Goal: Task Accomplishment & Management: Use online tool/utility

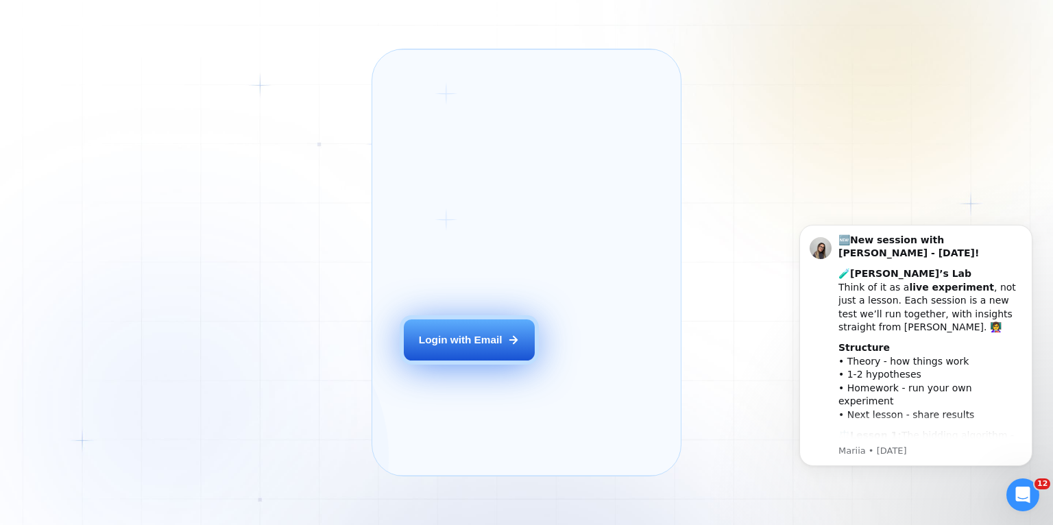
click at [464, 347] on div "Login with Email" at bounding box center [461, 340] width 84 height 14
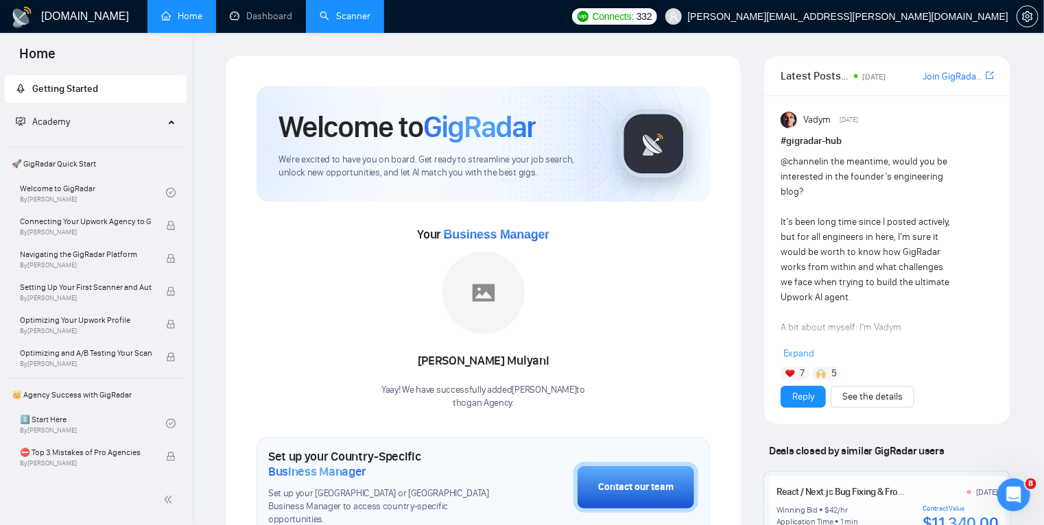
click at [336, 15] on link "Scanner" at bounding box center [345, 16] width 51 height 12
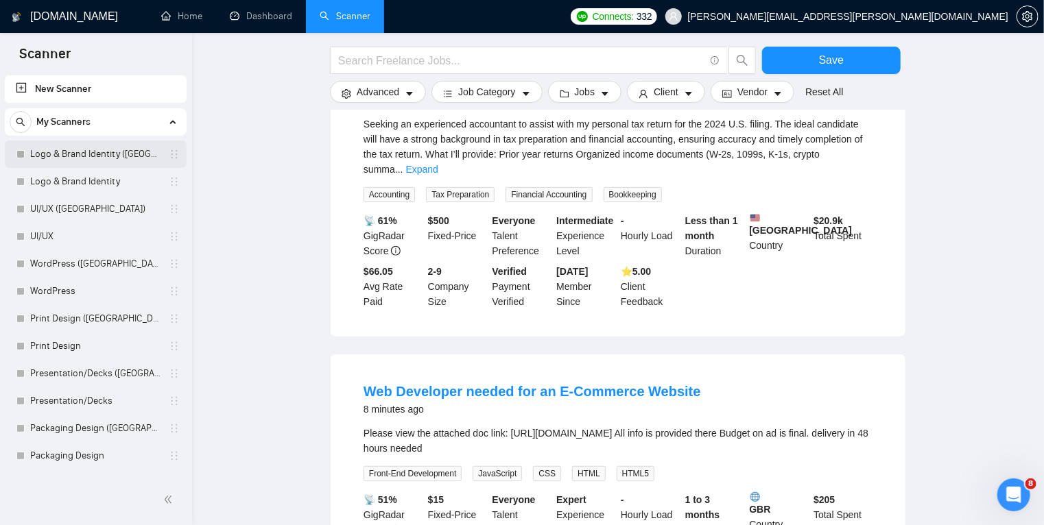
click at [147, 154] on link "Logo & Brand Identity ([GEOGRAPHIC_DATA])" at bounding box center [95, 154] width 130 height 27
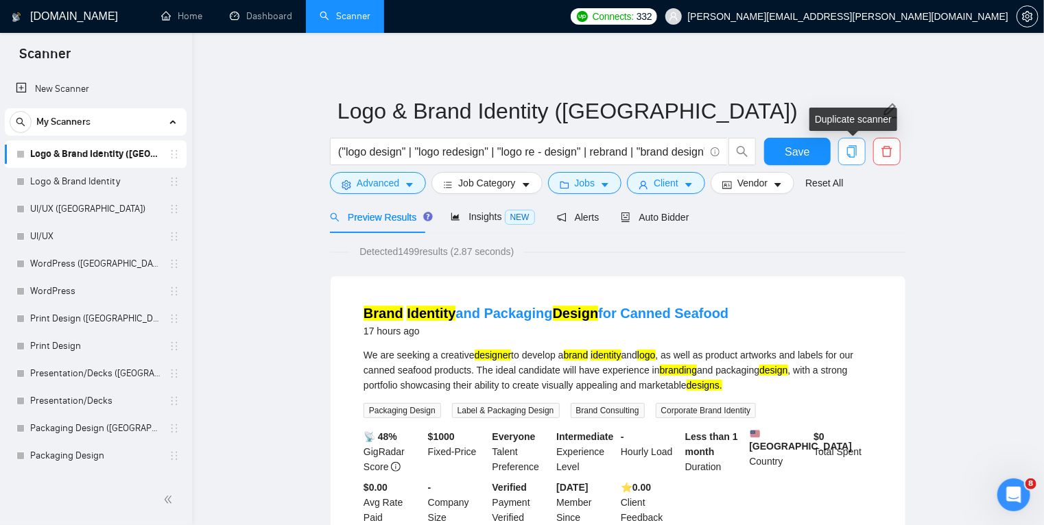
click at [853, 154] on icon "copy" at bounding box center [851, 151] width 12 height 12
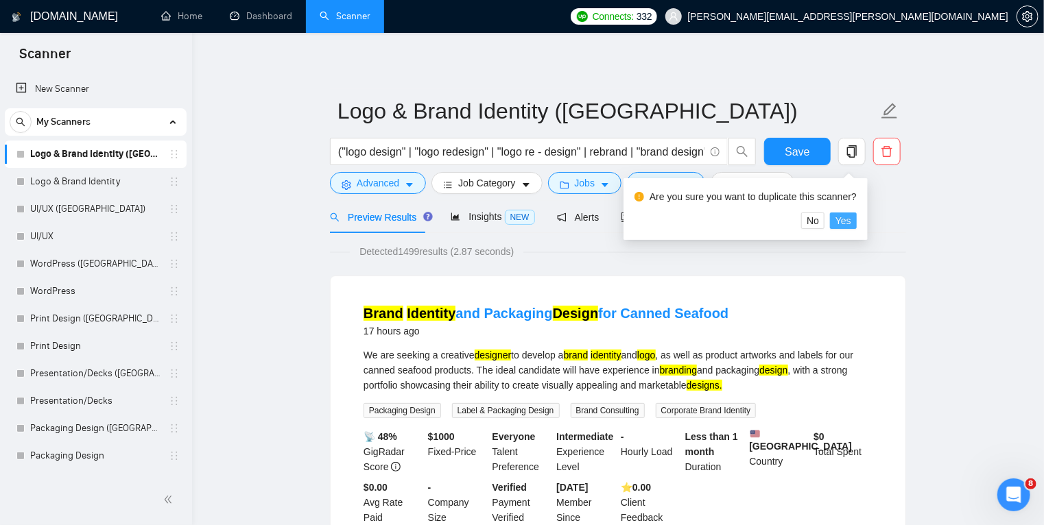
click at [837, 221] on span "Yes" at bounding box center [843, 220] width 16 height 15
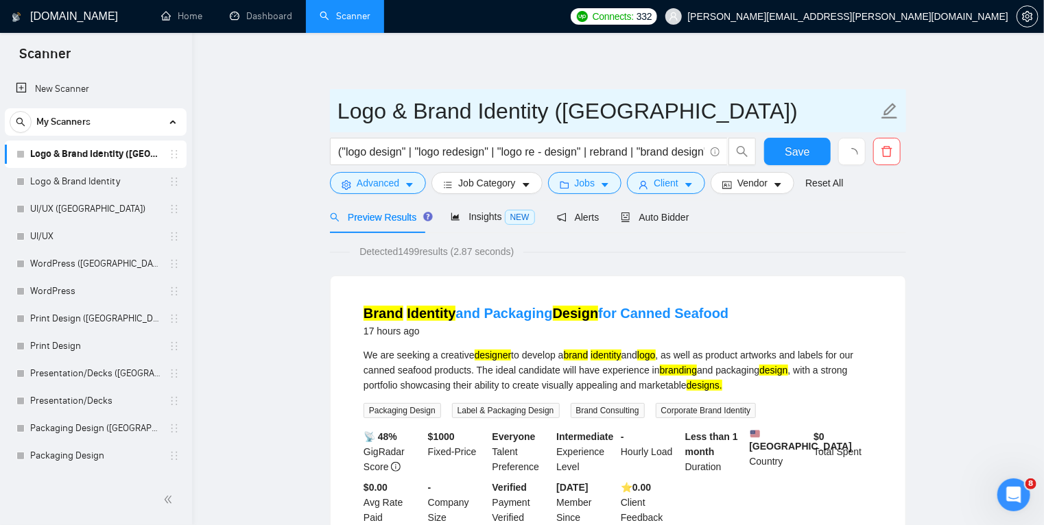
click at [491, 109] on input "Logo & Brand Identity ([GEOGRAPHIC_DATA])" at bounding box center [607, 111] width 540 height 34
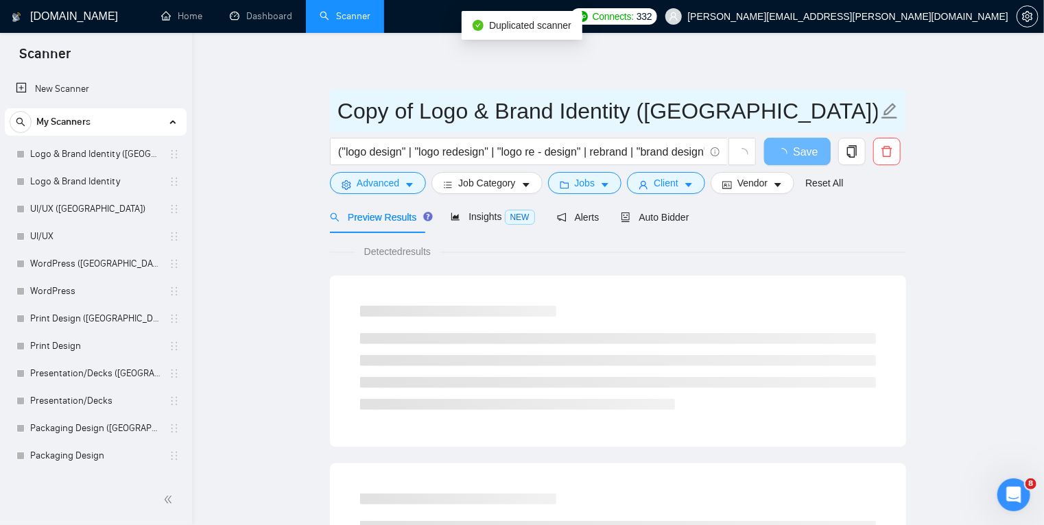
drag, startPoint x: 420, startPoint y: 112, endPoint x: 305, endPoint y: 112, distance: 114.5
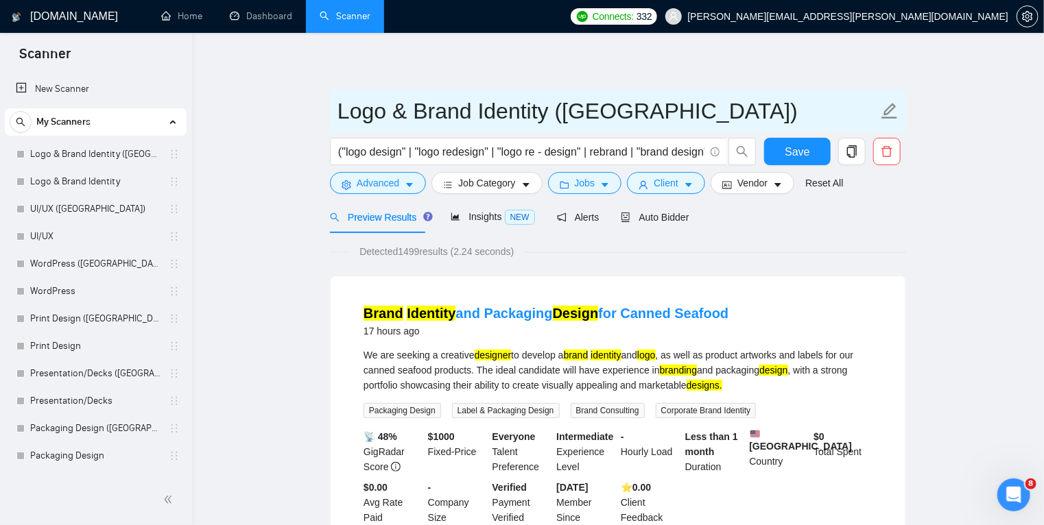
drag, startPoint x: 603, startPoint y: 112, endPoint x: 569, endPoint y: 112, distance: 33.6
click at [569, 112] on input "Logo & Brand Identity ([GEOGRAPHIC_DATA])" at bounding box center [607, 111] width 540 height 34
drag, startPoint x: 569, startPoint y: 112, endPoint x: 592, endPoint y: 112, distance: 23.3
click at [592, 112] on input "Logo & Brand Identity ([GEOGRAPHIC_DATA])" at bounding box center [607, 111] width 540 height 34
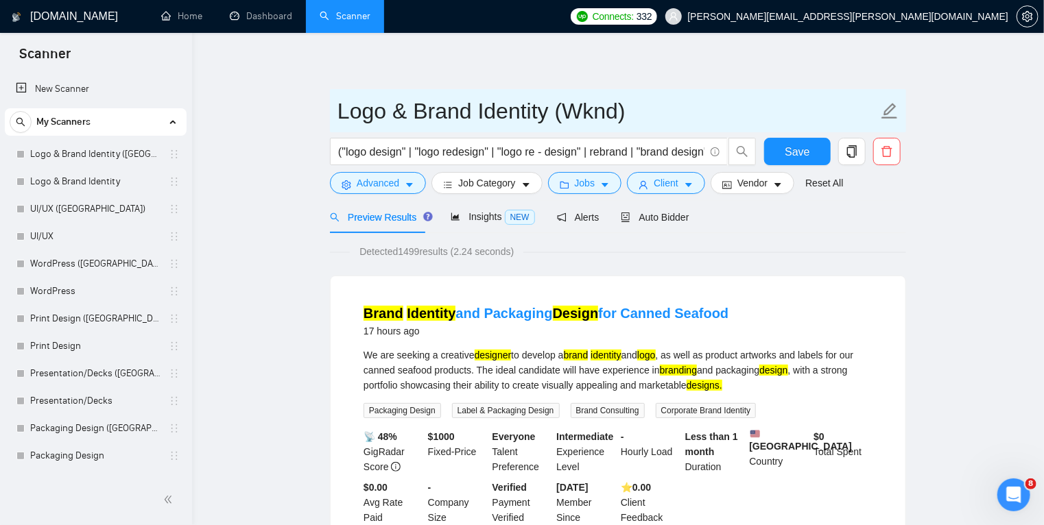
type input "Logo & Brand Identity (Wknd)"
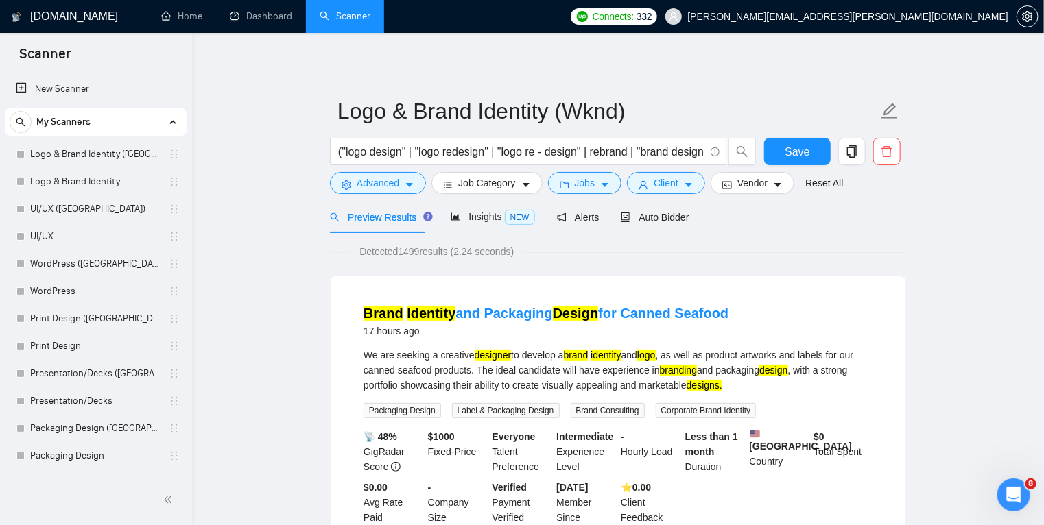
click at [658, 215] on span "Auto Bidder" at bounding box center [655, 217] width 68 height 11
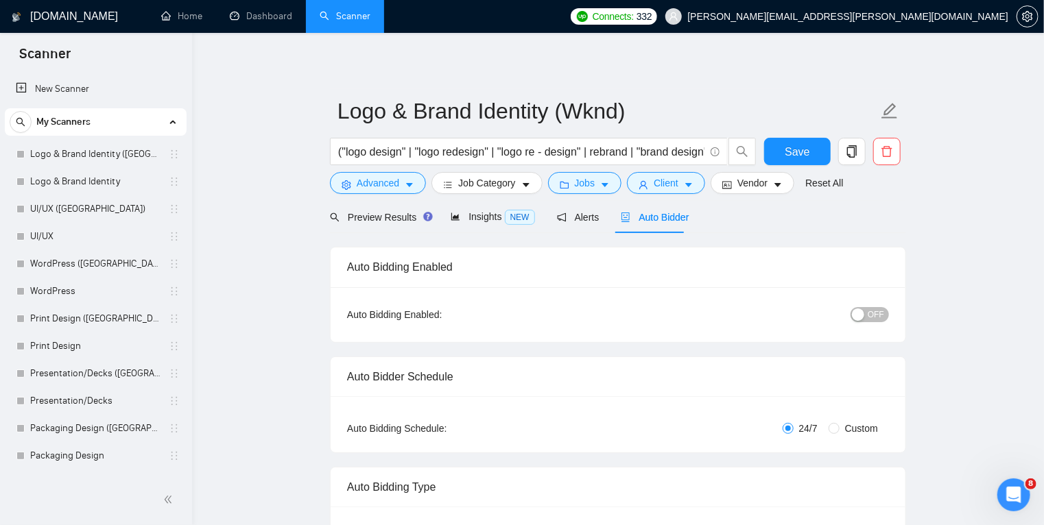
radio input "false"
radio input "true"
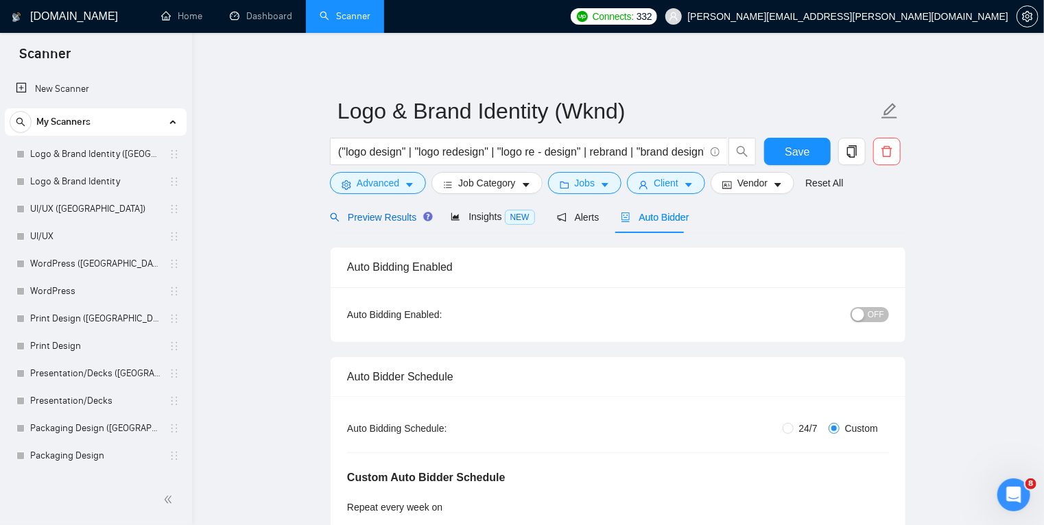
click at [365, 214] on span "Preview Results" at bounding box center [379, 217] width 99 height 11
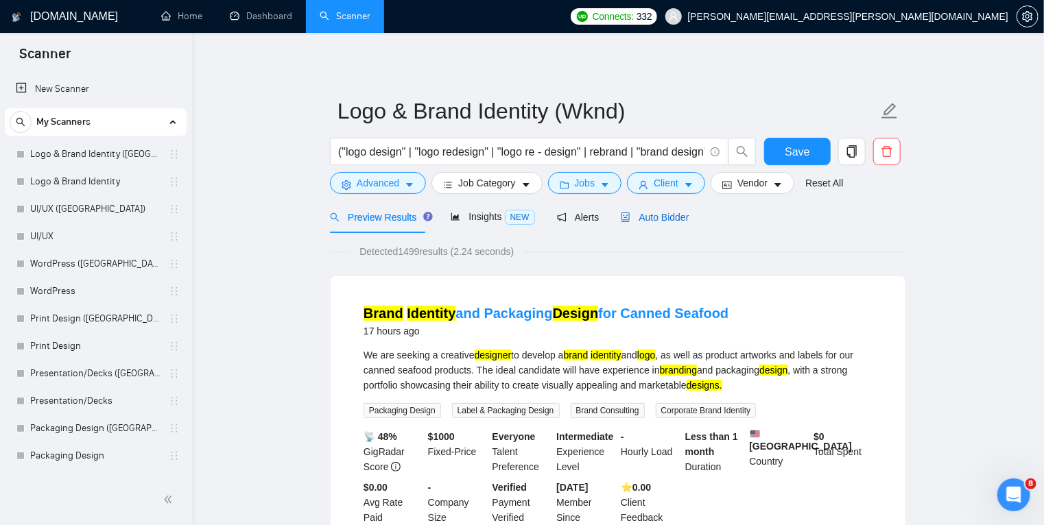
click at [657, 213] on span "Auto Bidder" at bounding box center [655, 217] width 68 height 11
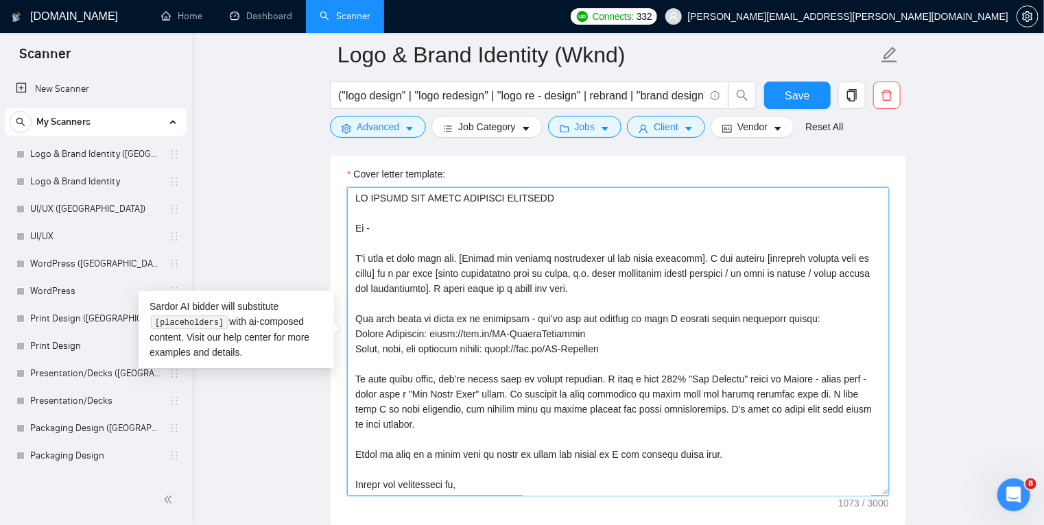
drag, startPoint x: 566, startPoint y: 197, endPoint x: 350, endPoint y: 200, distance: 215.3
click at [350, 200] on textarea "Cover letter template:" at bounding box center [618, 341] width 542 height 309
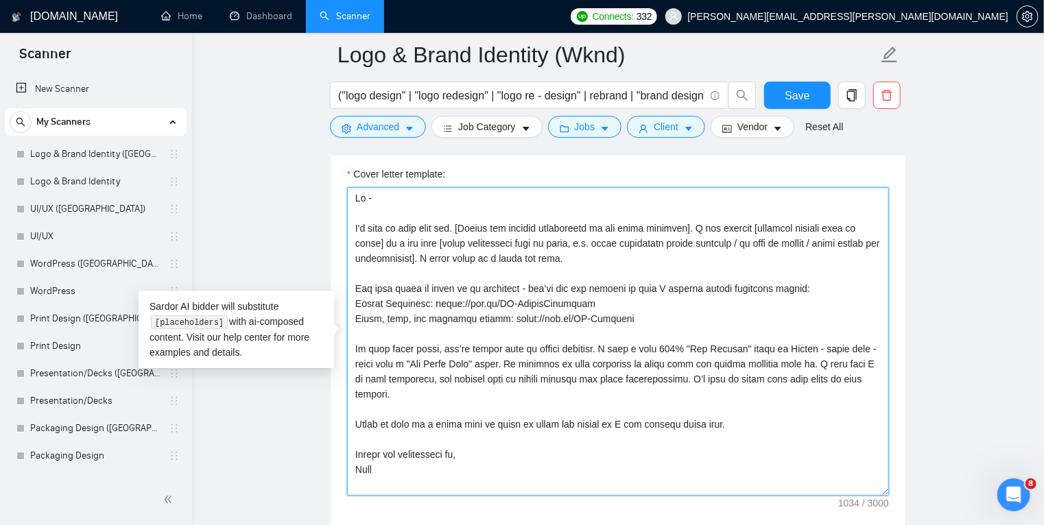
click at [466, 228] on textarea "Cover letter template:" at bounding box center [618, 341] width 542 height 309
click at [461, 234] on textarea "Cover letter template:" at bounding box center [618, 341] width 542 height 309
click at [464, 225] on textarea "Cover letter template:" at bounding box center [618, 341] width 542 height 309
click at [554, 235] on textarea "Cover letter template:" at bounding box center [618, 341] width 542 height 309
drag, startPoint x: 686, startPoint y: 226, endPoint x: 400, endPoint y: 233, distance: 285.3
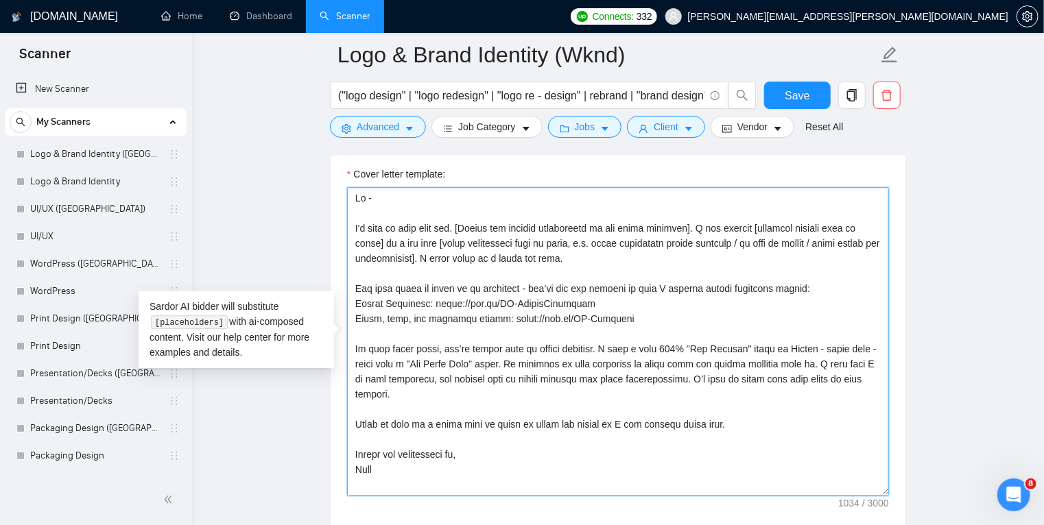
click at [400, 233] on textarea "Cover letter template:" at bounding box center [618, 341] width 542 height 309
paste textarea "I’d love to deliver [PRIMARY OUTCOME IN THEIR WORDS]."
drag, startPoint x: 400, startPoint y: 226, endPoint x: 326, endPoint y: 226, distance: 74.1
click at [326, 226] on main "Logo & Brand Identity (Wknd) ("logo design" | "logo redesign" | "logo re - desi…" at bounding box center [618, 232] width 808 height 3962
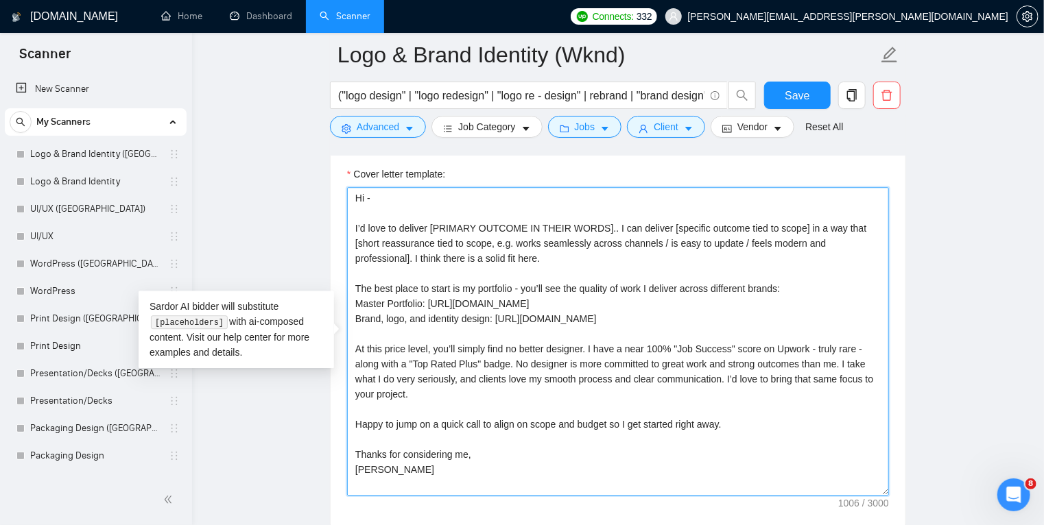
click at [435, 225] on textarea "Hi - I’d love to deliver [PRIMARY OUTCOME IN THEIR WORDS].. I can deliver [spec…" at bounding box center [618, 341] width 542 height 309
click at [601, 228] on textarea "Hi - I’d love to deliver [PRIMARY OUTCOME IN THEIR WORDS].. I can deliver [spec…" at bounding box center [618, 341] width 542 height 309
drag, startPoint x: 848, startPoint y: 241, endPoint x: 604, endPoint y: 228, distance: 244.4
click at [604, 228] on textarea "Hi - I’d love to deliver [PRIMARY OUTCOME IN THEIR WORDS]. I can deliver [speci…" at bounding box center [618, 341] width 542 height 309
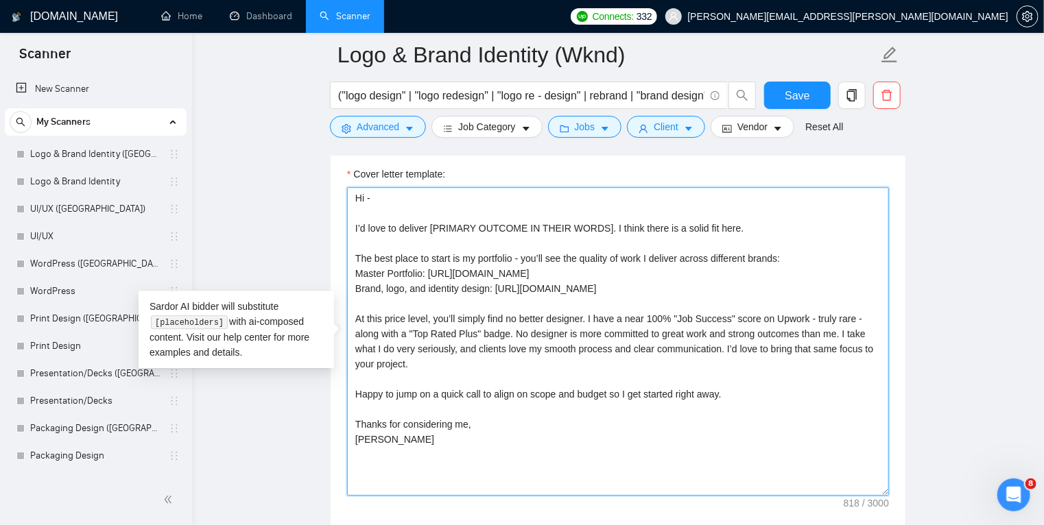
click at [750, 225] on textarea "Hi - I’d love to deliver [PRIMARY OUTCOME IN THEIR WORDS]. I think there is a s…" at bounding box center [618, 341] width 542 height 309
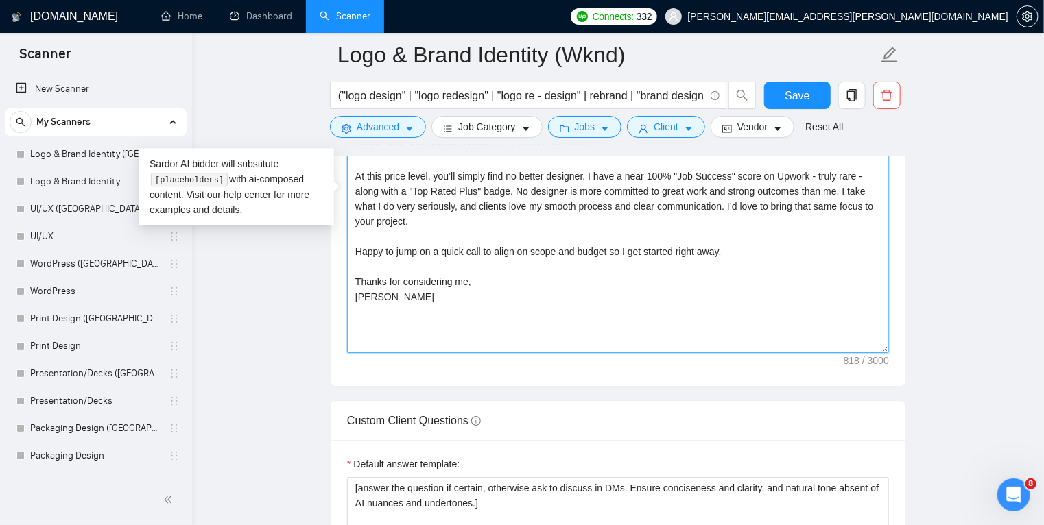
scroll to position [1949, 0]
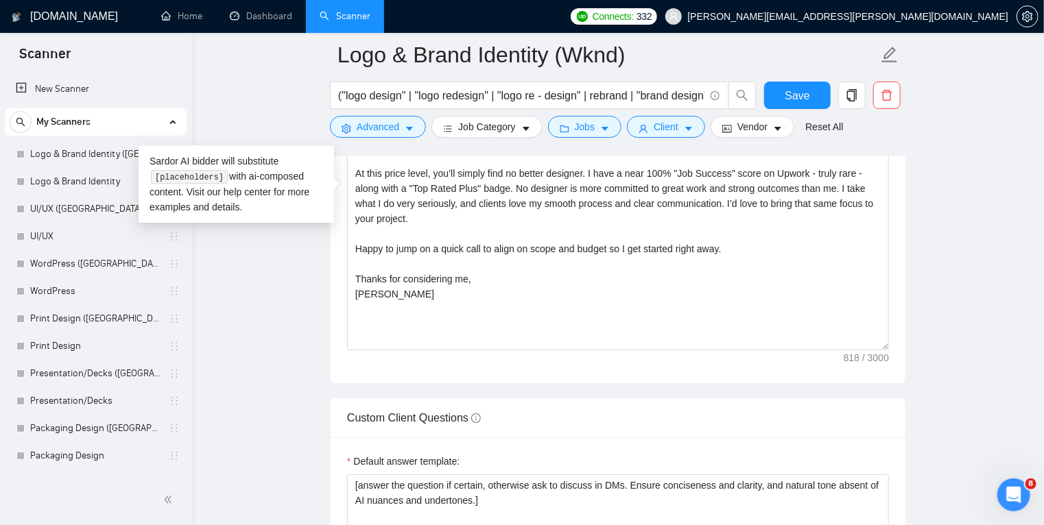
click at [820, 408] on div "Custom Client Questions" at bounding box center [618, 417] width 542 height 39
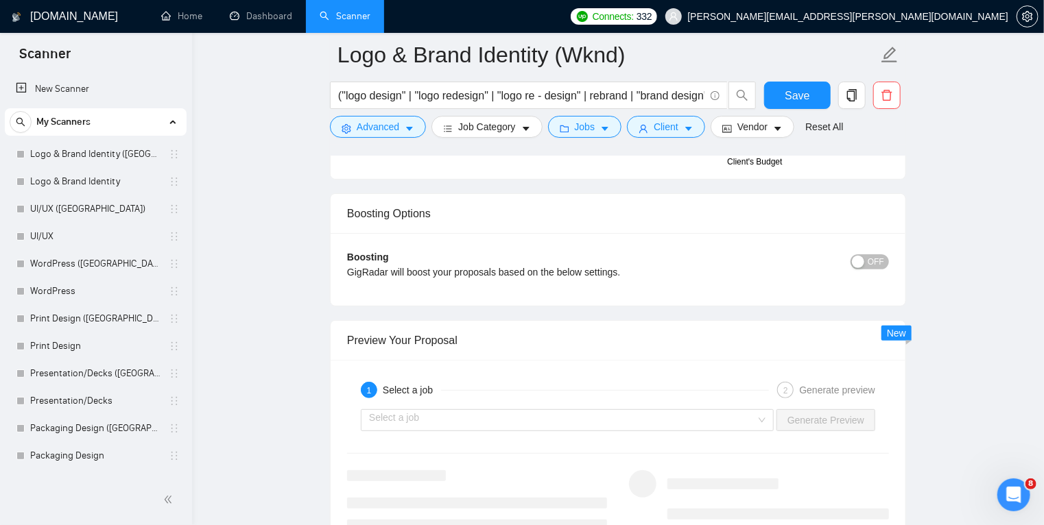
scroll to position [2682, 0]
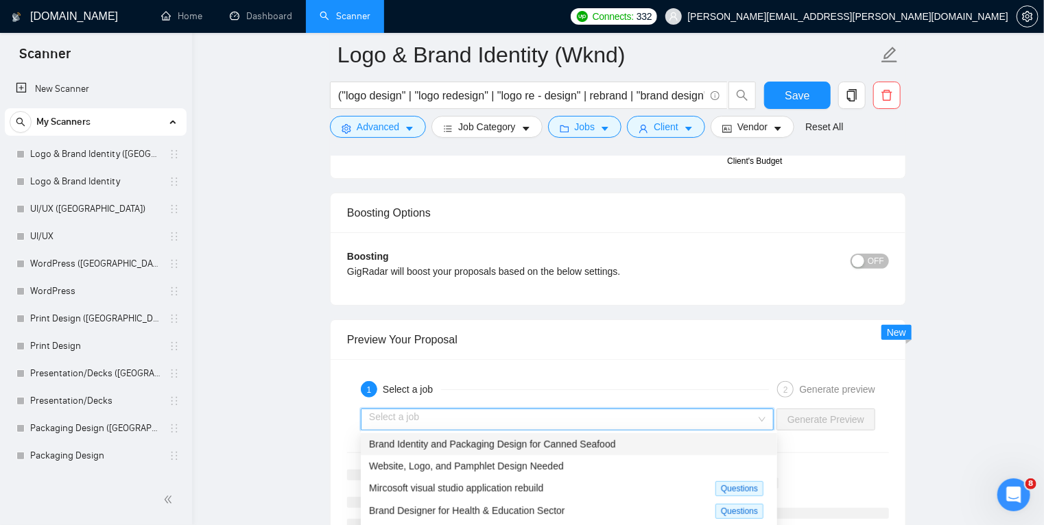
click at [743, 422] on input "search" at bounding box center [562, 419] width 387 height 21
click at [610, 444] on span "Brand Identity and Packaging Design for Canned Seafood" at bounding box center [492, 444] width 247 height 11
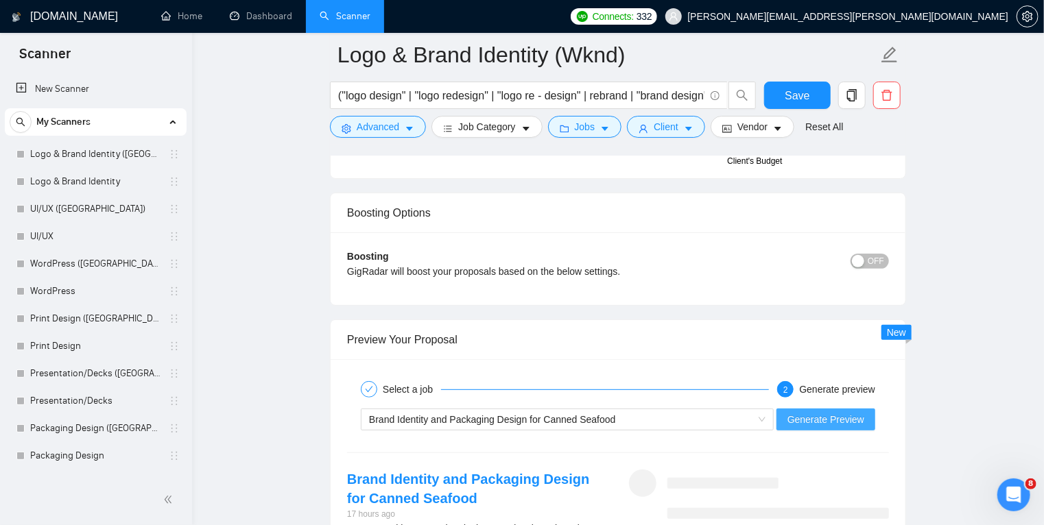
click at [823, 424] on span "Generate Preview" at bounding box center [825, 419] width 77 height 15
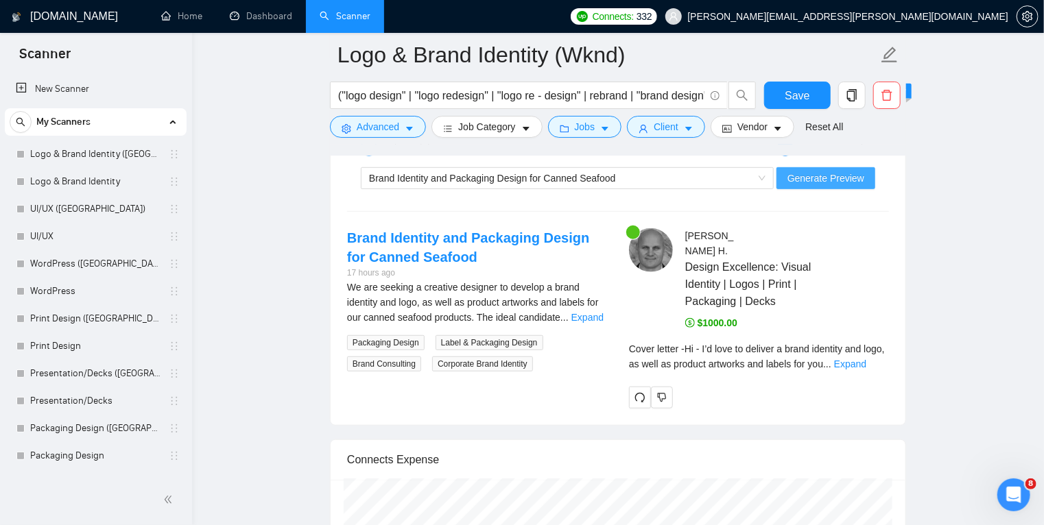
scroll to position [2926, 0]
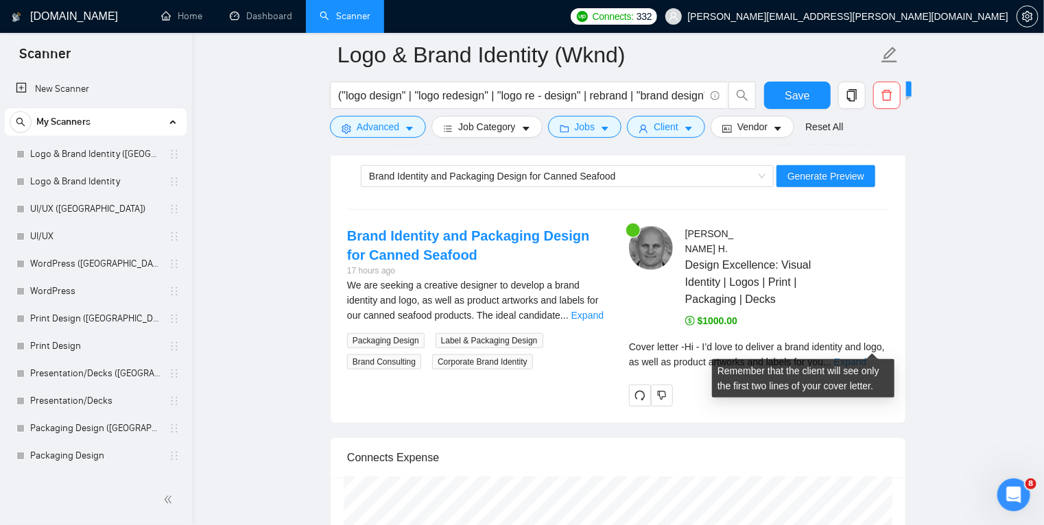
click at [864, 357] on link "Expand" at bounding box center [850, 362] width 32 height 11
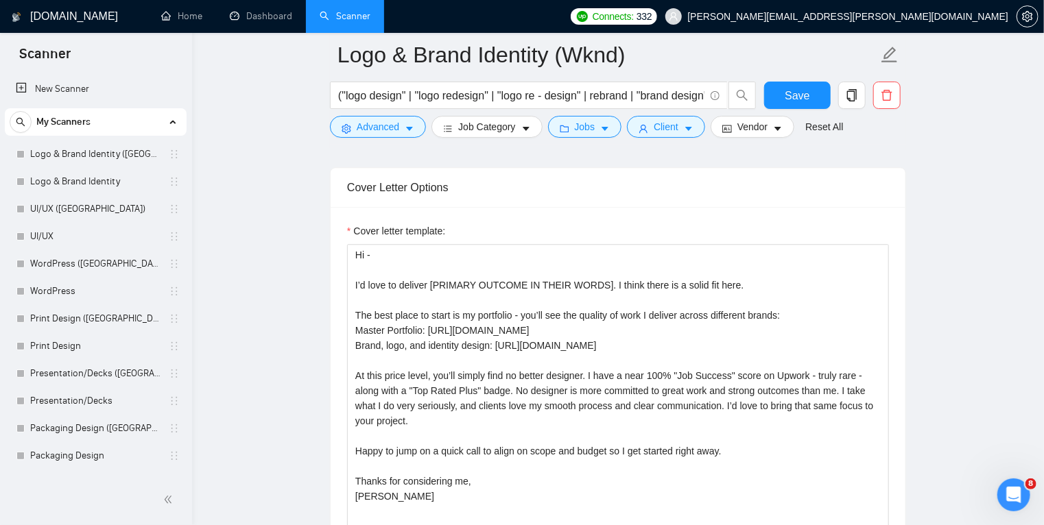
scroll to position [1747, 0]
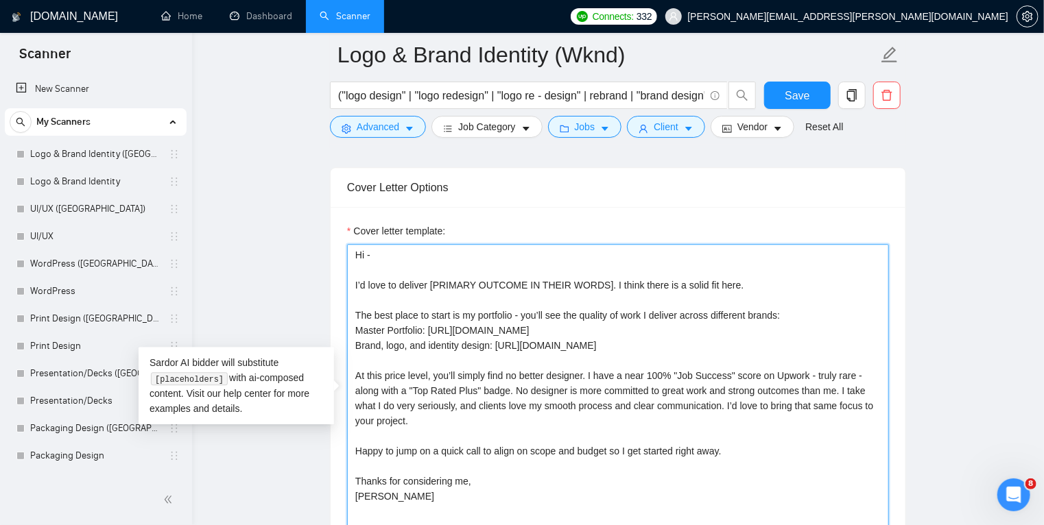
click at [596, 283] on textarea "Hi - I’d love to deliver [PRIMARY OUTCOME IN THEIR WORDS]. I think there is a s…" at bounding box center [618, 398] width 542 height 309
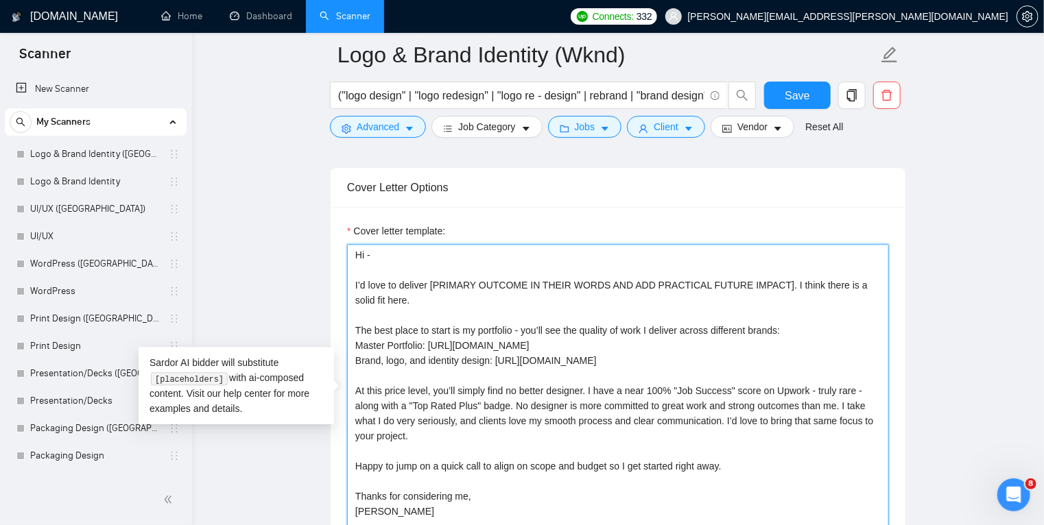
click at [762, 283] on textarea "Hi - I’d love to deliver [PRIMARY OUTCOME IN THEIR WORDS AND ADD PRACTICAL FUTU…" at bounding box center [618, 398] width 542 height 309
click at [767, 283] on textarea "Hi - I’d love to deliver [PRIMARY OUTCOME IN THEIR WORDS AND ADD PRACTICAL FUTU…" at bounding box center [618, 398] width 542 height 309
click at [768, 283] on textarea "Hi - I’d love to deliver [PRIMARY OUTCOME IN THEIR WORDS AND ADD PRACTICAL FUTU…" at bounding box center [618, 398] width 542 height 309
click at [799, 282] on textarea "Hi - I’d love to deliver [PRIMARY OUTCOME IN THEIR WORDS AND ADD PRACTICAL FUTU…" at bounding box center [618, 398] width 542 height 309
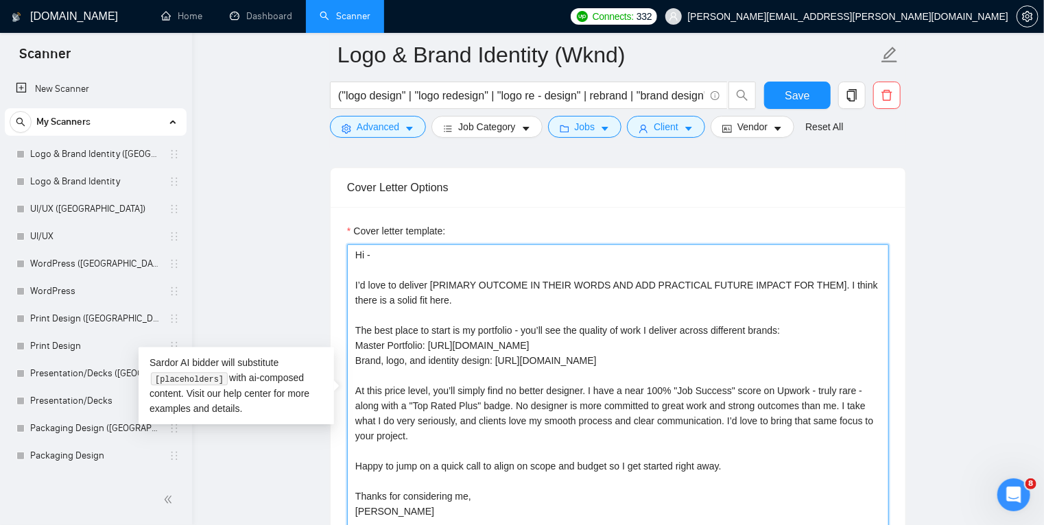
click at [799, 282] on textarea "Hi - I’d love to deliver [PRIMARY OUTCOME IN THEIR WORDS AND ADD PRACTICAL FUTU…" at bounding box center [618, 398] width 542 height 309
click at [757, 330] on textarea "Hi - I’d love to deliver [PRIMARY OUTCOME IN THEIR WORDS AND ADD PRACTICAL FUTU…" at bounding box center [618, 398] width 542 height 309
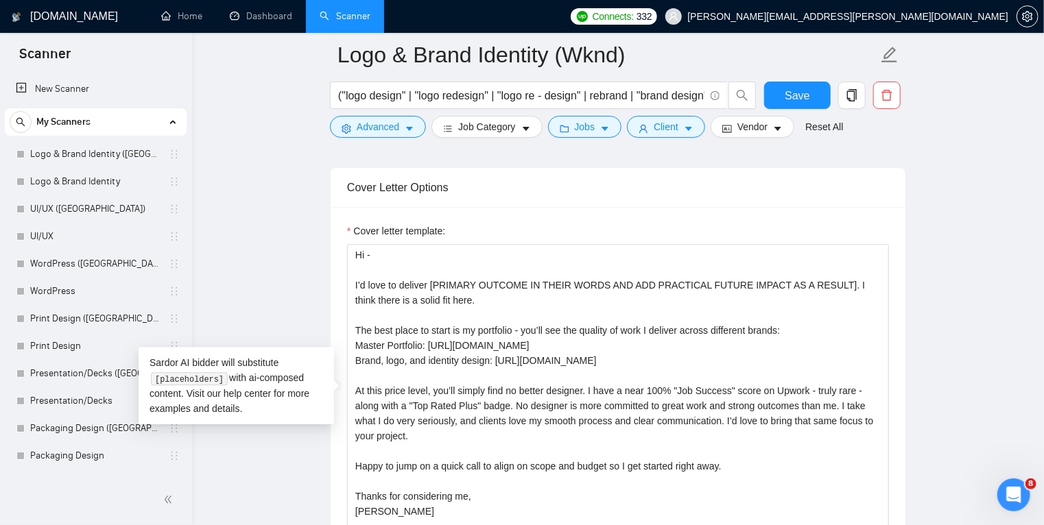
click at [951, 351] on main "Logo & Brand Identity (Wknd) ("logo design" | "logo redesign" | "logo re - desi…" at bounding box center [618, 517] width 808 height 4418
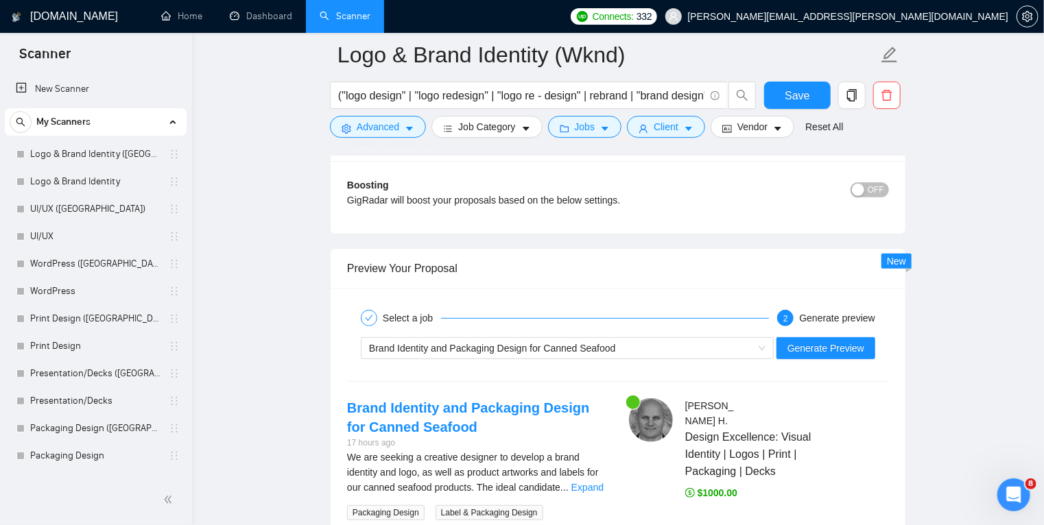
scroll to position [2755, 0]
click at [816, 346] on span "Generate Preview" at bounding box center [825, 346] width 77 height 15
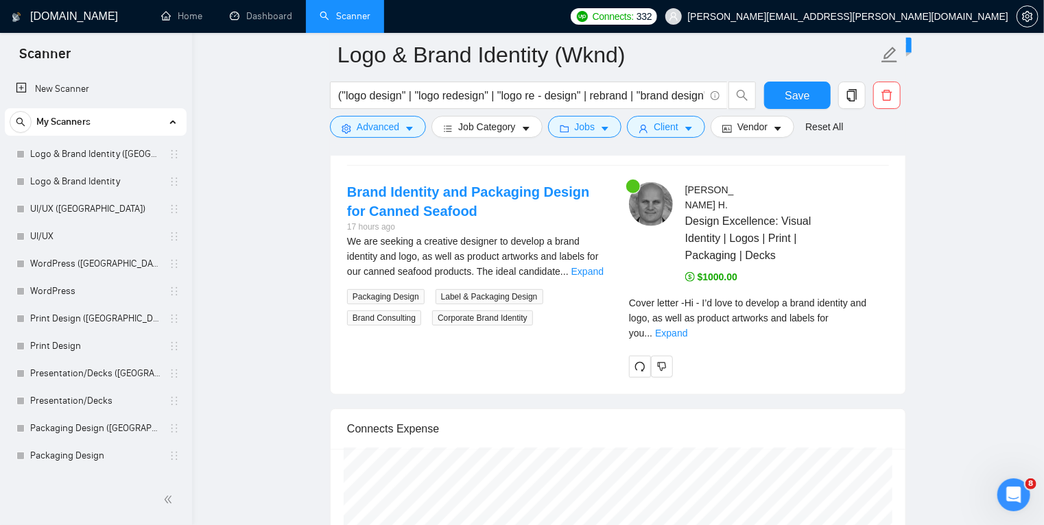
scroll to position [2972, 0]
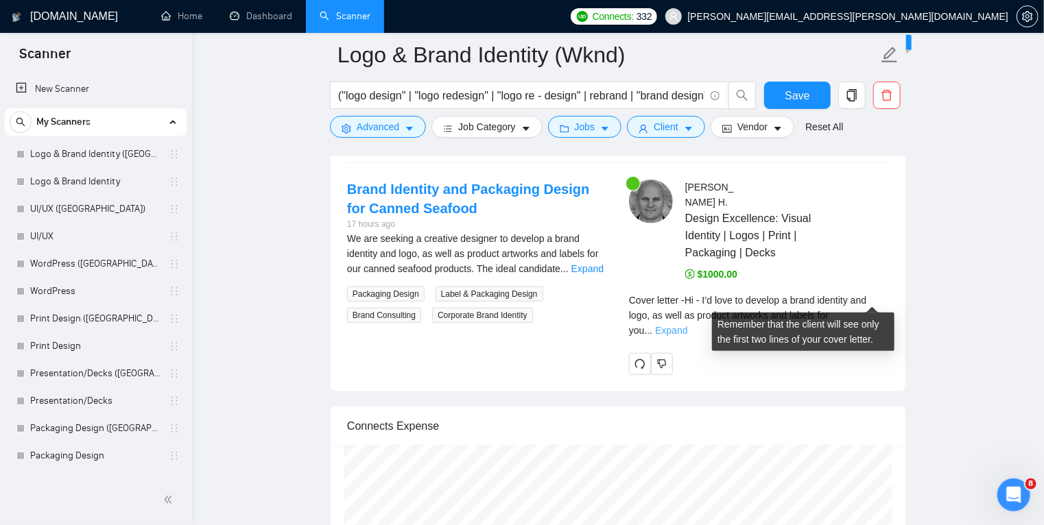
click at [687, 325] on link "Expand" at bounding box center [671, 330] width 32 height 11
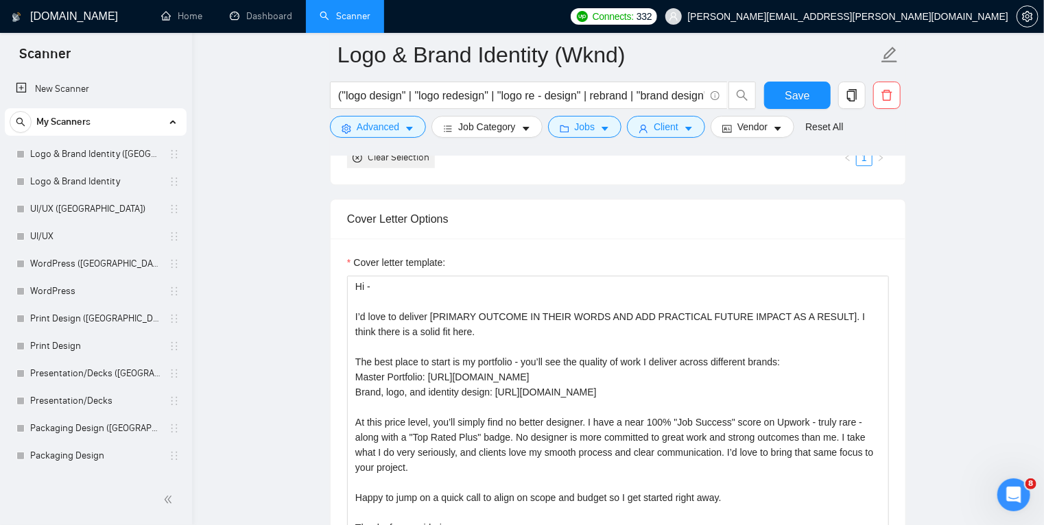
scroll to position [1716, 0]
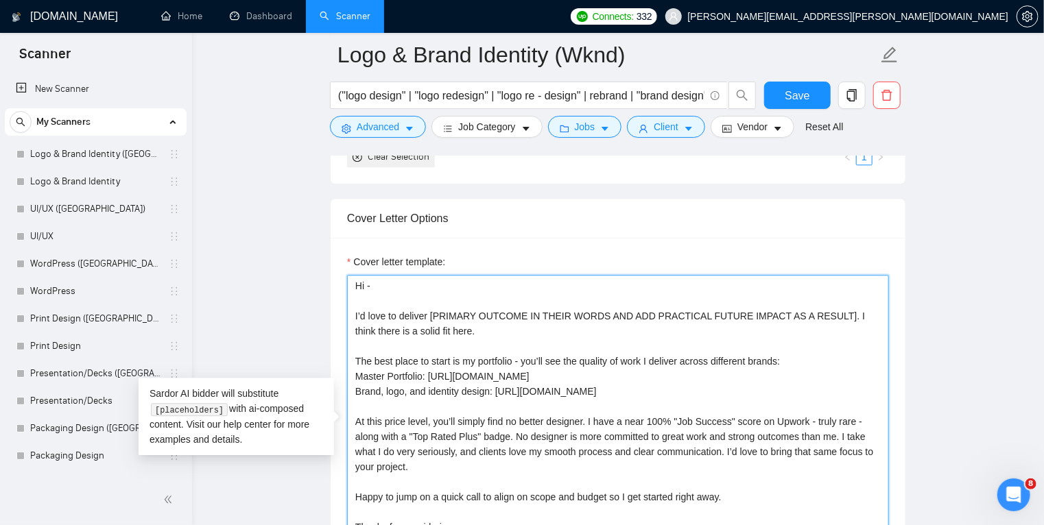
click at [645, 315] on textarea "Hi - I’d love to deliver [PRIMARY OUTCOME IN THEIR WORDS AND ADD PRACTICAL FUTU…" at bounding box center [618, 429] width 542 height 309
click at [847, 313] on textarea "Hi - I’d love to deliver [PRIMARY OUTCOME IN THEIR WORDS AND ADD A CONCISE PRAC…" at bounding box center [618, 429] width 542 height 309
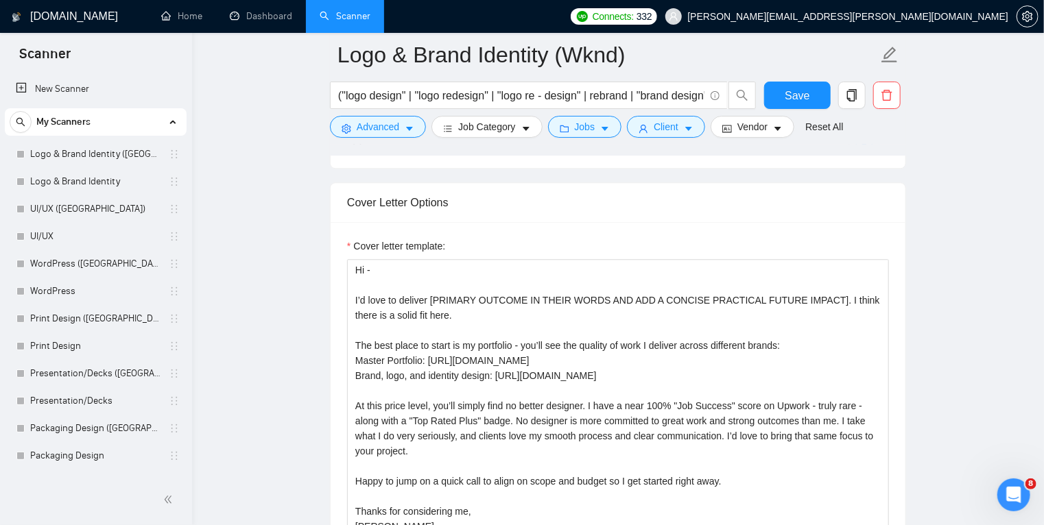
scroll to position [1731, 0]
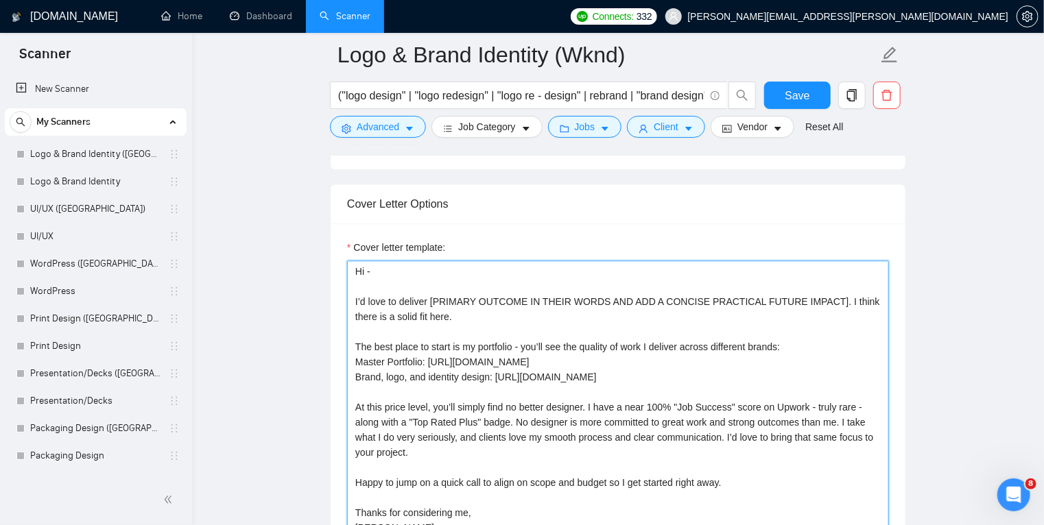
click at [695, 299] on textarea "Hi - I’d love to deliver [PRIMARY OUTCOME IN THEIR WORDS AND ADD A CONCISE PRAC…" at bounding box center [618, 415] width 542 height 309
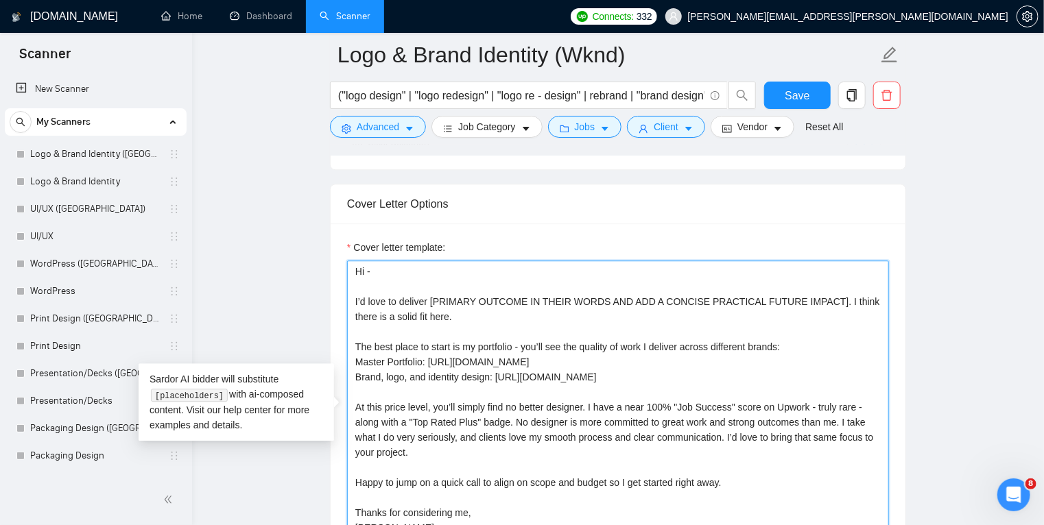
click at [752, 299] on textarea "Hi - I’d love to deliver [PRIMARY OUTCOME IN THEIR WORDS AND ADD A CONCISE PRAC…" at bounding box center [618, 415] width 542 height 309
type textarea "Hi - I’d love to deliver [PRIMARY OUTCOME IN THEIR WORDS AND ADD A CONCISE VALU…"
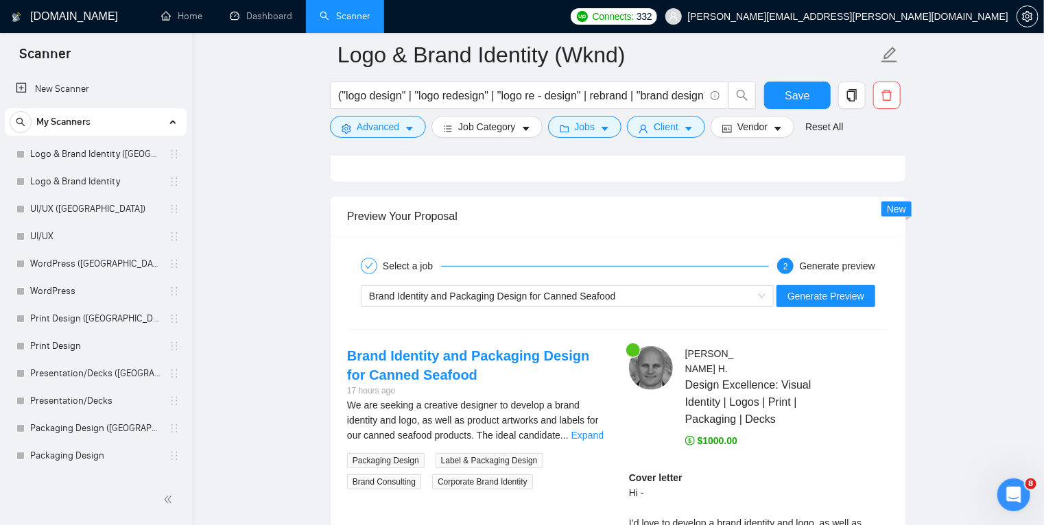
scroll to position [2805, 0]
click at [705, 296] on div "Brand Identity and Packaging Design for Canned Seafood" at bounding box center [561, 297] width 384 height 21
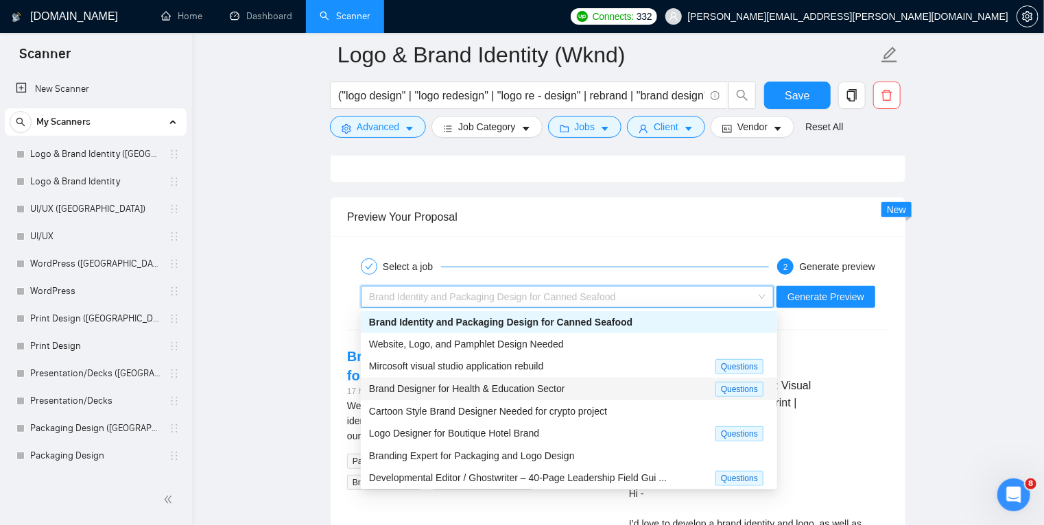
click at [505, 389] on span "Brand Designer for Health & Education Sector" at bounding box center [467, 388] width 196 height 11
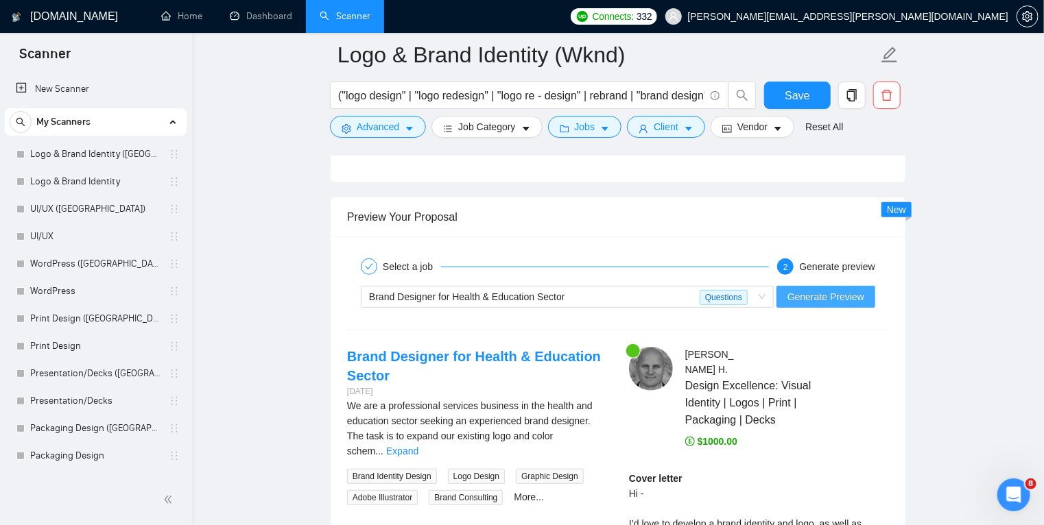
click at [820, 293] on span "Generate Preview" at bounding box center [825, 296] width 77 height 15
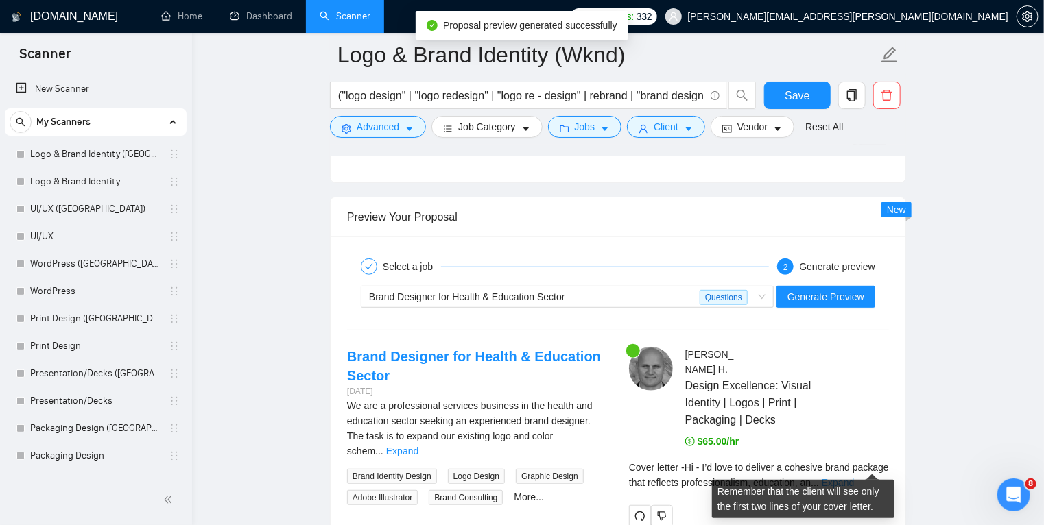
click at [854, 477] on link "Expand" at bounding box center [837, 482] width 32 height 11
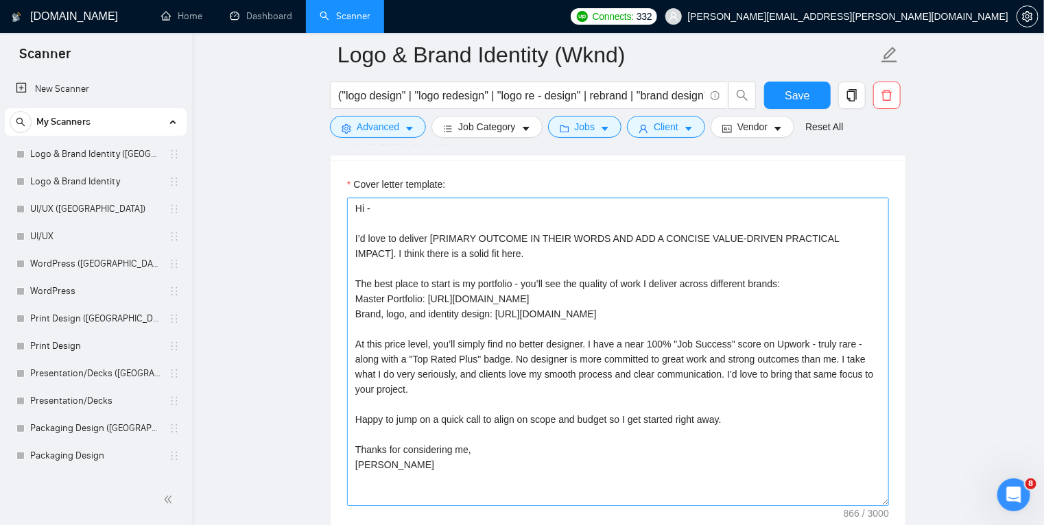
scroll to position [1794, 0]
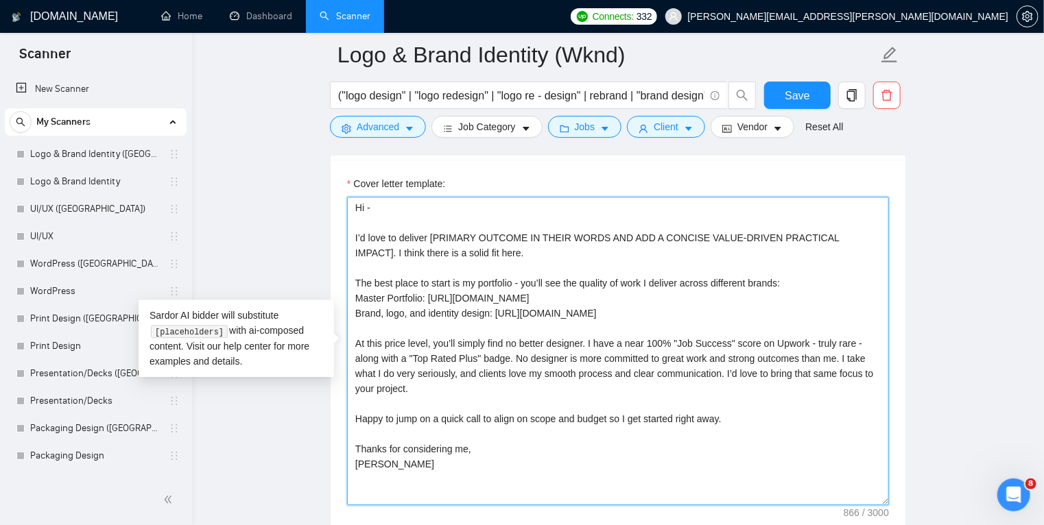
drag, startPoint x: 492, startPoint y: 251, endPoint x: 337, endPoint y: 182, distance: 169.7
click at [337, 182] on div "Cover letter template: Hi - I’d love to deliver [PRIMARY OUTCOME IN THEIR WORDS…" at bounding box center [617, 349] width 575 height 378
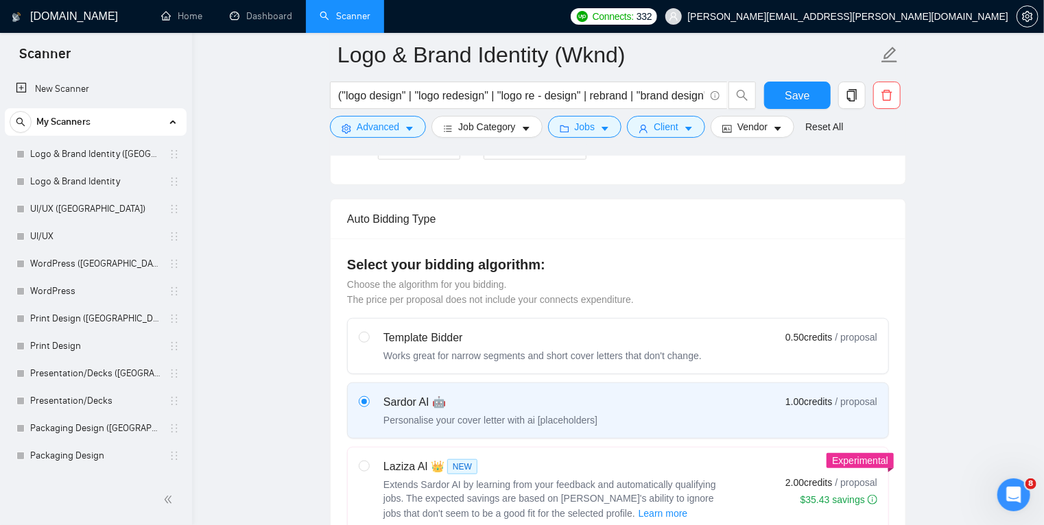
scroll to position [452, 0]
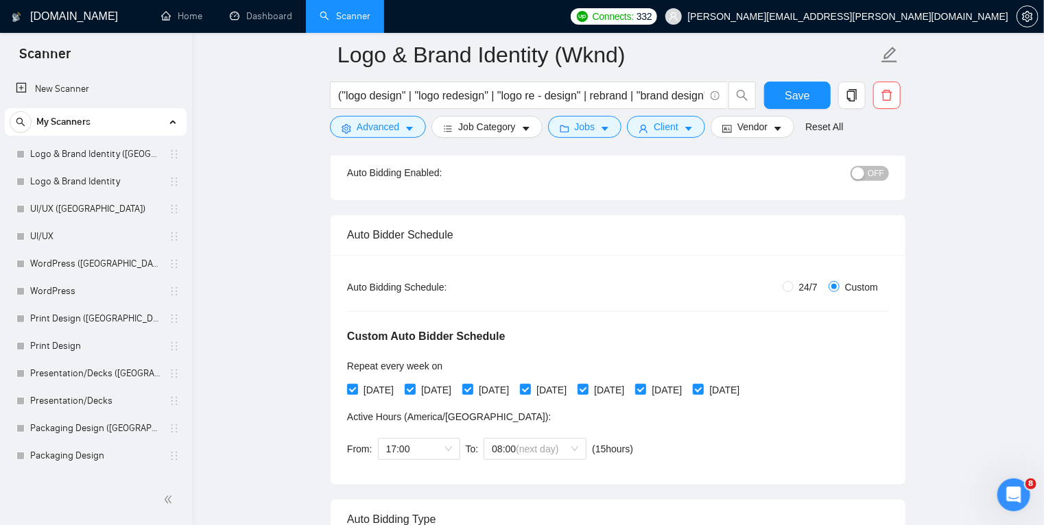
scroll to position [154, 0]
click at [789, 282] on input "24/7" at bounding box center [787, 285] width 11 height 11
radio input "true"
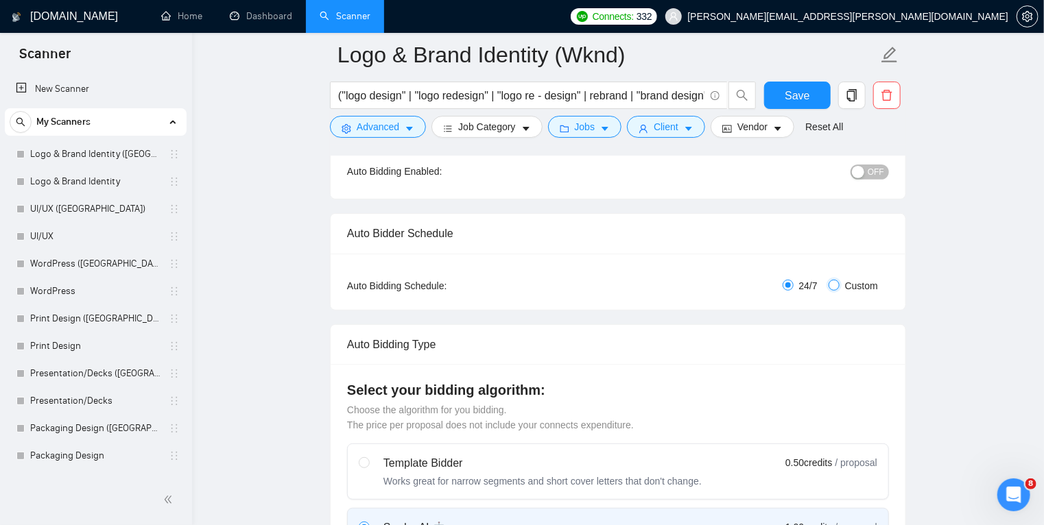
click at [832, 284] on input "Custom" at bounding box center [833, 285] width 11 height 11
radio input "true"
radio input "false"
checkbox input "true"
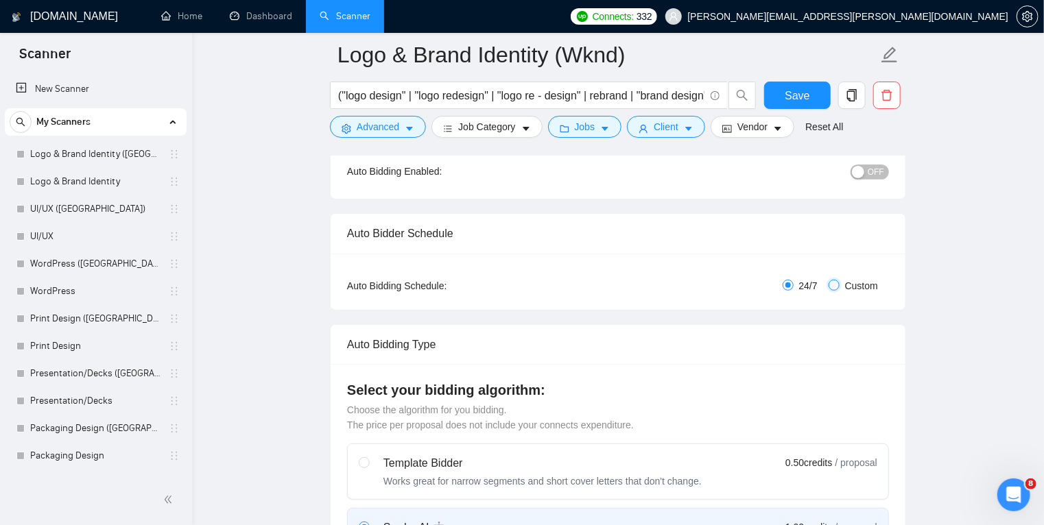
checkbox input "true"
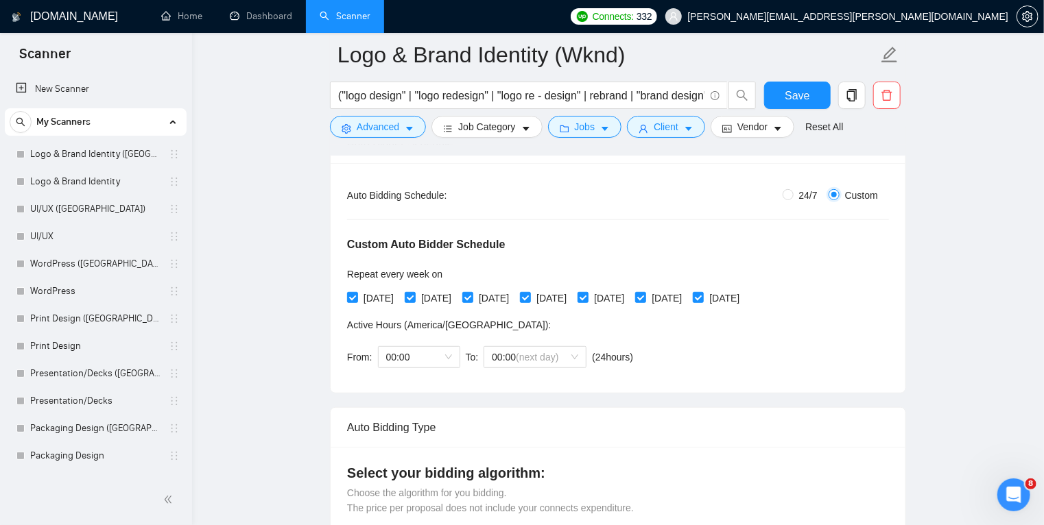
scroll to position [245, 0]
click at [354, 296] on input "[DATE]" at bounding box center [352, 296] width 10 height 10
checkbox input "false"
click at [414, 291] on input "[DATE]" at bounding box center [410, 296] width 10 height 10
checkbox input "false"
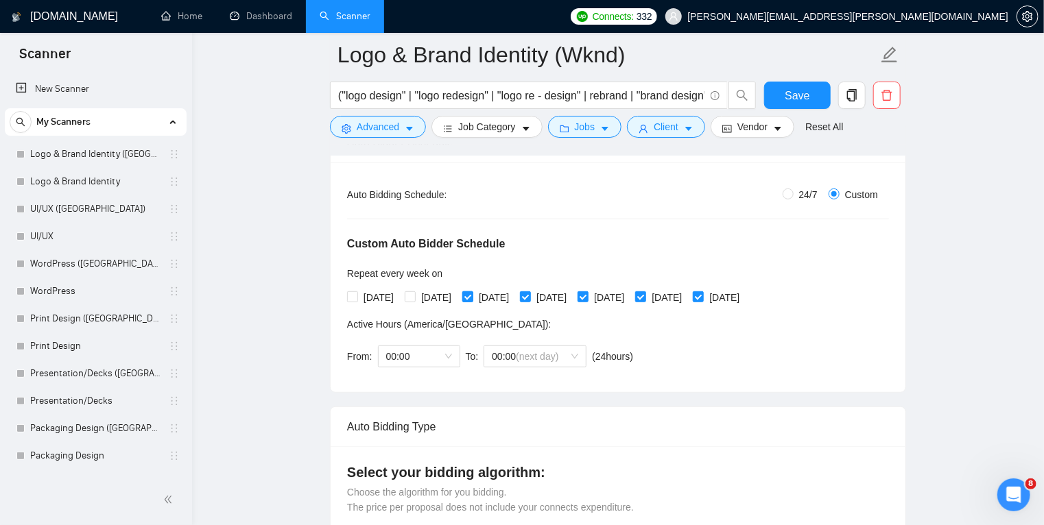
click at [472, 296] on input "[DATE]" at bounding box center [467, 296] width 10 height 10
checkbox input "false"
click at [529, 295] on input "[DATE]" at bounding box center [525, 296] width 10 height 10
checkbox input "false"
click at [587, 296] on input "[DATE]" at bounding box center [582, 296] width 10 height 10
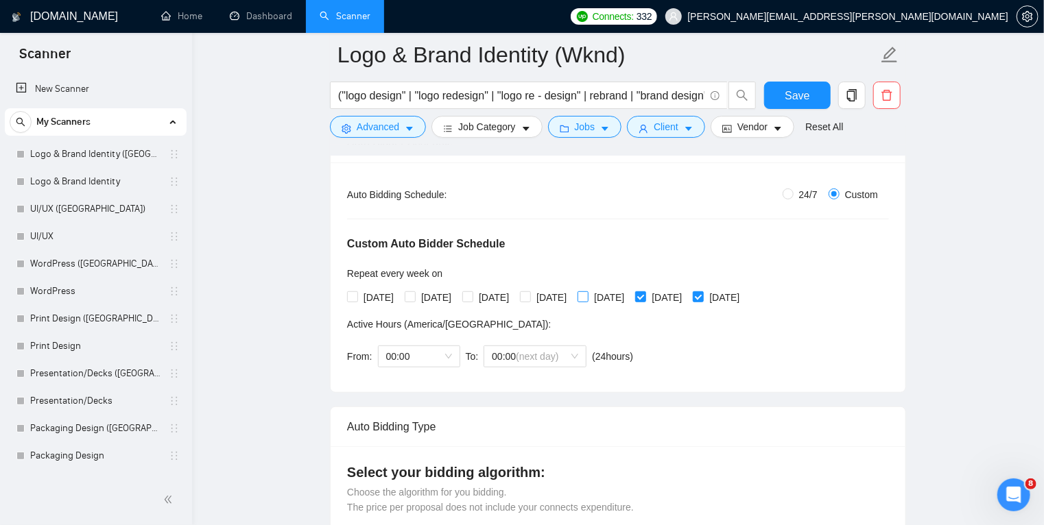
click at [587, 296] on input "[DATE]" at bounding box center [582, 296] width 10 height 10
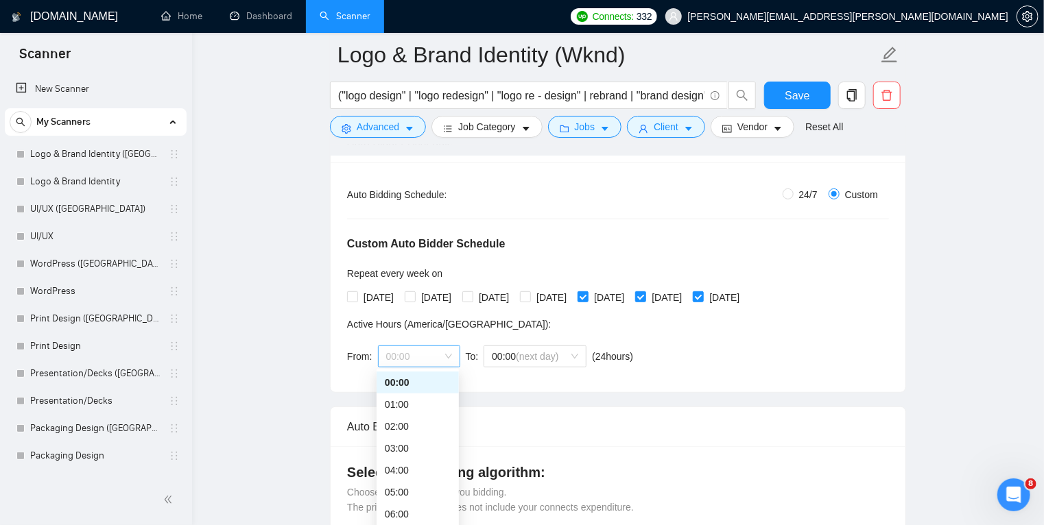
click at [429, 352] on span "00:00" at bounding box center [419, 356] width 66 height 21
click at [679, 330] on div "Custom Auto Bidder Schedule Repeat every week [DATE] [DATE] [DATE] [DATE] [DATE…" at bounding box center [618, 288] width 542 height 173
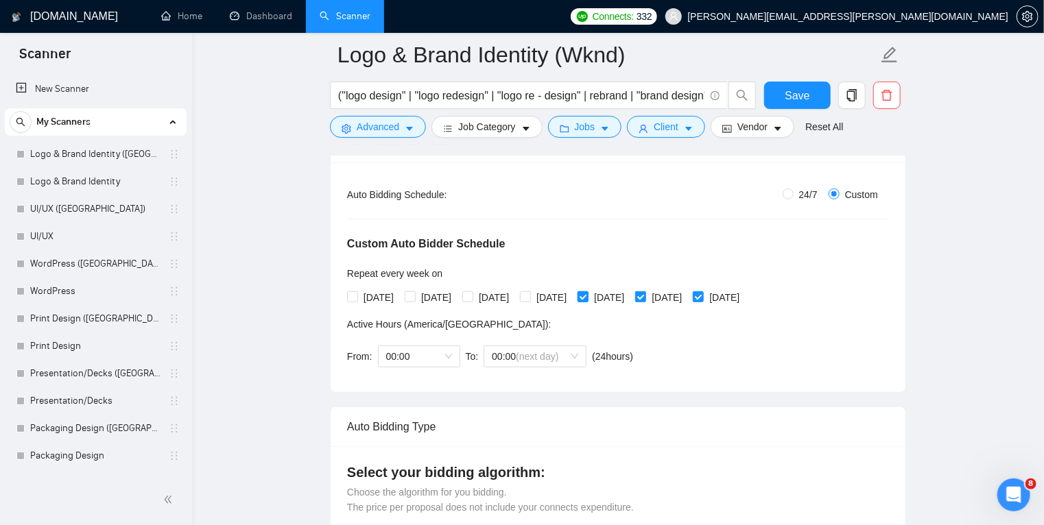
click at [587, 294] on input "[DATE]" at bounding box center [582, 296] width 10 height 10
checkbox input "false"
click at [449, 354] on span "00:00" at bounding box center [419, 356] width 66 height 21
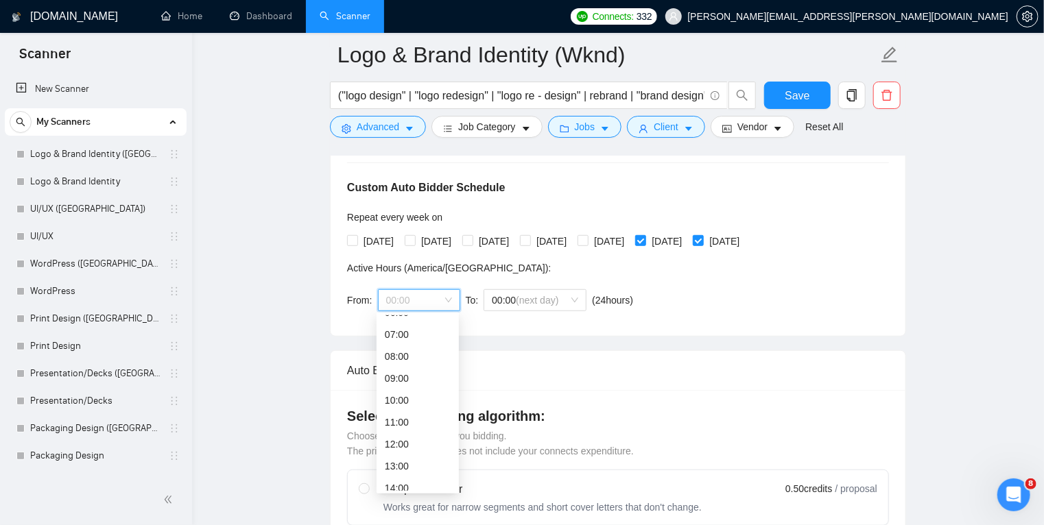
scroll to position [145, 0]
click at [419, 359] on div "08:00" at bounding box center [418, 357] width 66 height 15
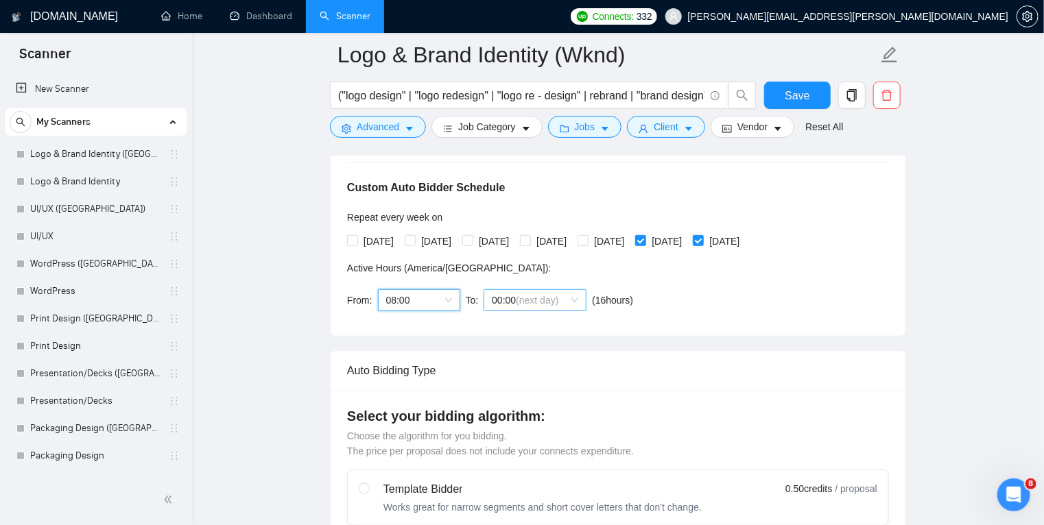
click at [570, 300] on span "00:00 (next day)" at bounding box center [535, 300] width 86 height 21
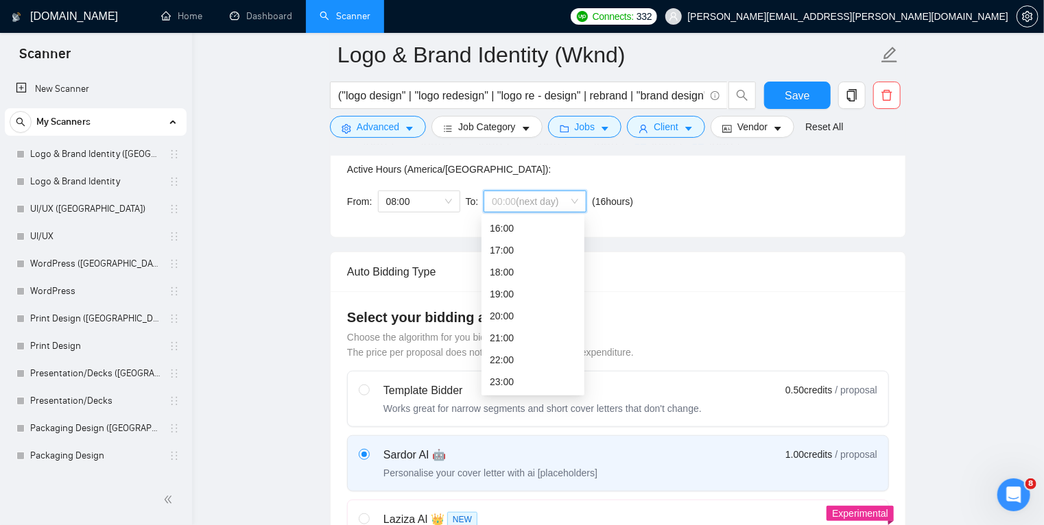
scroll to position [400, 0]
click at [528, 250] on div "17:00" at bounding box center [533, 249] width 86 height 15
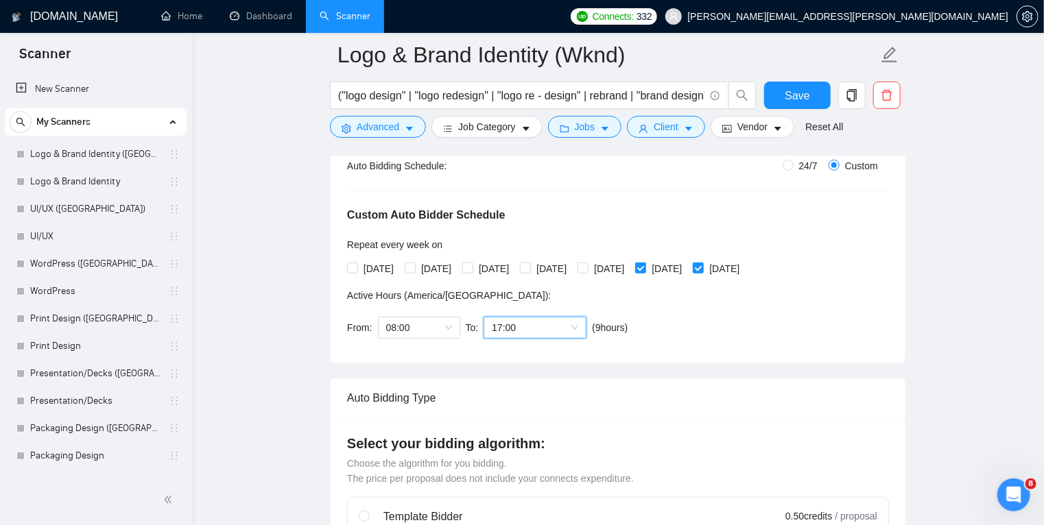
scroll to position [270, 0]
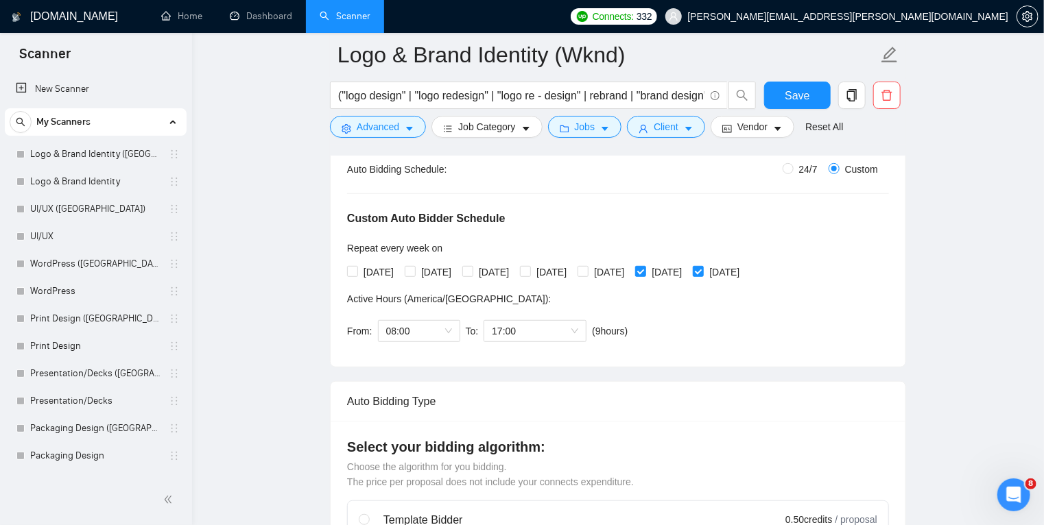
click at [737, 296] on div "Custom Auto Bidder Schedule Repeat every week [DATE] [DATE] [DATE] [DATE] [DATE…" at bounding box center [618, 263] width 542 height 173
click at [801, 99] on span "Save" at bounding box center [796, 95] width 25 height 17
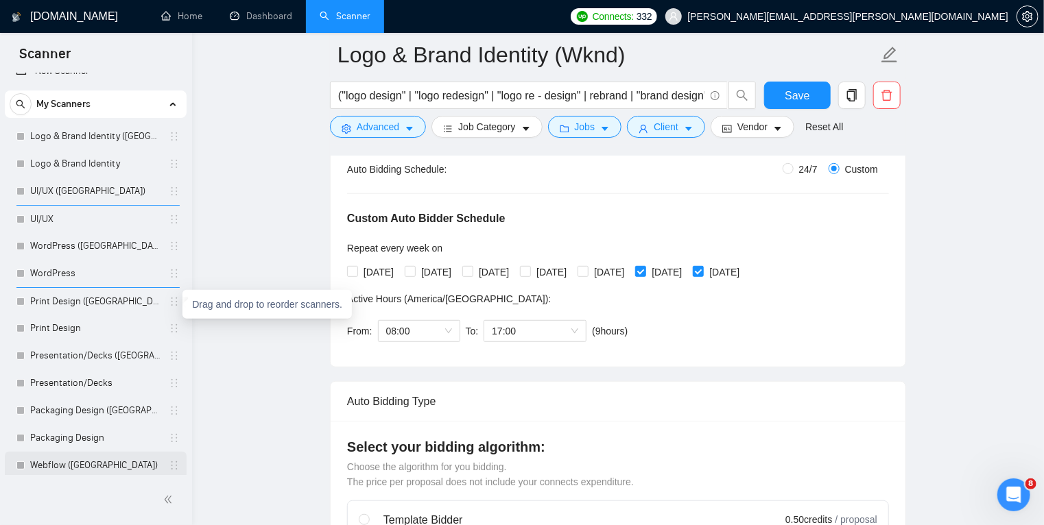
scroll to position [16, 0]
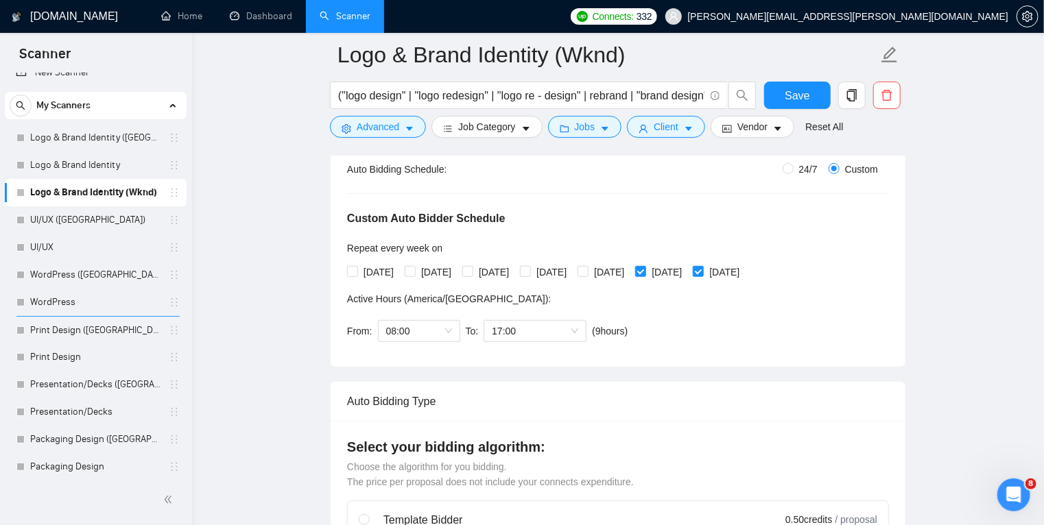
click at [134, 218] on link "UI/UX ([GEOGRAPHIC_DATA])" at bounding box center [95, 219] width 130 height 27
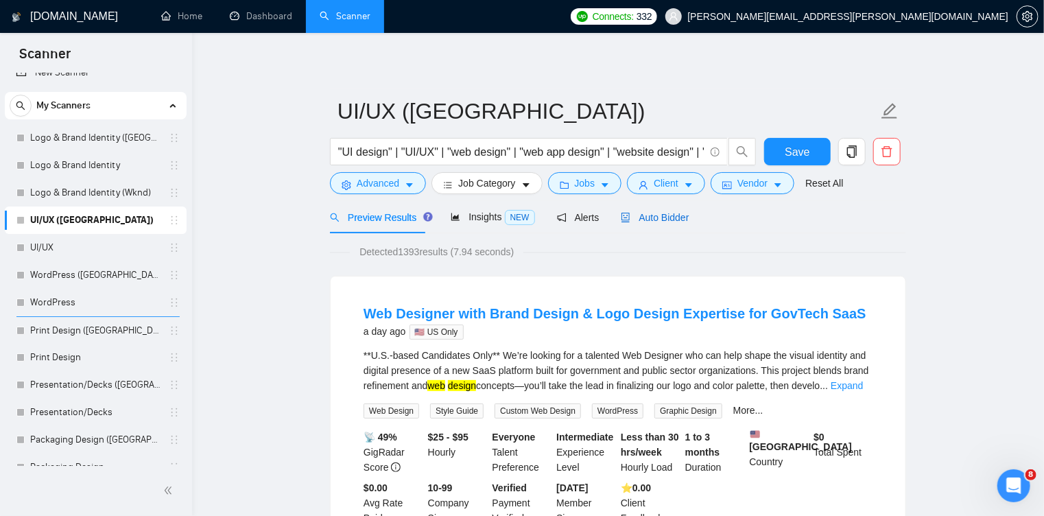
click at [662, 218] on span "Auto Bidder" at bounding box center [655, 217] width 68 height 11
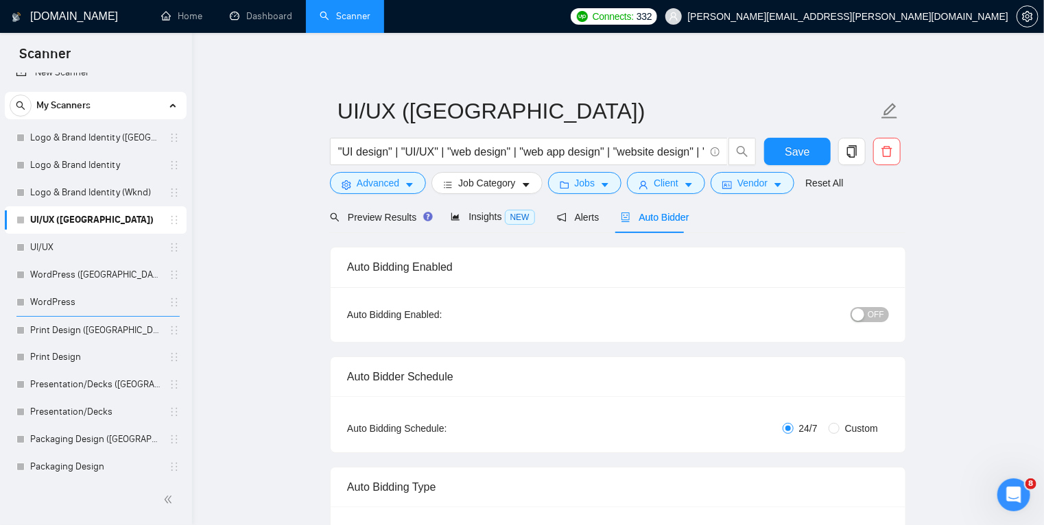
radio input "false"
radio input "true"
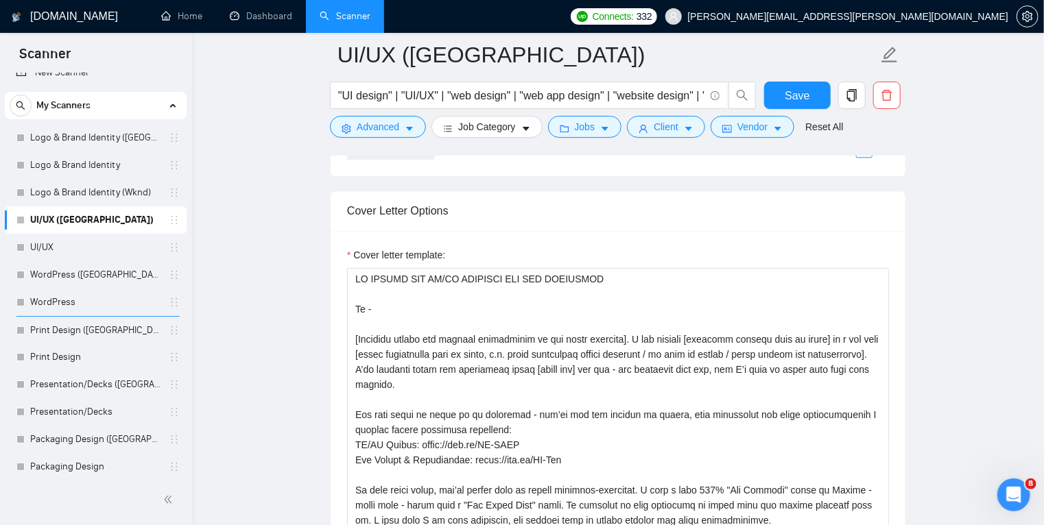
scroll to position [1632, 0]
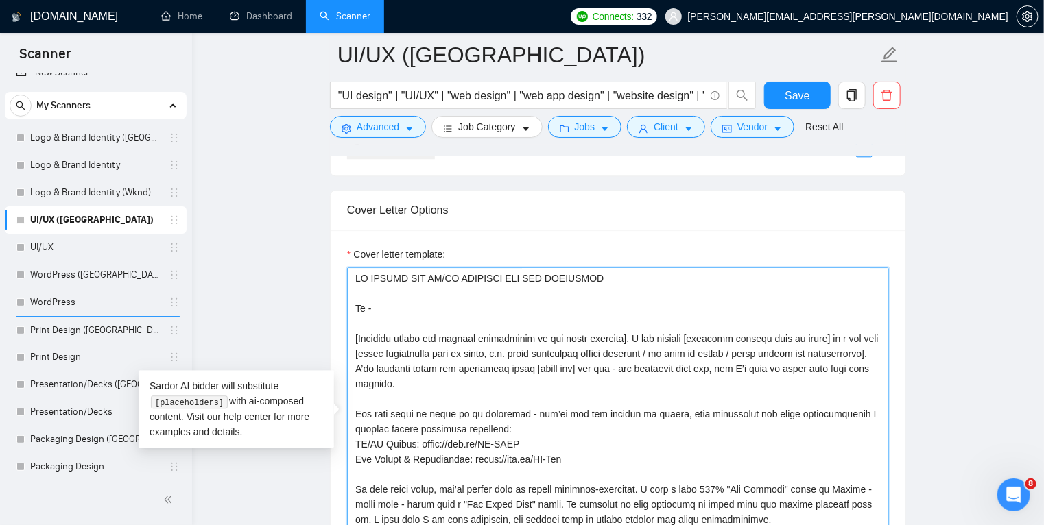
drag, startPoint x: 455, startPoint y: 381, endPoint x: 339, endPoint y: 274, distance: 157.7
click at [339, 274] on div "Cover letter template:" at bounding box center [617, 419] width 575 height 378
paste textarea "Hi - I’d love to deliver [PRIMARY OUTCOME IN THEIR WORDS AND ADD A CONCISE VALU…"
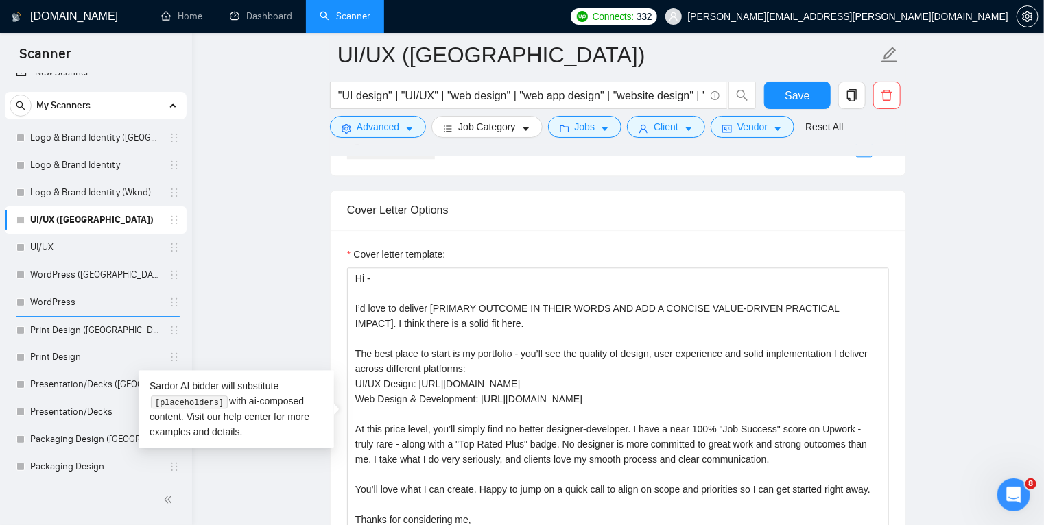
click at [928, 247] on main "UI/UX ([GEOGRAPHIC_DATA]) "UI design" | "UI/UX" | "web design" | "web app desig…" at bounding box center [618, 454] width 808 height 4063
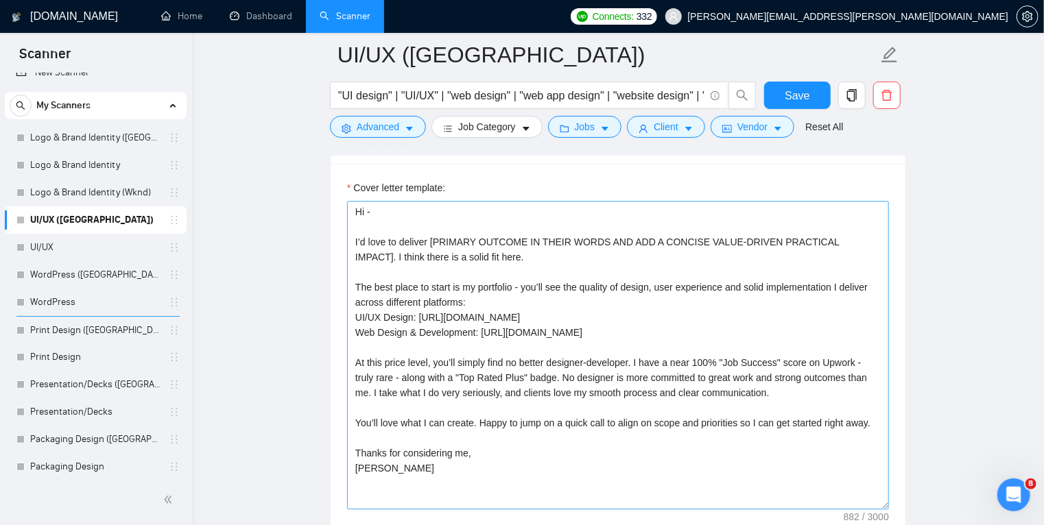
scroll to position [1699, 0]
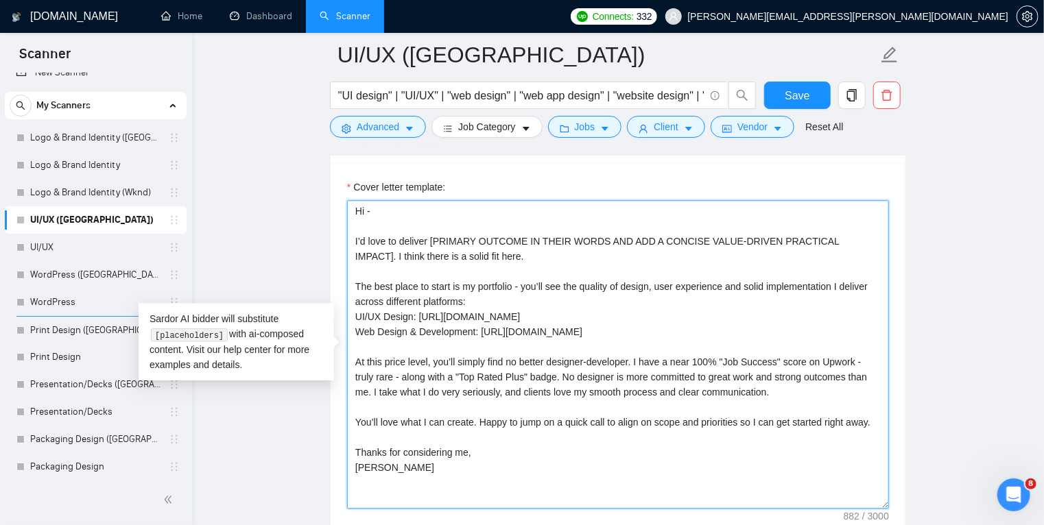
click at [603, 329] on textarea "Hi - I’d love to deliver [PRIMARY OUTCOME IN THEIR WORDS AND ADD A CONCISE VALU…" at bounding box center [618, 354] width 542 height 309
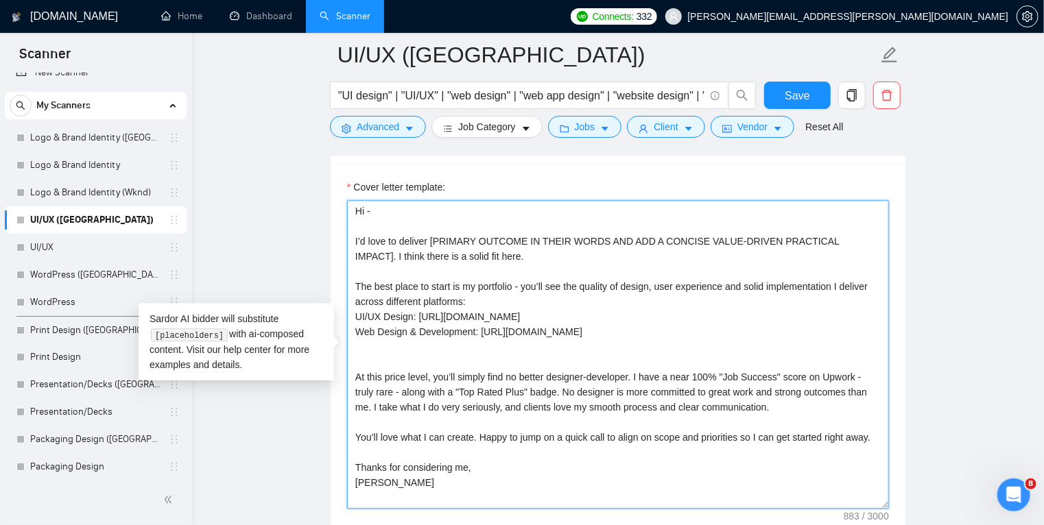
paste textarea "My Master Portfolio: [URL][DOMAIN_NAME]"
drag, startPoint x: 594, startPoint y: 340, endPoint x: 338, endPoint y: 197, distance: 292.8
click at [338, 197] on div "Cover letter template: Hi - I’d love to deliver [PRIMARY OUTCOME IN THEIR WORDS…" at bounding box center [617, 352] width 575 height 378
type textarea "Hi - I’d love to deliver [PRIMARY OUTCOME IN THEIR WORDS AND ADD A CONCISE VALU…"
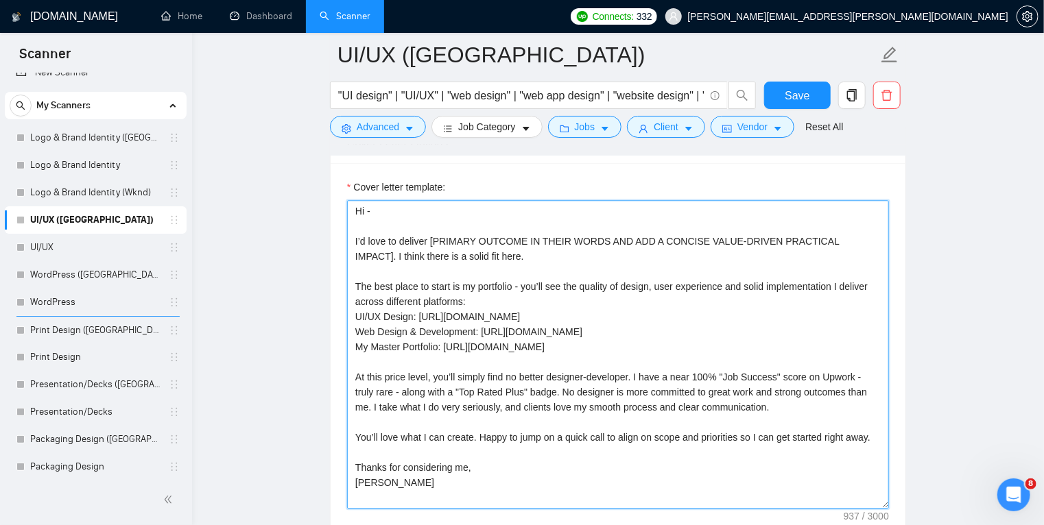
click at [814, 324] on textarea "Hi - I’d love to deliver [PRIMARY OUTCOME IN THEIR WORDS AND ADD A CONCISE VALU…" at bounding box center [618, 354] width 542 height 309
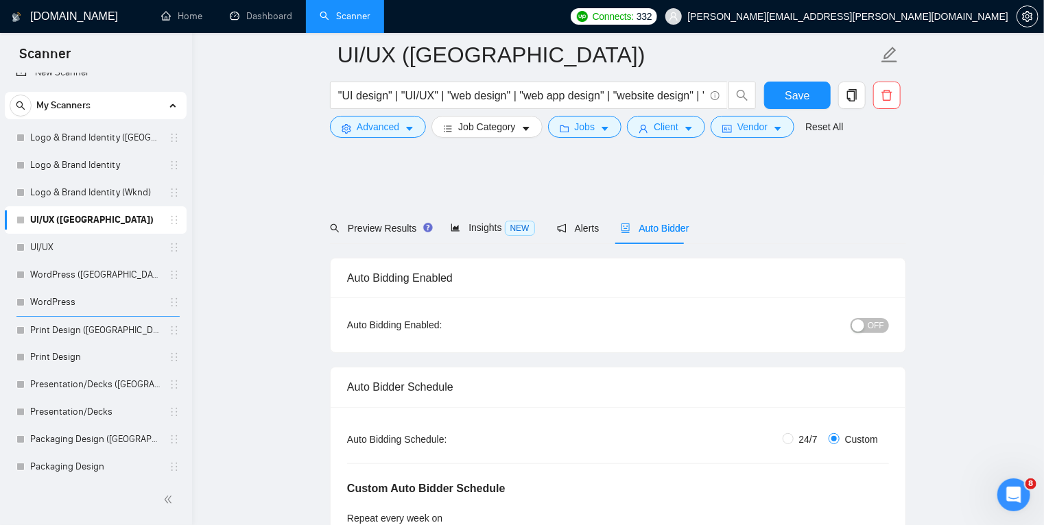
scroll to position [147, 0]
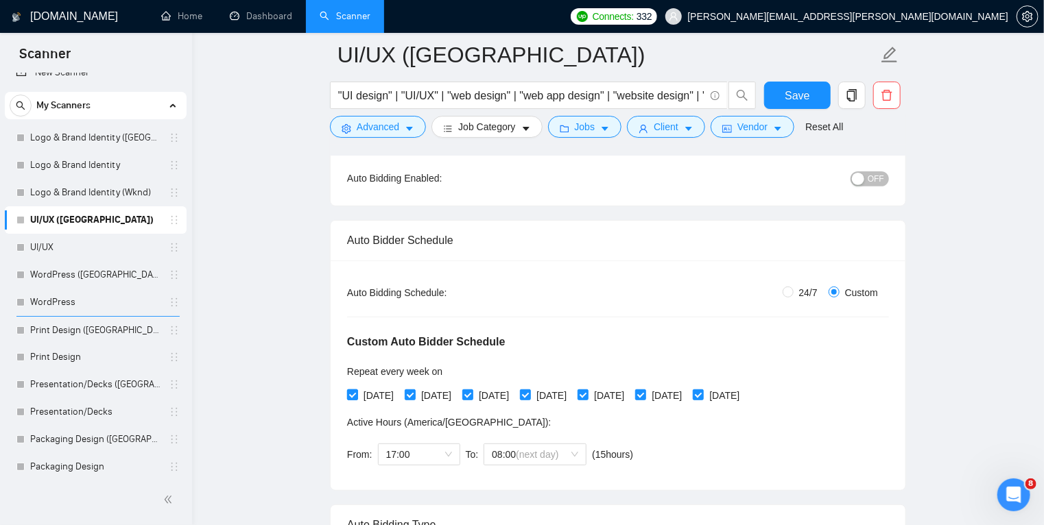
click at [354, 395] on span at bounding box center [352, 394] width 11 height 11
click at [354, 395] on input "[DATE]" at bounding box center [352, 394] width 10 height 10
checkbox input "false"
click at [414, 396] on input "[DATE]" at bounding box center [410, 394] width 10 height 10
checkbox input "false"
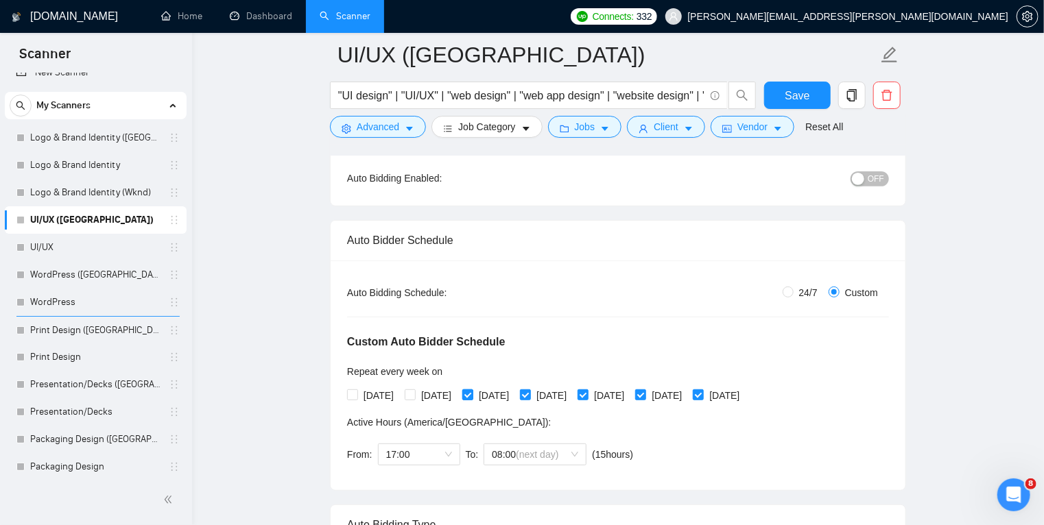
click at [472, 392] on input "[DATE]" at bounding box center [467, 394] width 10 height 10
checkbox input "false"
click at [529, 389] on input "[DATE]" at bounding box center [525, 394] width 10 height 10
checkbox input "false"
click at [587, 393] on input "[DATE]" at bounding box center [582, 394] width 10 height 10
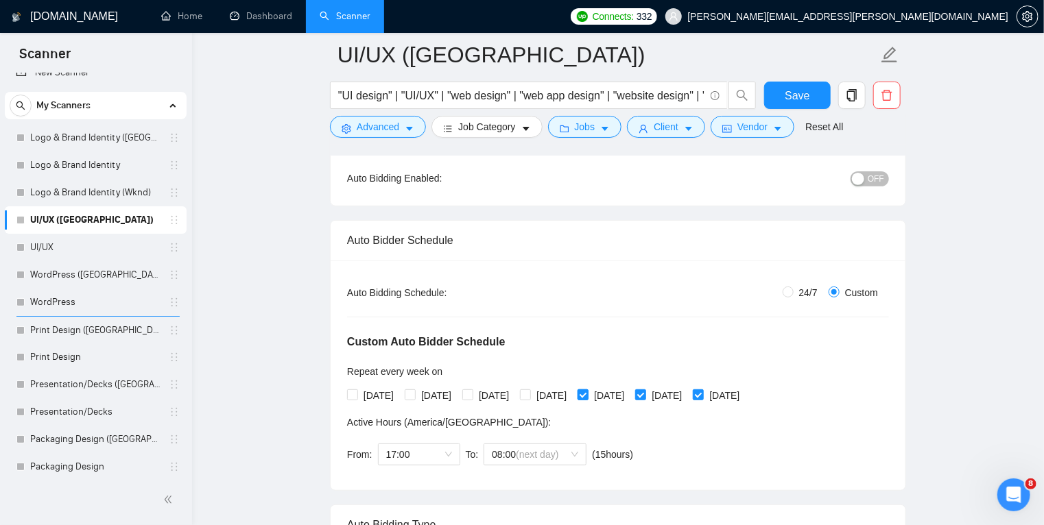
checkbox input "false"
click at [433, 451] on span "17:00" at bounding box center [419, 454] width 66 height 21
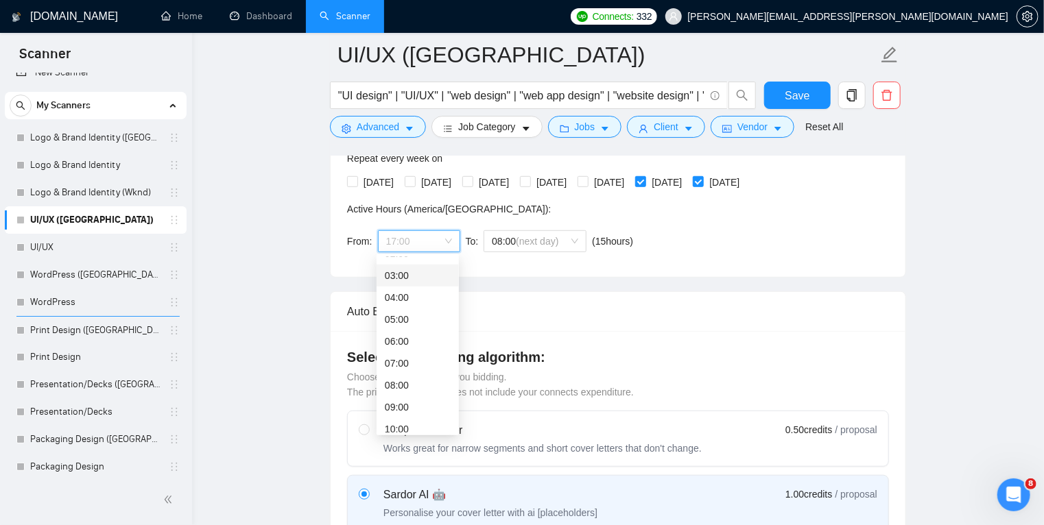
scroll to position [59, 0]
click at [416, 382] on div "08:00" at bounding box center [418, 384] width 66 height 15
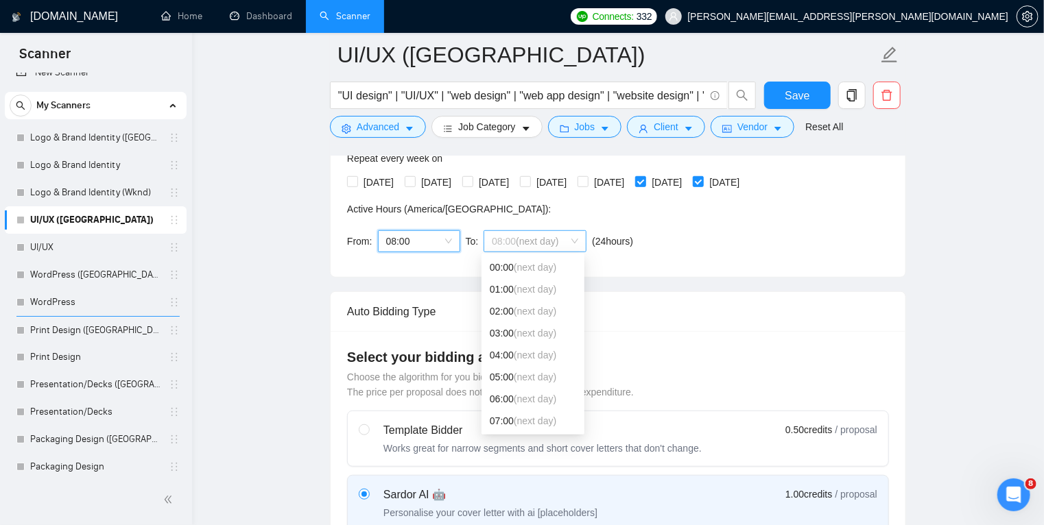
click at [572, 239] on span "08:00 (next day)" at bounding box center [535, 241] width 86 height 21
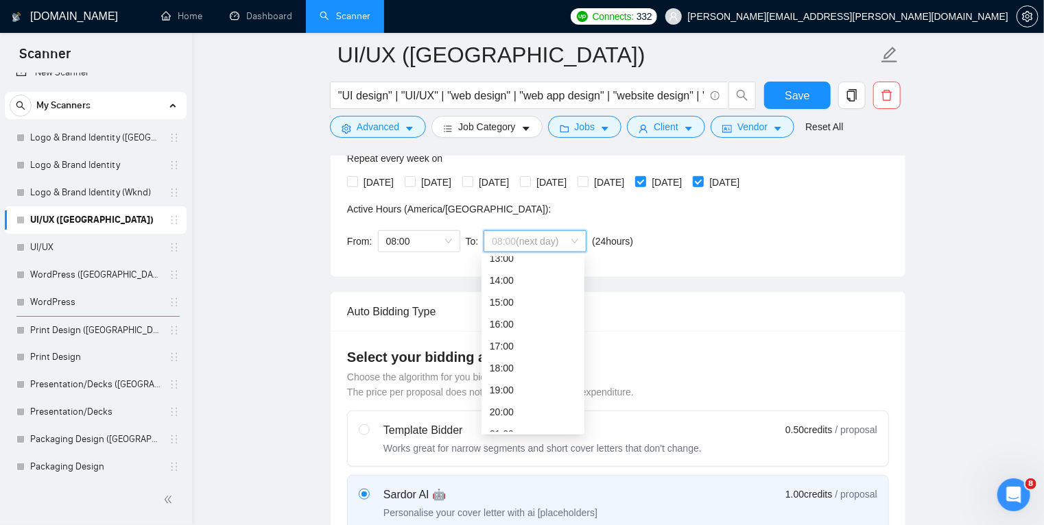
scroll to position [295, 0]
click at [522, 350] on div "17:00" at bounding box center [533, 345] width 86 height 15
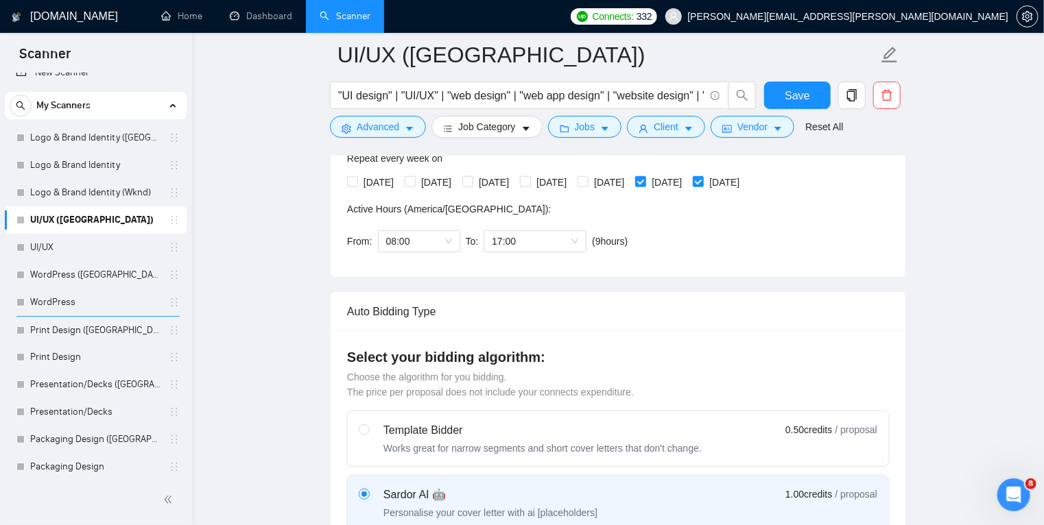
click at [770, 236] on div "Custom Auto Bidder Schedule Repeat every week [DATE] [DATE] [DATE] [DATE] [DATE…" at bounding box center [618, 173] width 542 height 173
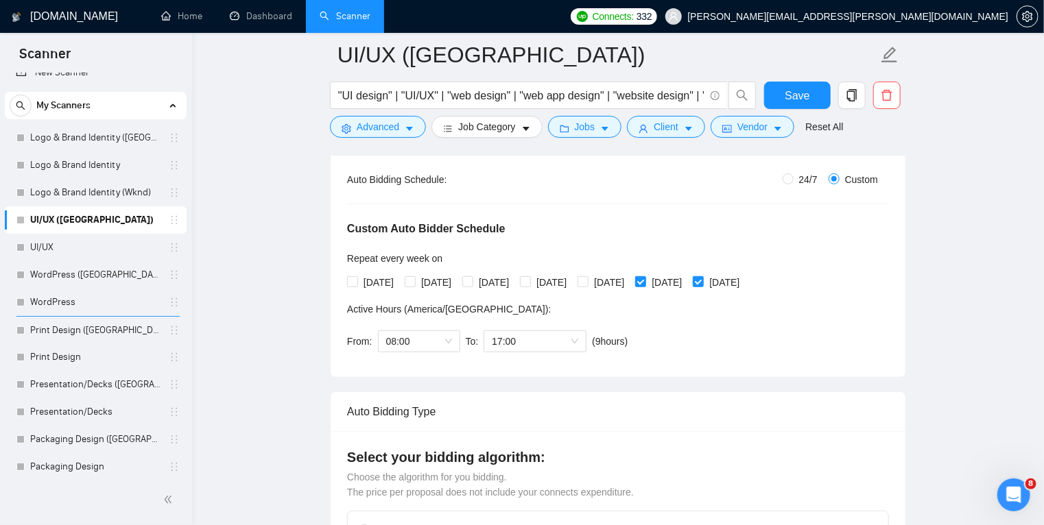
scroll to position [259, 0]
click at [857, 101] on icon "copy" at bounding box center [851, 95] width 12 height 12
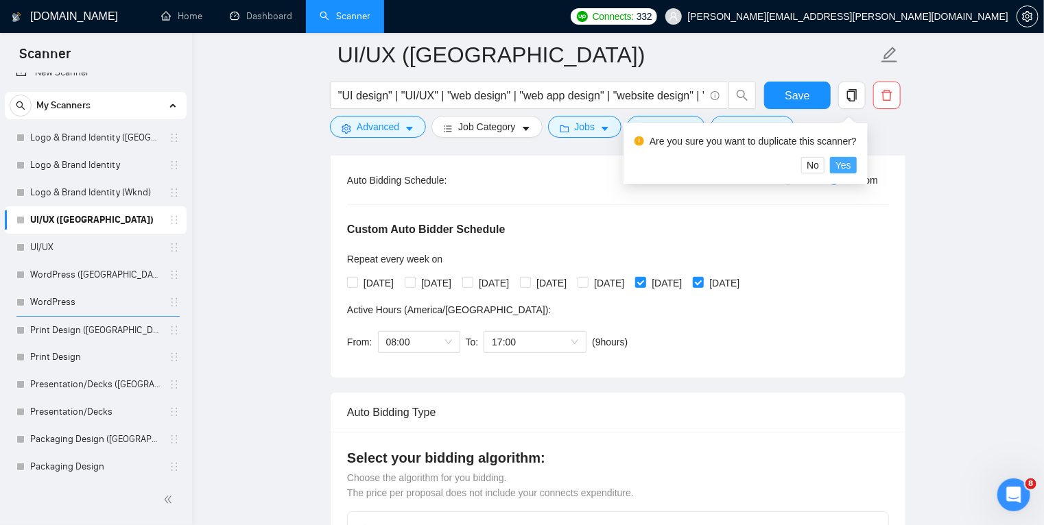
click at [845, 167] on span "Yes" at bounding box center [843, 165] width 16 height 15
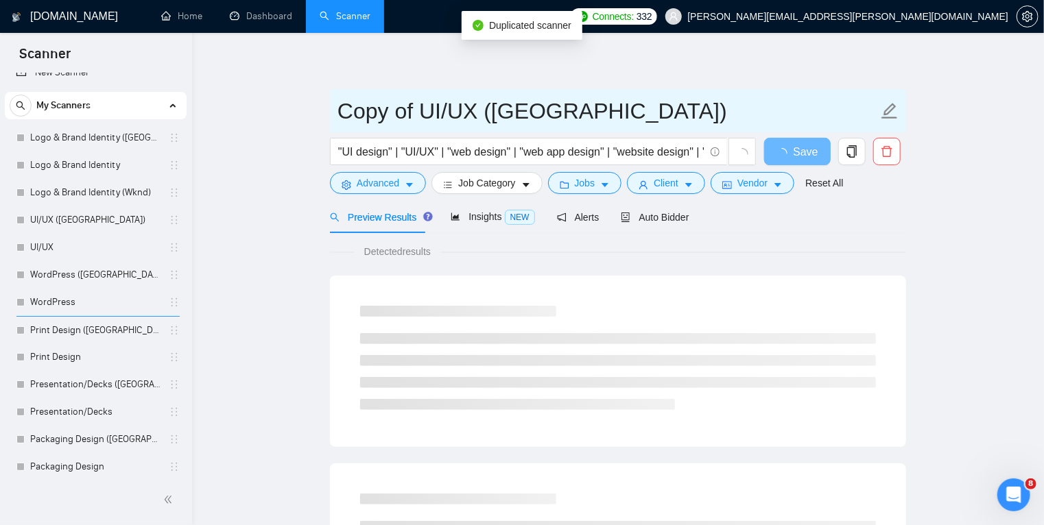
click at [387, 110] on input "Copy of UI/UX ([GEOGRAPHIC_DATA])" at bounding box center [607, 111] width 540 height 34
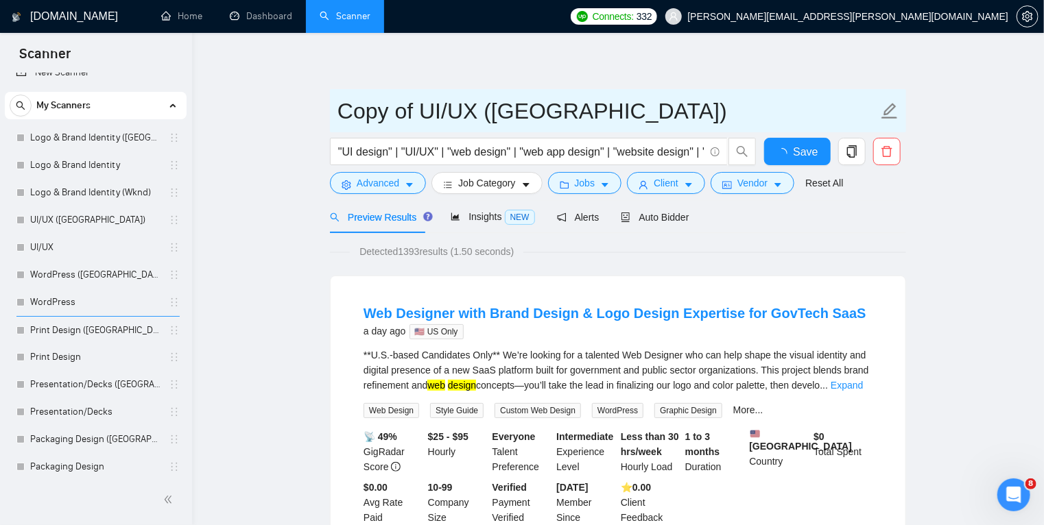
drag, startPoint x: 415, startPoint y: 110, endPoint x: 332, endPoint y: 110, distance: 83.0
click at [332, 110] on span "Copy of UI/UX ([GEOGRAPHIC_DATA])" at bounding box center [618, 110] width 576 height 43
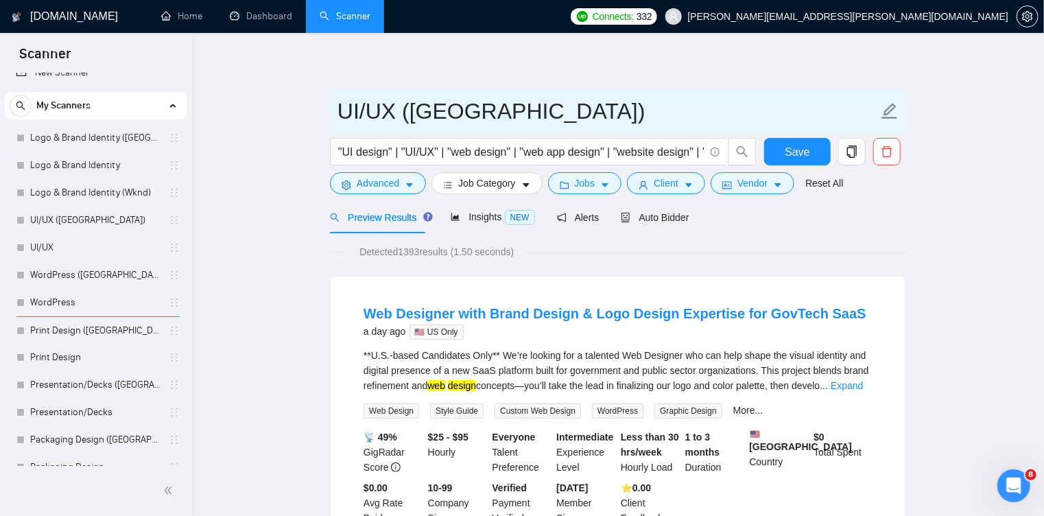
click at [420, 117] on input "UI/UX ([GEOGRAPHIC_DATA])" at bounding box center [607, 111] width 540 height 34
type input "UI/UX (Wknd)"
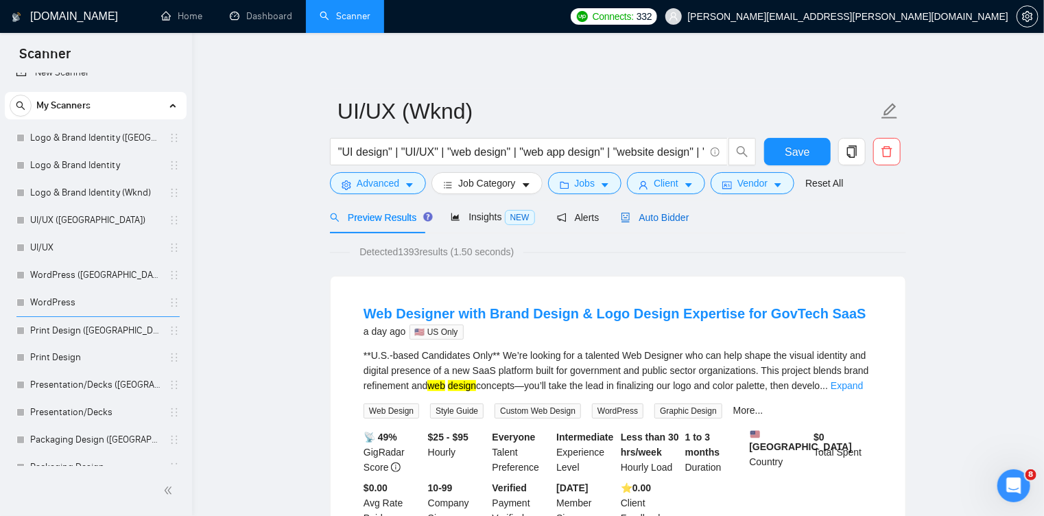
click at [662, 215] on span "Auto Bidder" at bounding box center [655, 217] width 68 height 11
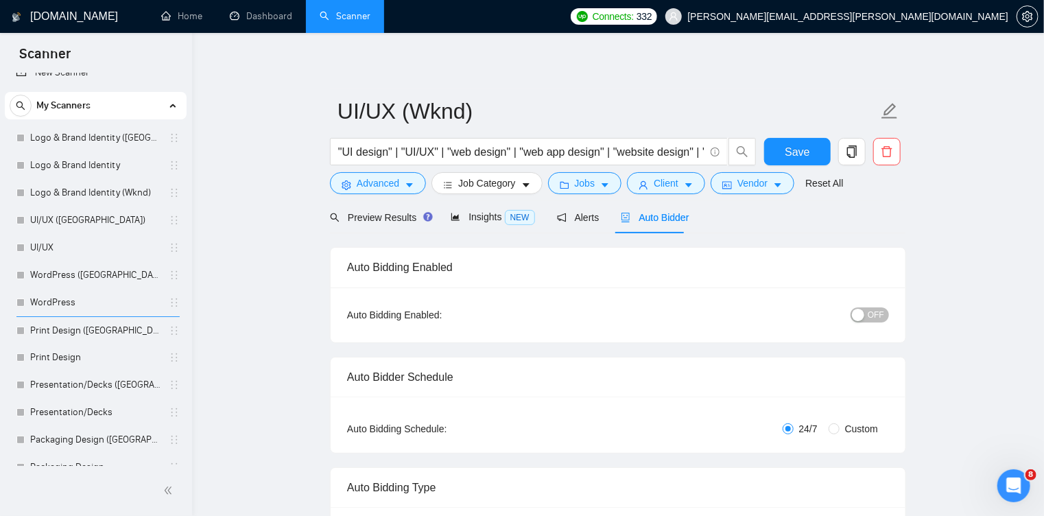
radio input "false"
radio input "true"
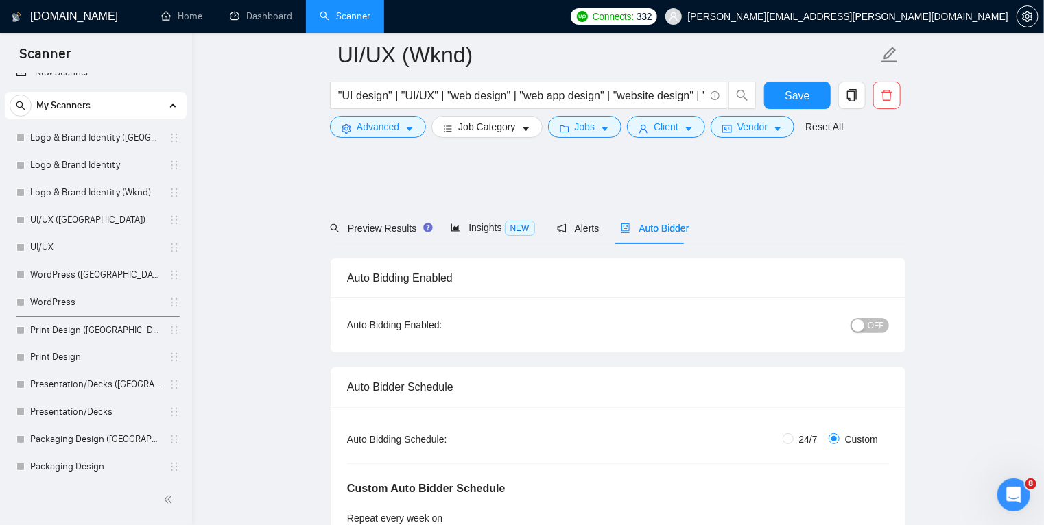
scroll to position [147, 0]
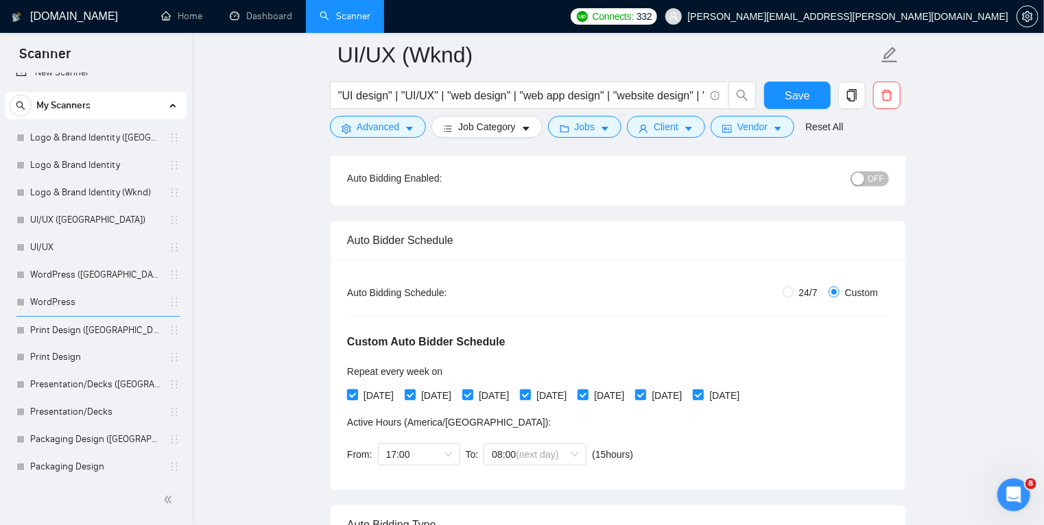
click at [352, 395] on input "[DATE]" at bounding box center [352, 394] width 10 height 10
checkbox input "false"
click at [414, 395] on input "[DATE]" at bounding box center [410, 394] width 10 height 10
checkbox input "false"
click at [472, 392] on input "[DATE]" at bounding box center [467, 394] width 10 height 10
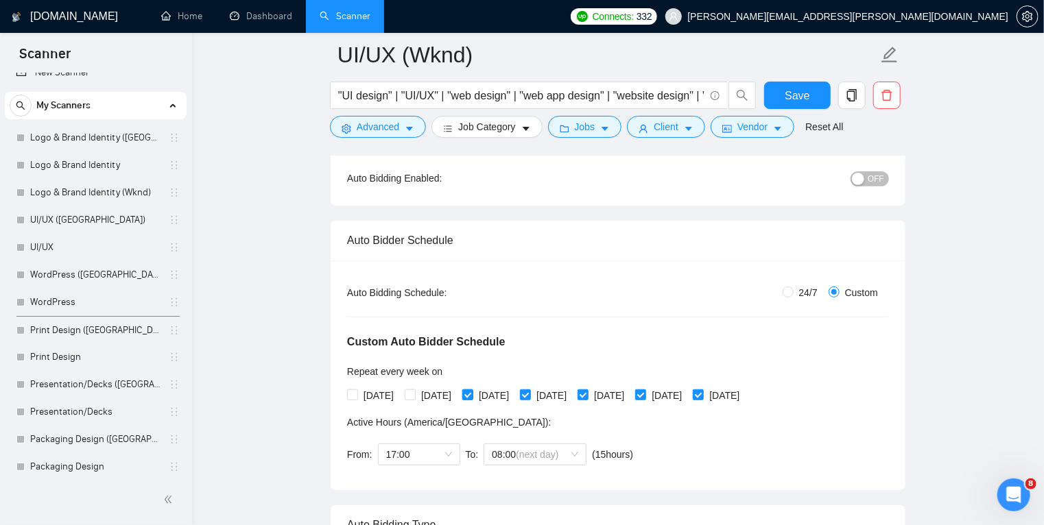
checkbox input "false"
click at [529, 394] on input "[DATE]" at bounding box center [525, 394] width 10 height 10
checkbox input "false"
click at [587, 394] on input "[DATE]" at bounding box center [582, 394] width 10 height 10
checkbox input "false"
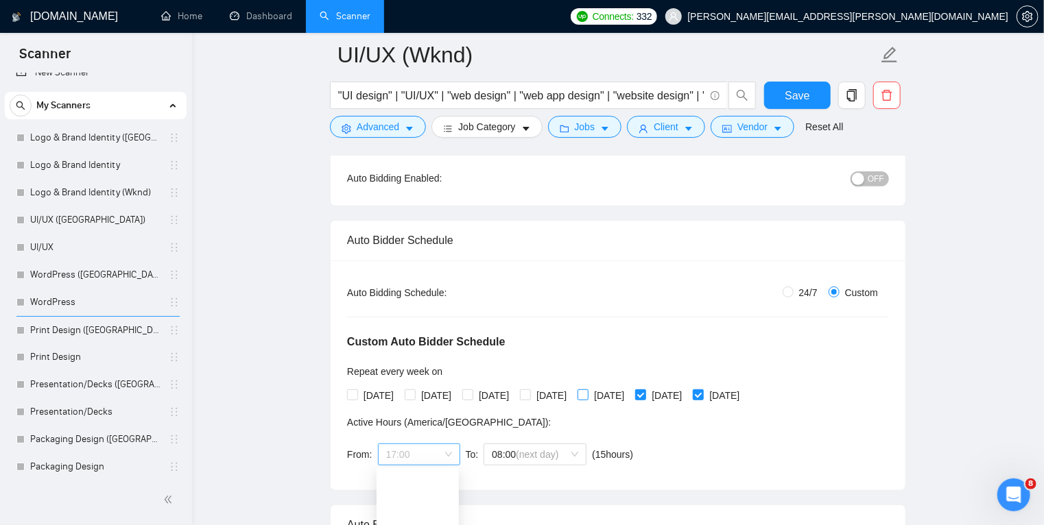
click at [409, 448] on span "17:00" at bounding box center [419, 454] width 66 height 21
click at [410, 495] on div "08:00" at bounding box center [418, 492] width 66 height 15
click at [530, 449] on span "(next day)" at bounding box center [537, 454] width 43 height 11
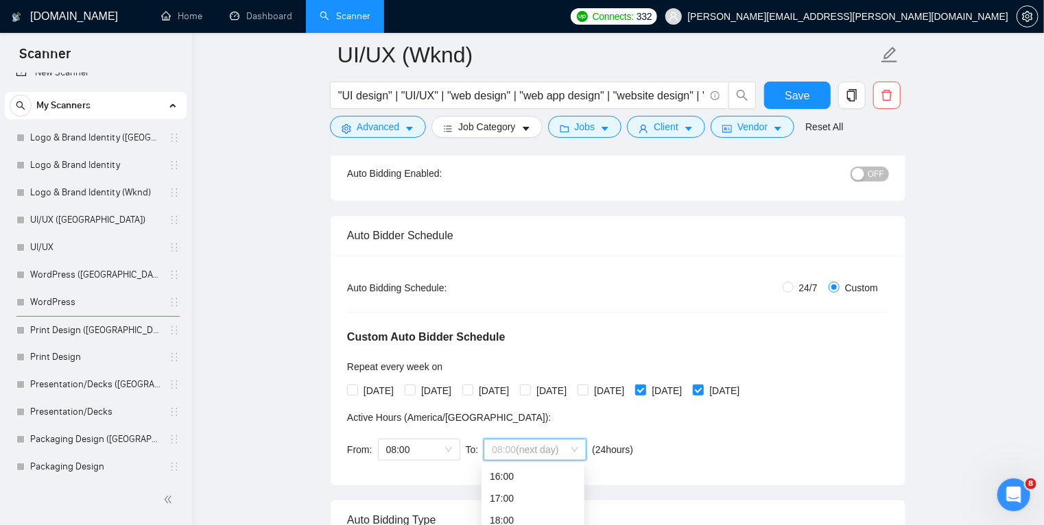
scroll to position [151, 0]
click at [522, 496] on div "17:00" at bounding box center [533, 499] width 86 height 15
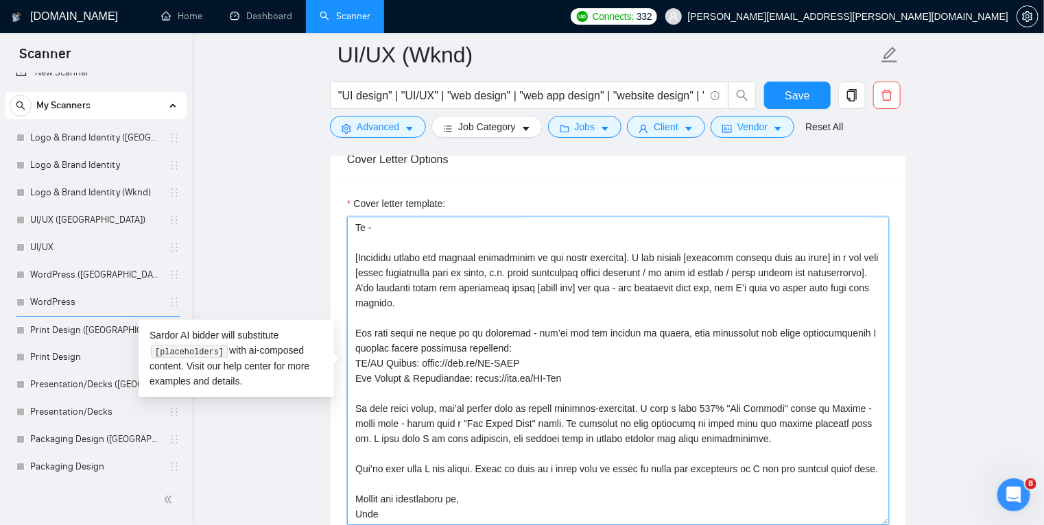
scroll to position [0, 0]
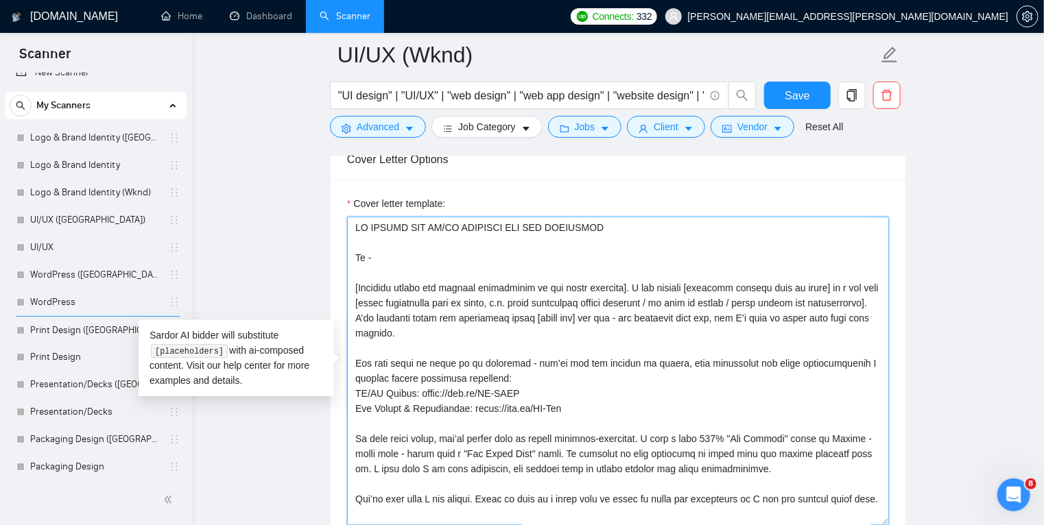
drag, startPoint x: 460, startPoint y: 299, endPoint x: 320, endPoint y: 213, distance: 164.6
click at [320, 213] on main "UI/UX (Wknd) "UI design" | "UI/UX" | "web design" | "web app design" | "website…" at bounding box center [618, 307] width 808 height 3870
paste textarea "Hi - I’d love to deliver [PRIMARY OUTCOME IN THEIR WORDS AND ADD A CONCISE VALU…"
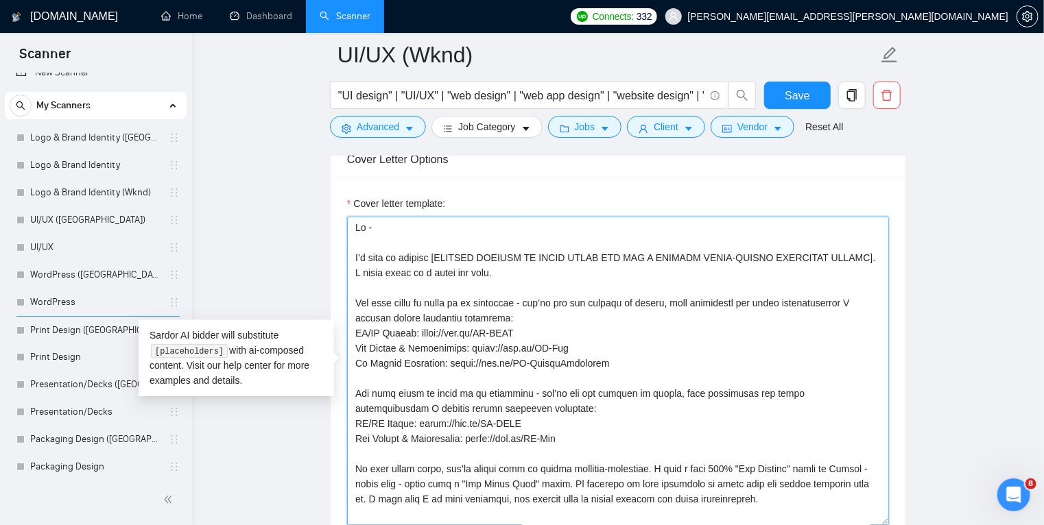
drag, startPoint x: 590, startPoint y: 357, endPoint x: 343, endPoint y: 296, distance: 254.4
click at [343, 296] on div "Cover letter template:" at bounding box center [617, 369] width 575 height 378
drag, startPoint x: 586, startPoint y: 436, endPoint x: 346, endPoint y: 384, distance: 244.9
click at [347, 384] on textarea "Cover letter template:" at bounding box center [618, 371] width 542 height 309
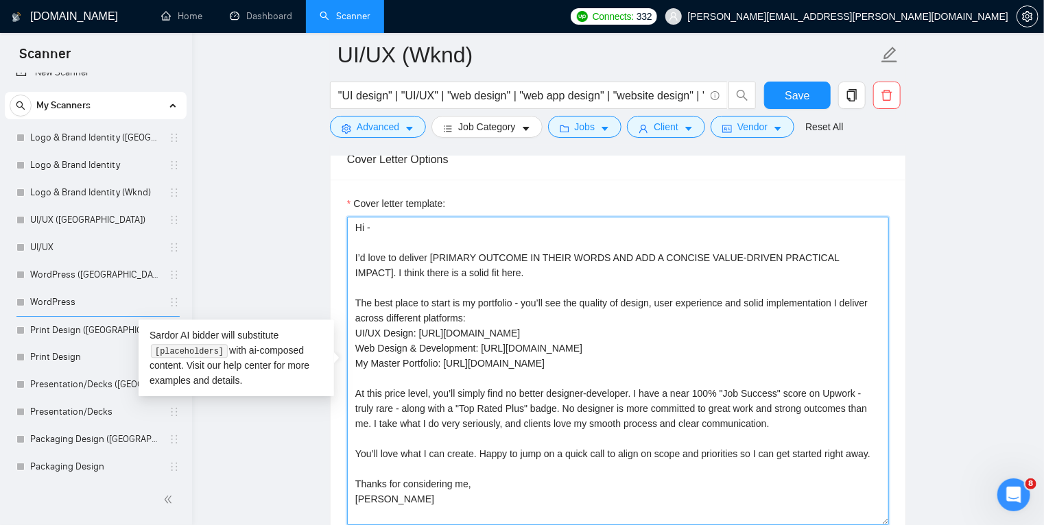
click at [480, 337] on textarea "Hi - I’d love to deliver [PRIMARY OUTCOME IN THEIR WORDS AND ADD A CONCISE VALU…" at bounding box center [618, 371] width 542 height 309
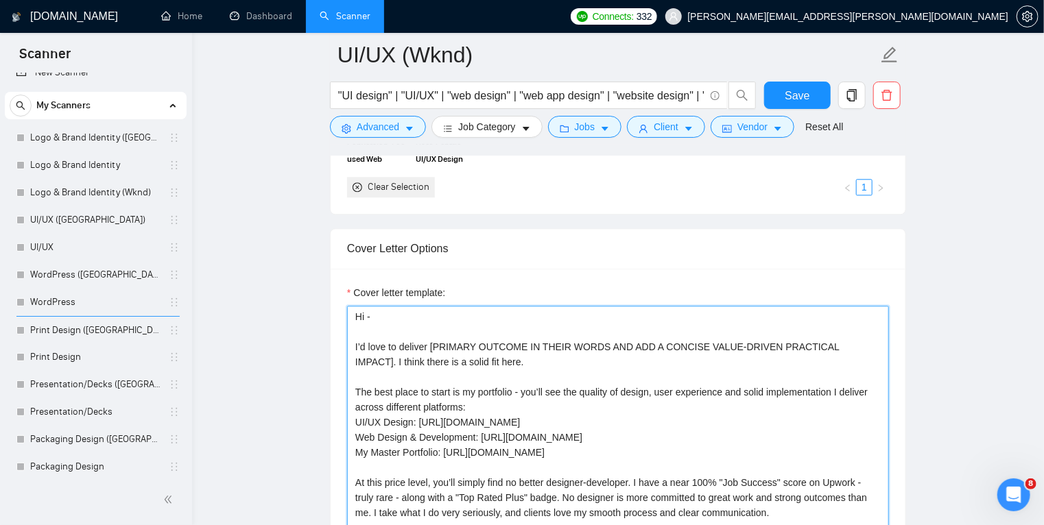
scroll to position [1593, 0]
type textarea "Hi - I’d love to deliver [PRIMARY OUTCOME IN THEIR WORDS AND ADD A CONCISE VALU…"
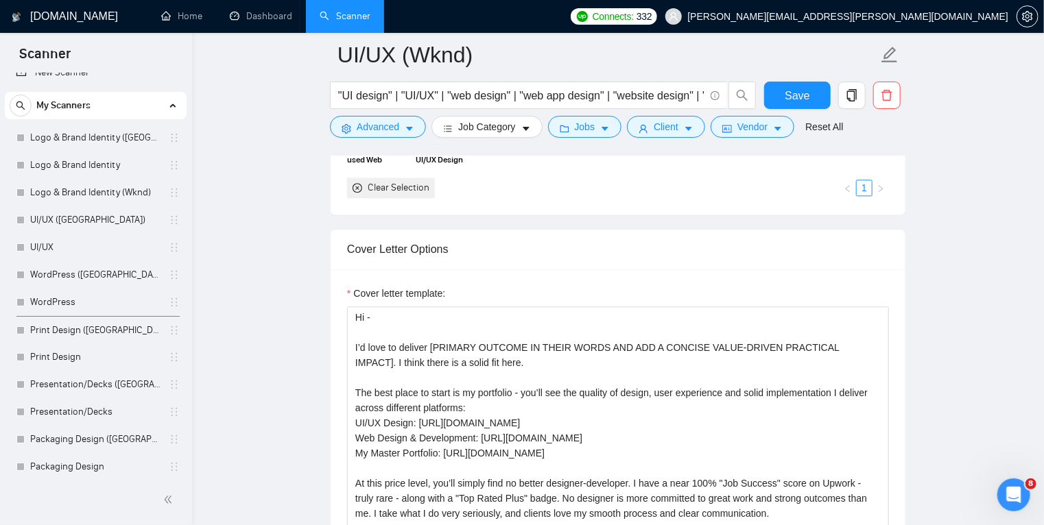
click at [926, 191] on main "UI/UX (Wknd) "UI design" | "UI/UX" | "web design" | "web app design" | "website…" at bounding box center [618, 397] width 808 height 3870
click at [801, 95] on span "Save" at bounding box center [796, 95] width 25 height 17
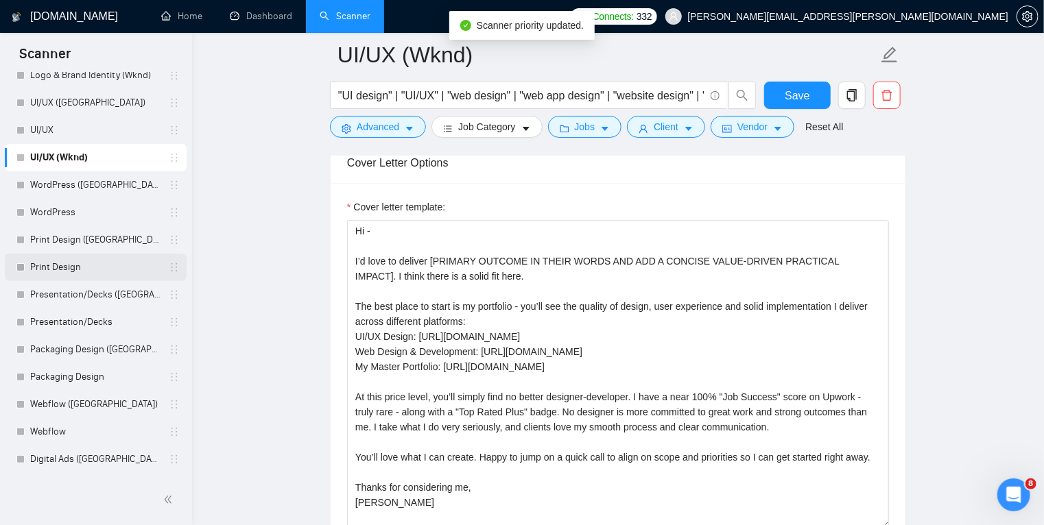
scroll to position [0, 0]
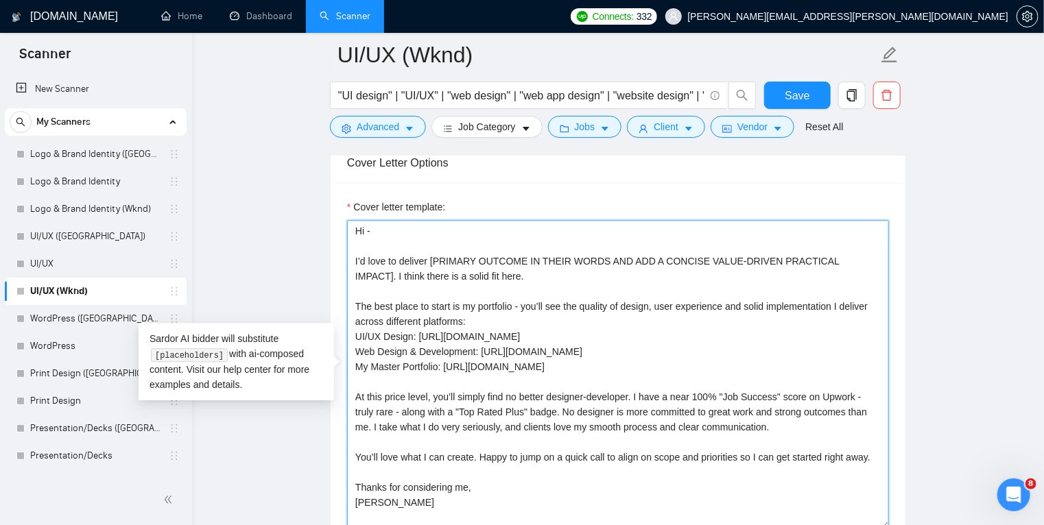
drag, startPoint x: 603, startPoint y: 365, endPoint x: 321, endPoint y: 213, distance: 320.9
click at [321, 213] on main "UI/UX (Wknd) "UI design" | "UI/UX" | "web design" | "web app design" | "website…" at bounding box center [618, 311] width 808 height 3870
click at [99, 317] on link "WordPress ([GEOGRAPHIC_DATA])" at bounding box center [95, 318] width 130 height 27
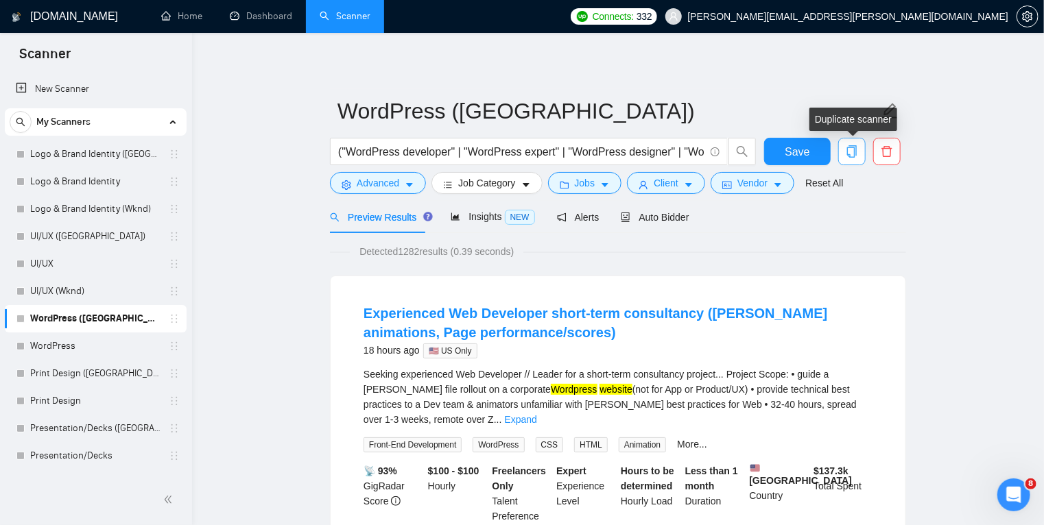
click at [856, 151] on icon "copy" at bounding box center [852, 151] width 10 height 12
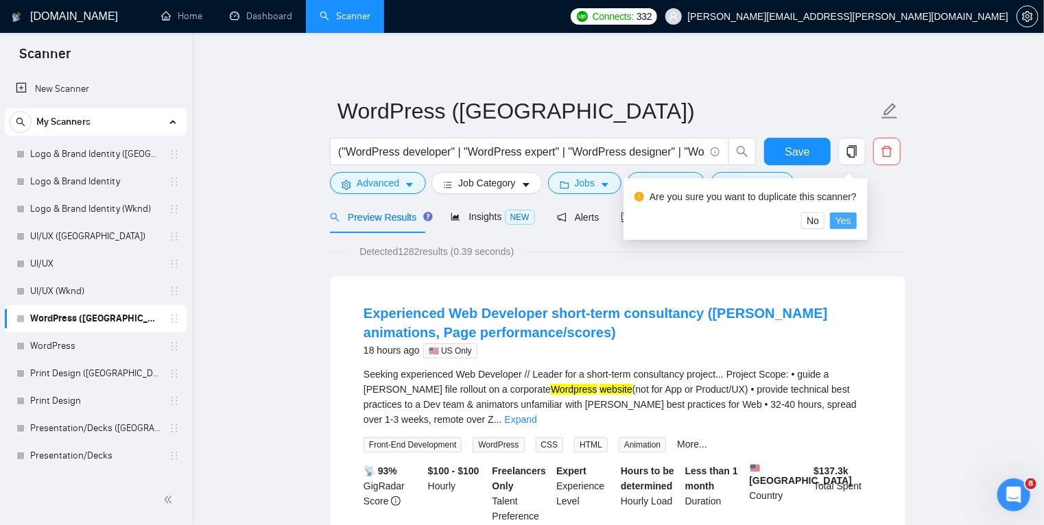
click at [839, 219] on span "Yes" at bounding box center [843, 220] width 16 height 15
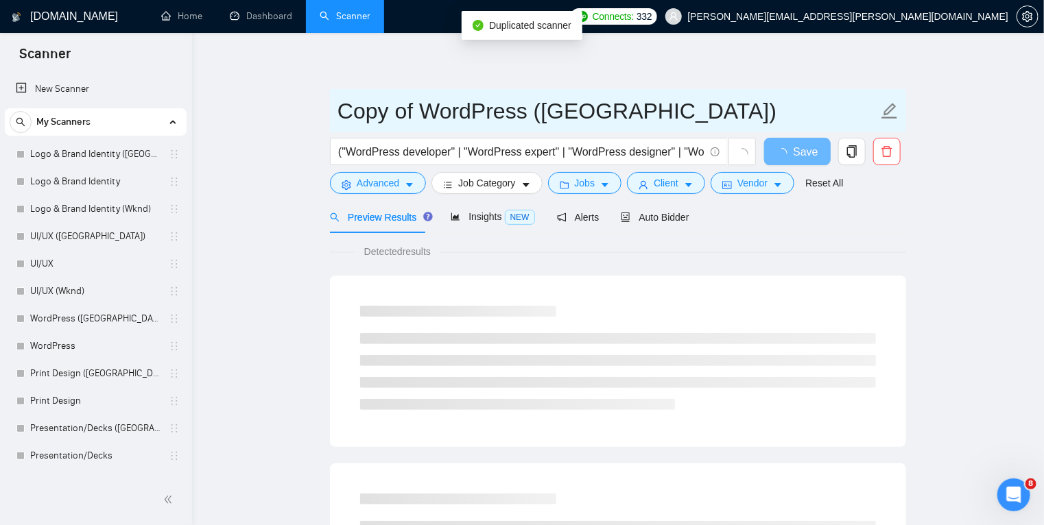
click at [549, 116] on input "Copy of WordPress ([GEOGRAPHIC_DATA])" at bounding box center [607, 111] width 540 height 34
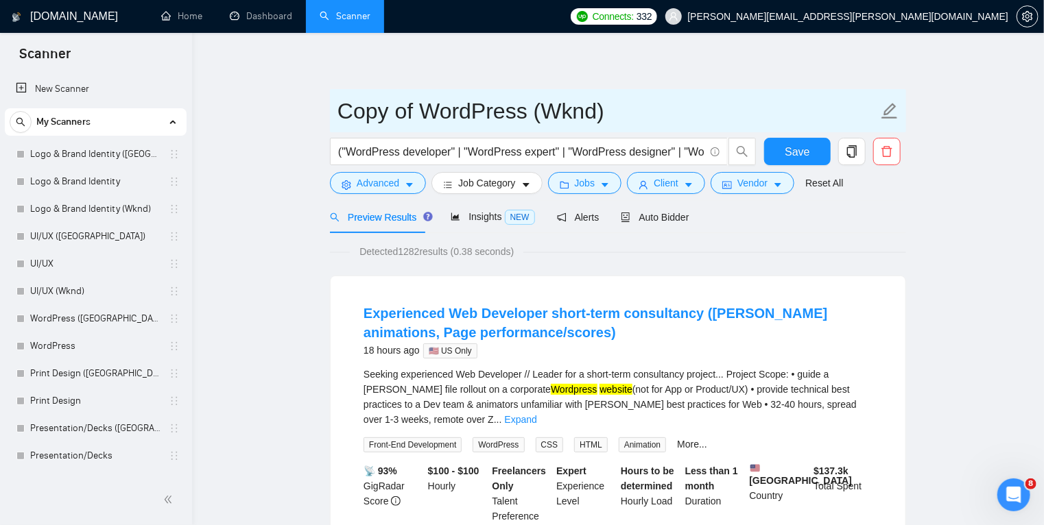
drag, startPoint x: 422, startPoint y: 107, endPoint x: 291, endPoint y: 115, distance: 131.9
type input "WordPress (Wknd)"
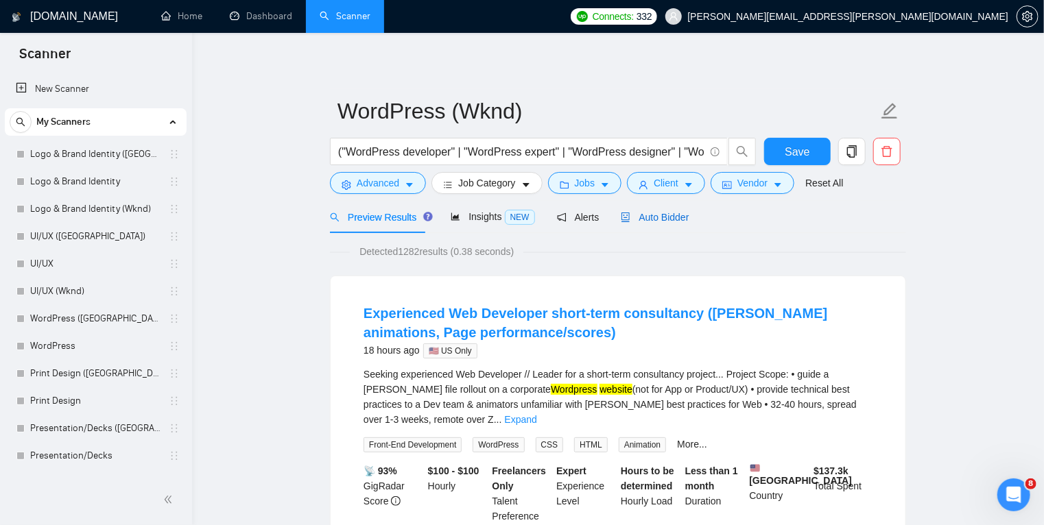
click at [647, 219] on span "Auto Bidder" at bounding box center [655, 217] width 68 height 11
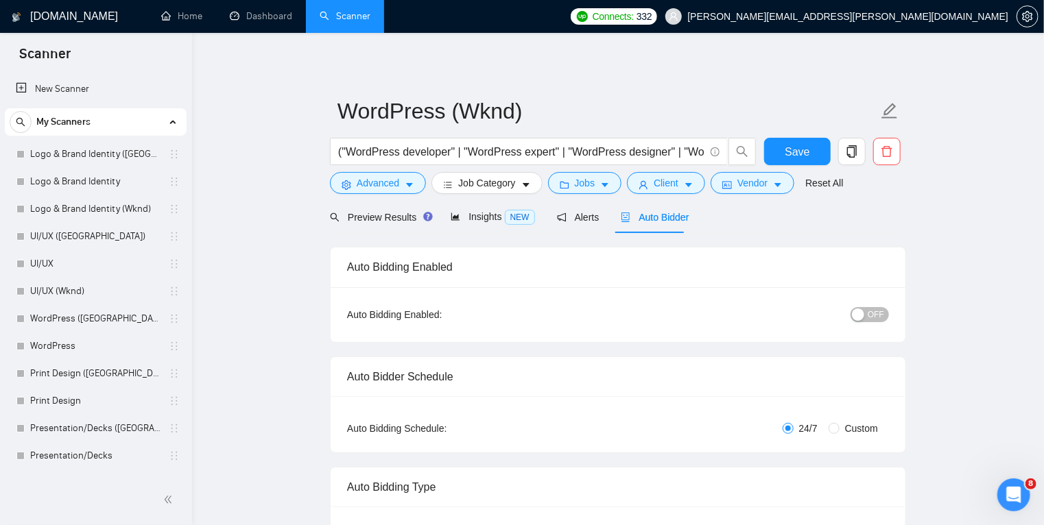
radio input "false"
radio input "true"
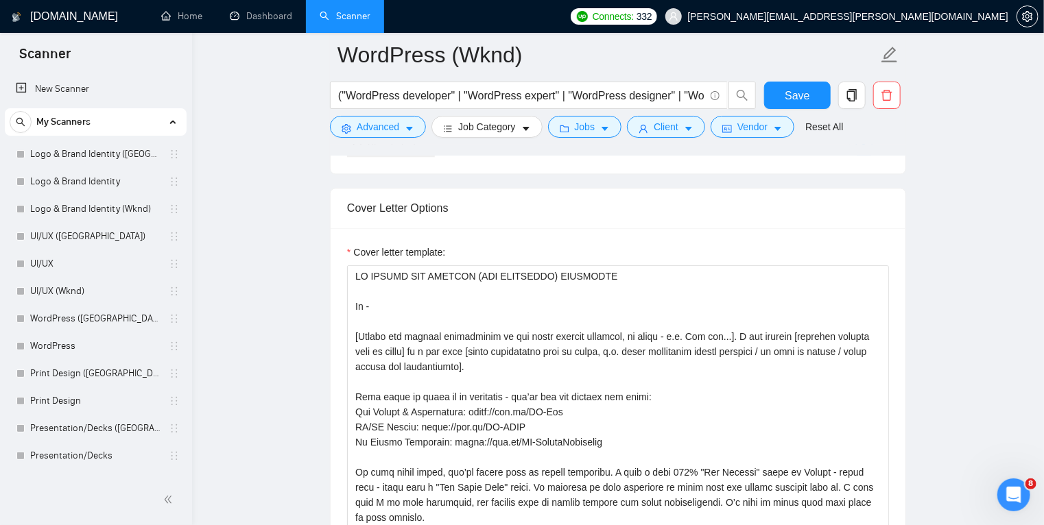
scroll to position [1655, 0]
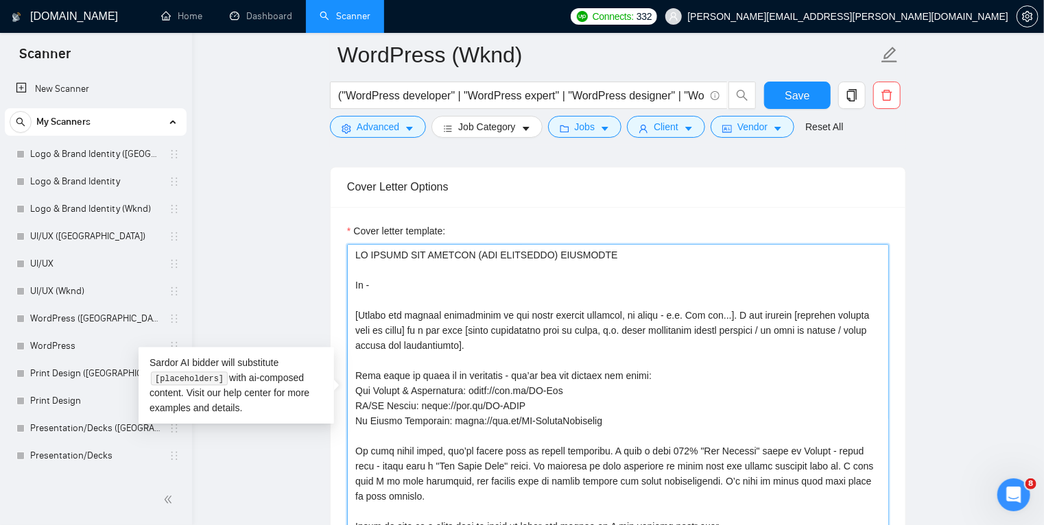
drag, startPoint x: 585, startPoint y: 418, endPoint x: 287, endPoint y: 248, distance: 343.3
click at [287, 248] on main "WordPress (Wknd) ("WordPress developer" | "WordPress expert" | "WordPress desig…" at bounding box center [618, 335] width 808 height 3870
paste textarea "Hi - I’d love to deliver [PRIMARY OUTCOME IN THEIR WORDS AND ADD A CONCISE VALU…"
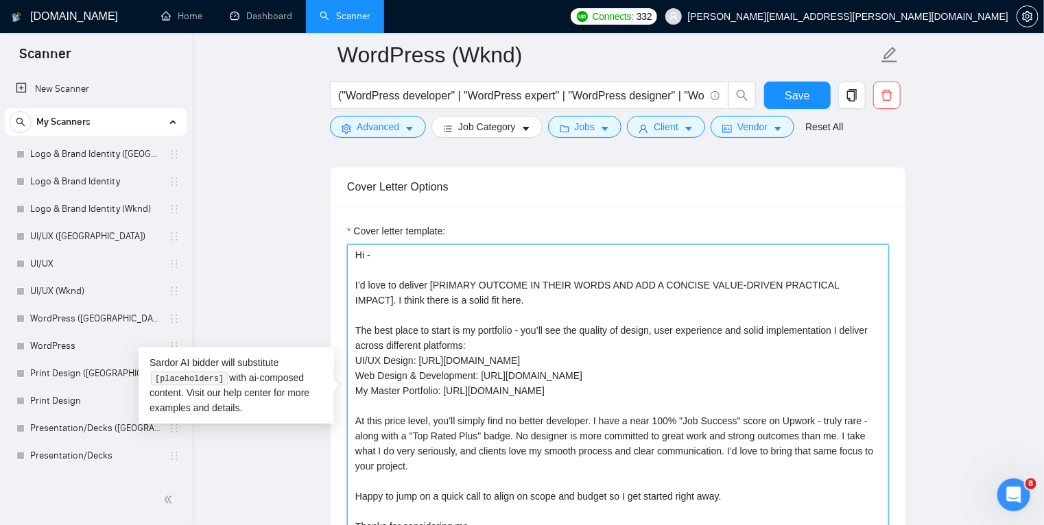
type textarea "Hi - I’d love to deliver [PRIMARY OUTCOME IN THEIR WORDS AND ADD A CONCISE VALU…"
click at [566, 322] on textarea "Hi - I’d love to deliver [PRIMARY OUTCOME IN THEIR WORDS AND ADD A CONCISE VALU…" at bounding box center [618, 398] width 542 height 309
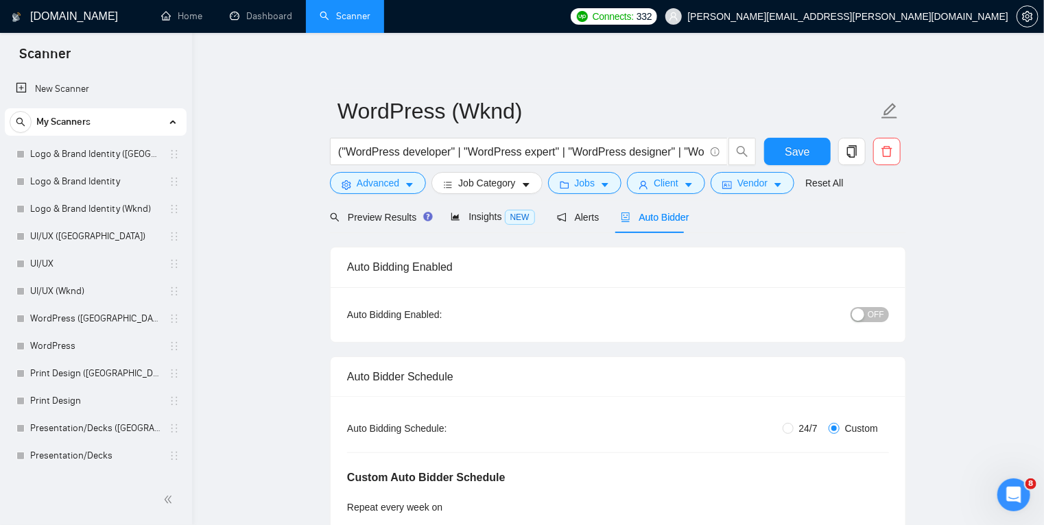
scroll to position [0, 0]
click at [818, 213] on div "Preview Results Insights NEW Alerts Auto Bidder" at bounding box center [618, 217] width 576 height 32
click at [790, 428] on input "24/7" at bounding box center [787, 428] width 11 height 11
radio input "true"
radio input "false"
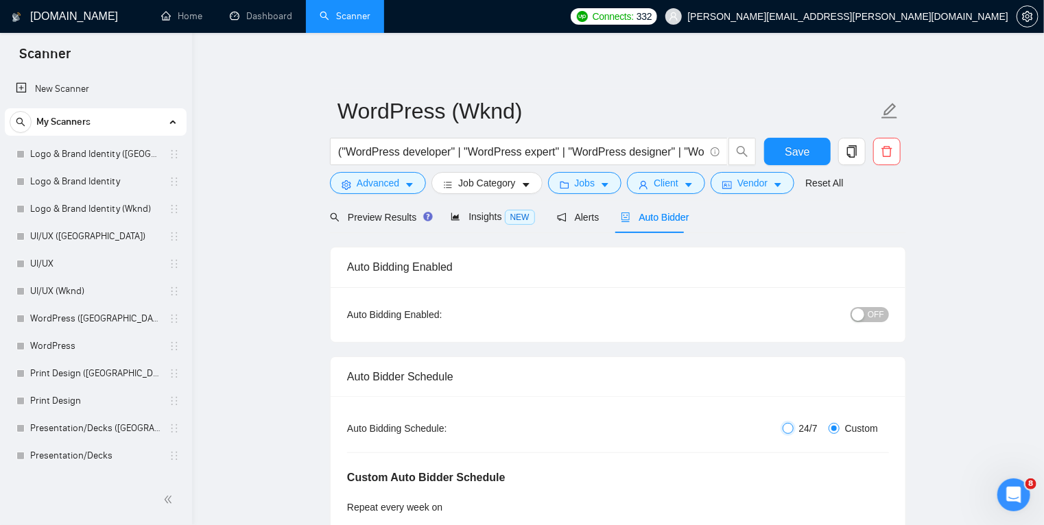
checkbox input "false"
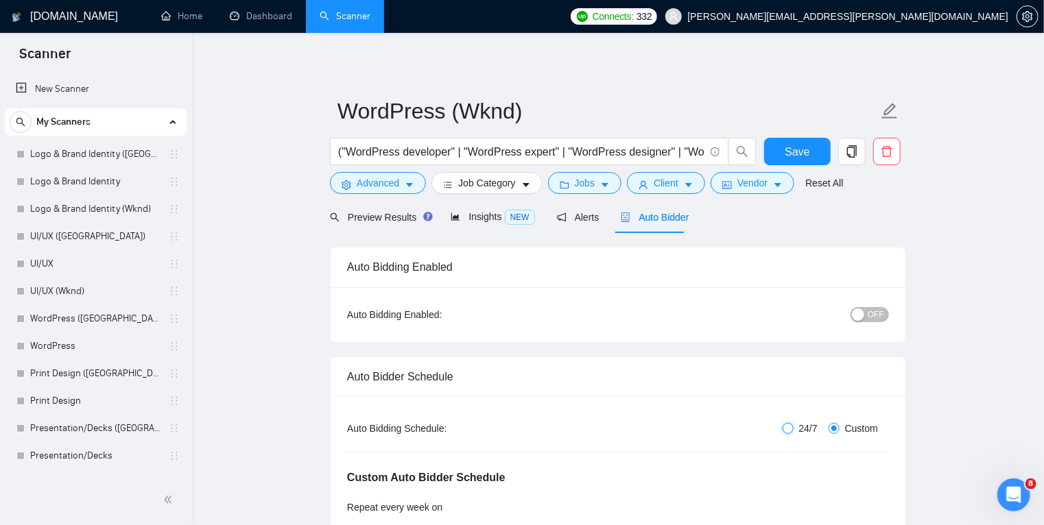
checkbox input "false"
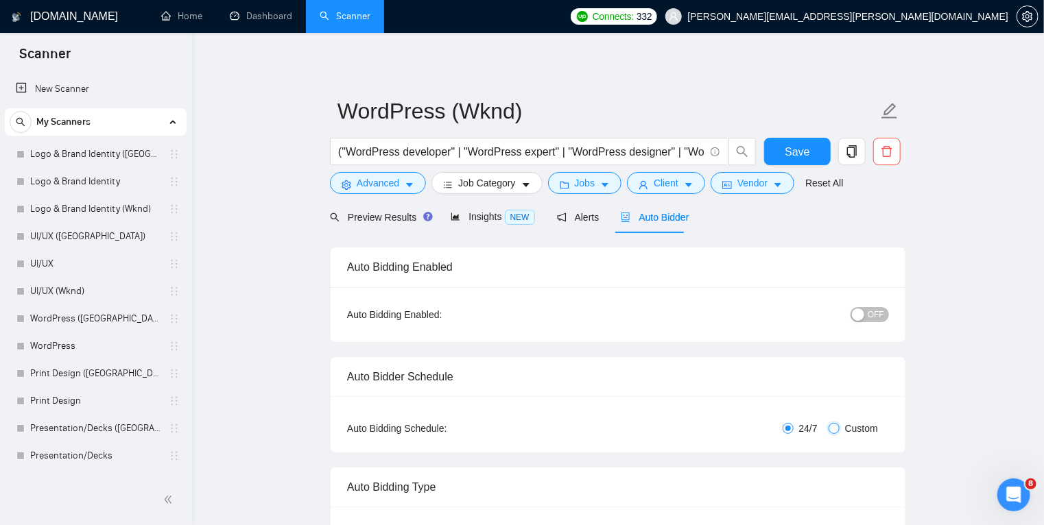
click at [839, 426] on input "Custom" at bounding box center [833, 428] width 11 height 11
radio input "true"
radio input "false"
checkbox input "true"
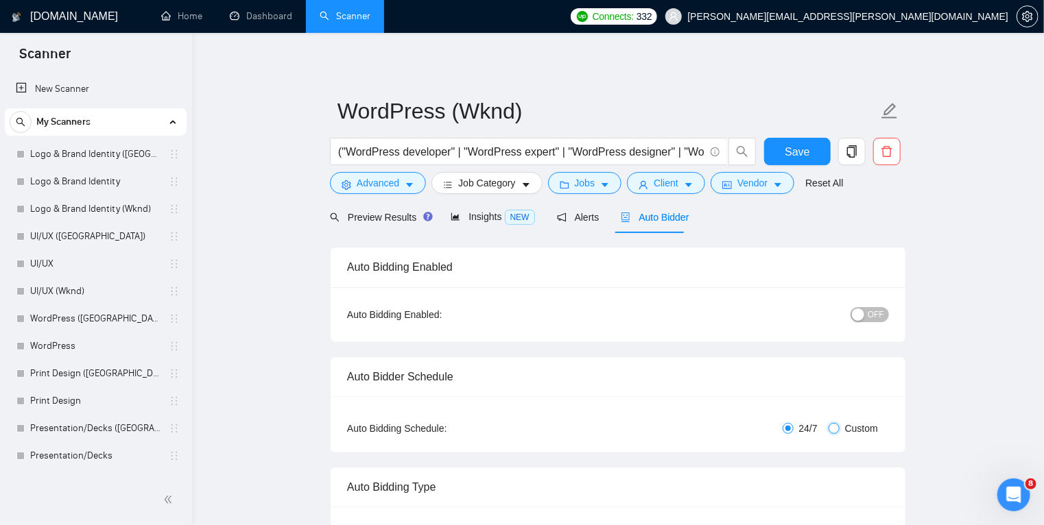
checkbox input "true"
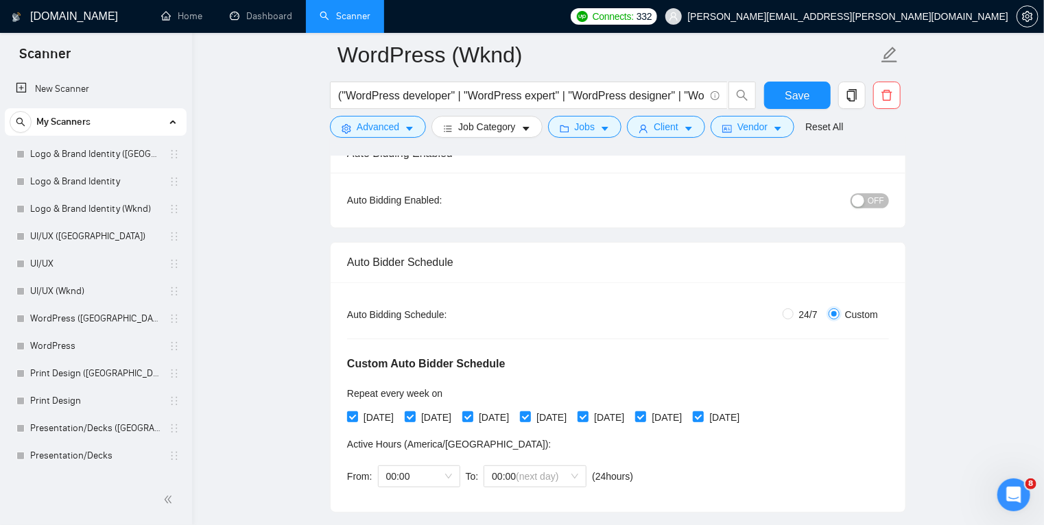
scroll to position [125, 0]
click at [354, 418] on input "[DATE]" at bounding box center [352, 416] width 10 height 10
checkbox input "false"
click at [411, 415] on input "[DATE]" at bounding box center [410, 416] width 10 height 10
checkbox input "false"
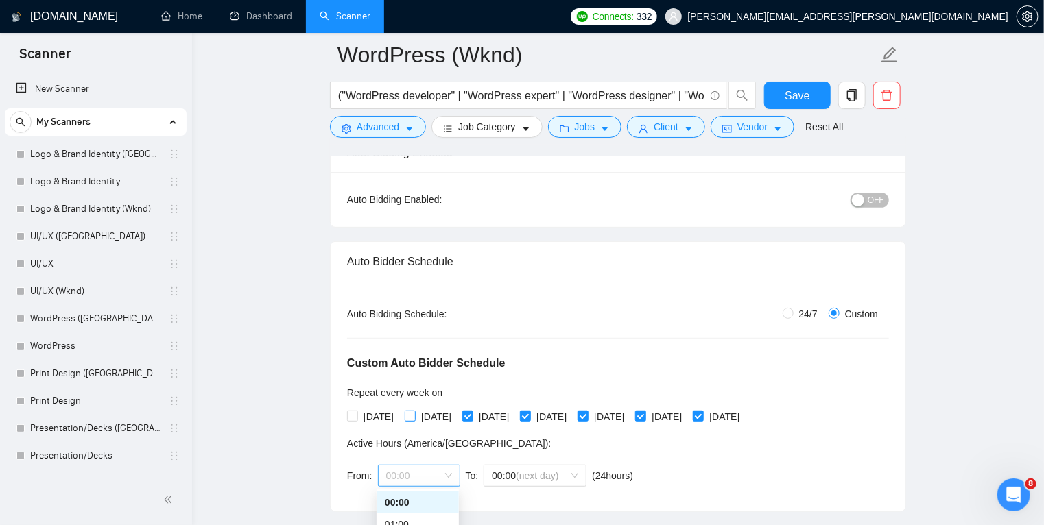
click at [444, 469] on span "00:00" at bounding box center [419, 476] width 66 height 21
click at [431, 514] on div "08:00" at bounding box center [418, 519] width 66 height 15
click at [538, 473] on span "(next day)" at bounding box center [537, 475] width 43 height 11
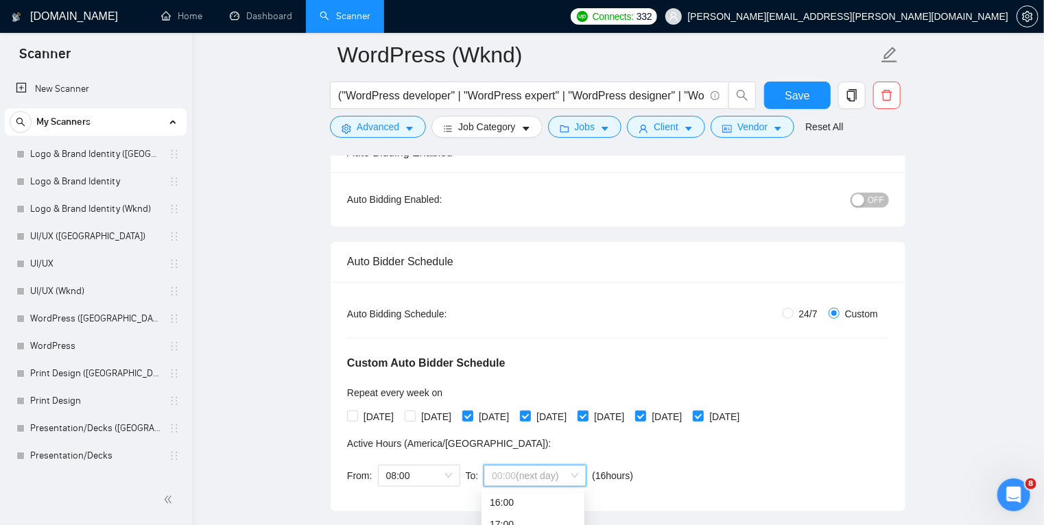
scroll to position [351, 0]
click at [536, 521] on div "17:00" at bounding box center [533, 524] width 86 height 15
click at [473, 412] on span at bounding box center [467, 416] width 11 height 11
click at [472, 412] on input "[DATE]" at bounding box center [467, 416] width 10 height 10
checkbox input "false"
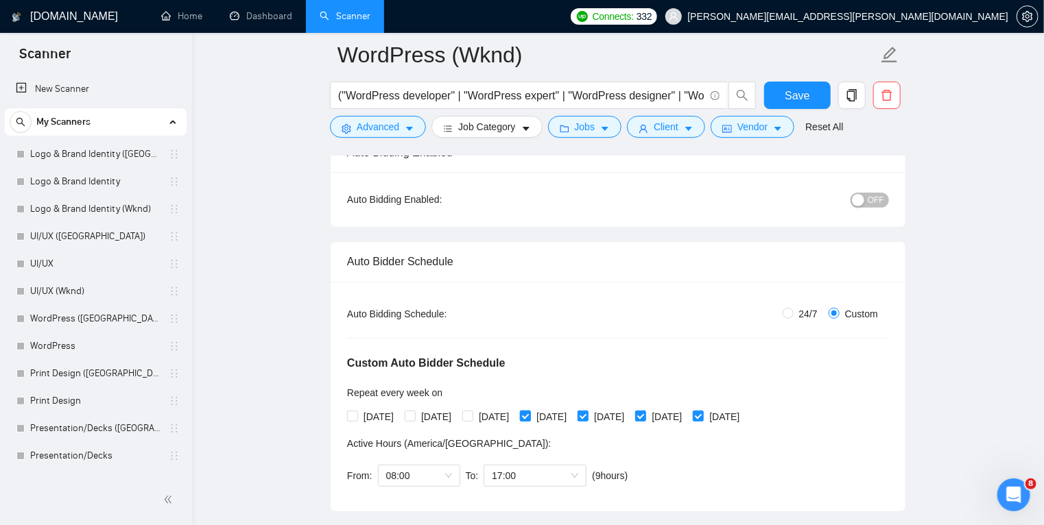
click at [529, 414] on input "[DATE]" at bounding box center [525, 416] width 10 height 10
checkbox input "false"
click at [587, 417] on input "[DATE]" at bounding box center [582, 416] width 10 height 10
checkbox input "false"
click at [804, 101] on span "Save" at bounding box center [796, 95] width 25 height 17
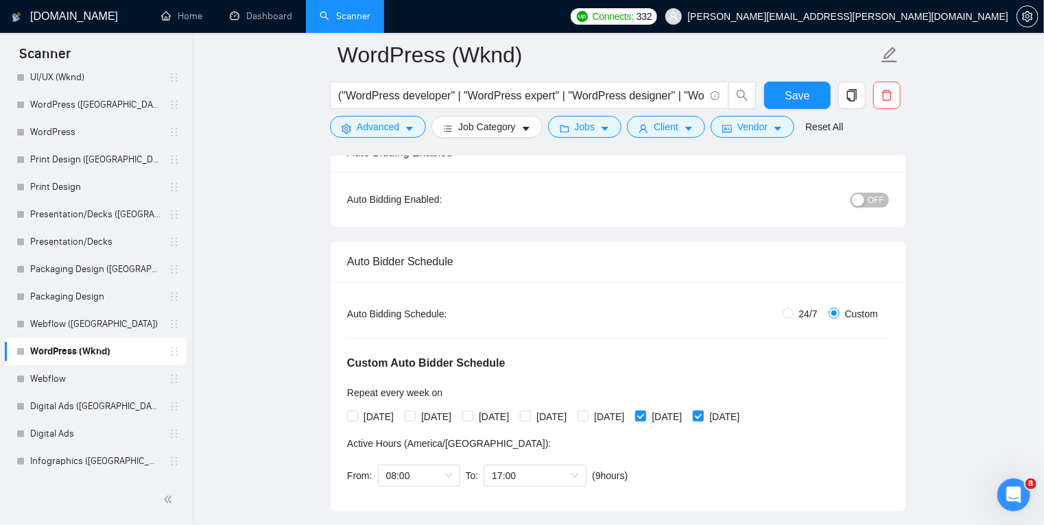
scroll to position [212, 0]
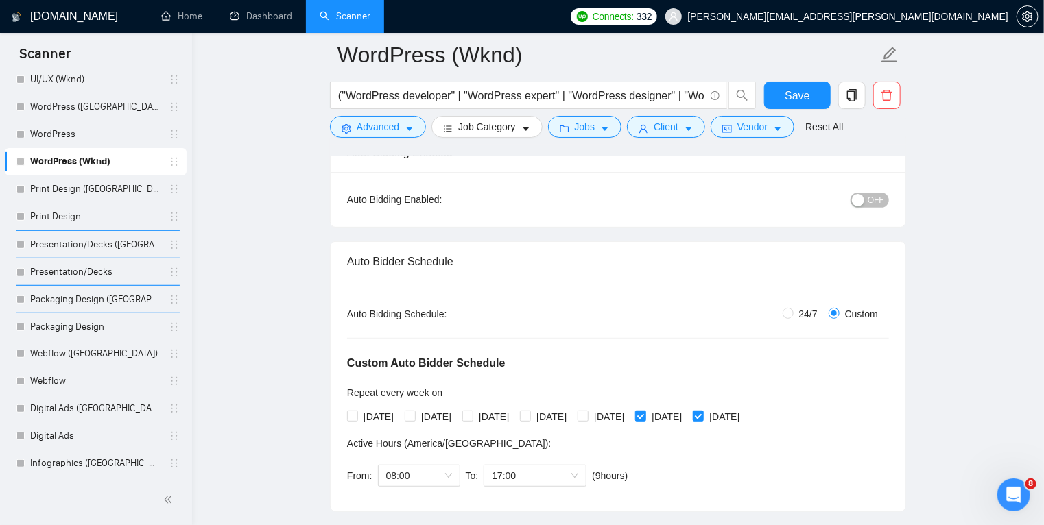
click at [149, 184] on link "Print Design ([GEOGRAPHIC_DATA])" at bounding box center [95, 189] width 130 height 27
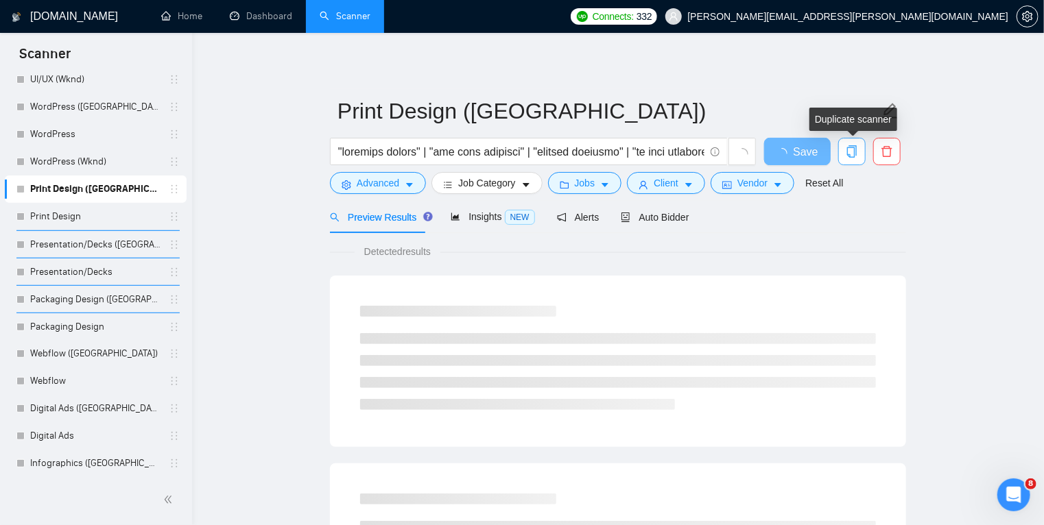
click at [849, 156] on icon "copy" at bounding box center [851, 151] width 12 height 12
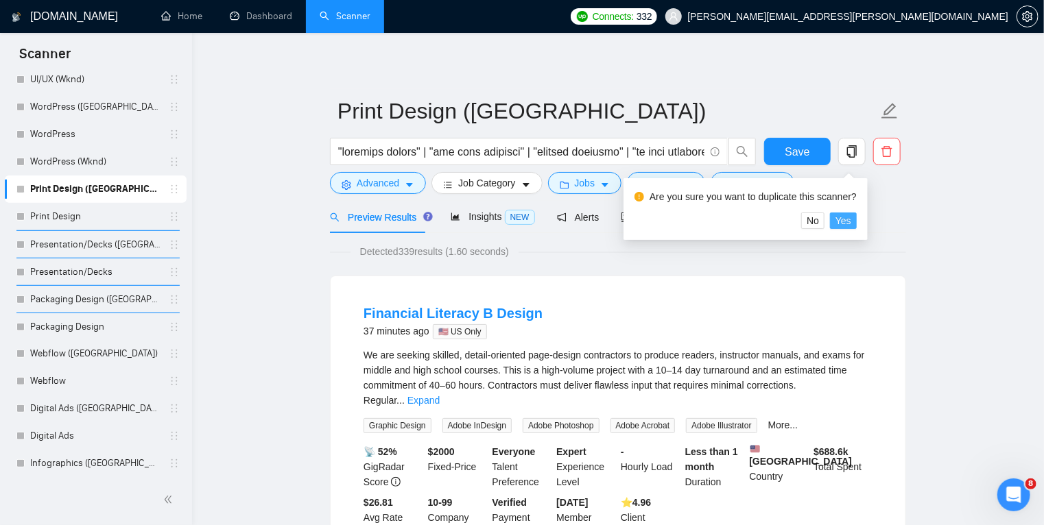
click at [841, 220] on span "Yes" at bounding box center [843, 220] width 16 height 15
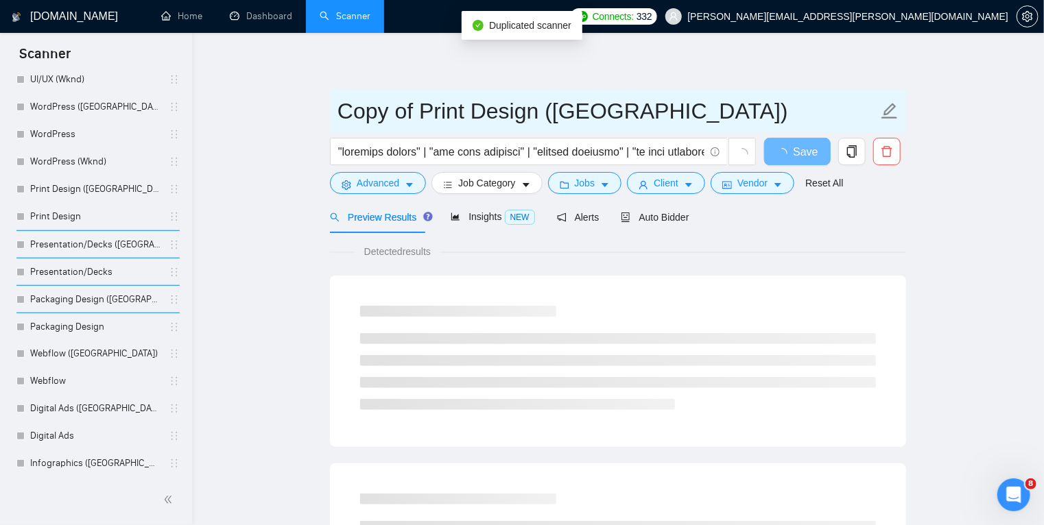
drag, startPoint x: 424, startPoint y: 112, endPoint x: 309, endPoint y: 112, distance: 114.5
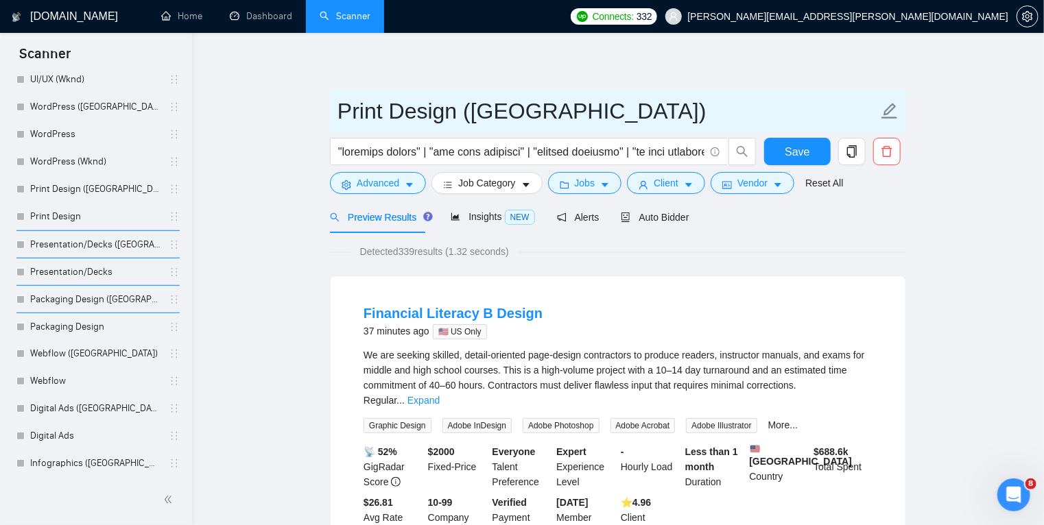
click at [488, 109] on input "Print Design ([GEOGRAPHIC_DATA])" at bounding box center [607, 111] width 540 height 34
type input "Print Design (Wknd)"
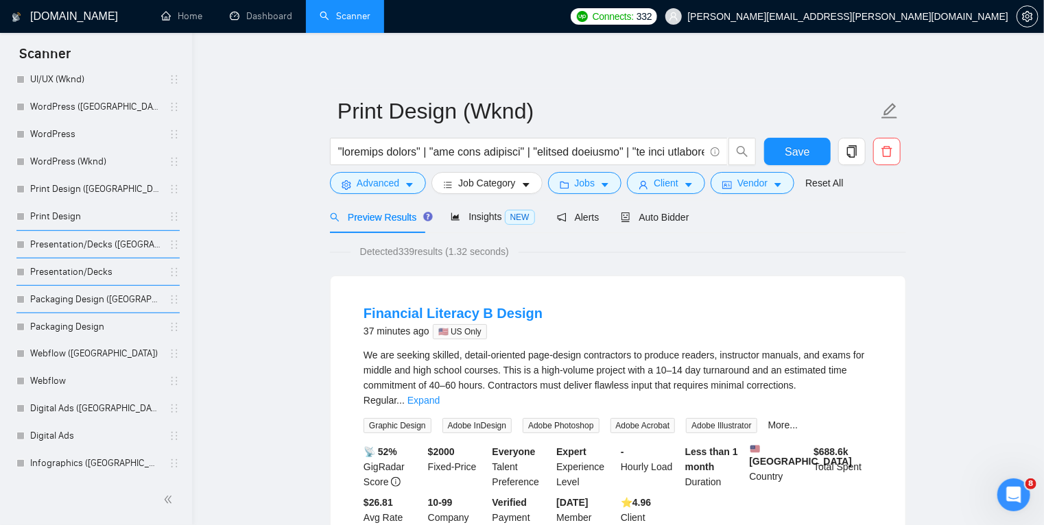
click at [653, 219] on span "Auto Bidder" at bounding box center [655, 217] width 68 height 11
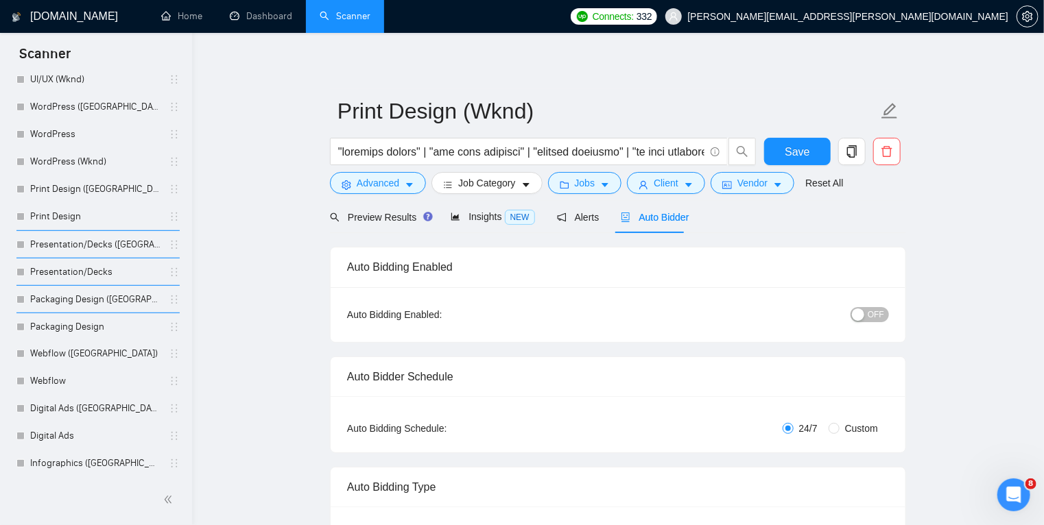
radio input "false"
radio input "true"
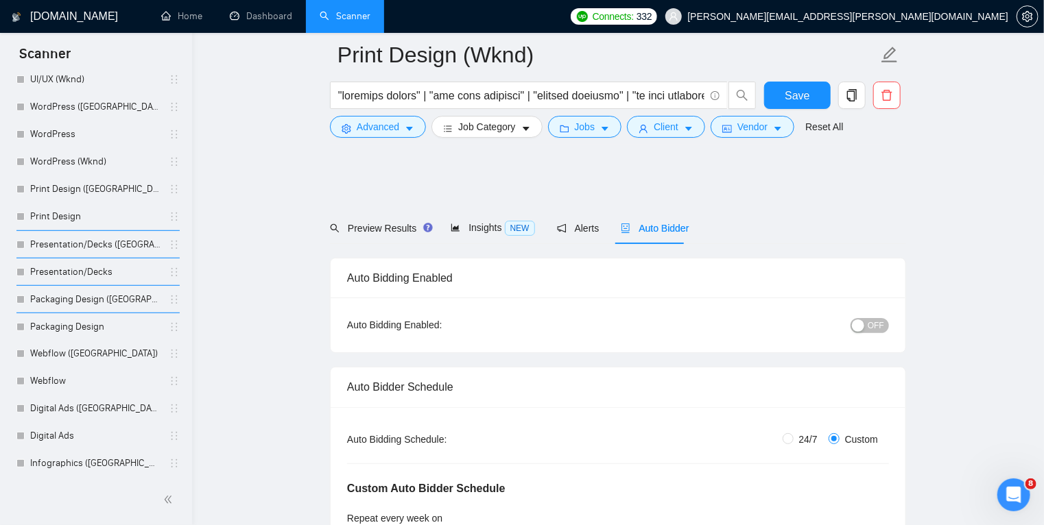
scroll to position [134, 0]
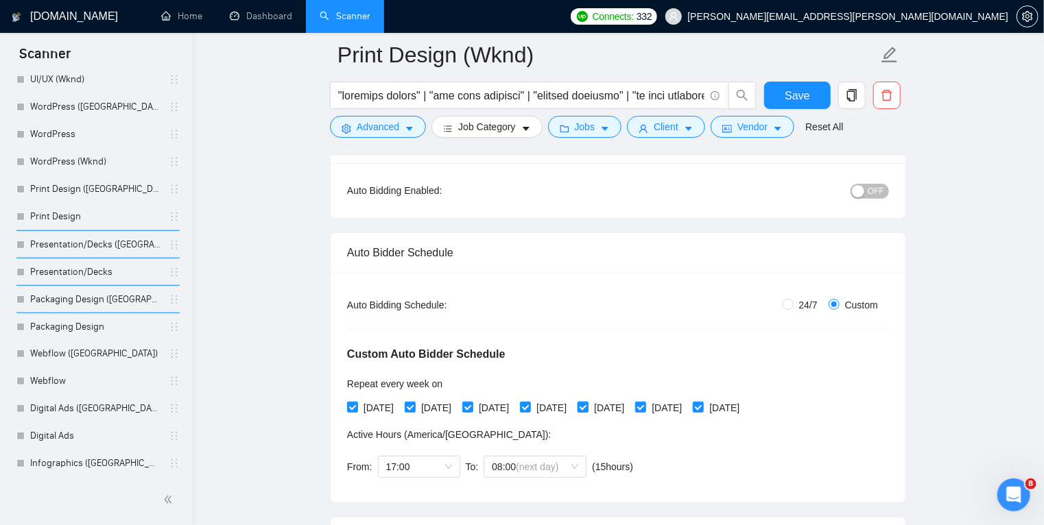
click at [587, 409] on input "[DATE]" at bounding box center [582, 407] width 10 height 10
checkbox input "false"
click at [531, 409] on span at bounding box center [525, 407] width 11 height 11
click at [529, 409] on input "[DATE]" at bounding box center [525, 407] width 10 height 10
checkbox input "false"
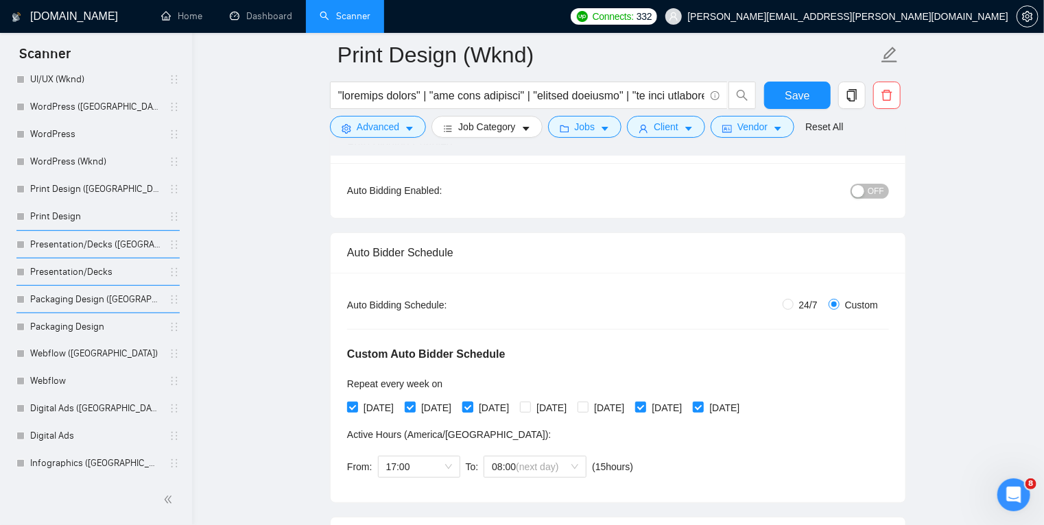
click at [472, 404] on input "[DATE]" at bounding box center [467, 407] width 10 height 10
checkbox input "false"
click at [414, 411] on input "[DATE]" at bounding box center [410, 407] width 10 height 10
checkbox input "false"
click at [354, 407] on input "[DATE]" at bounding box center [352, 407] width 10 height 10
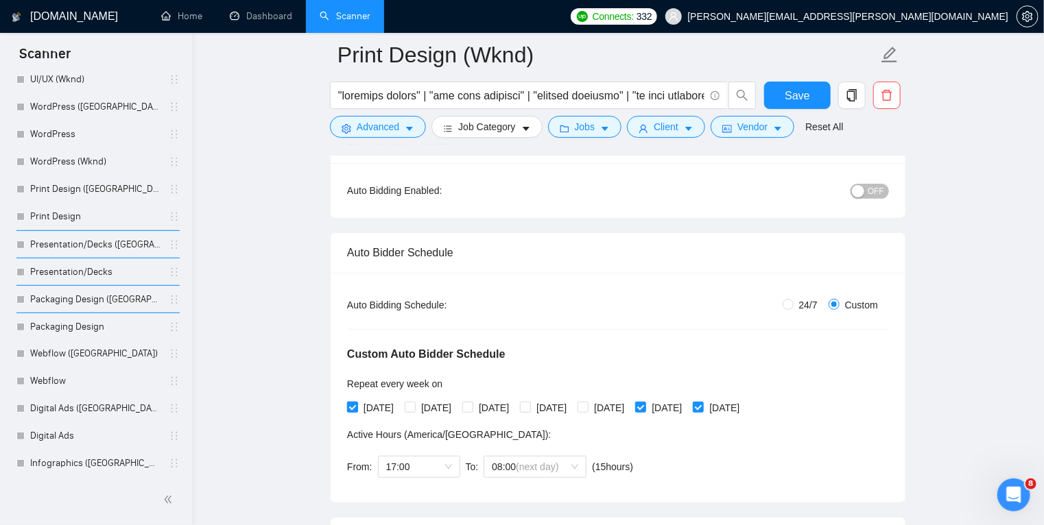
checkbox input "false"
click at [448, 464] on span "17:00" at bounding box center [419, 467] width 66 height 21
click at [423, 507] on div "08:00" at bounding box center [418, 501] width 66 height 15
click at [536, 469] on span "(next day)" at bounding box center [537, 466] width 43 height 11
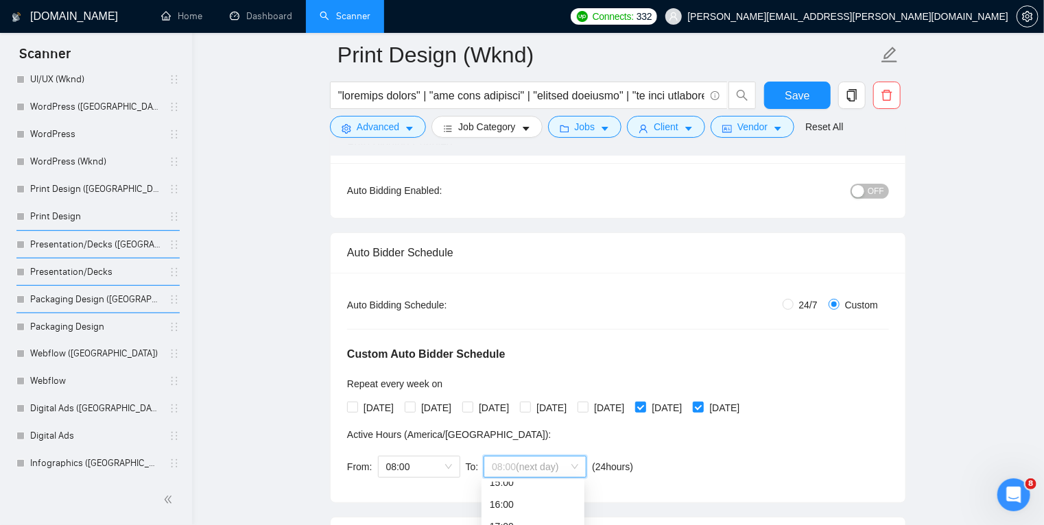
scroll to position [351, 0]
click at [528, 513] on div "17:00" at bounding box center [533, 514] width 86 height 15
click at [720, 446] on div "Custom Auto Bidder Schedule Repeat every week [DATE] [DATE] [DATE] [DATE] [DATE…" at bounding box center [618, 399] width 542 height 173
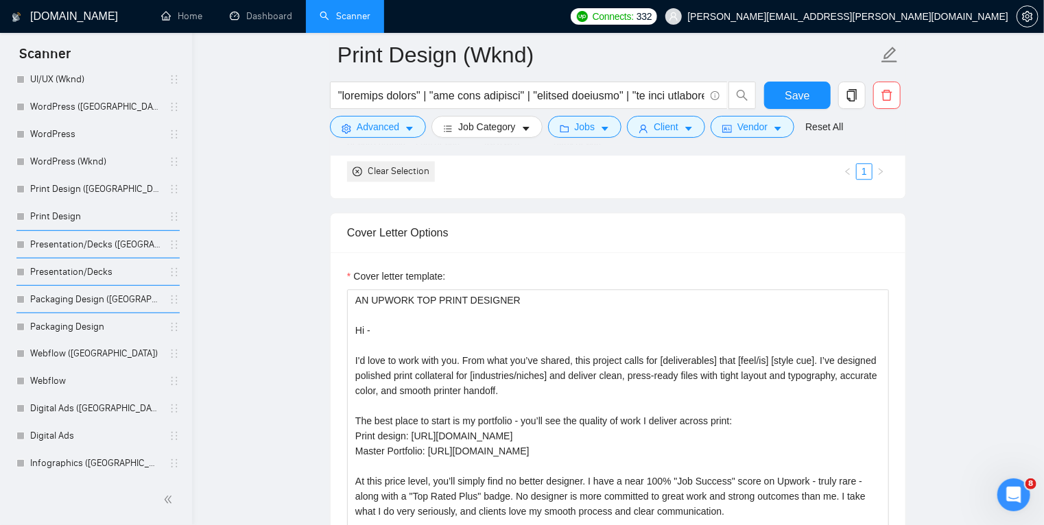
scroll to position [1703, 0]
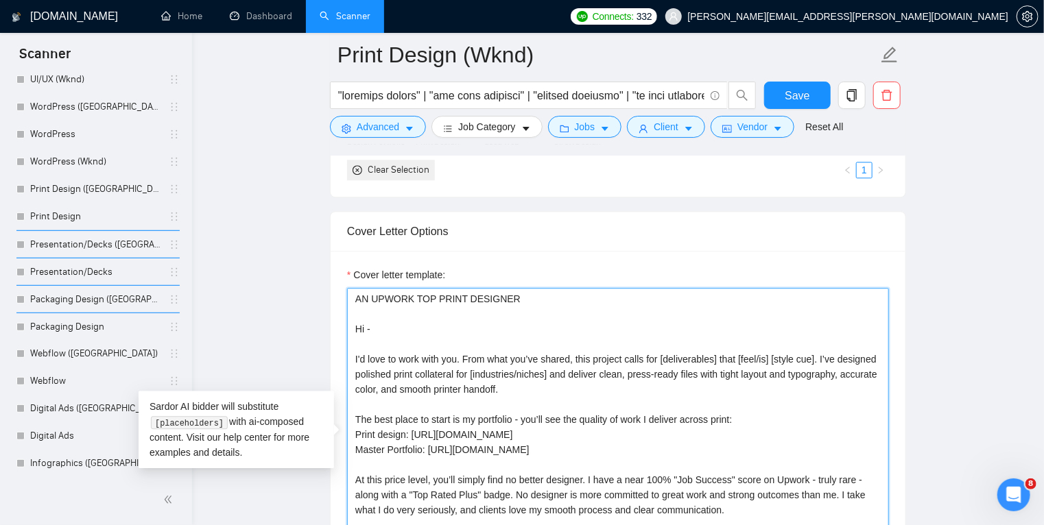
drag, startPoint x: 514, startPoint y: 385, endPoint x: 319, endPoint y: 266, distance: 228.4
click at [319, 266] on main "Print Design (Wknd) Save Advanced Job Category Jobs Client Vendor Reset All Pre…" at bounding box center [618, 333] width 808 height 3962
paste textarea "Hi - I’d love to deliver [PRIMARY OUTCOME IN THEIR WORDS AND ADD A CONCISE VALU…"
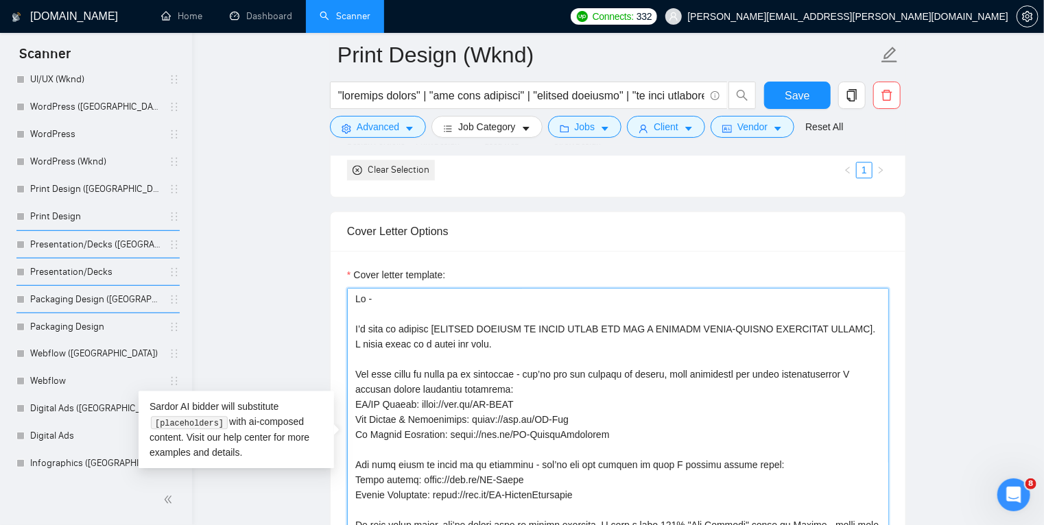
scroll to position [45, 0]
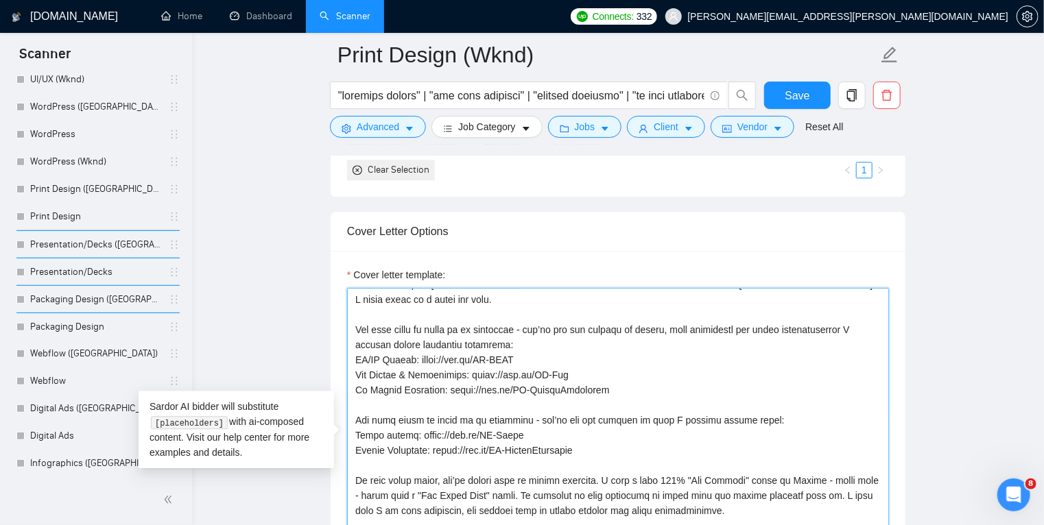
drag, startPoint x: 603, startPoint y: 388, endPoint x: 352, endPoint y: 330, distance: 257.5
click at [352, 330] on textarea "Cover letter template:" at bounding box center [618, 442] width 542 height 309
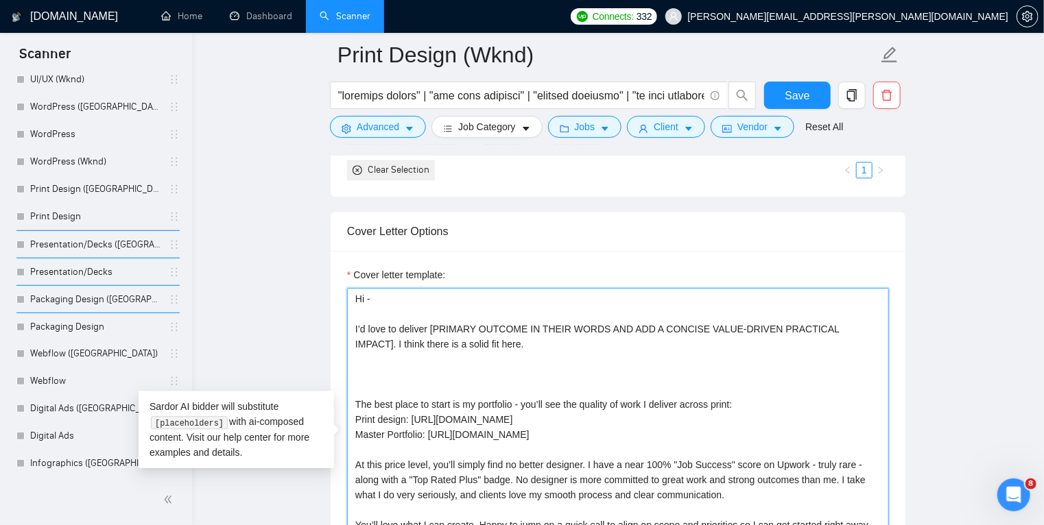
scroll to position [0, 0]
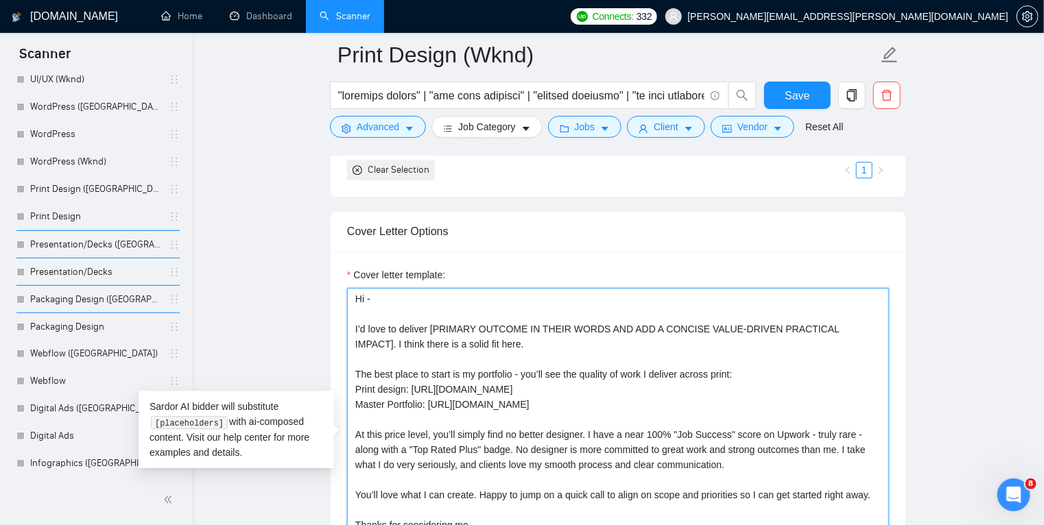
click at [713, 372] on textarea "Hi - I’d love to deliver [PRIMARY OUTCOME IN THEIR WORDS AND ADD A CONCISE VALU…" at bounding box center [618, 442] width 542 height 309
click at [742, 372] on textarea "Hi - I’d love to deliver [PRIMARY OUTCOME IN THEIR WORDS AND ADD A CONCISE VALU…" at bounding box center [618, 442] width 542 height 309
drag, startPoint x: 742, startPoint y: 372, endPoint x: 346, endPoint y: 365, distance: 396.4
click at [346, 365] on div "Cover letter template: Hi - I’d love to deliver [PRIMARY OUTCOME IN THEIR WORDS…" at bounding box center [617, 440] width 575 height 378
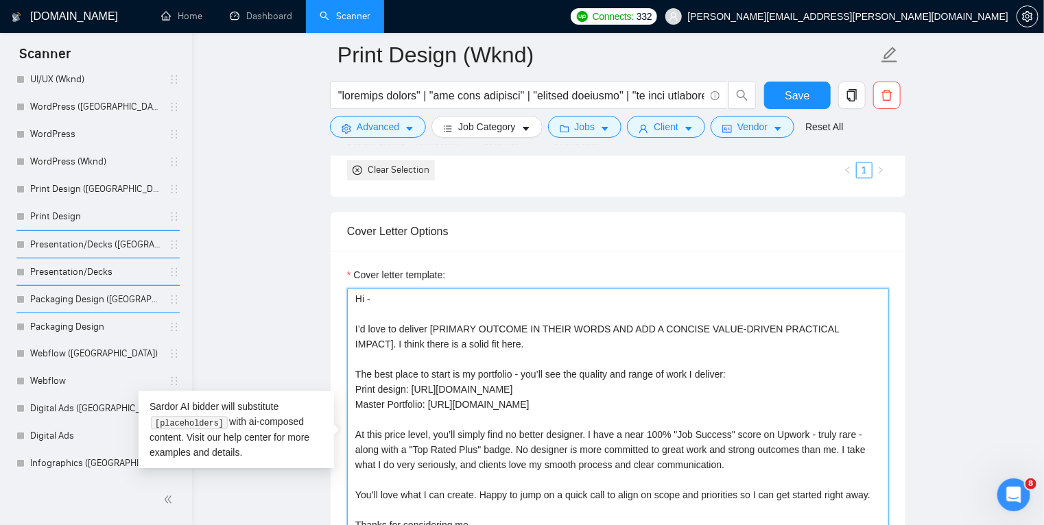
click at [566, 400] on textarea "Hi - I’d love to deliver [PRIMARY OUTCOME IN THEIR WORDS AND ADD A CONCISE VALU…" at bounding box center [618, 442] width 542 height 309
drag, startPoint x: 749, startPoint y: 373, endPoint x: 352, endPoint y: 368, distance: 397.0
click at [352, 368] on textarea "Hi - I’d love to deliver [PRIMARY OUTCOME IN THEIR WORDS AND ADD A CONCISE VALU…" at bounding box center [618, 442] width 542 height 309
type textarea "Hi - I’d love to deliver [PRIMARY OUTCOME IN THEIR WORDS AND ADD A CONCISE VALU…"
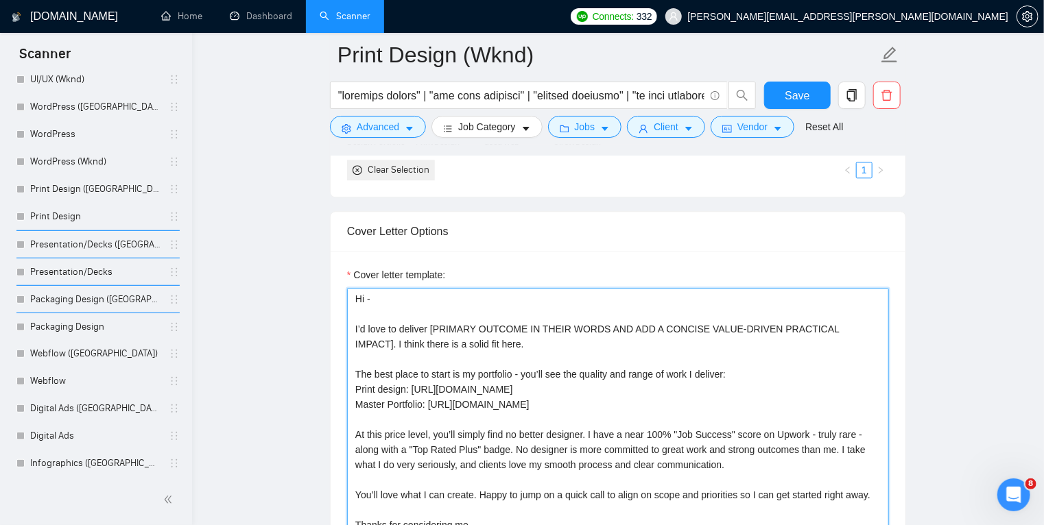
click at [762, 365] on textarea "Hi - I’d love to deliver [PRIMARY OUTCOME IN THEIR WORDS AND ADD A CONCISE VALU…" at bounding box center [618, 442] width 542 height 309
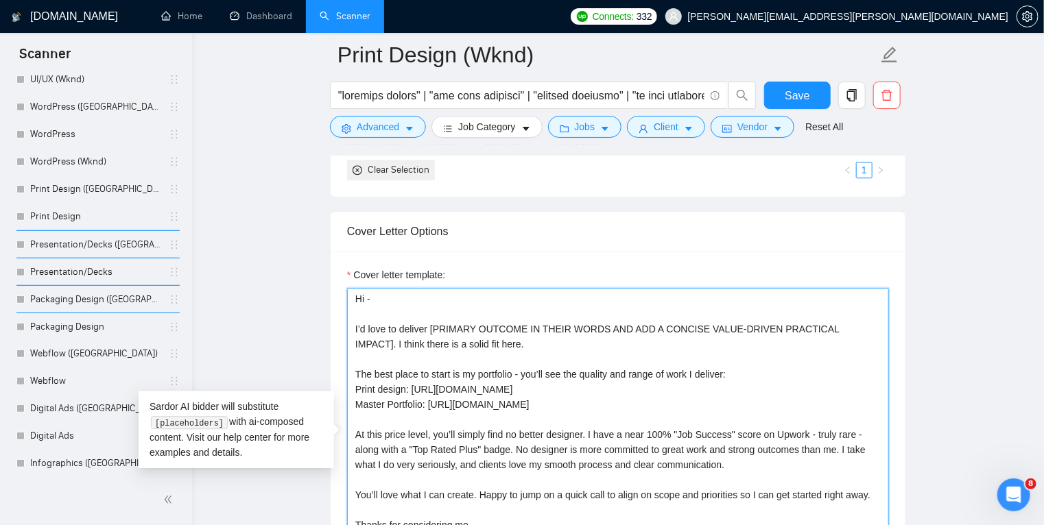
click at [647, 346] on textarea "Hi - I’d love to deliver [PRIMARY OUTCOME IN THEIR WORDS AND ADD A CONCISE VALU…" at bounding box center [618, 442] width 542 height 309
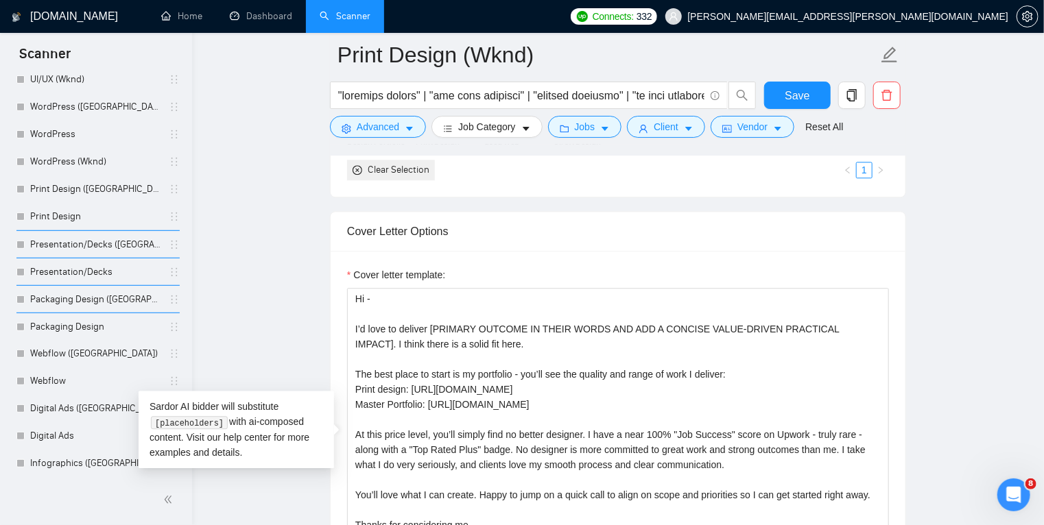
click at [711, 228] on div "Cover Letter Options" at bounding box center [618, 231] width 542 height 39
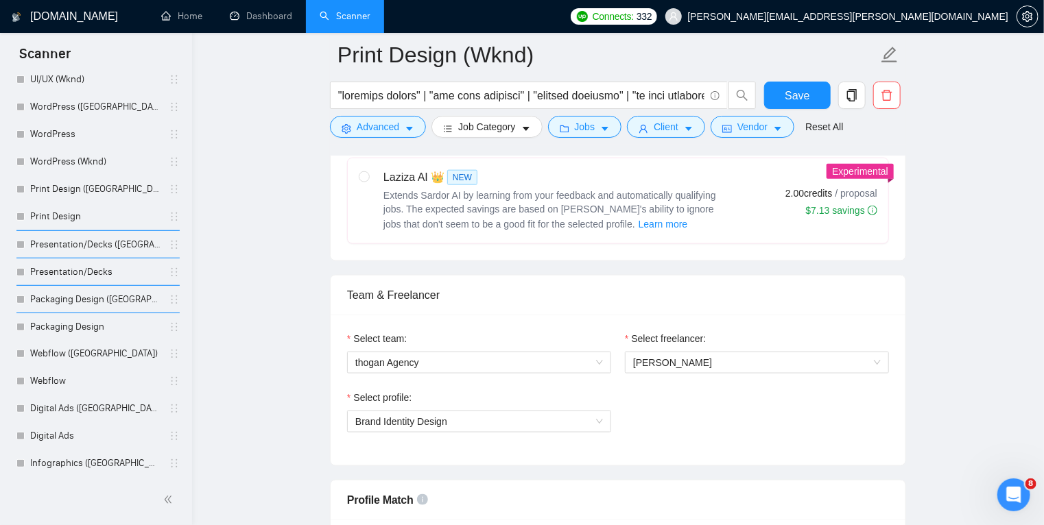
scroll to position [741, 0]
click at [806, 91] on span "Save" at bounding box center [796, 95] width 25 height 17
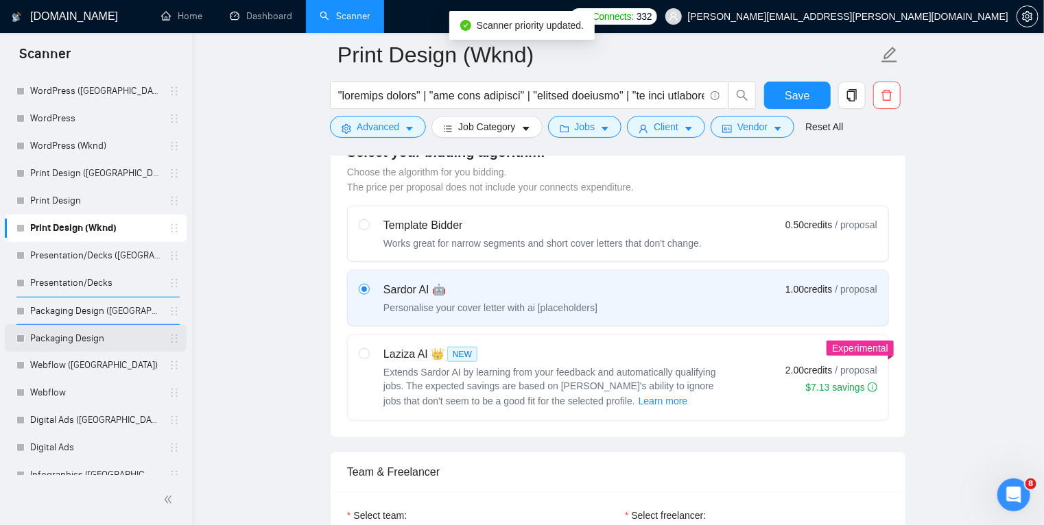
scroll to position [228, 0]
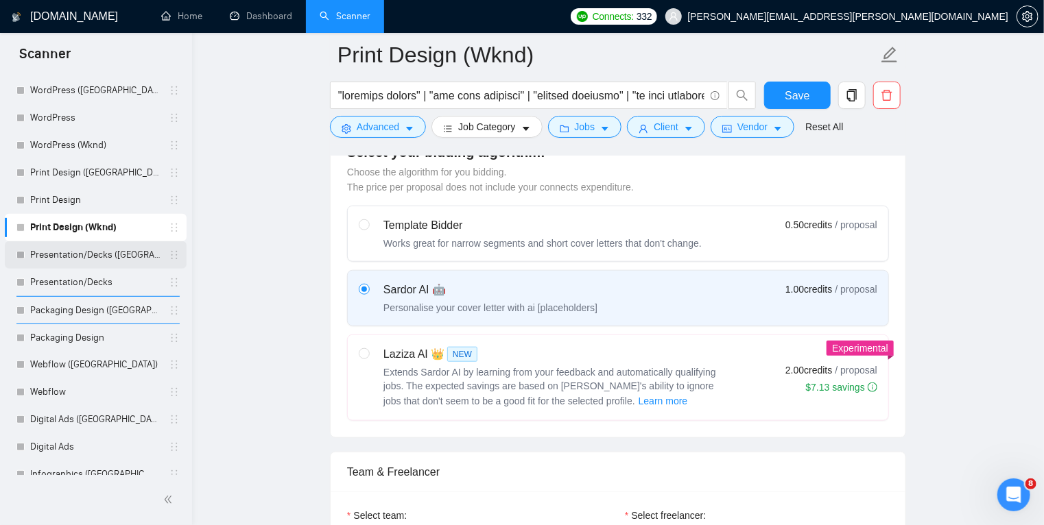
click at [132, 259] on link "Presentation/Decks ([GEOGRAPHIC_DATA])" at bounding box center [95, 254] width 130 height 27
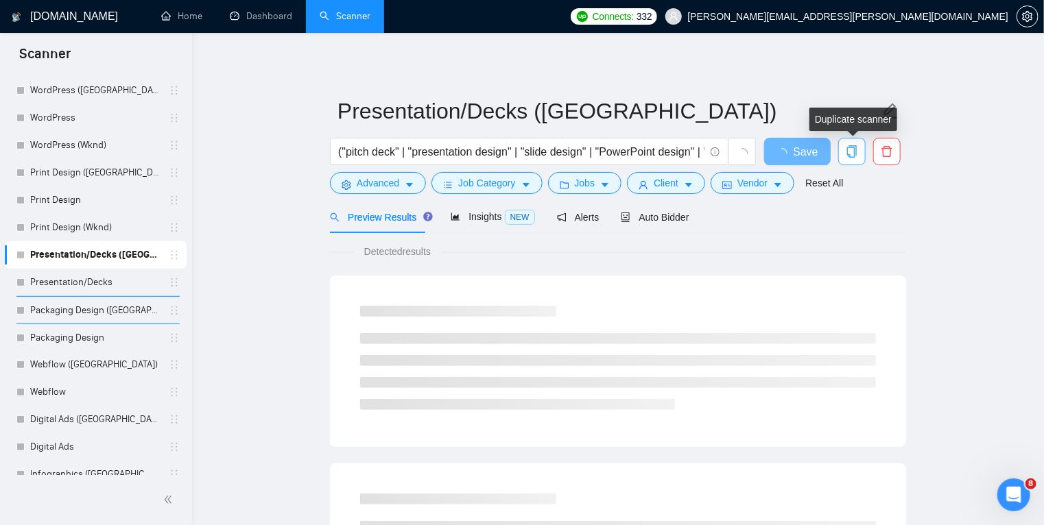
click at [847, 155] on icon "copy" at bounding box center [852, 151] width 10 height 12
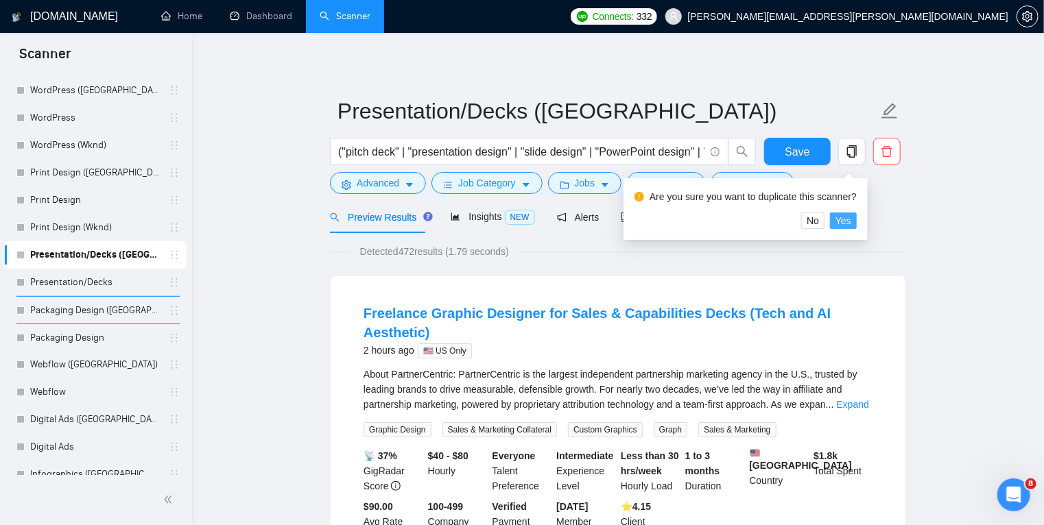
click at [847, 221] on span "Yes" at bounding box center [843, 220] width 16 height 15
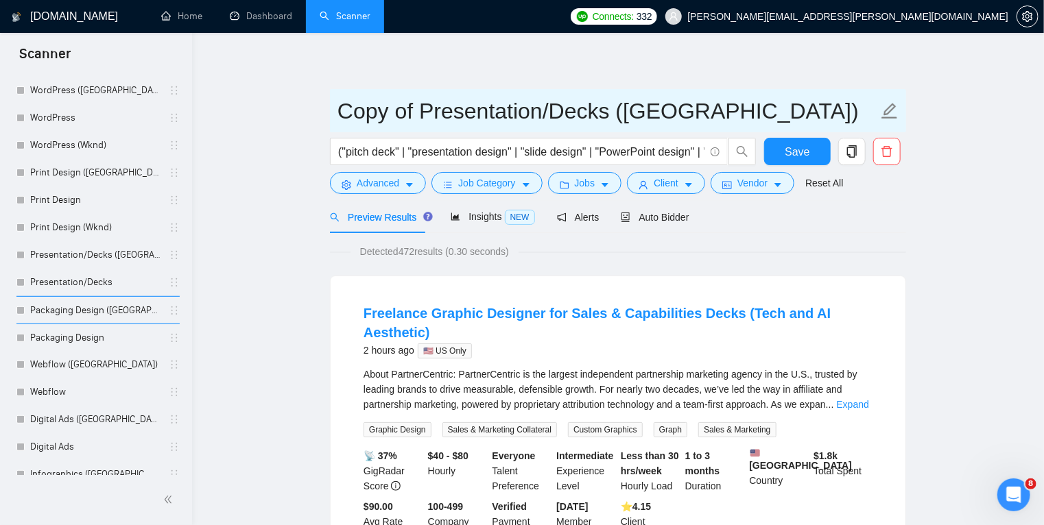
drag, startPoint x: 422, startPoint y: 110, endPoint x: 265, endPoint y: 112, distance: 156.4
click at [557, 115] on input "Presentation/Decks ([GEOGRAPHIC_DATA])" at bounding box center [607, 111] width 540 height 34
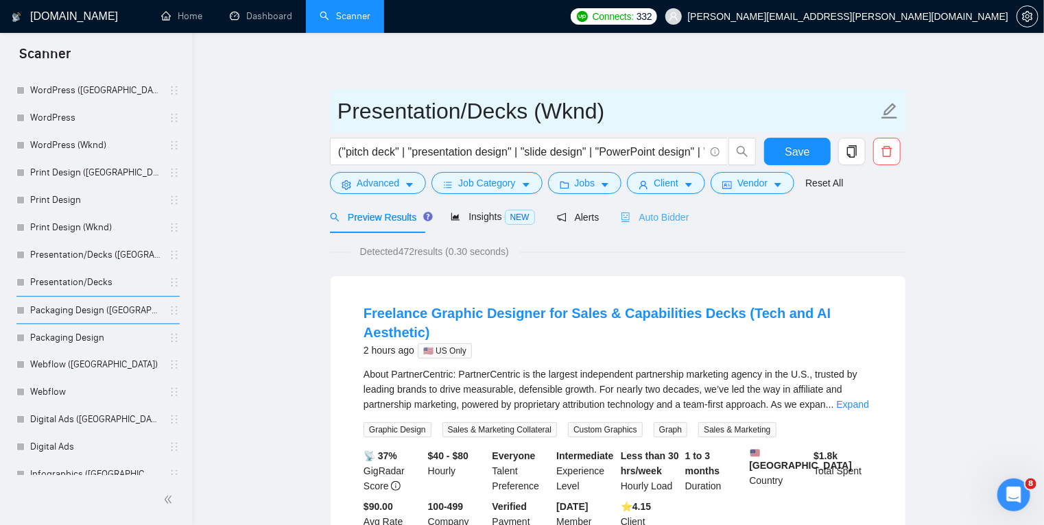
type input "Presentation/Decks (Wknd)"
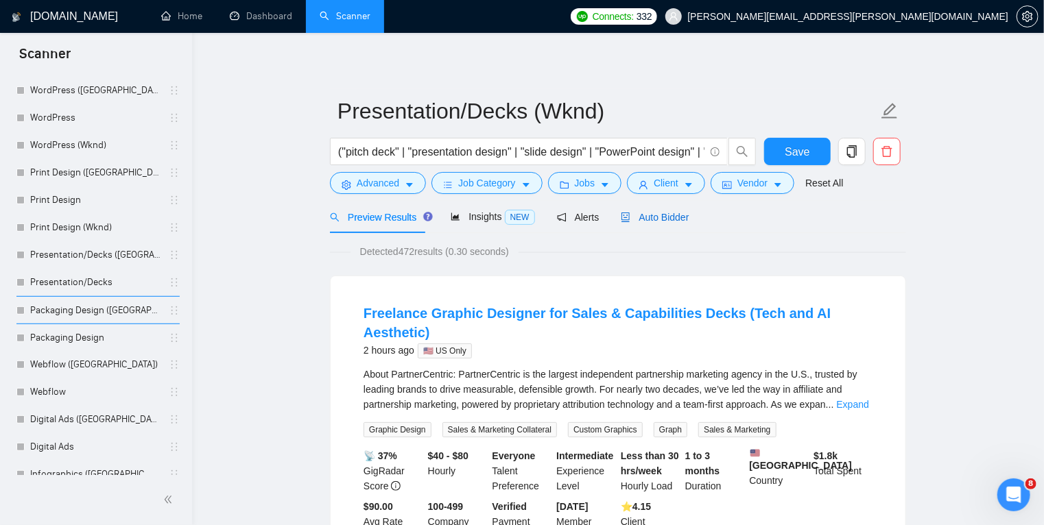
click at [663, 214] on span "Auto Bidder" at bounding box center [655, 217] width 68 height 11
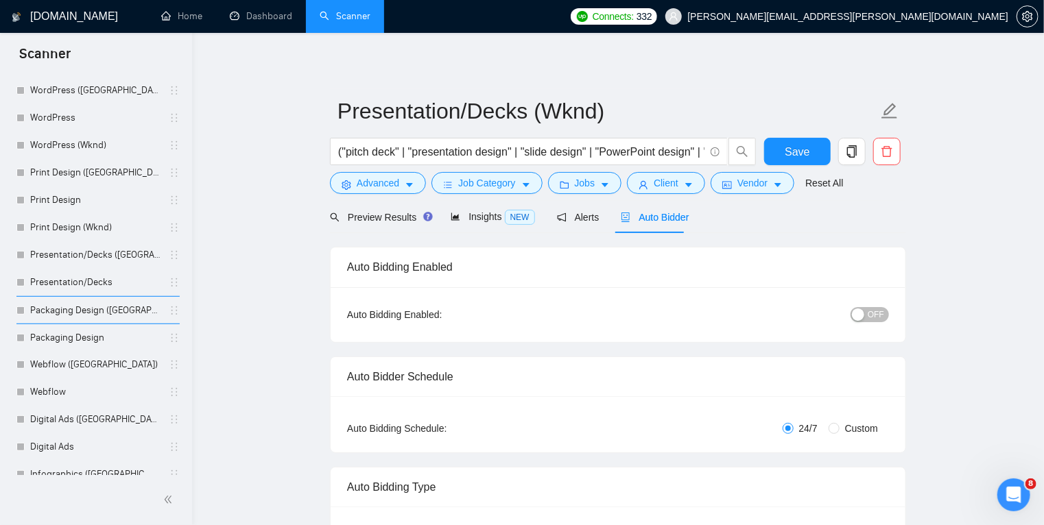
radio input "false"
radio input "true"
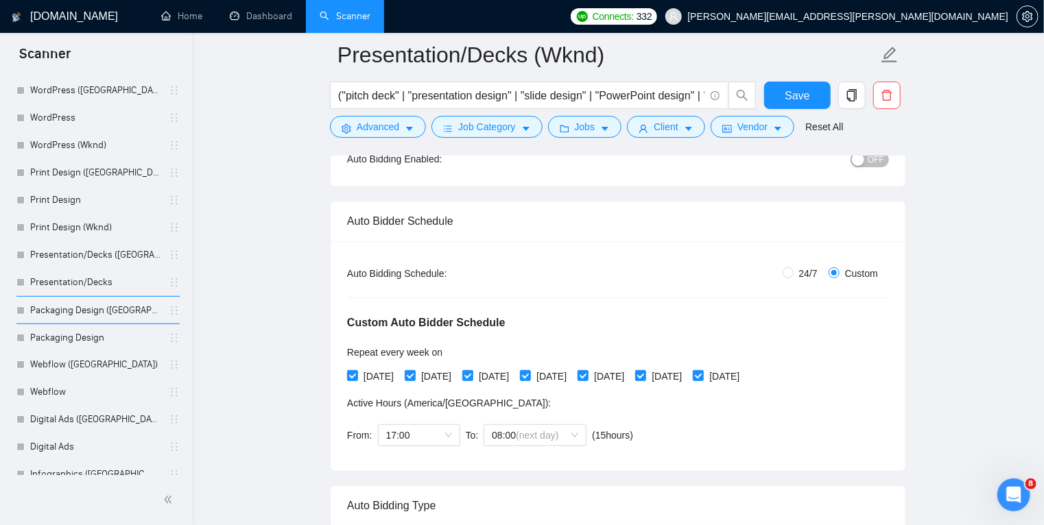
scroll to position [200, 0]
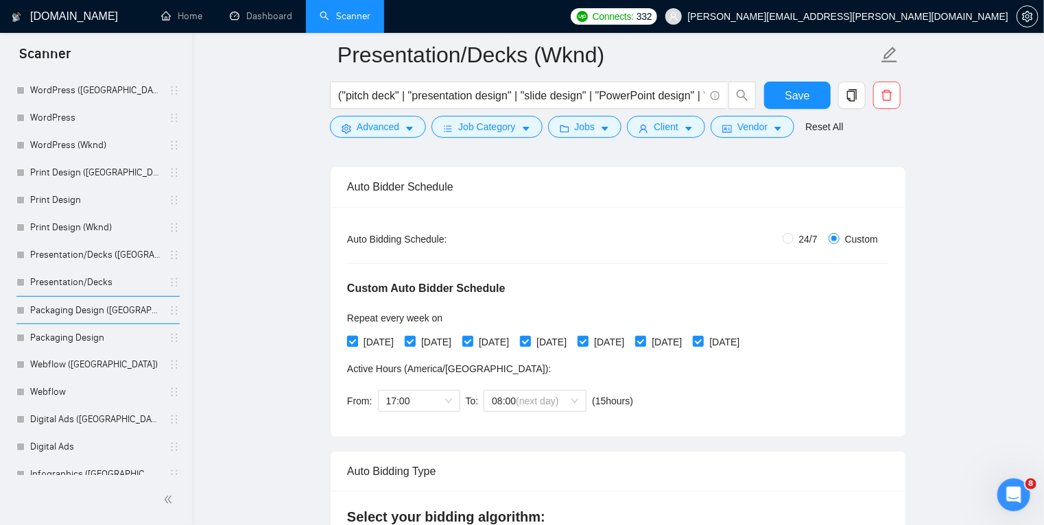
click at [355, 340] on input "[DATE]" at bounding box center [352, 341] width 10 height 10
checkbox input "false"
click at [414, 340] on input "[DATE]" at bounding box center [410, 341] width 10 height 10
checkbox input "false"
click at [472, 343] on input "[DATE]" at bounding box center [467, 341] width 10 height 10
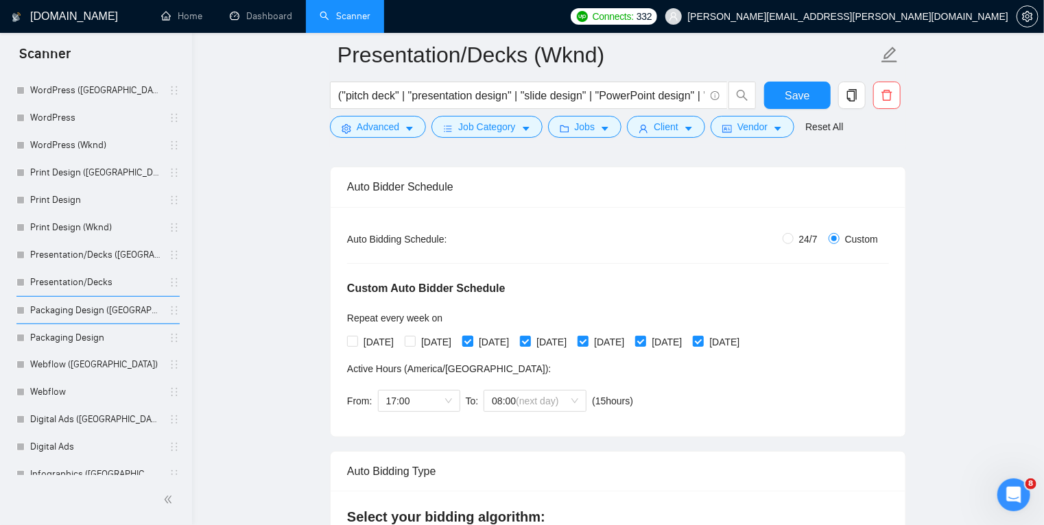
checkbox input "false"
click at [529, 339] on input "[DATE]" at bounding box center [525, 341] width 10 height 10
checkbox input "false"
click at [587, 339] on input "[DATE]" at bounding box center [582, 341] width 10 height 10
checkbox input "false"
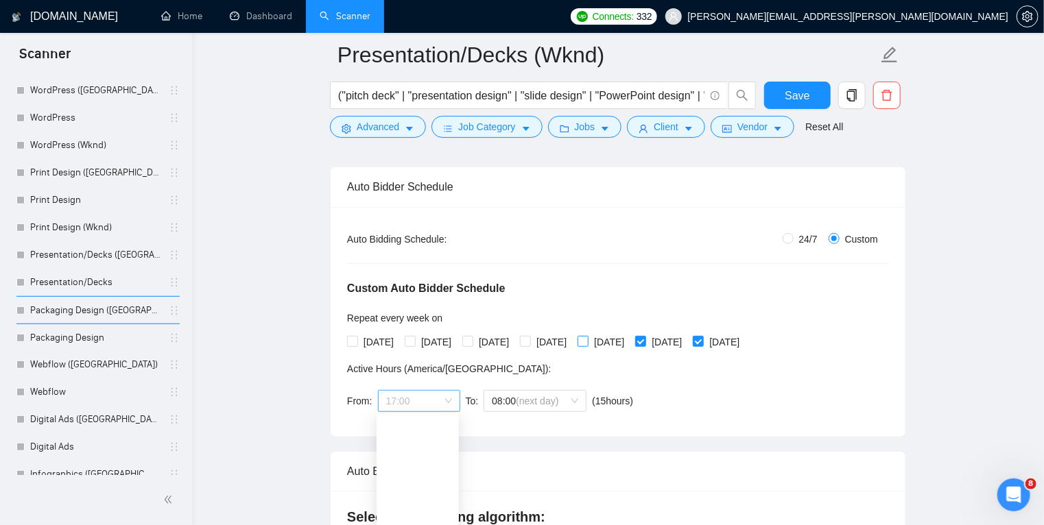
click at [433, 394] on span "17:00" at bounding box center [419, 401] width 66 height 21
click at [425, 419] on div "08:00" at bounding box center [418, 414] width 66 height 15
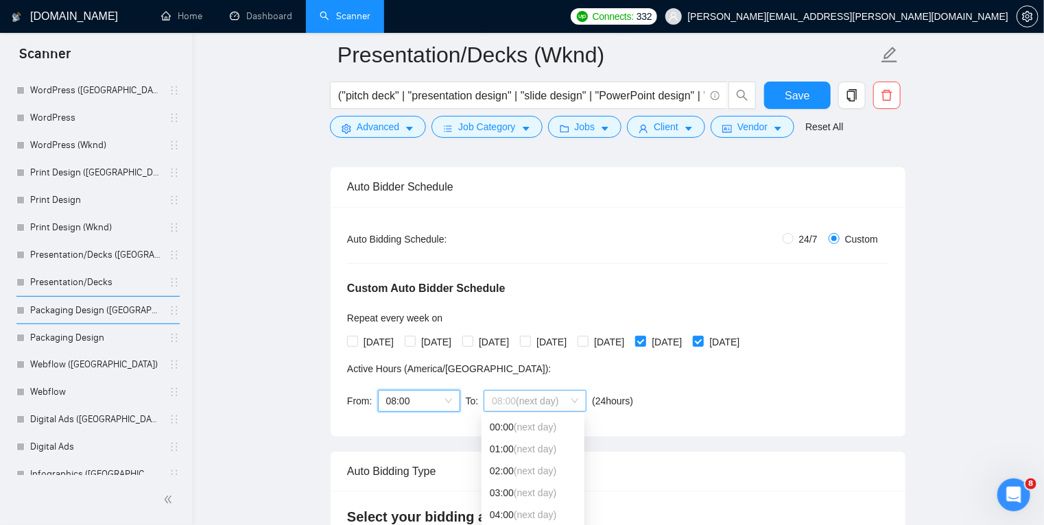
click at [543, 396] on span "(next day)" at bounding box center [537, 401] width 43 height 11
click at [529, 503] on div "17:00" at bounding box center [533, 501] width 86 height 15
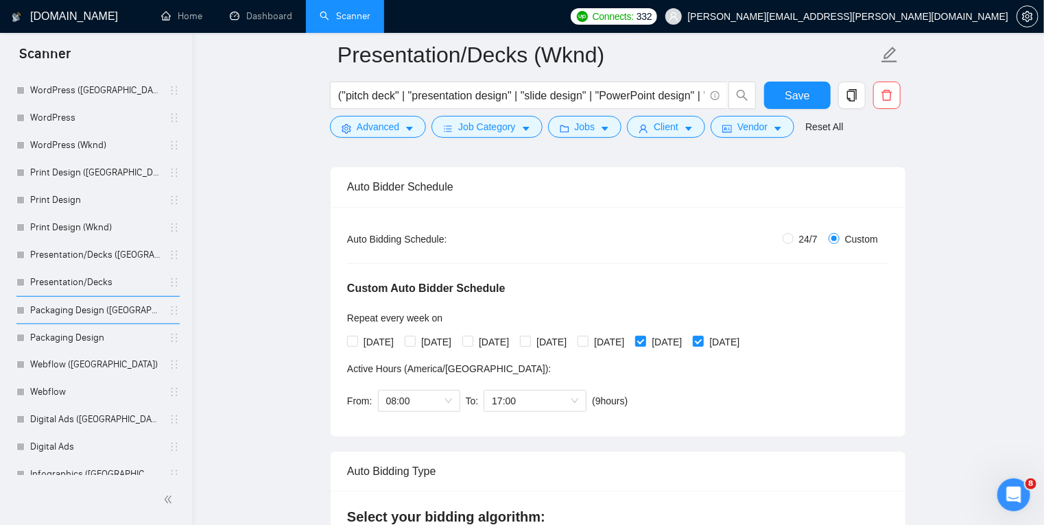
click at [729, 400] on div "Custom Auto Bidder Schedule Repeat every week [DATE] [DATE] [DATE] [DATE] [DATE…" at bounding box center [618, 333] width 542 height 173
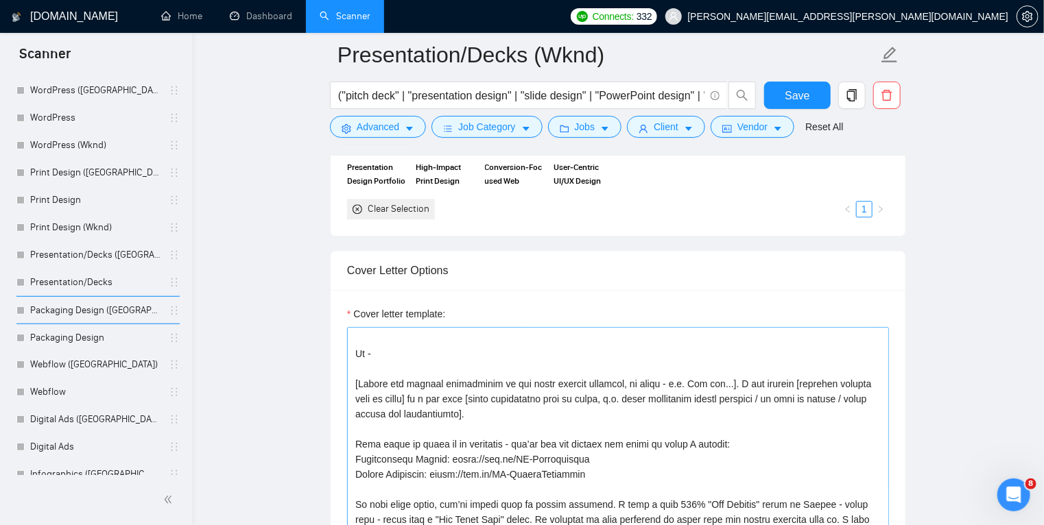
scroll to position [0, 0]
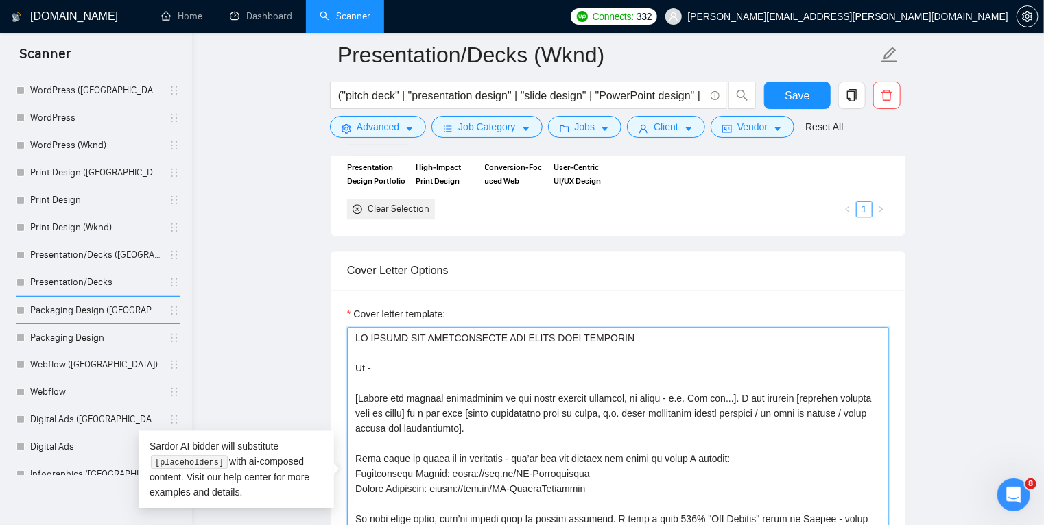
drag, startPoint x: 472, startPoint y: 428, endPoint x: 341, endPoint y: 333, distance: 161.0
click at [341, 333] on div "Cover letter template:" at bounding box center [617, 479] width 575 height 378
paste textarea "The best place to start is my portfolio - you’ll see the quality and range of w…"
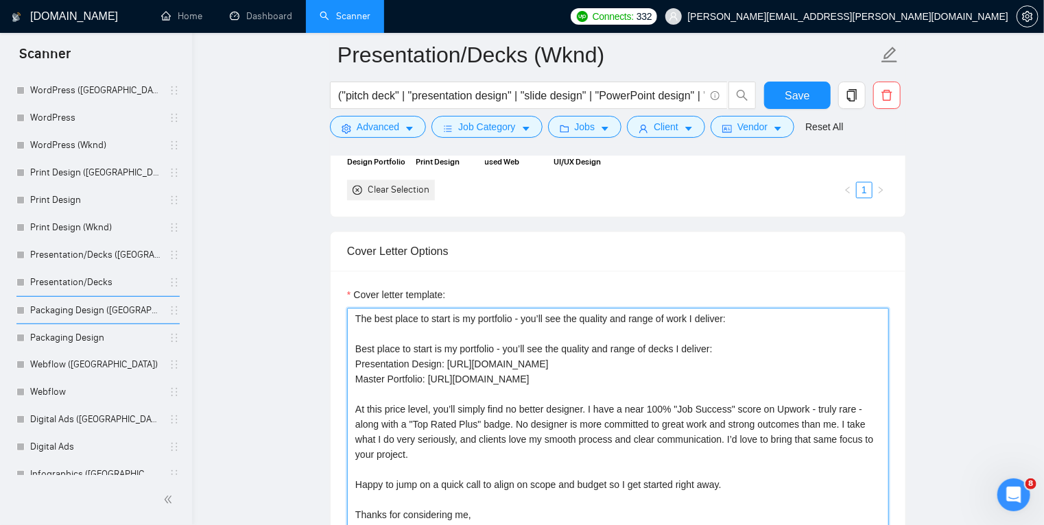
scroll to position [1684, 0]
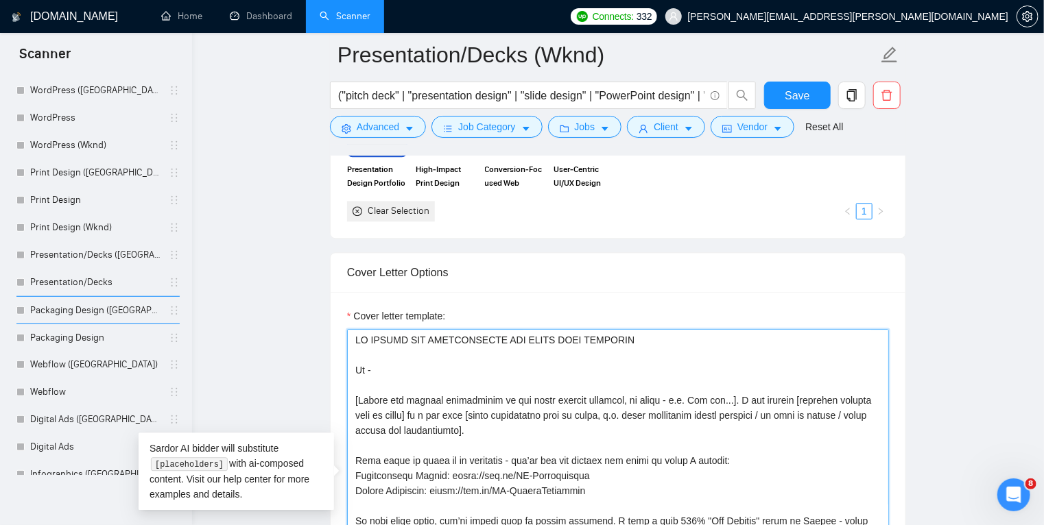
click at [467, 365] on textarea "Cover letter template:" at bounding box center [618, 483] width 542 height 309
drag, startPoint x: 480, startPoint y: 430, endPoint x: 302, endPoint y: 311, distance: 214.1
click at [302, 311] on main "Presentation/Decks (Wknd) ("pitch deck" | "presentation design" | "slide design…" at bounding box center [618, 363] width 808 height 3984
paste textarea "Hi - I’d love to deliver [PRIMARY OUTCOME IN THEIR WORDS AND ADD A CONCISE VALU…"
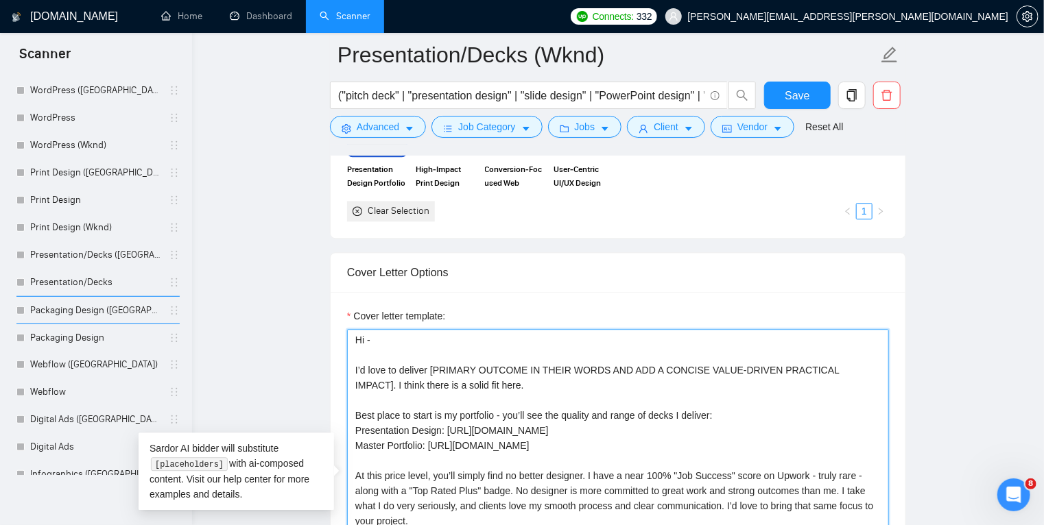
click at [659, 412] on textarea "Hi - I’d love to deliver [PRIMARY OUTCOME IN THEIR WORDS AND ADD A CONCISE VALU…" at bounding box center [618, 483] width 542 height 309
click at [552, 425] on textarea "Hi - I’d love to deliver [PRIMARY OUTCOME IN THEIR WORDS AND ADD A CONCISE VALU…" at bounding box center [618, 483] width 542 height 309
drag, startPoint x: 590, startPoint y: 432, endPoint x: 330, endPoint y: 431, distance: 259.9
click at [330, 431] on div "Cover letter template: Hi - I’d love to deliver [PRIMARY OUTCOME IN THEIR WORDS…" at bounding box center [617, 481] width 575 height 378
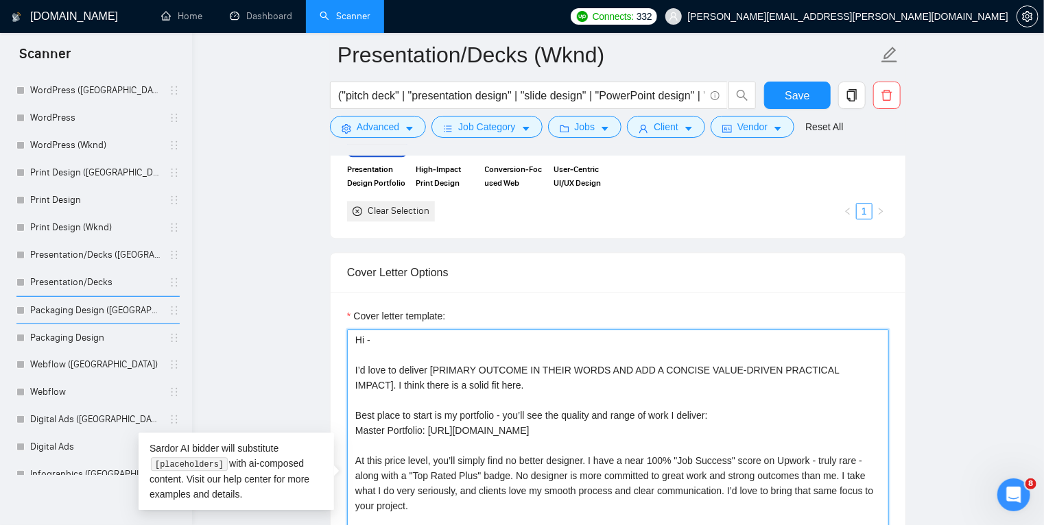
click at [575, 433] on textarea "Hi - I’d love to deliver [PRIMARY OUTCOME IN THEIR WORDS AND ADD A CONCISE VALU…" at bounding box center [618, 483] width 542 height 309
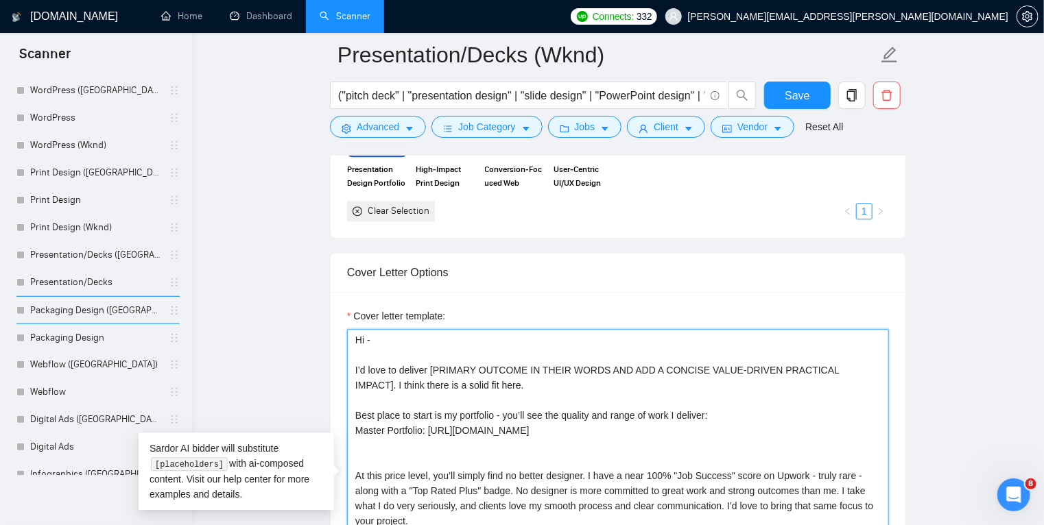
paste textarea "Presentation Design: [URL][DOMAIN_NAME]"
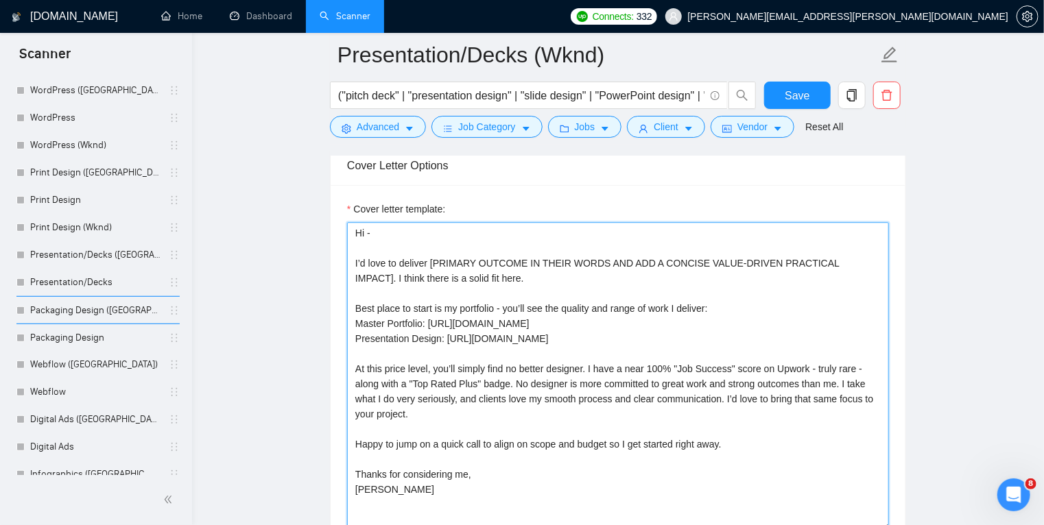
scroll to position [1791, 0]
type textarea "Hi - I’d love to deliver [PRIMARY OUTCOME IN THEIR WORDS AND ADD A CONCISE VALU…"
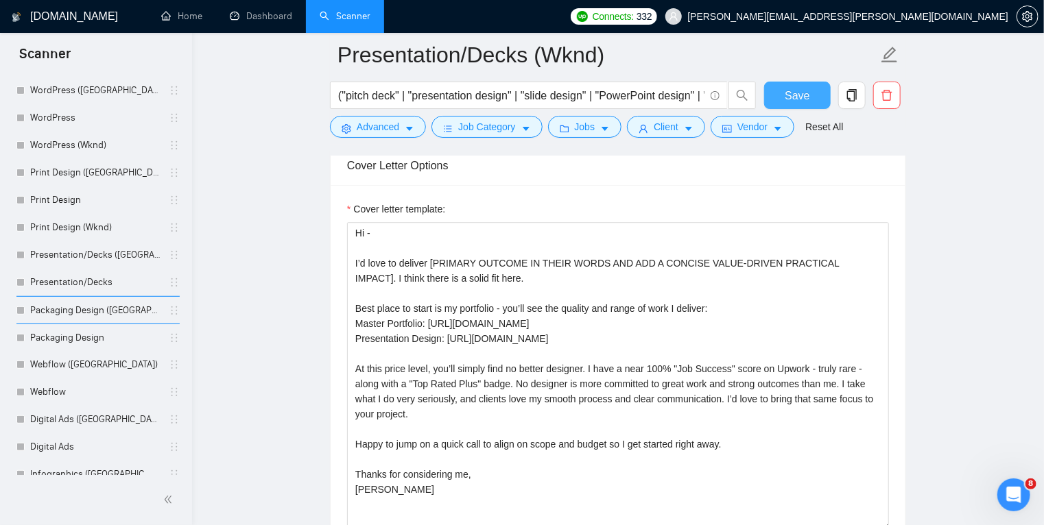
click at [804, 93] on span "Save" at bounding box center [796, 95] width 25 height 17
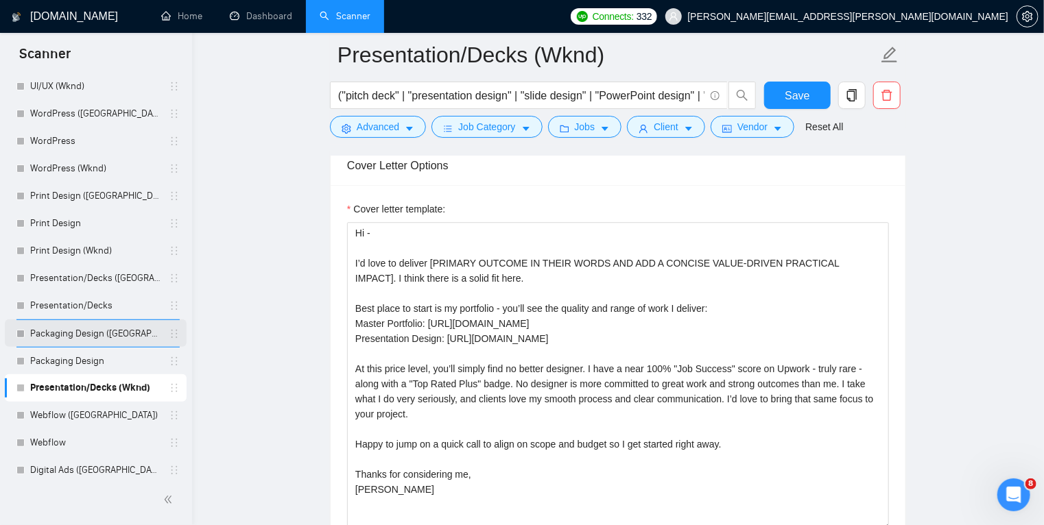
scroll to position [204, 0]
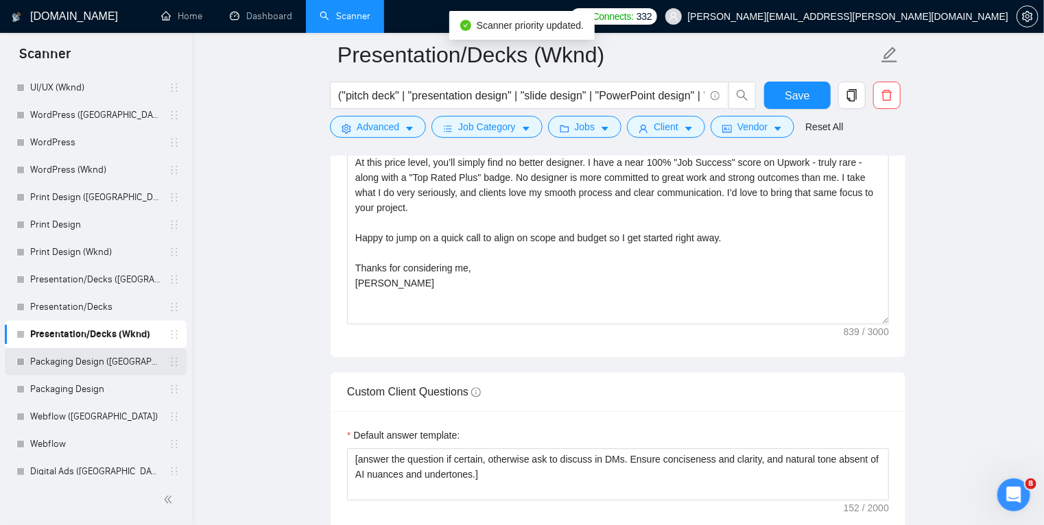
click at [104, 359] on link "Packaging Design ([GEOGRAPHIC_DATA])" at bounding box center [95, 361] width 130 height 27
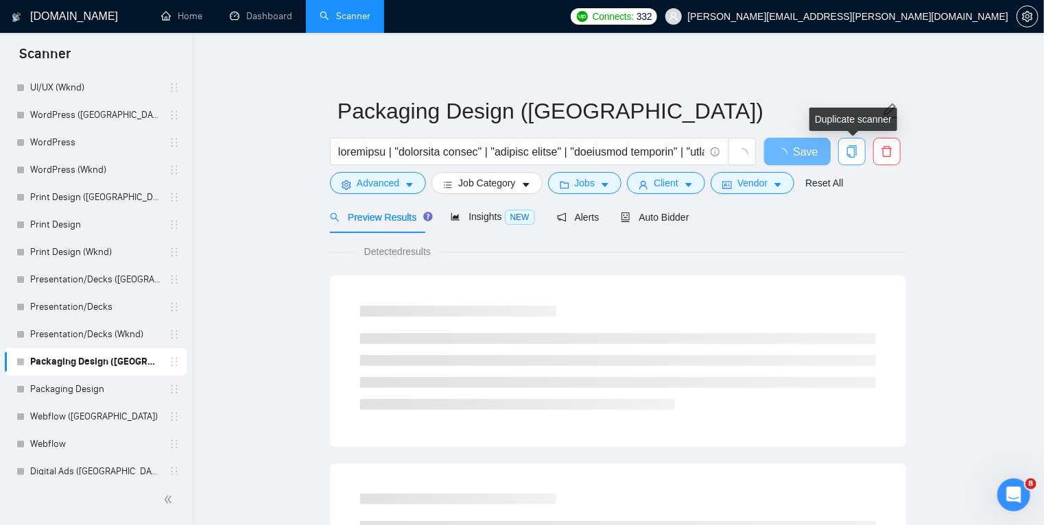
click at [859, 150] on span "copy" at bounding box center [852, 151] width 26 height 12
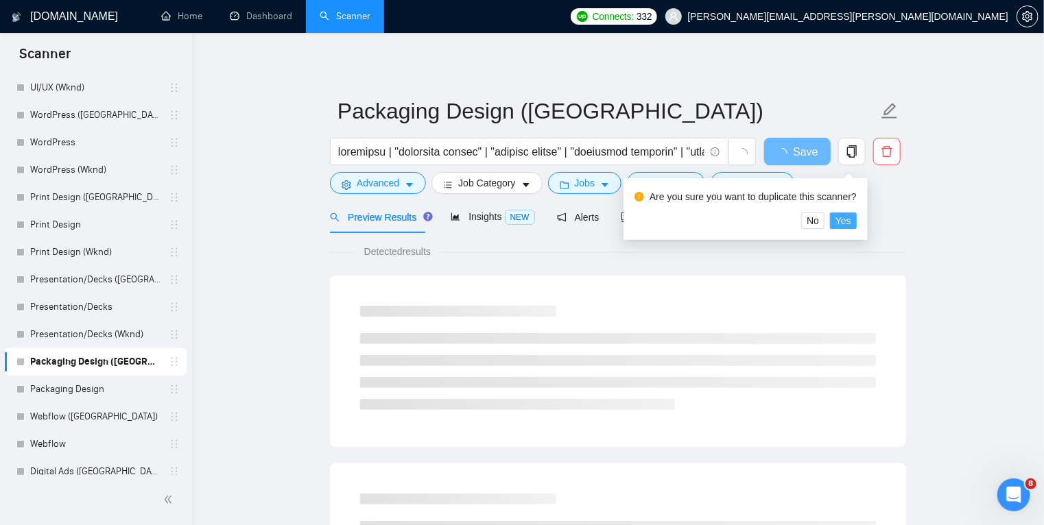
click at [842, 224] on span "Yes" at bounding box center [843, 220] width 16 height 15
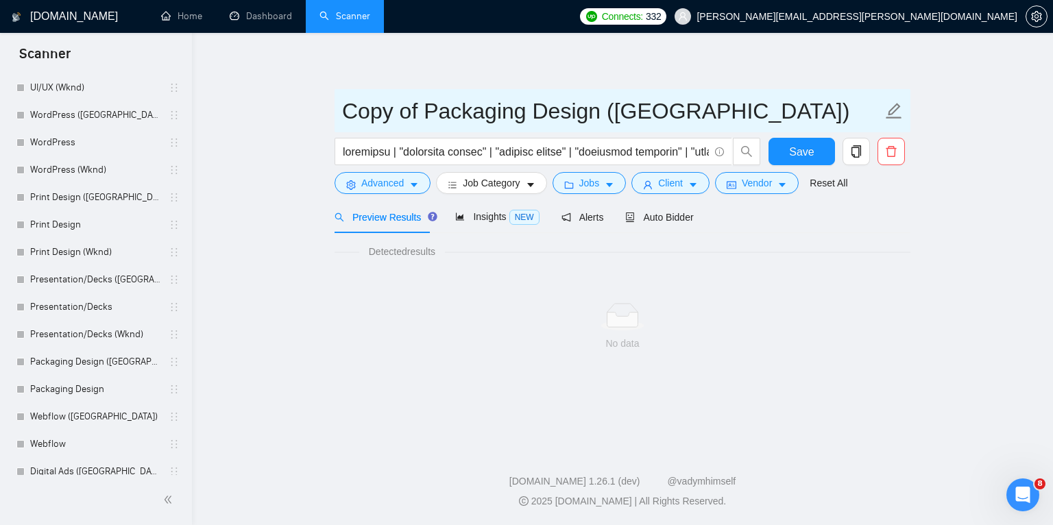
drag, startPoint x: 426, startPoint y: 107, endPoint x: 332, endPoint y: 104, distance: 94.0
click at [332, 104] on main "Copy of Packaging Design ([GEOGRAPHIC_DATA]) Save Advanced Job Category Jobs Cl…" at bounding box center [622, 237] width 817 height 365
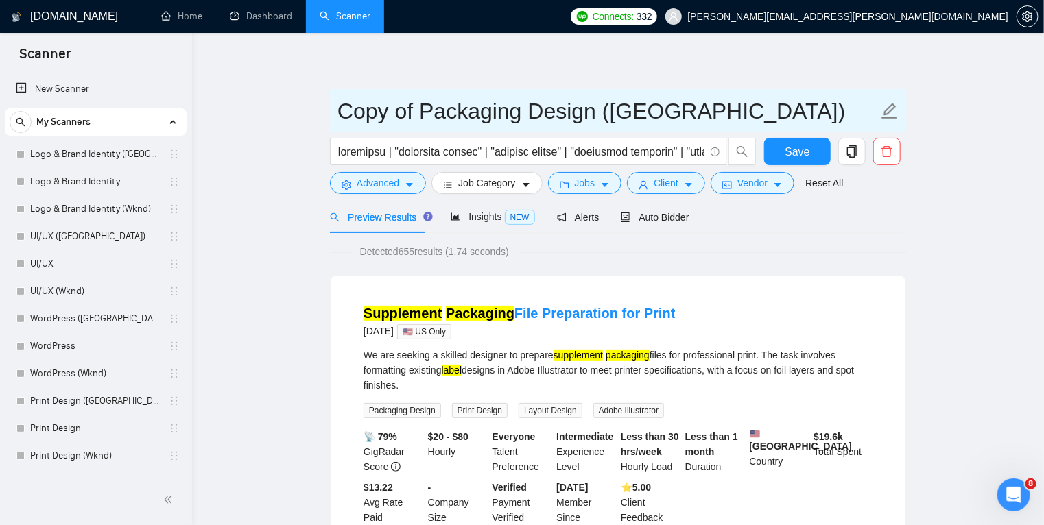
drag, startPoint x: 424, startPoint y: 109, endPoint x: 331, endPoint y: 110, distance: 93.3
click at [331, 110] on span "Copy of Packaging Design ([GEOGRAPHIC_DATA])" at bounding box center [618, 110] width 576 height 43
click at [538, 112] on input "Packaging Design ([GEOGRAPHIC_DATA])" at bounding box center [607, 111] width 540 height 34
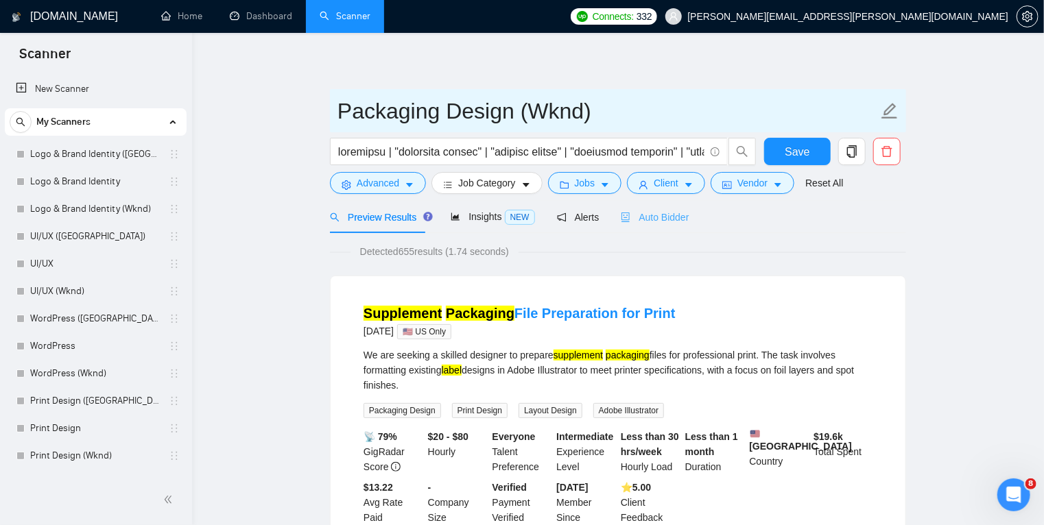
type input "Packaging Design (Wknd)"
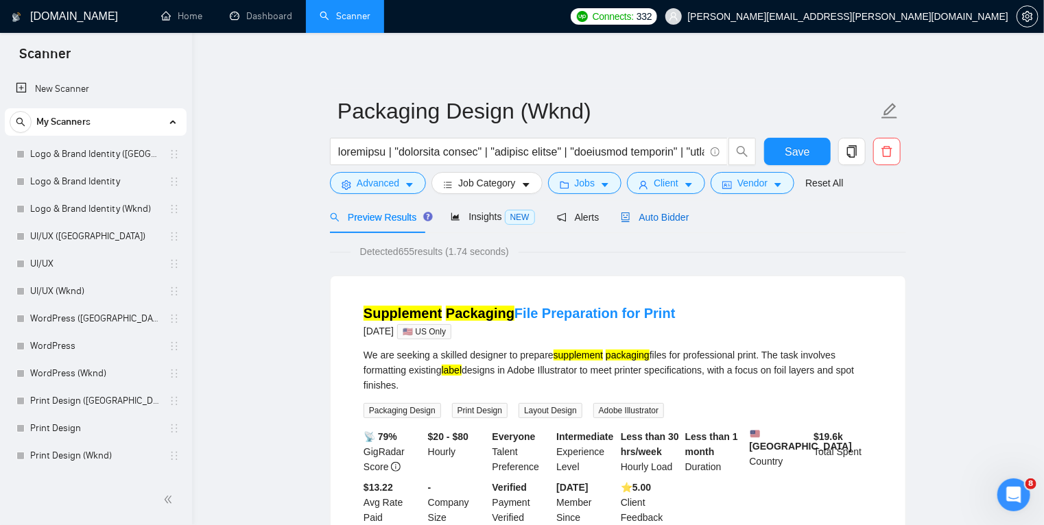
click at [649, 218] on span "Auto Bidder" at bounding box center [655, 217] width 68 height 11
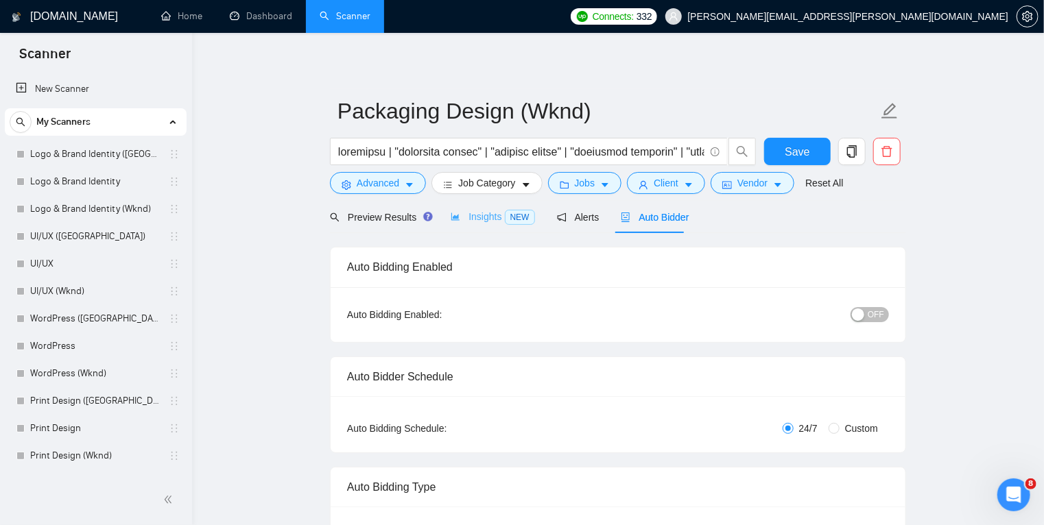
radio input "false"
radio input "true"
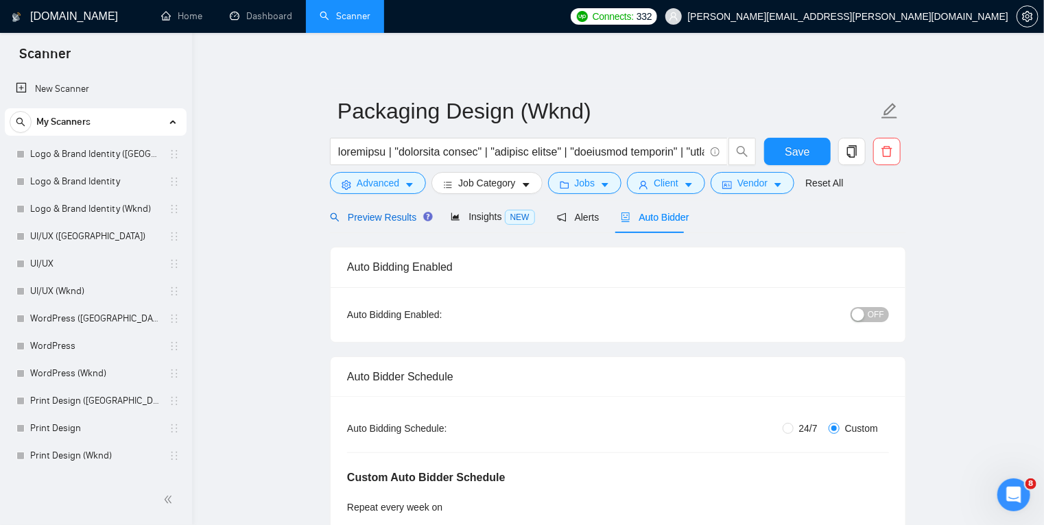
click at [384, 219] on span "Preview Results" at bounding box center [379, 217] width 99 height 11
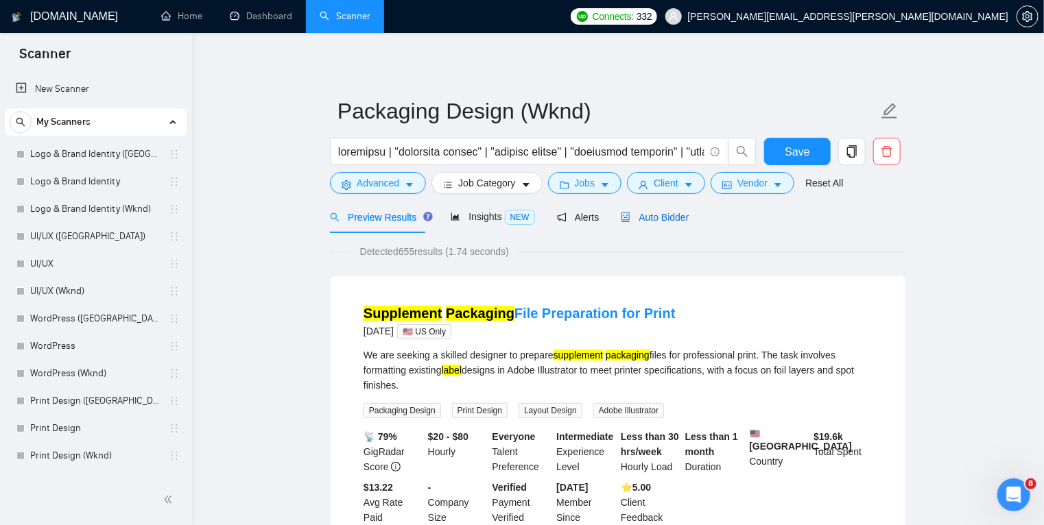
click at [646, 217] on span "Auto Bidder" at bounding box center [655, 217] width 68 height 11
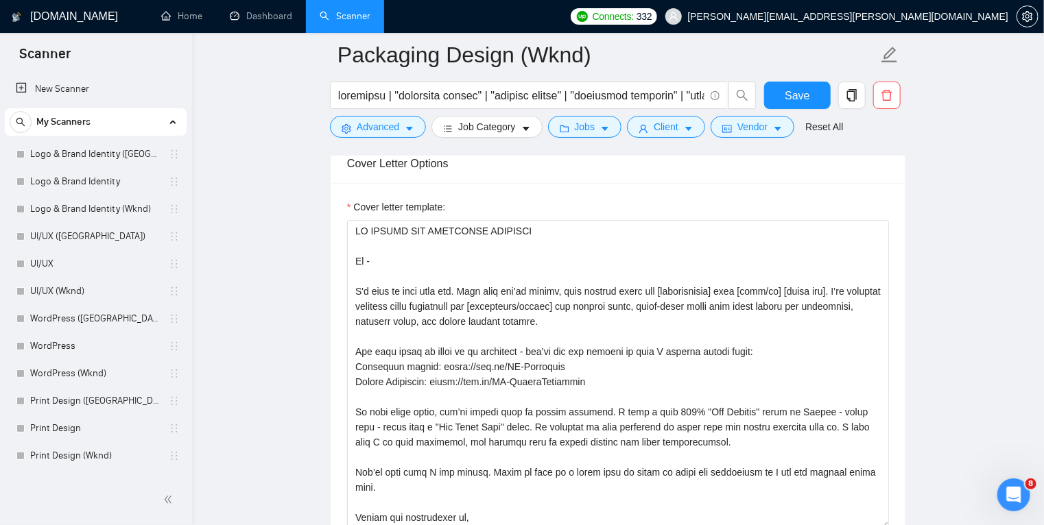
scroll to position [1773, 0]
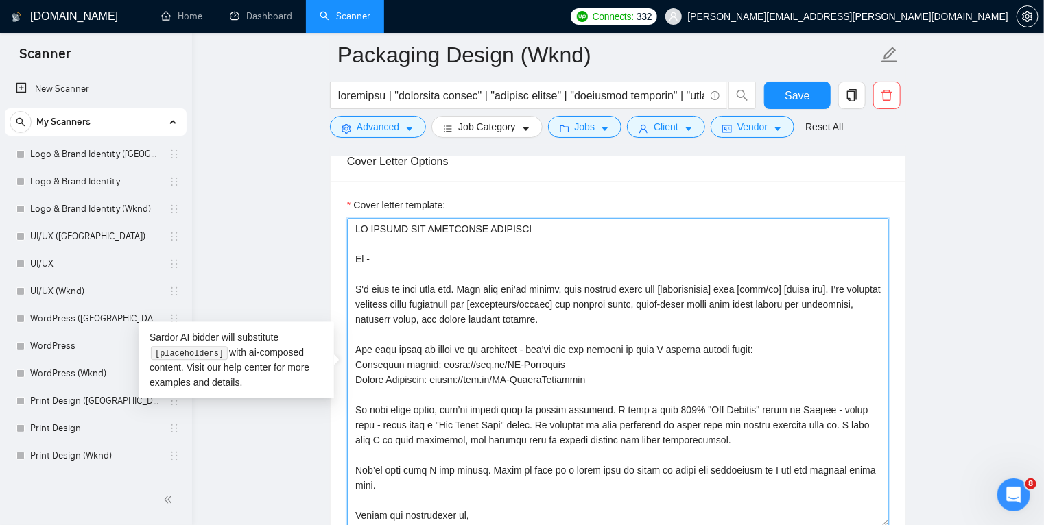
drag, startPoint x: 512, startPoint y: 319, endPoint x: 315, endPoint y: 215, distance: 221.8
click at [315, 215] on main "Packaging Design (Wknd) Save Advanced Job Category Jobs Client Vendor Reset All…" at bounding box center [618, 263] width 808 height 3962
paste textarea "Hi - I’d love to deliver [PRIMARY OUTCOME IN THEIR WORDS AND ADD A CONCISE VALU…"
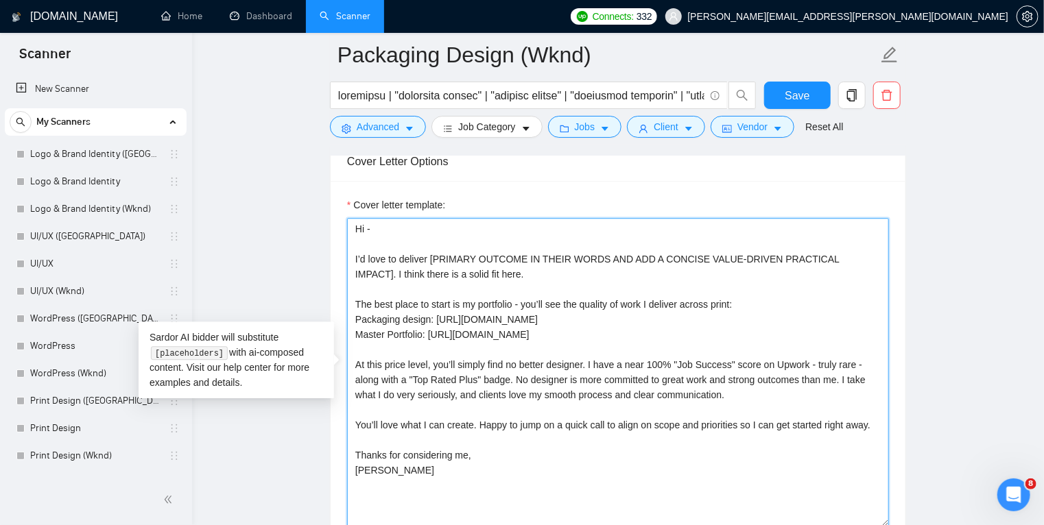
click at [613, 302] on textarea "Hi - I’d love to deliver [PRIMARY OUTCOME IN THEIR WORDS AND ADD A CONCISE VALU…" at bounding box center [618, 372] width 542 height 309
drag, startPoint x: 730, startPoint y: 304, endPoint x: 776, endPoint y: 304, distance: 46.6
click at [776, 304] on textarea "Hi - I’d love to deliver [PRIMARY OUTCOME IN THEIR WORDS AND ADD A CONCISE VALU…" at bounding box center [618, 372] width 542 height 309
click at [569, 312] on textarea "Hi - I’d love to deliver [PRIMARY OUTCOME IN THEIR WORDS AND ADD A CONCISE VALU…" at bounding box center [618, 372] width 542 height 309
click at [570, 337] on textarea "Hi - I’d love to deliver [PRIMARY OUTCOME IN THEIR WORDS AND ADD A CONCISE VALU…" at bounding box center [618, 372] width 542 height 309
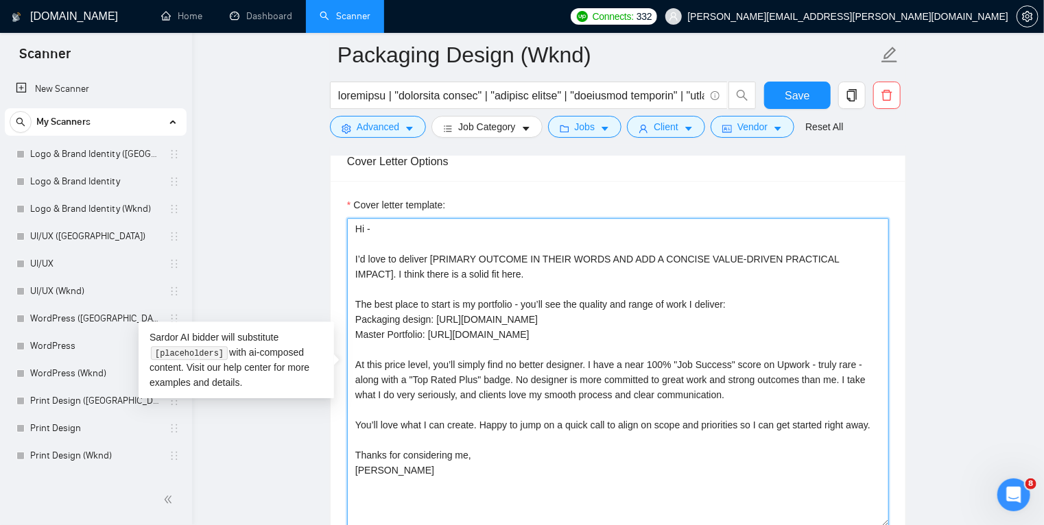
drag, startPoint x: 554, startPoint y: 317, endPoint x: 354, endPoint y: 322, distance: 200.3
click at [354, 322] on textarea "Hi - I’d love to deliver [PRIMARY OUTCOME IN THEIR WORDS AND ADD A CONCISE VALU…" at bounding box center [618, 372] width 542 height 309
click at [561, 317] on textarea "Hi - I’d love to deliver [PRIMARY OUTCOME IN THEIR WORDS AND ADD A CONCISE VALU…" at bounding box center [618, 372] width 542 height 309
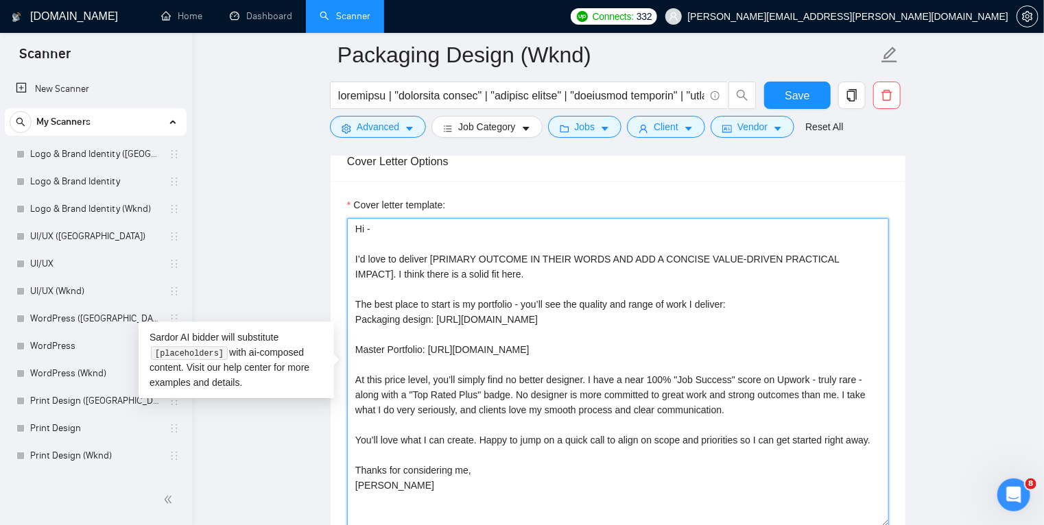
paste textarea "Brand, logo, and identity design: https://bit.ly/TH-Branding"
click at [638, 324] on textarea "Hi - I’d love to deliver [PRIMARY OUTCOME IN THEIR WORDS AND ADD A CONCISE VALU…" at bounding box center [618, 372] width 542 height 309
click at [634, 336] on textarea "Hi - I’d love to deliver [PRIMARY OUTCOME IN THEIR WORDS AND ADD A CONCISE VALU…" at bounding box center [618, 372] width 542 height 309
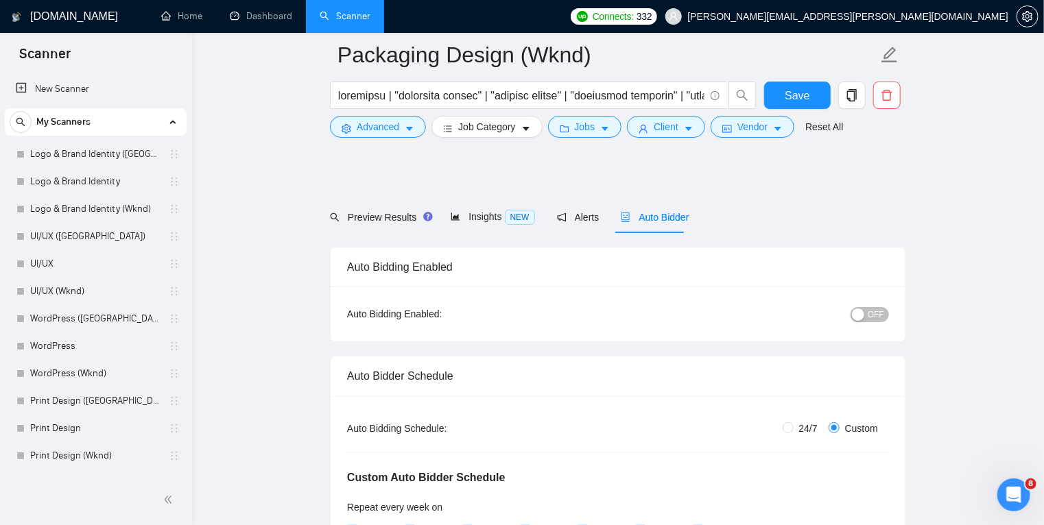
scroll to position [210, 0]
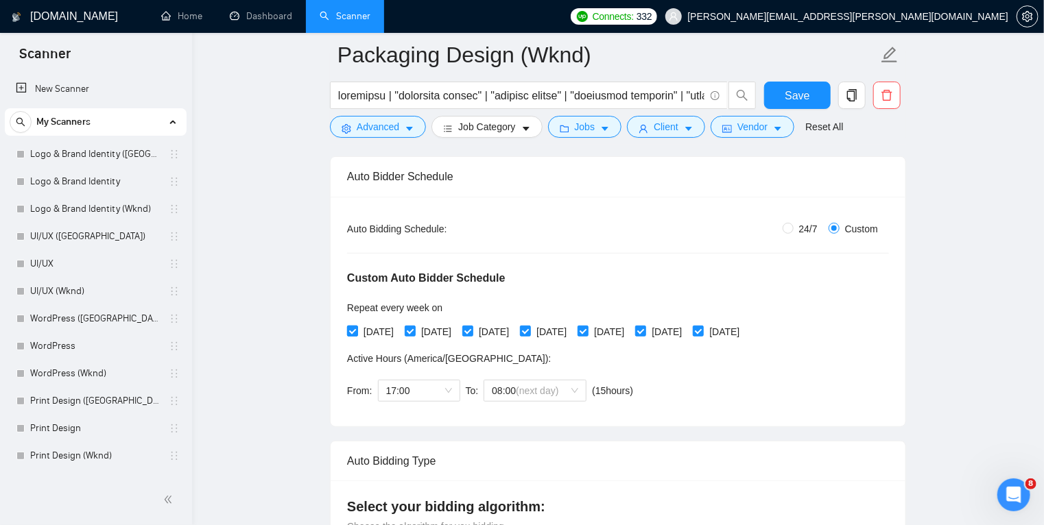
type textarea "Hi - I’d love to deliver [PRIMARY OUTCOME IN THEIR WORDS AND ADD A CONCISE VALU…"
click at [355, 332] on input "[DATE]" at bounding box center [352, 331] width 10 height 10
checkbox input "false"
click at [414, 332] on input "[DATE]" at bounding box center [410, 331] width 10 height 10
checkbox input "false"
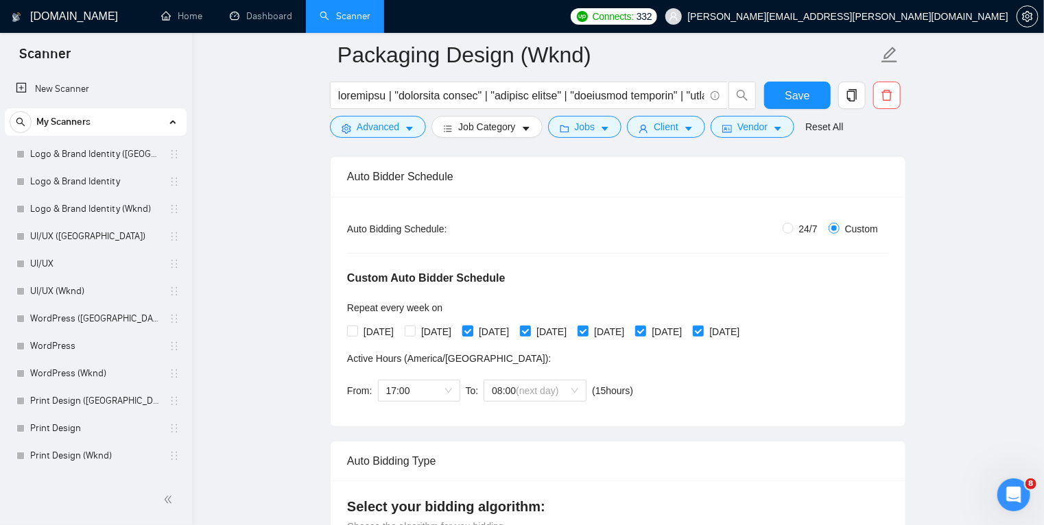
click at [472, 335] on input "[DATE]" at bounding box center [467, 331] width 10 height 10
checkbox input "false"
click at [529, 332] on input "[DATE]" at bounding box center [525, 331] width 10 height 10
checkbox input "false"
click at [587, 330] on input "[DATE]" at bounding box center [582, 331] width 10 height 10
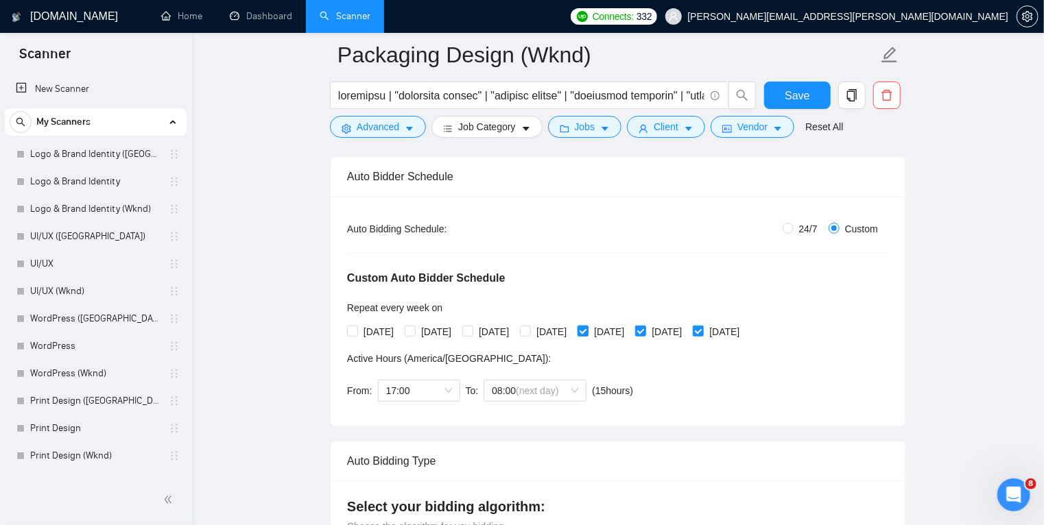
checkbox input "false"
click at [410, 389] on span "17:00" at bounding box center [419, 391] width 66 height 21
click at [419, 429] on div "08:00" at bounding box center [418, 424] width 66 height 15
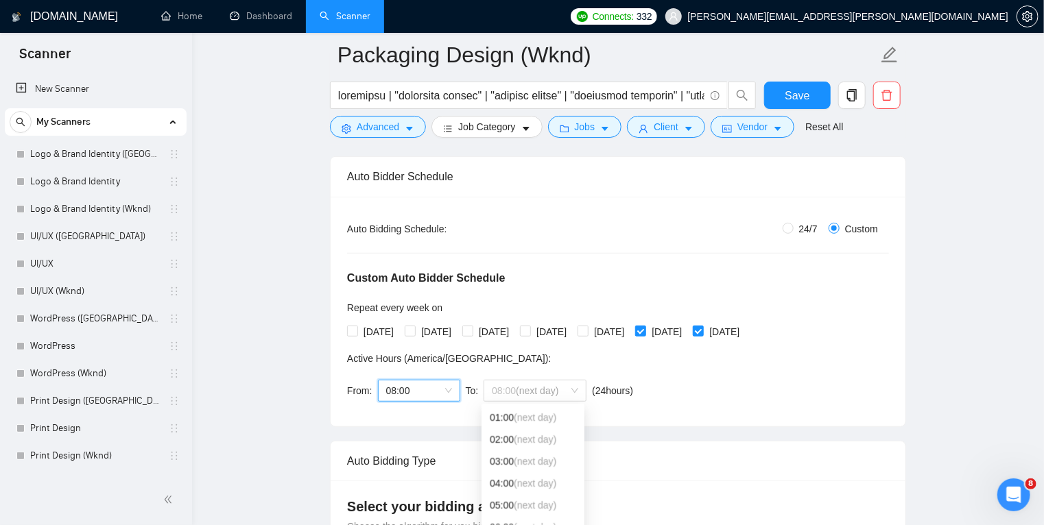
drag, startPoint x: 545, startPoint y: 388, endPoint x: 538, endPoint y: 469, distance: 81.3
click at [538, 315] on body "Scanner New Scanner My Scanners Logo & Brand Identity (US) Logo & Brand Identit…" at bounding box center [522, 52] width 1044 height 525
click at [524, 505] on div "17:00" at bounding box center [533, 508] width 86 height 15
click at [705, 411] on div "Auto Bidding Type: Automated (recommended) Semi-automated Auto Bidding Schedule…" at bounding box center [617, 312] width 575 height 230
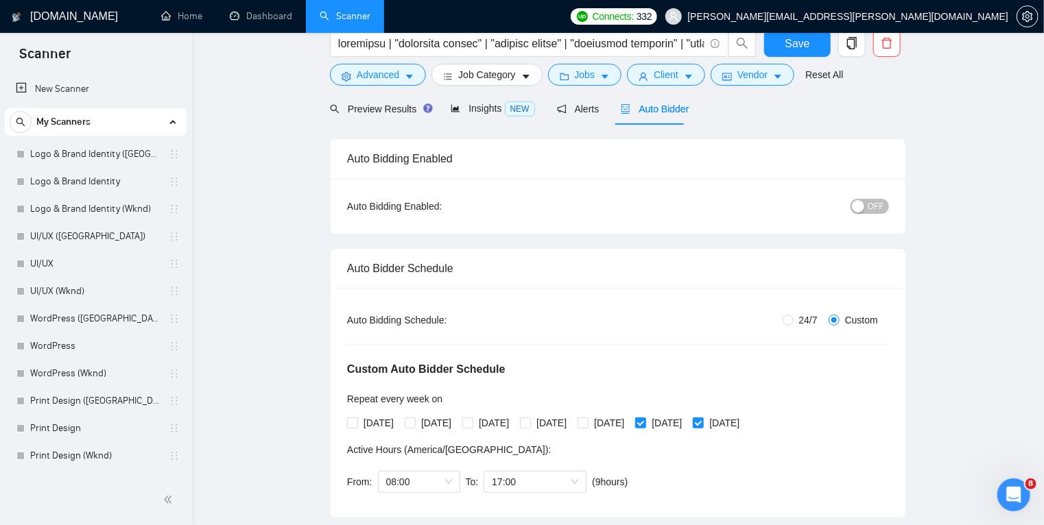
scroll to position [0, 0]
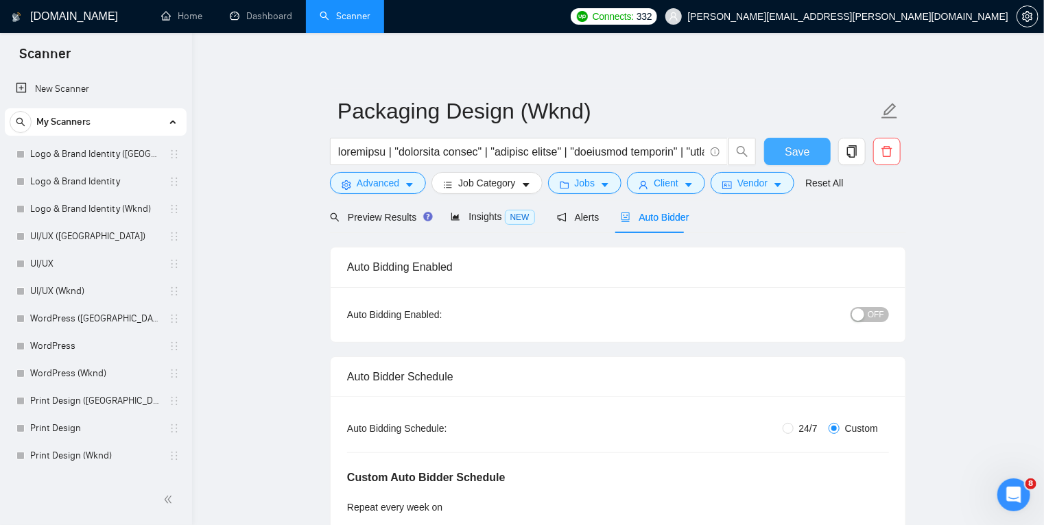
click at [802, 149] on span "Save" at bounding box center [796, 151] width 25 height 17
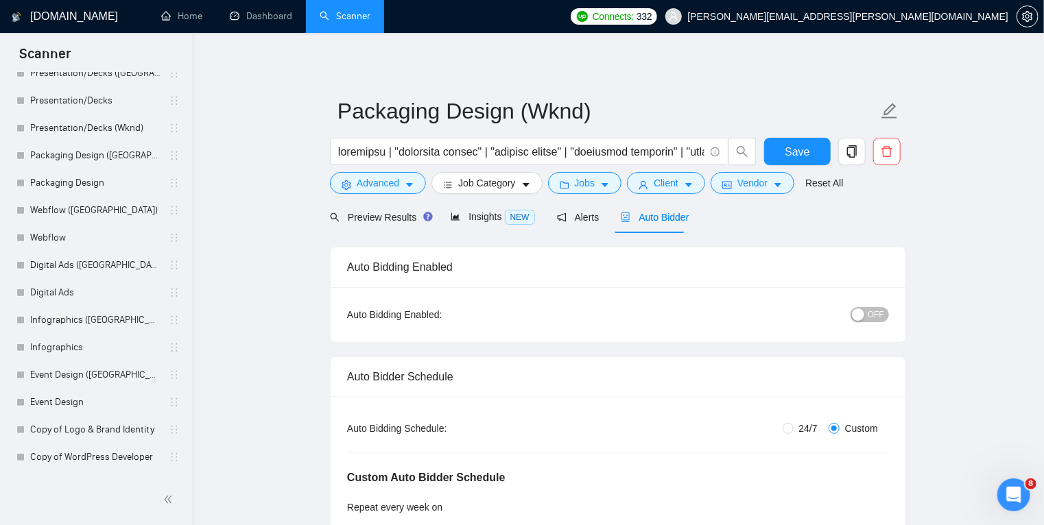
scroll to position [403, 0]
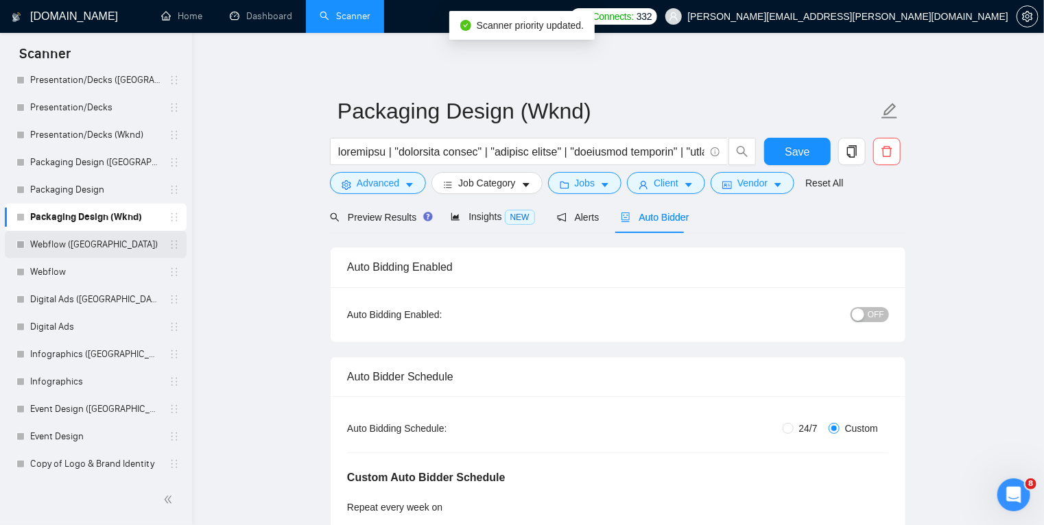
click at [120, 250] on link "Webflow ([GEOGRAPHIC_DATA])" at bounding box center [95, 244] width 130 height 27
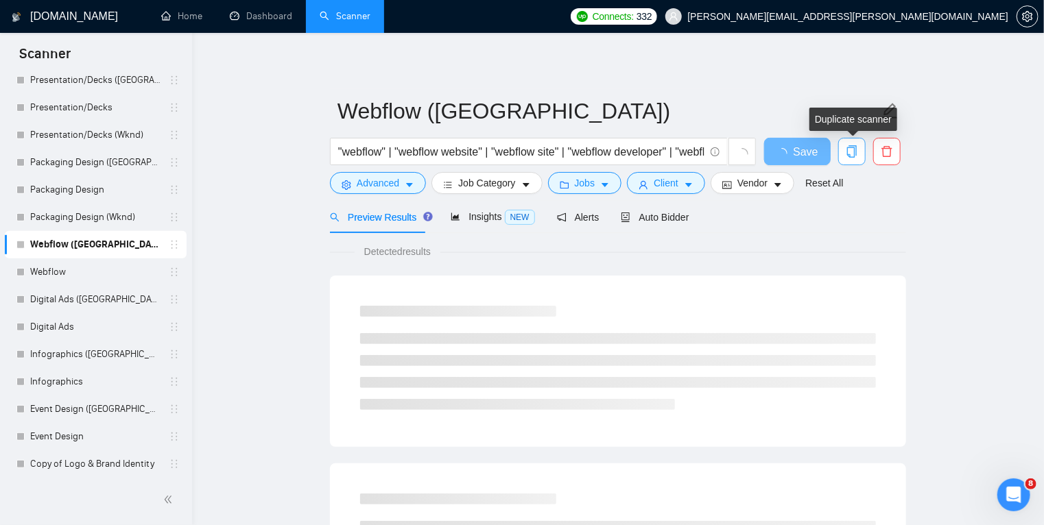
click at [843, 157] on span "copy" at bounding box center [852, 151] width 26 height 12
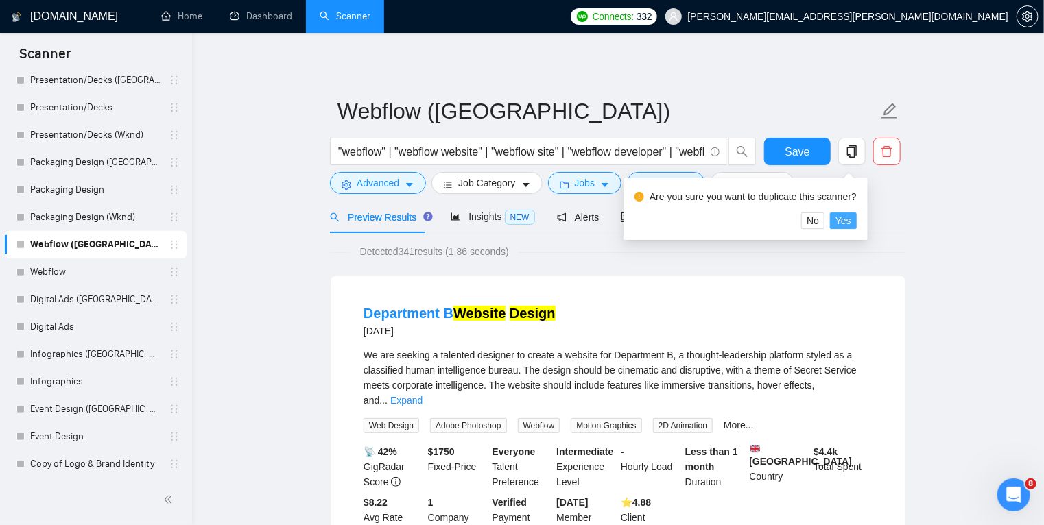
click at [839, 219] on span "Yes" at bounding box center [843, 220] width 16 height 15
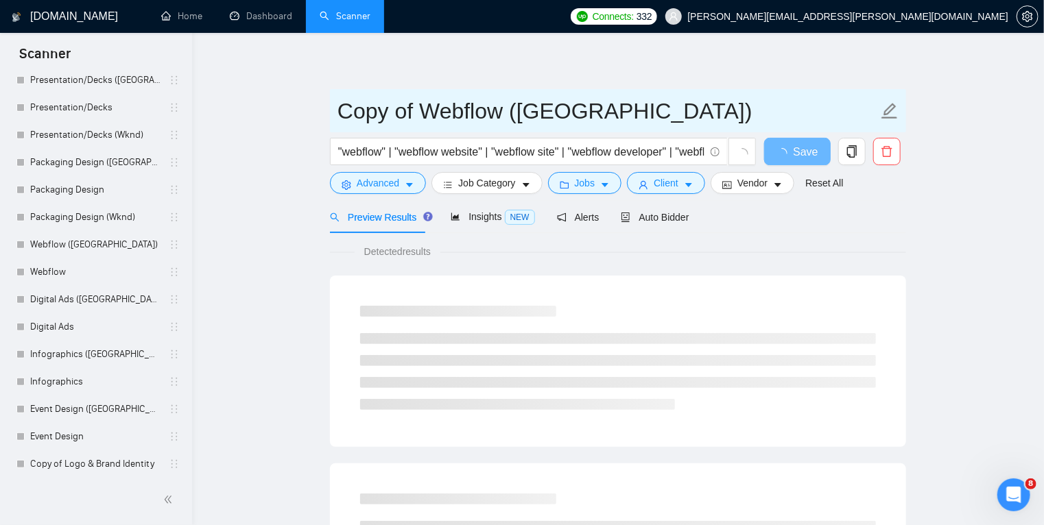
drag, startPoint x: 420, startPoint y: 107, endPoint x: 279, endPoint y: 104, distance: 141.3
click at [447, 114] on input "Webflow ([GEOGRAPHIC_DATA])" at bounding box center [607, 111] width 540 height 34
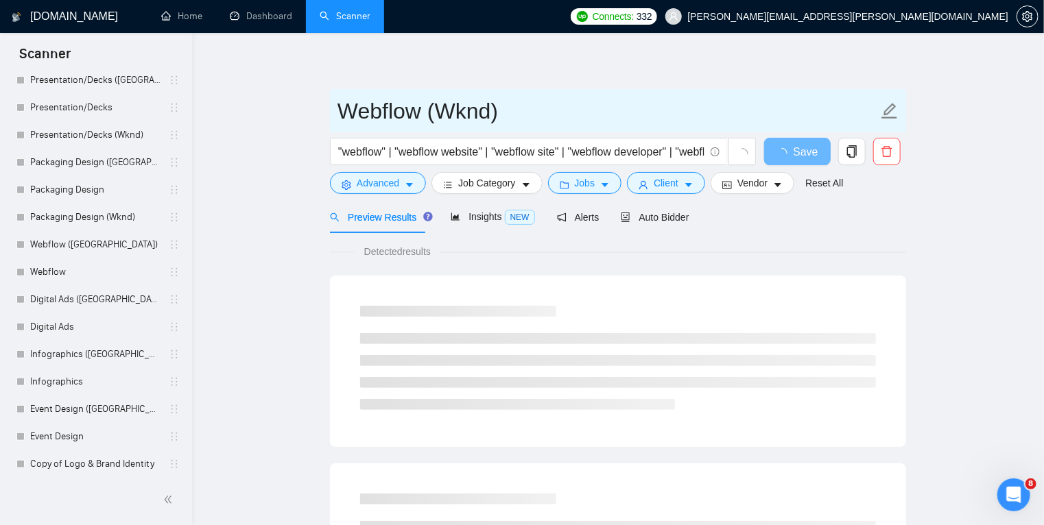
type input "Webflow (Wknd)"
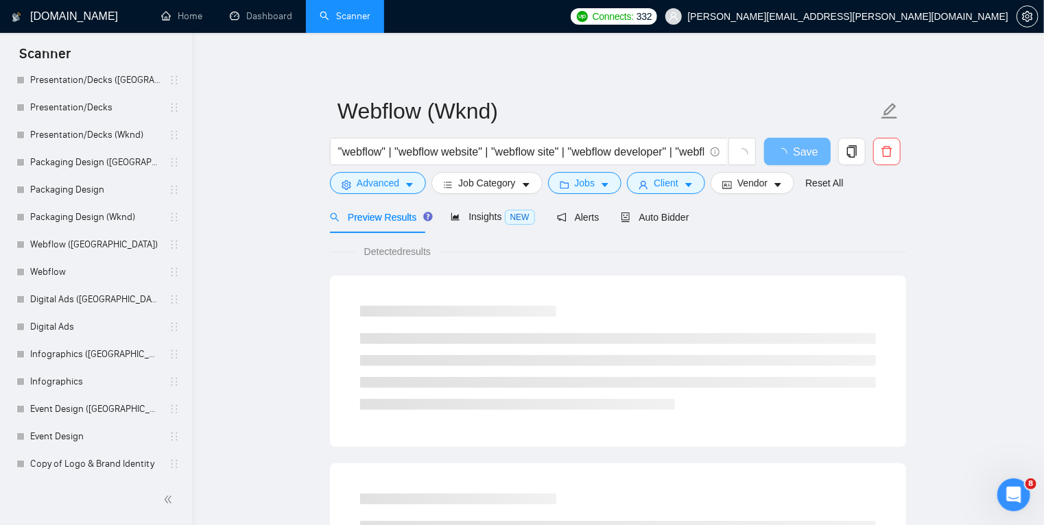
click at [653, 219] on span "Auto Bidder" at bounding box center [655, 217] width 68 height 11
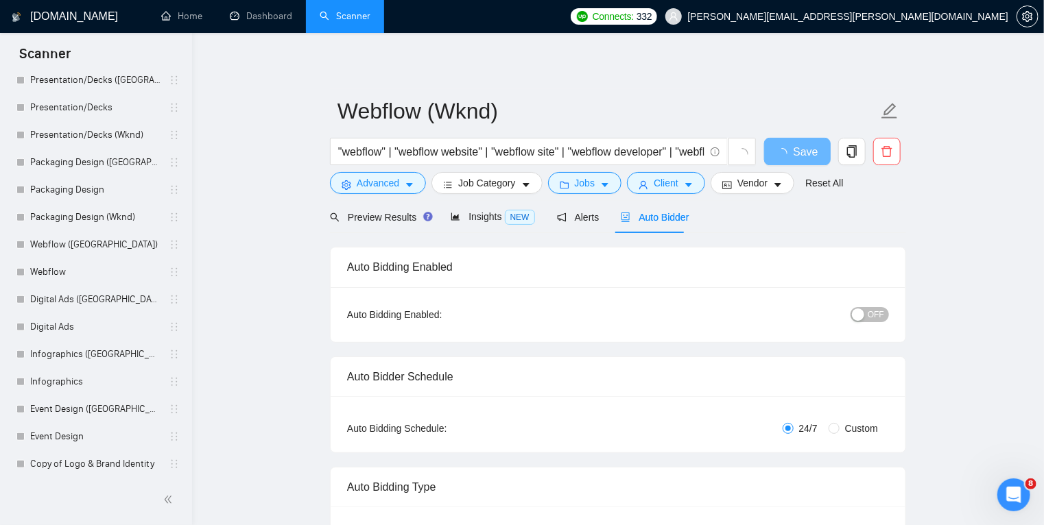
radio input "false"
radio input "true"
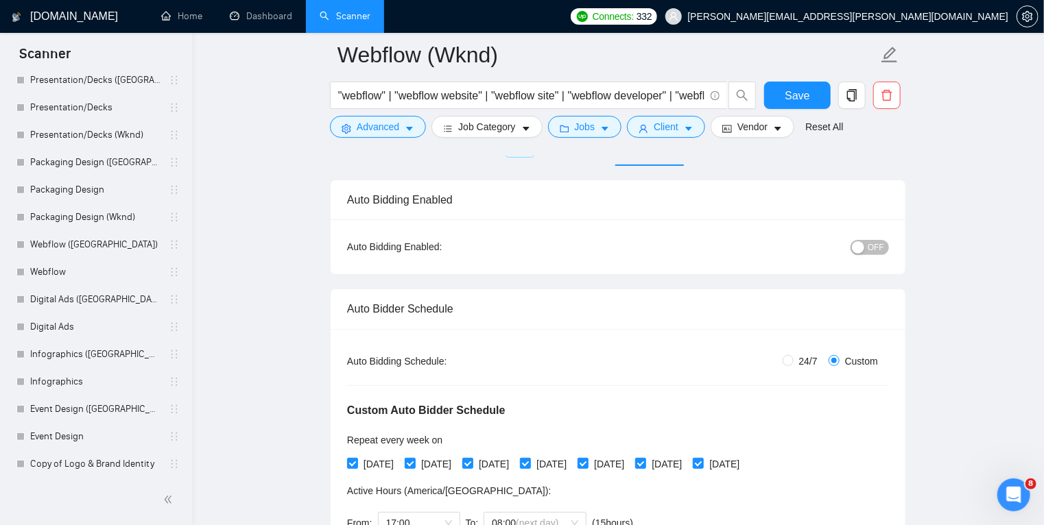
scroll to position [79, 0]
click at [352, 461] on input "[DATE]" at bounding box center [352, 462] width 10 height 10
checkbox input "false"
click at [413, 461] on input "[DATE]" at bounding box center [410, 462] width 10 height 10
checkbox input "false"
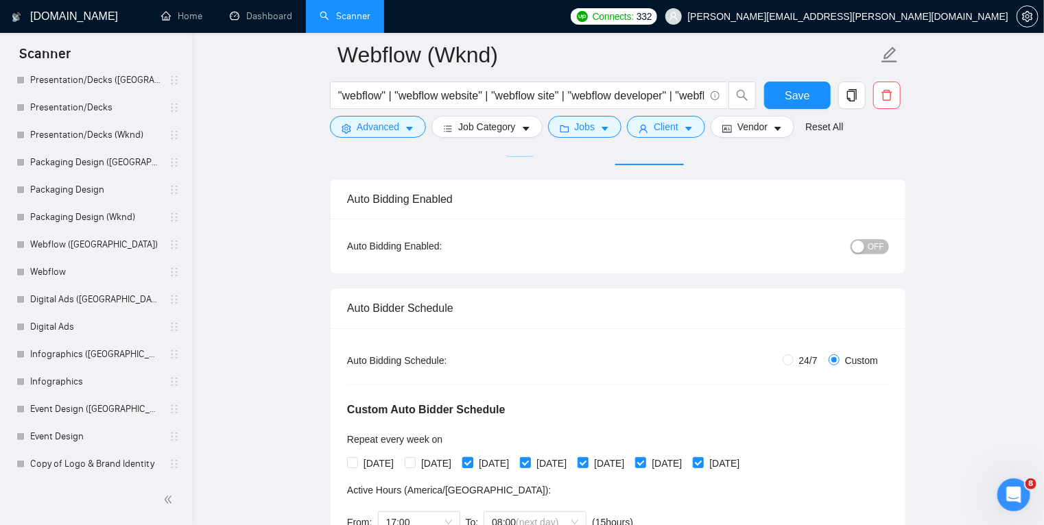
click at [472, 466] on input "[DATE]" at bounding box center [467, 462] width 10 height 10
checkbox input "false"
click at [529, 462] on input "[DATE]" at bounding box center [525, 462] width 10 height 10
checkbox input "false"
click at [587, 461] on input "[DATE]" at bounding box center [582, 462] width 10 height 10
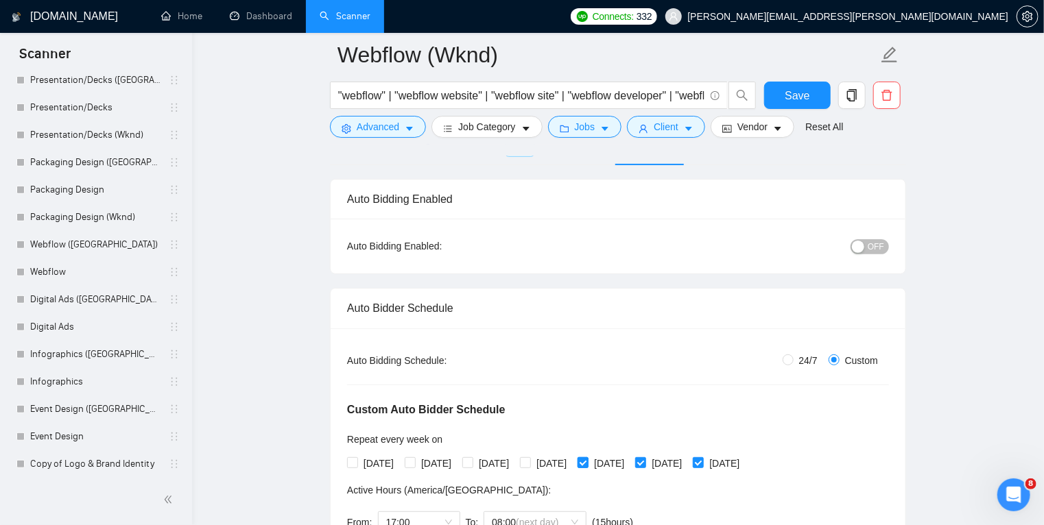
checkbox input "false"
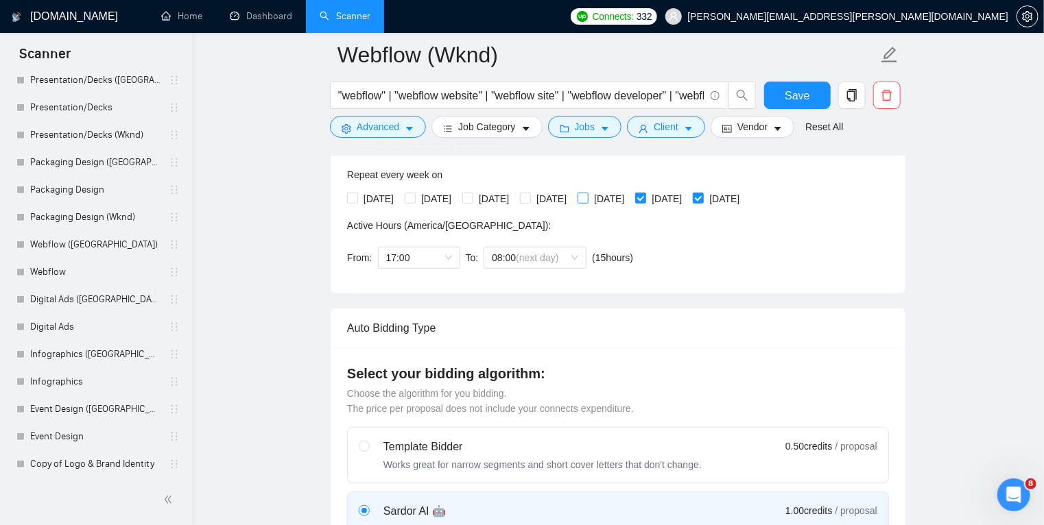
scroll to position [343, 0]
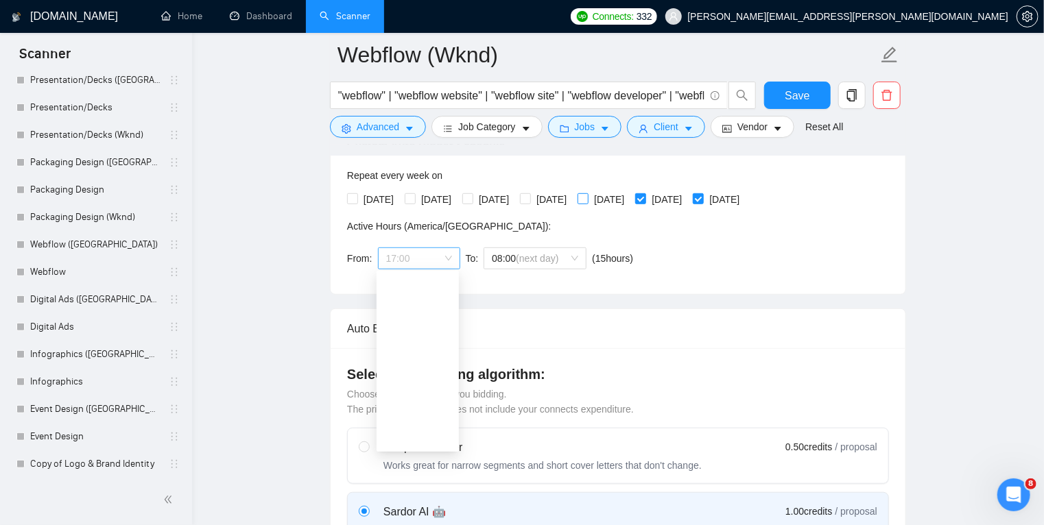
click at [431, 256] on span "17:00" at bounding box center [419, 258] width 66 height 21
click at [431, 333] on div "08:00" at bounding box center [418, 335] width 66 height 15
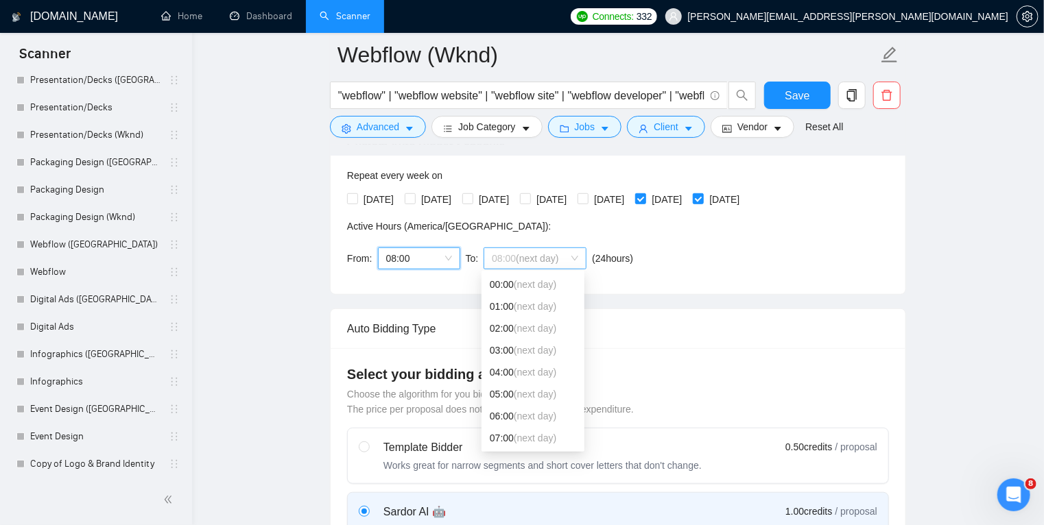
click at [499, 266] on span "08:00 (next day)" at bounding box center [535, 258] width 86 height 21
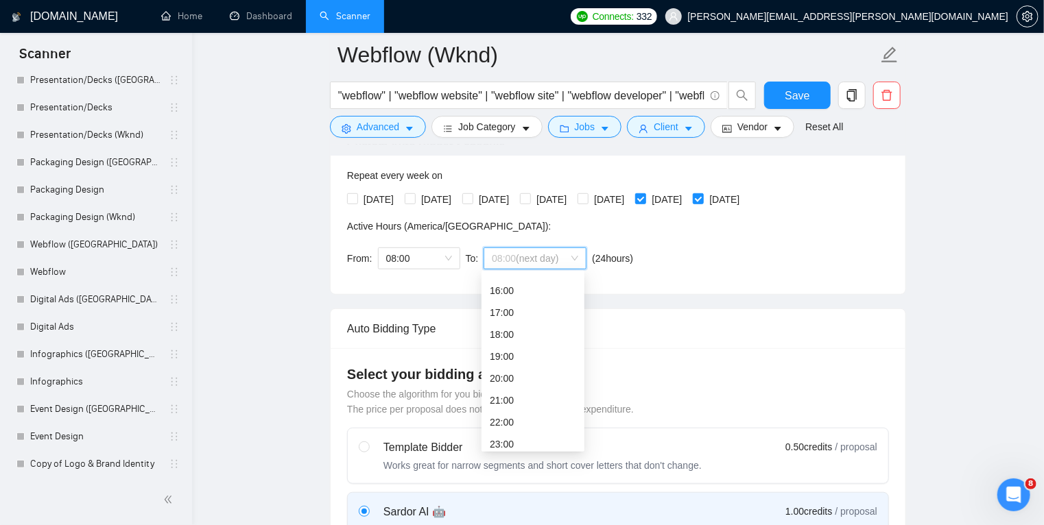
scroll to position [348, 0]
click at [514, 311] on div "17:00" at bounding box center [533, 309] width 86 height 15
click at [642, 315] on div "Auto Bidding Type" at bounding box center [618, 328] width 542 height 39
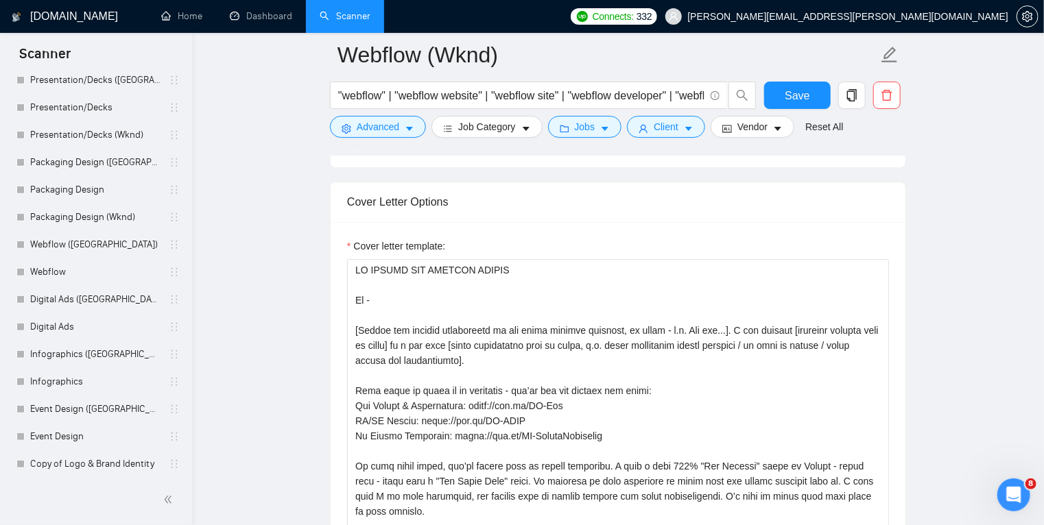
scroll to position [1641, 0]
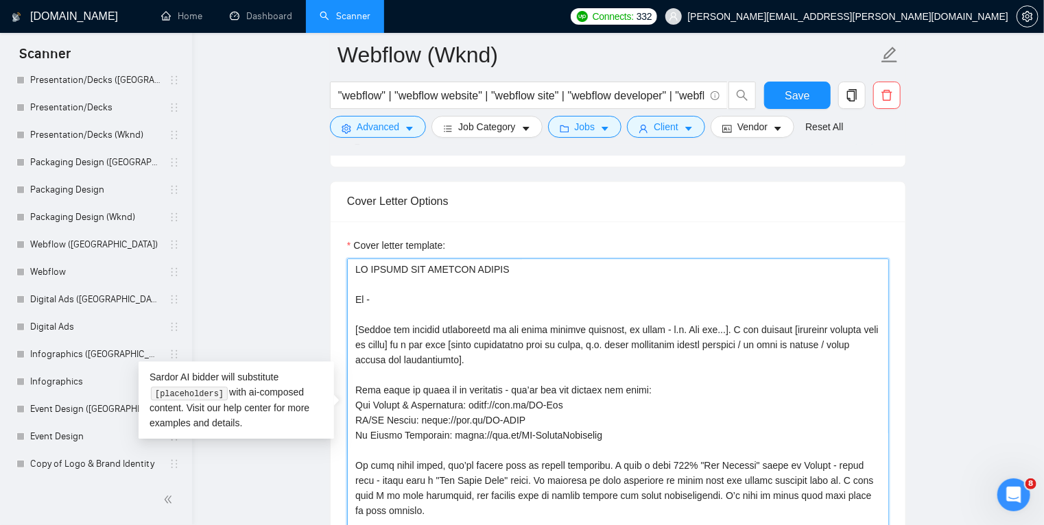
drag, startPoint x: 475, startPoint y: 357, endPoint x: 300, endPoint y: 261, distance: 199.7
click at [300, 261] on main "Webflow (Wknd) "webflow" | "webflow website" | "webflow site" | "webflow develo…" at bounding box center [618, 349] width 808 height 3870
paste textarea "Hi - I’d love to deliver [PRIMARY OUTCOME IN THEIR WORDS AND ADD A CONCISE VALU…"
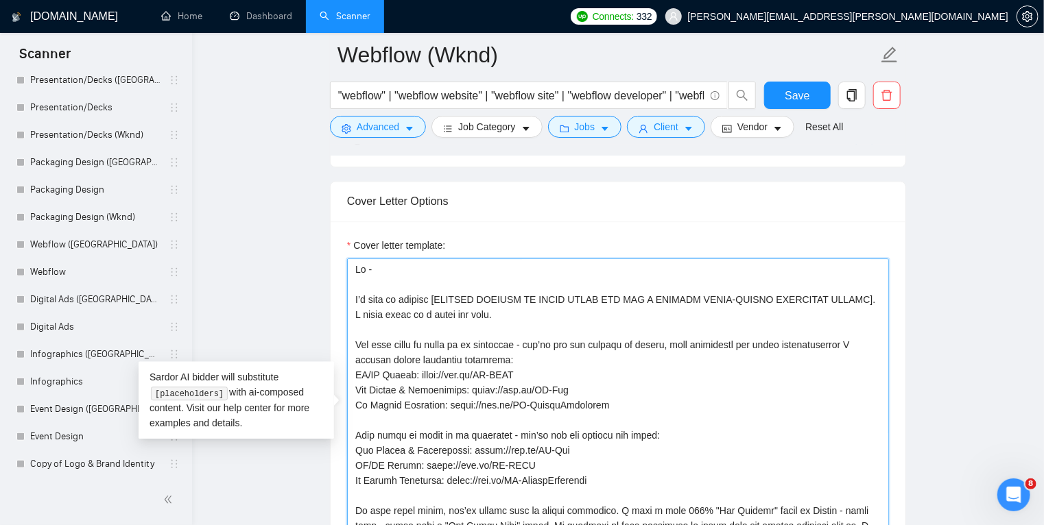
drag, startPoint x: 599, startPoint y: 477, endPoint x: 618, endPoint y: 407, distance: 72.5
click at [618, 407] on textarea "Cover letter template:" at bounding box center [618, 412] width 542 height 309
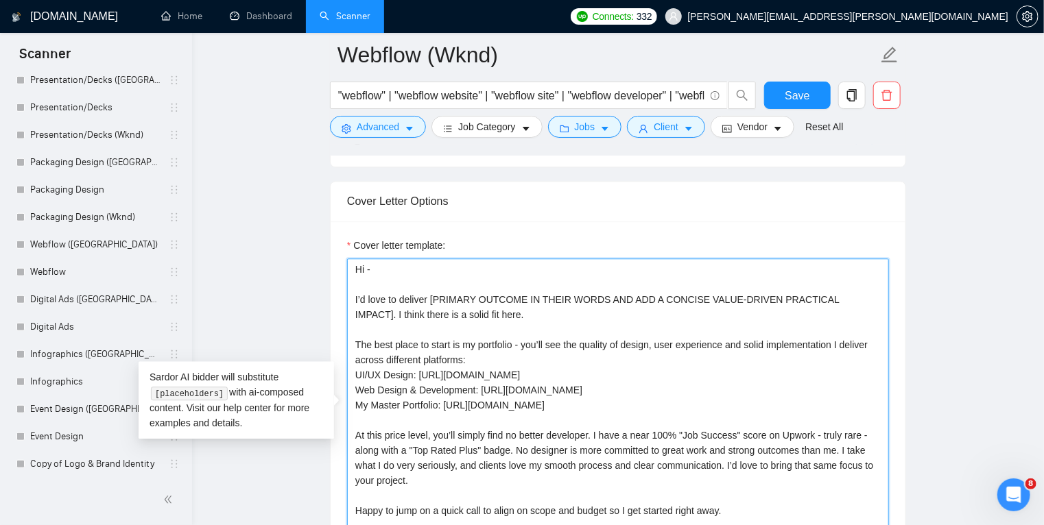
click at [431, 359] on textarea "Hi - I’d love to deliver [PRIMARY OUTCOME IN THEIR WORDS AND ADD A CONCISE VALU…" at bounding box center [618, 412] width 542 height 309
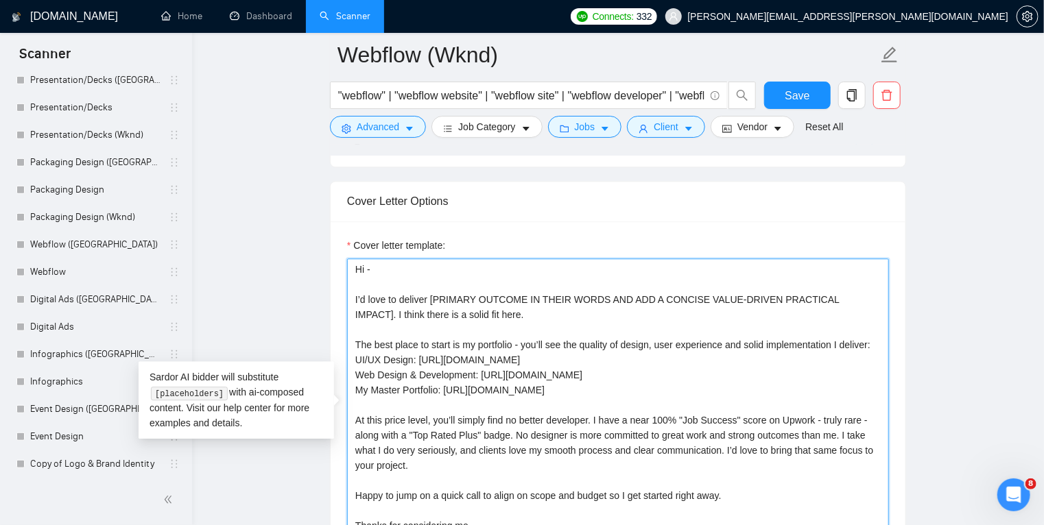
click at [497, 343] on textarea "Hi - I’d love to deliver [PRIMARY OUTCOME IN THEIR WORDS AND ADD A CONCISE VALU…" at bounding box center [618, 412] width 542 height 309
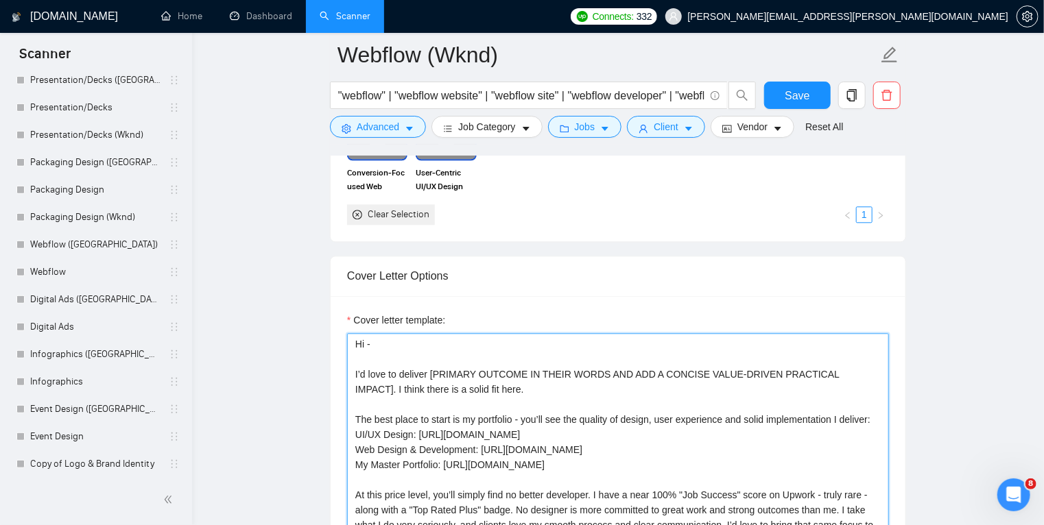
scroll to position [1565, 0]
click at [494, 413] on textarea "Hi - I’d love to deliver [PRIMARY OUTCOME IN THEIR WORDS AND ADD A CONCISE VALU…" at bounding box center [618, 488] width 542 height 309
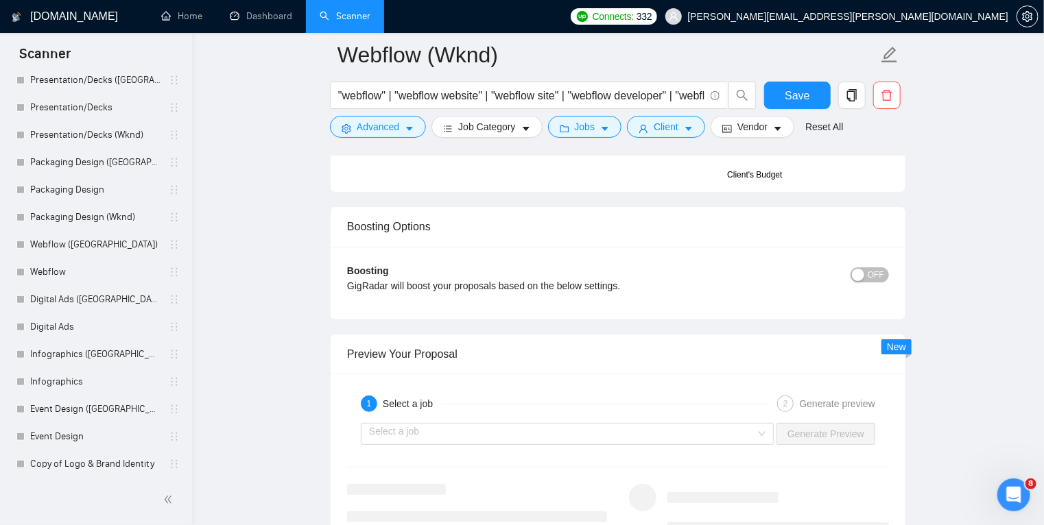
scroll to position [2575, 0]
type textarea "Hi - I’d love to deliver [PRIMARY OUTCOME IN THEIR WORDS AND ADD A CONCISE VALU…"
click at [505, 430] on input "search" at bounding box center [562, 434] width 387 height 21
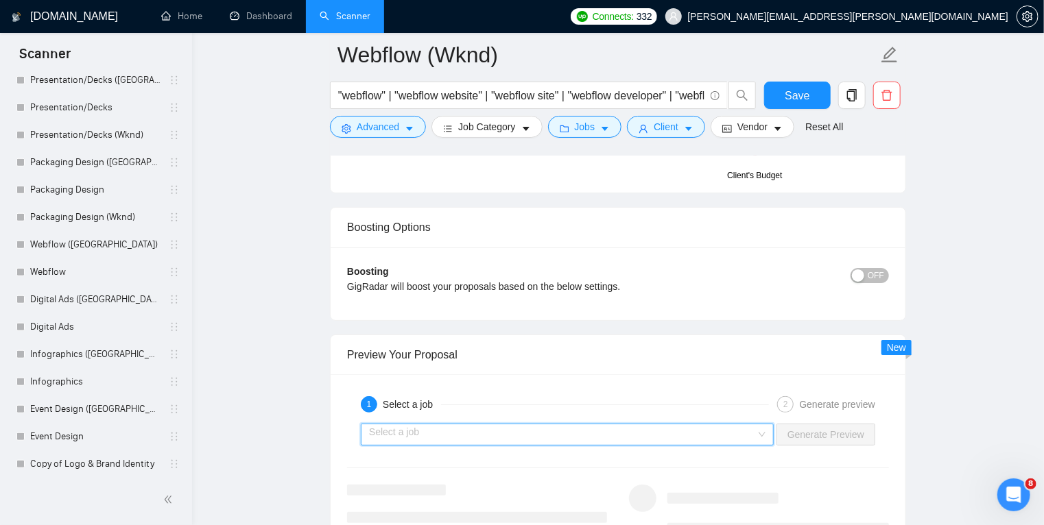
click at [505, 430] on input "search" at bounding box center [562, 434] width 387 height 21
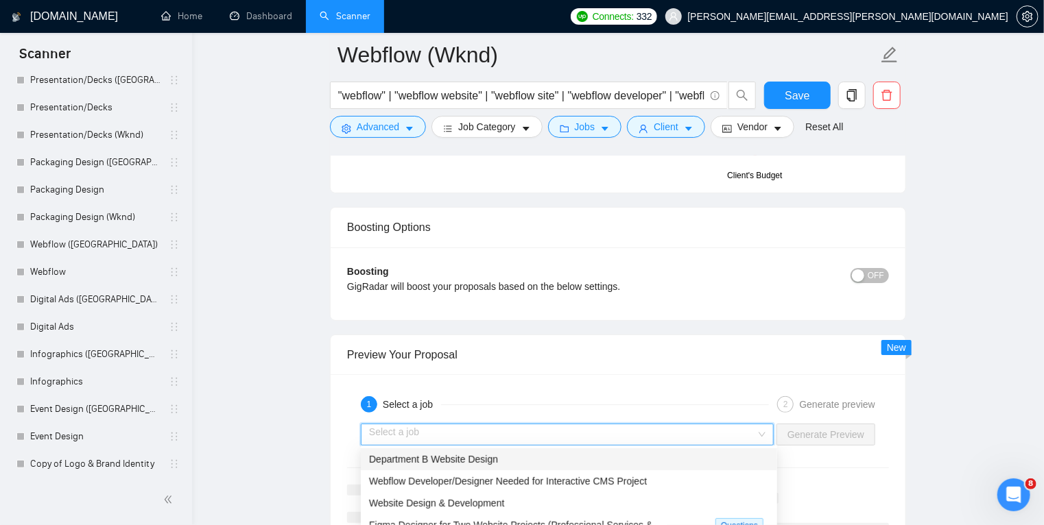
click at [483, 433] on input "search" at bounding box center [562, 434] width 387 height 21
click at [536, 480] on span "Webflow Developer/Designer Needed for Interactive CMS Project" at bounding box center [508, 481] width 278 height 11
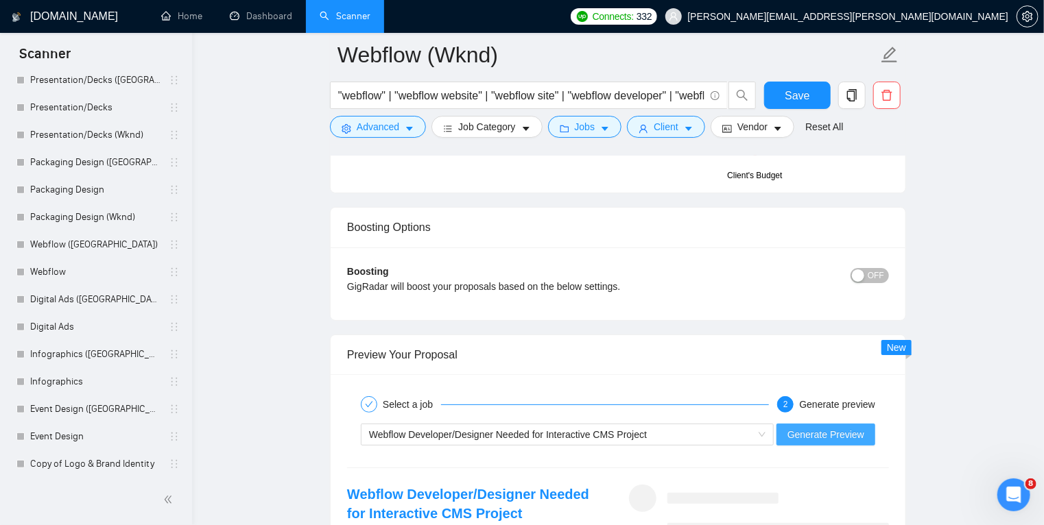
click at [826, 432] on span "Generate Preview" at bounding box center [825, 434] width 77 height 15
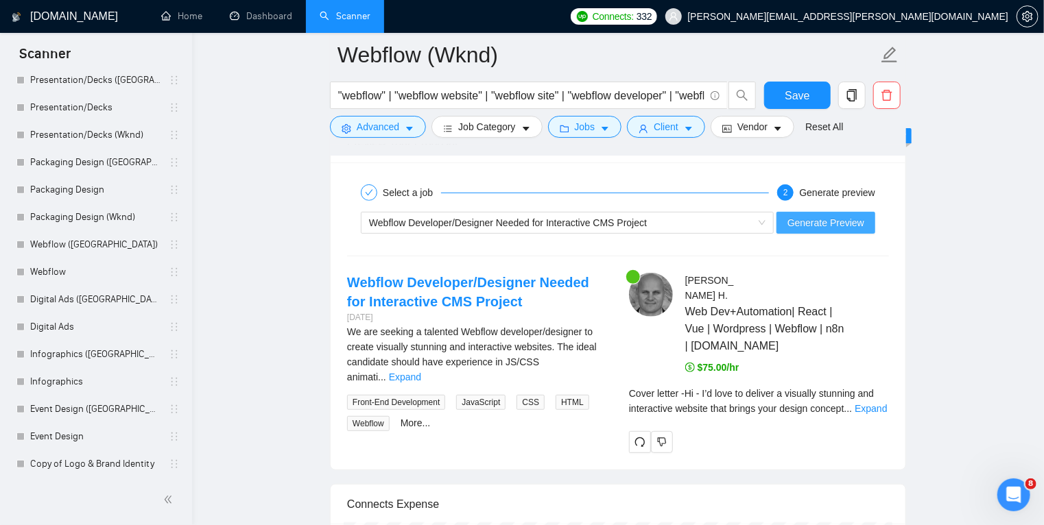
scroll to position [2787, 0]
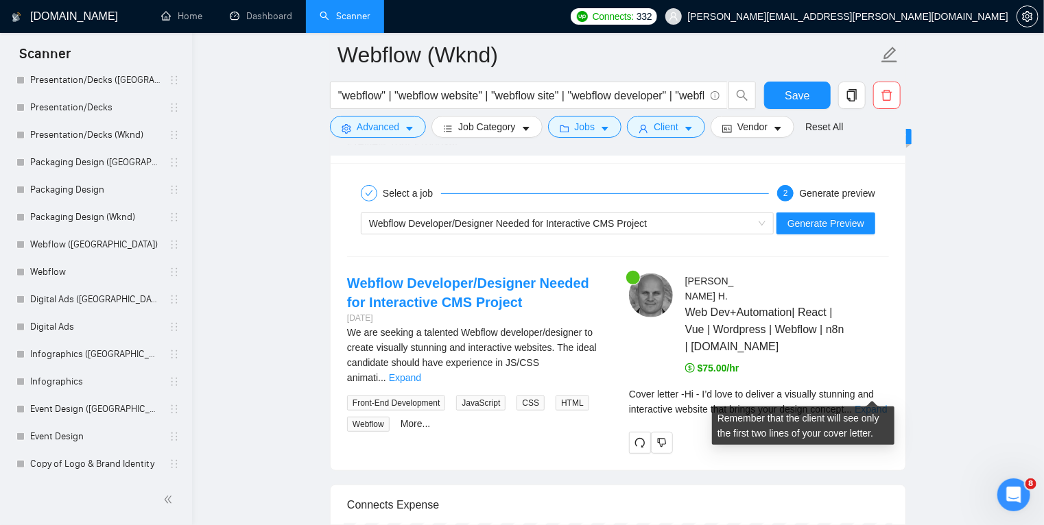
click at [869, 404] on link "Expand" at bounding box center [870, 409] width 32 height 11
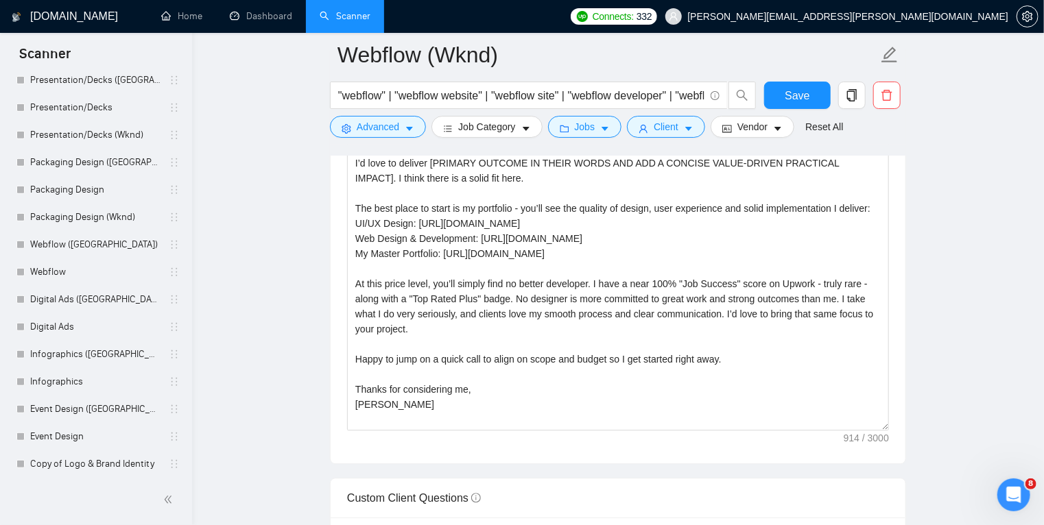
scroll to position [1727, 0]
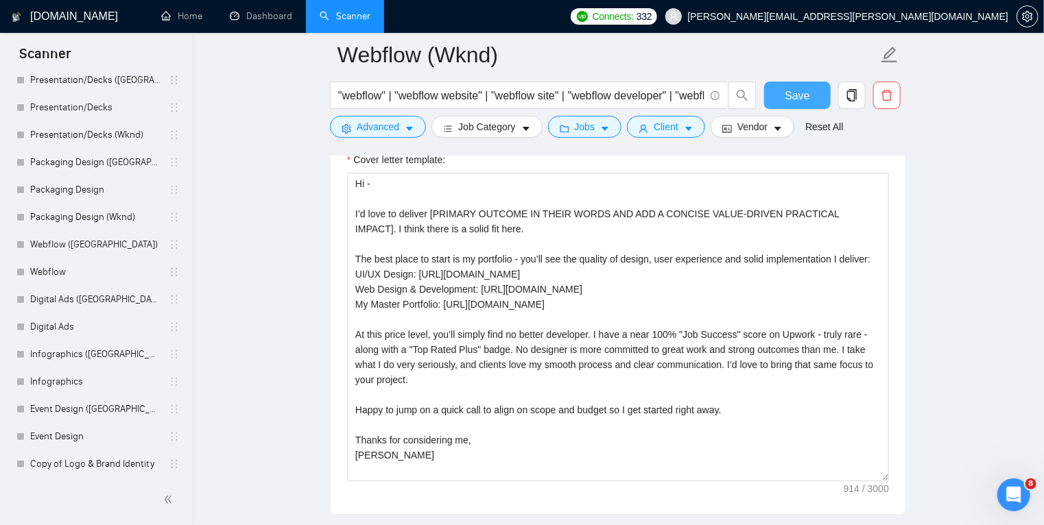
click at [786, 103] on span "Save" at bounding box center [796, 95] width 25 height 17
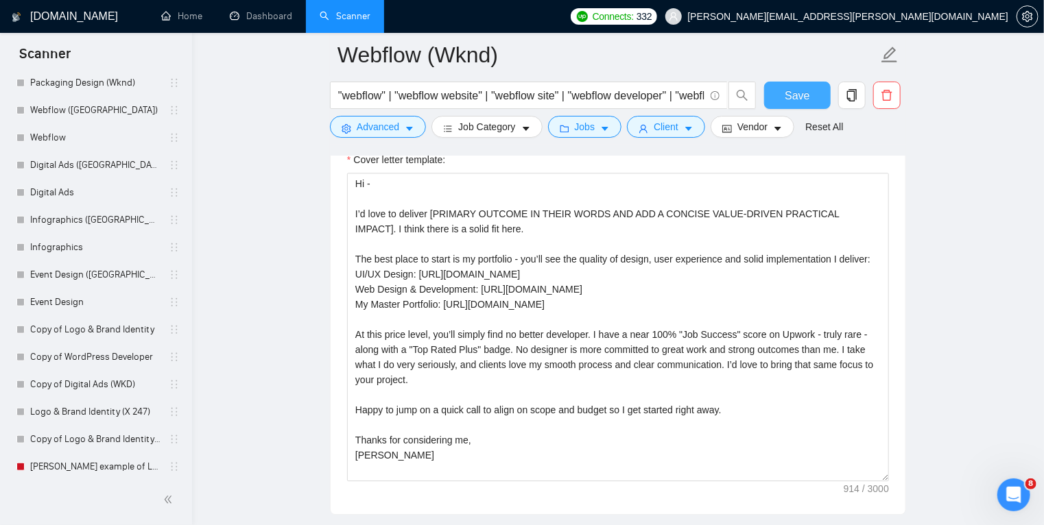
scroll to position [570, 0]
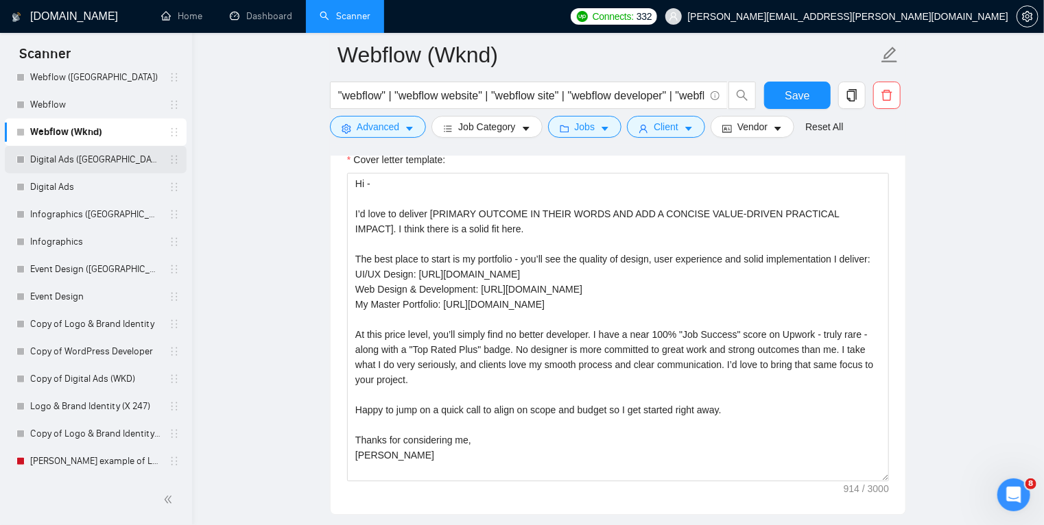
click at [115, 165] on link "Digital Ads ([GEOGRAPHIC_DATA])" at bounding box center [95, 159] width 130 height 27
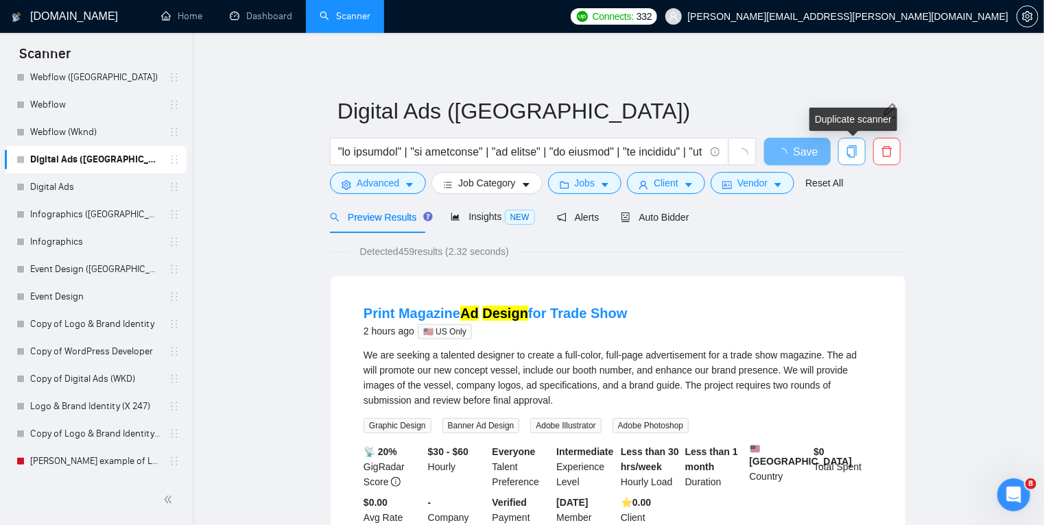
click at [843, 158] on button "button" at bounding box center [851, 151] width 27 height 27
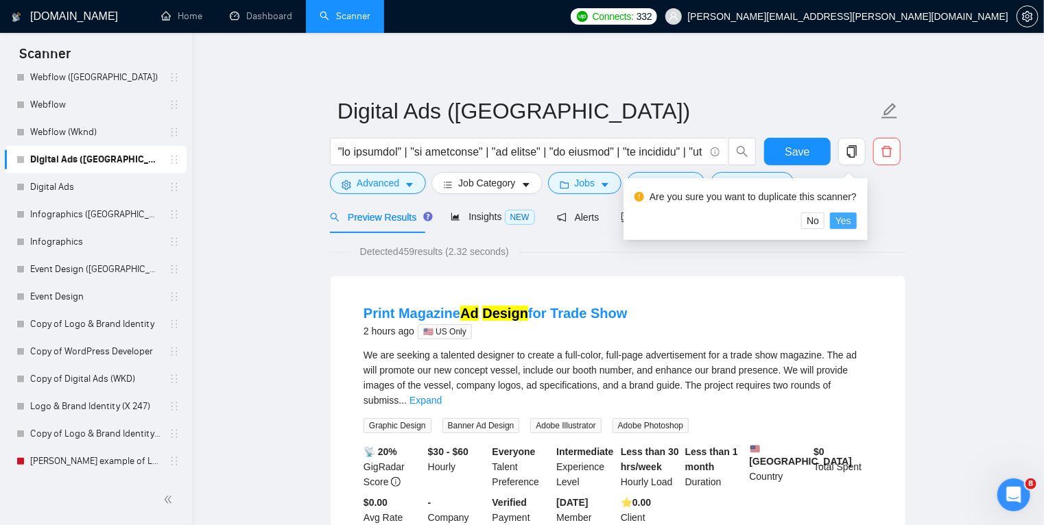
click at [839, 220] on span "Yes" at bounding box center [843, 220] width 16 height 15
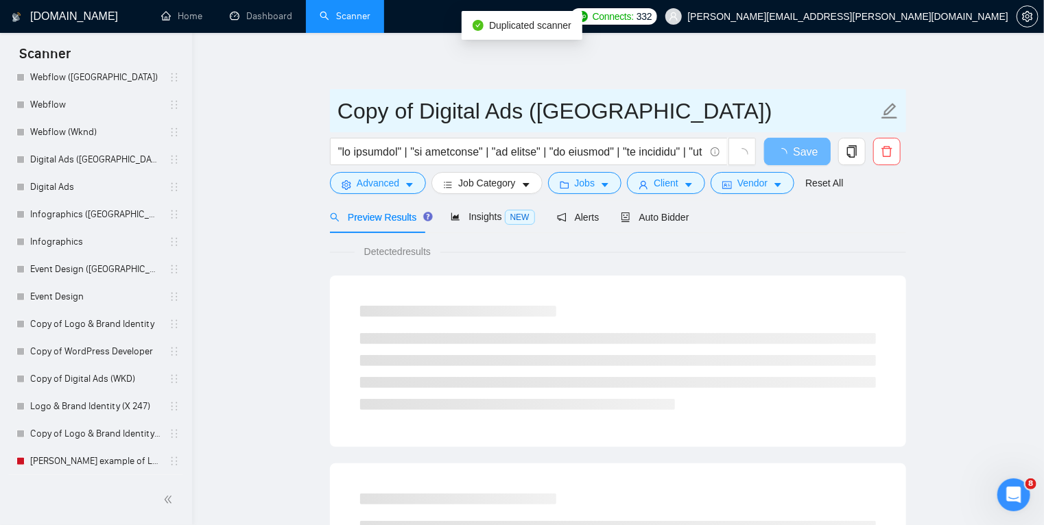
drag, startPoint x: 423, startPoint y: 108, endPoint x: 311, endPoint y: 105, distance: 112.5
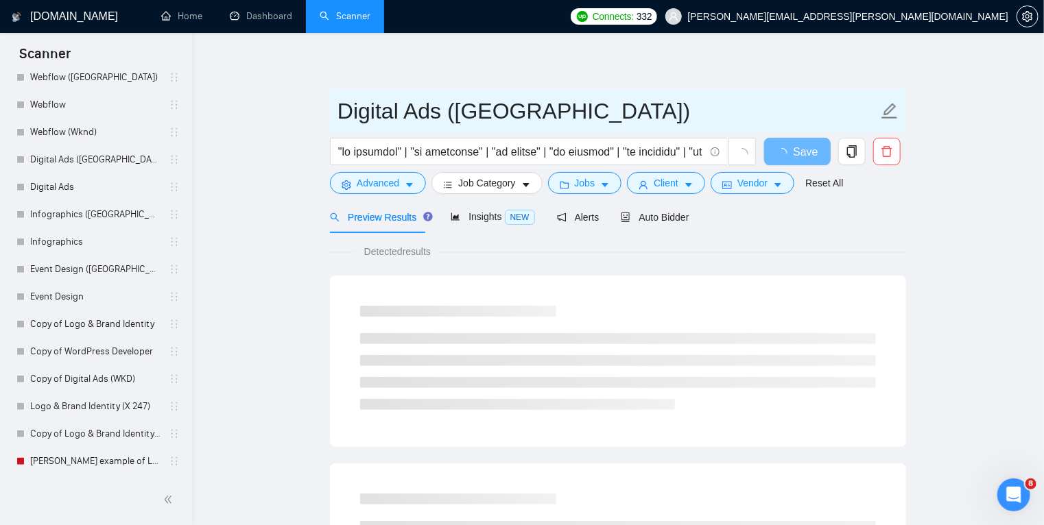
click at [469, 112] on input "Digital Ads ([GEOGRAPHIC_DATA])" at bounding box center [607, 111] width 540 height 34
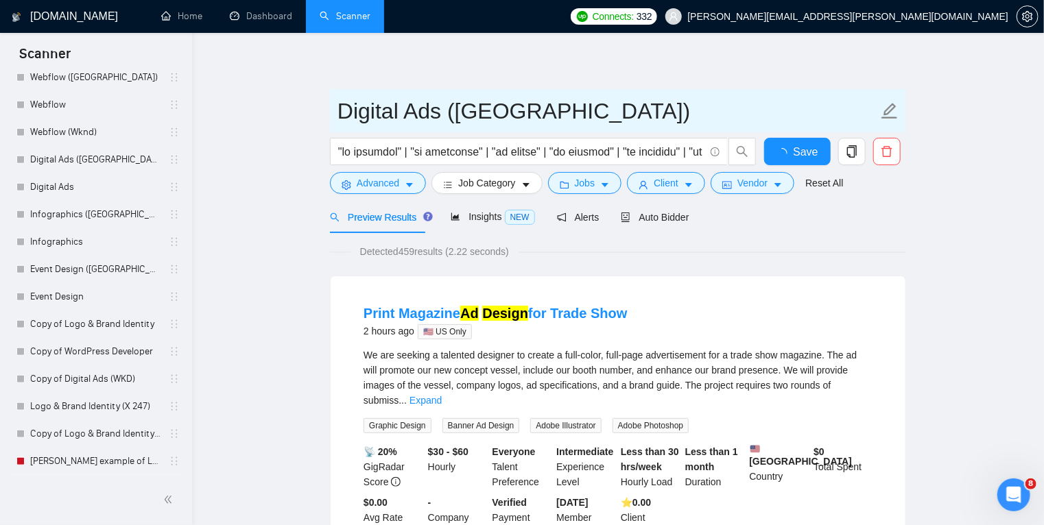
click at [469, 112] on input "Digital Ads ([GEOGRAPHIC_DATA])" at bounding box center [607, 111] width 540 height 34
type input "Digital Ads (Wknd)"
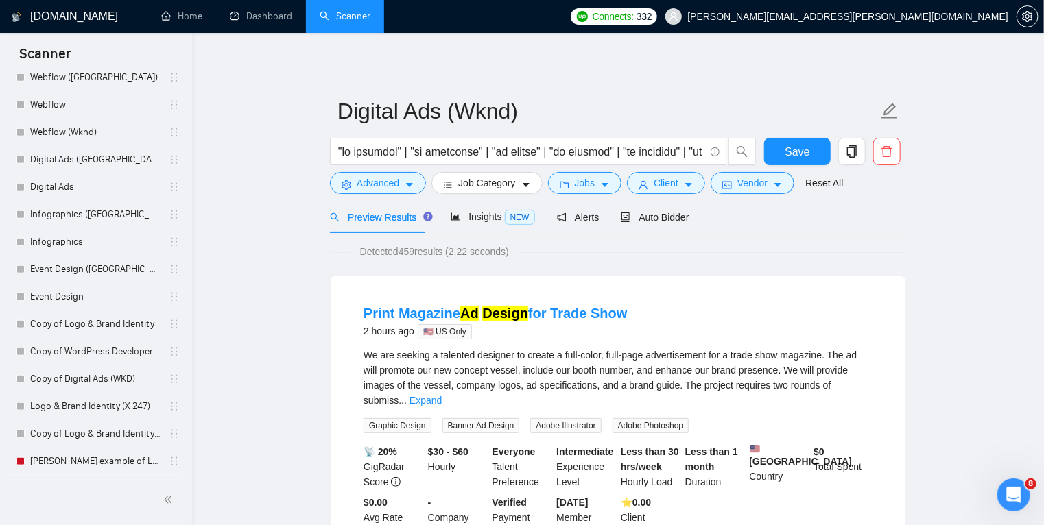
click at [407, 184] on icon "caret-down" at bounding box center [409, 186] width 7 height 4
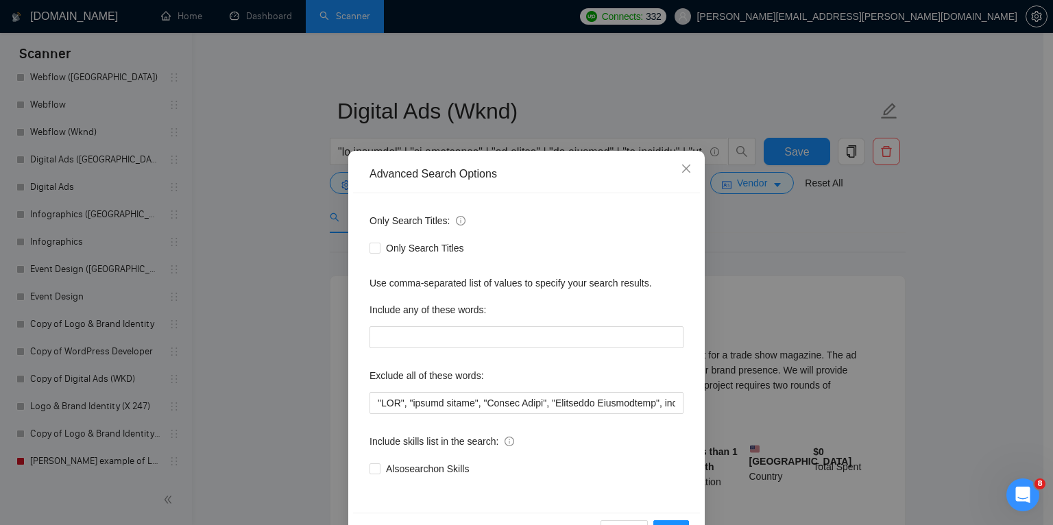
click at [217, 364] on div "Advanced Search Options Only Search Titles: Only Search Titles Use comma-separa…" at bounding box center [526, 262] width 1053 height 525
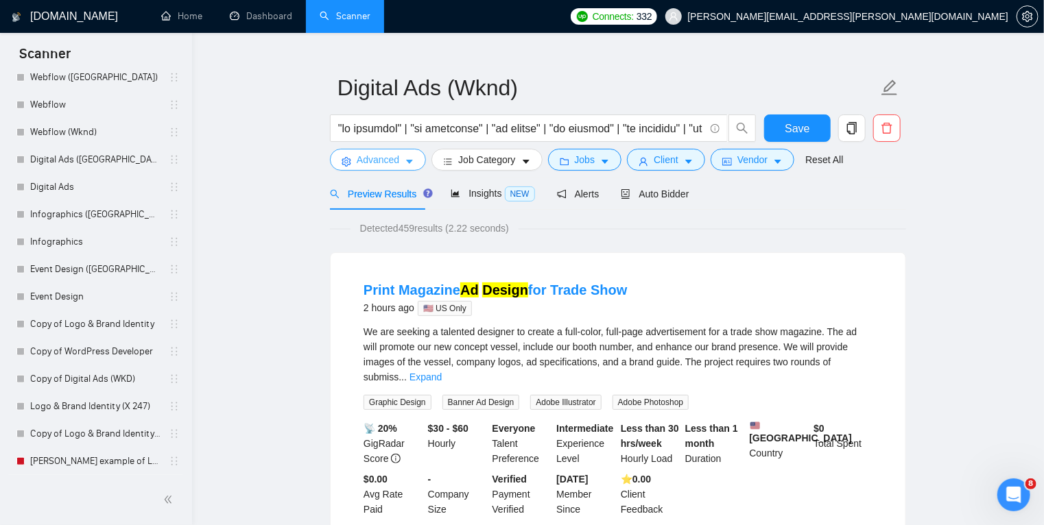
scroll to position [24, 0]
click at [657, 190] on span "Auto Bidder" at bounding box center [655, 193] width 68 height 11
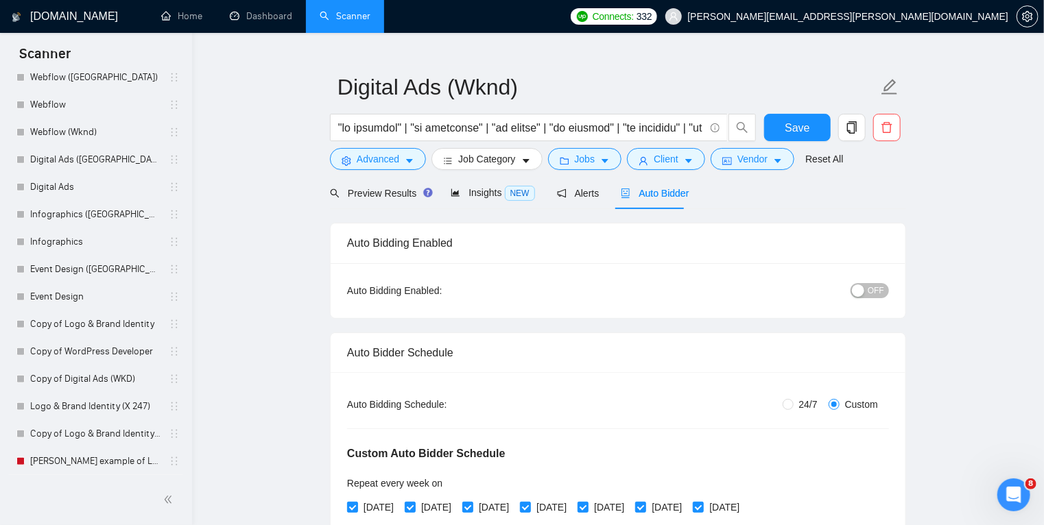
radio input "false"
radio input "true"
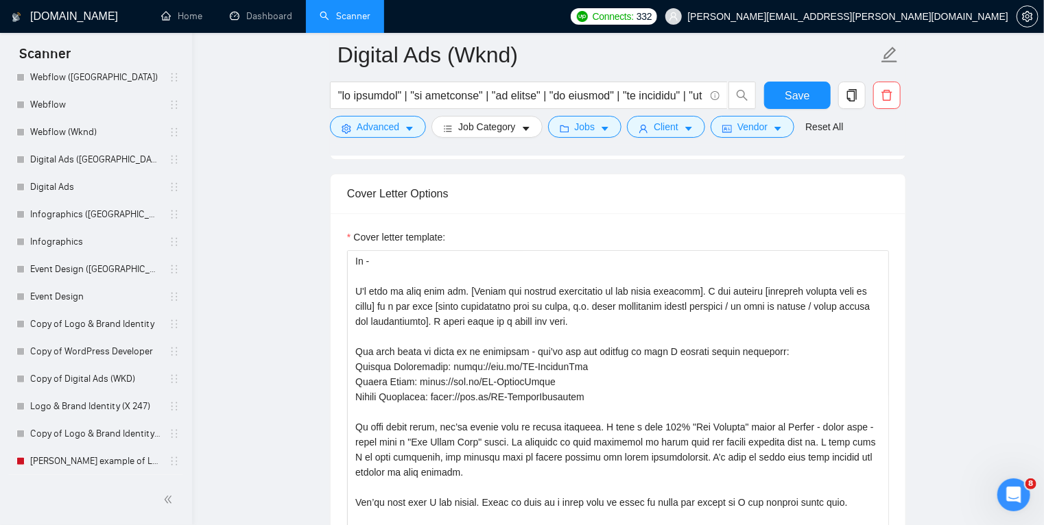
scroll to position [1758, 0]
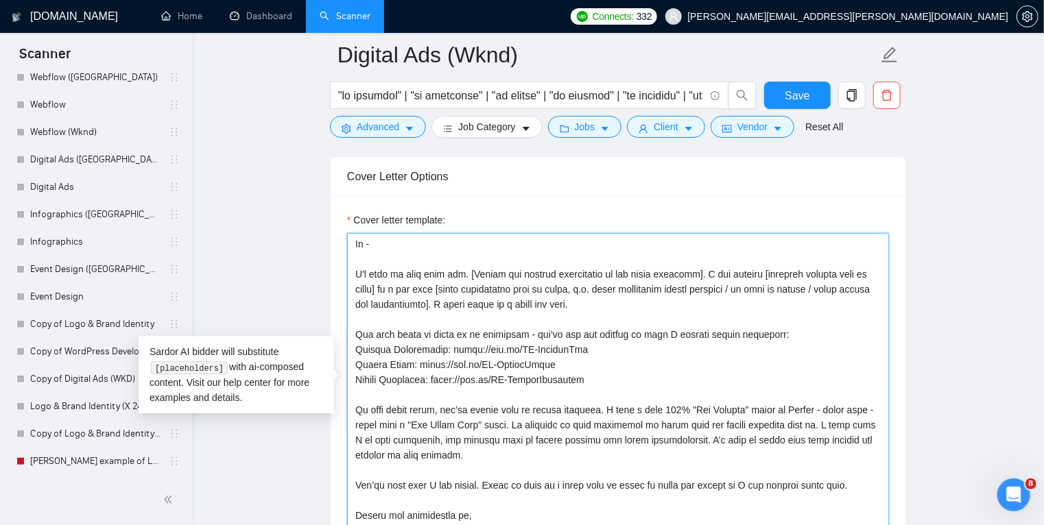
click at [549, 361] on textarea "Cover letter template:" at bounding box center [618, 387] width 542 height 309
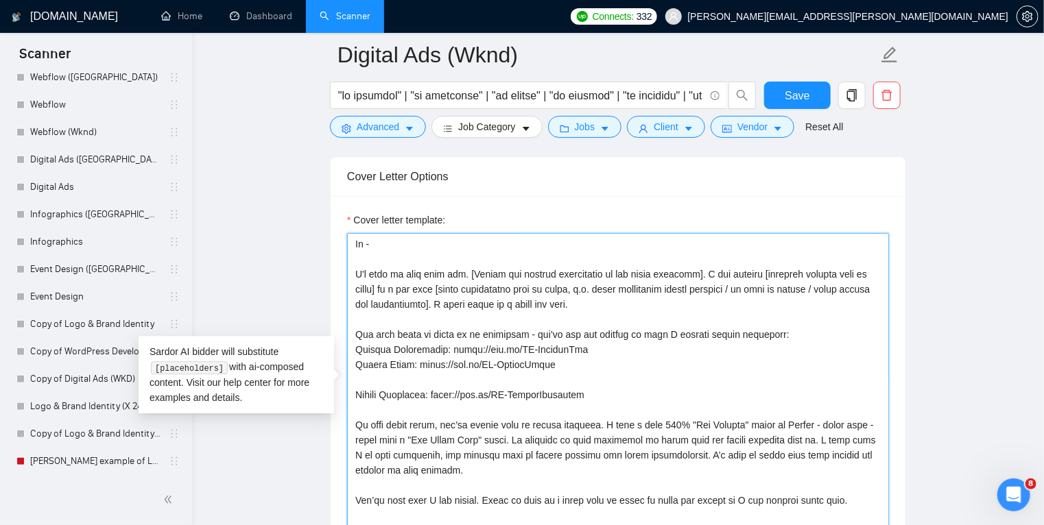
scroll to position [45, 0]
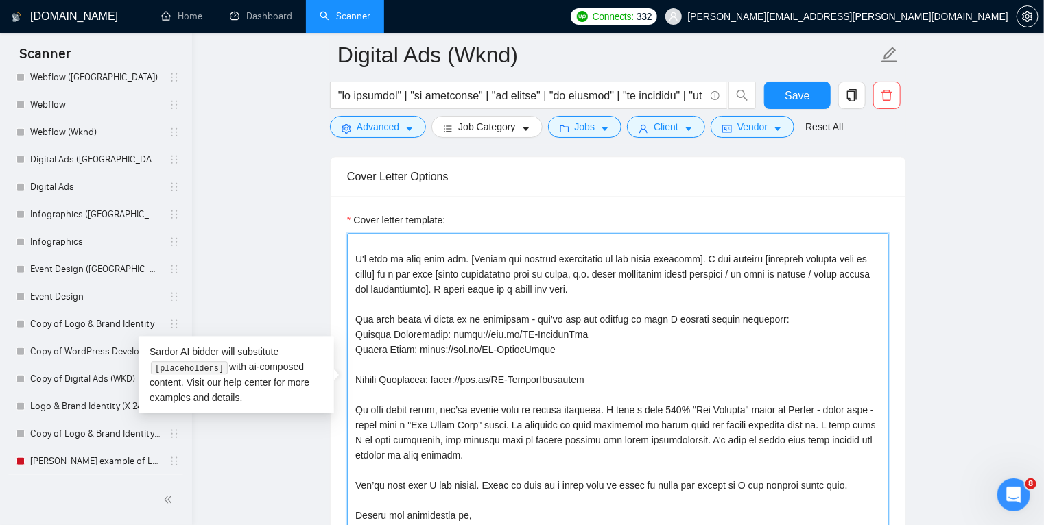
paste textarea "Print design: https://bit.ly/TH-Print"
click at [610, 318] on textarea "Cover letter template:" at bounding box center [618, 387] width 542 height 309
click at [594, 365] on textarea "Cover letter template:" at bounding box center [618, 387] width 542 height 309
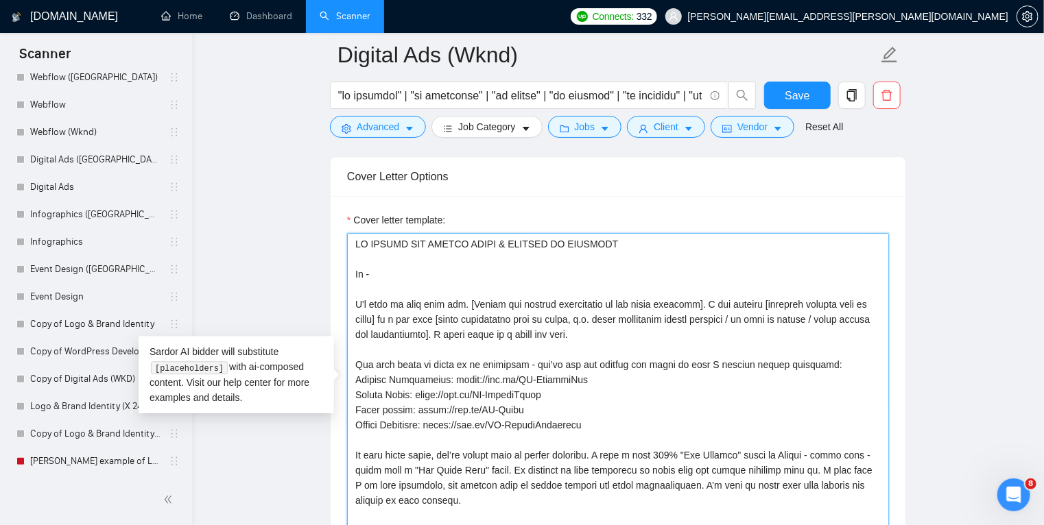
drag, startPoint x: 612, startPoint y: 332, endPoint x: 310, endPoint y: 190, distance: 333.4
click at [310, 190] on main "Digital Ads (Wknd) Save Advanced Job Category Jobs Client Vendor Reset All Prev…" at bounding box center [618, 278] width 808 height 3962
paste textarea "Hi - I’d love to deliver [PRIMARY OUTCOME IN THEIR WORDS AND ADD A CONCISE VALU…"
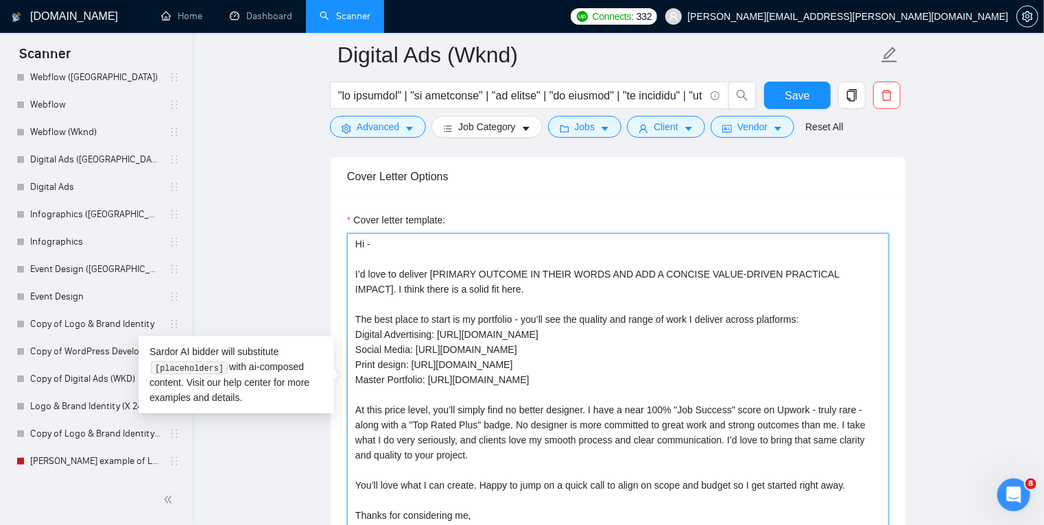
click at [516, 297] on textarea "Hi - I’d love to deliver [PRIMARY OUTCOME IN THEIR WORDS AND ADD A CONCISE VALU…" at bounding box center [618, 387] width 542 height 309
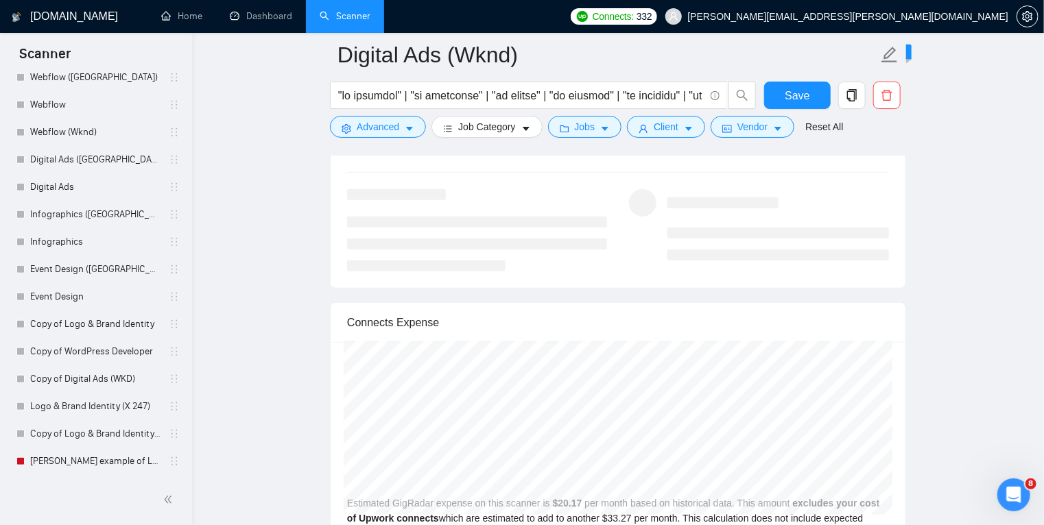
scroll to position [2847, 0]
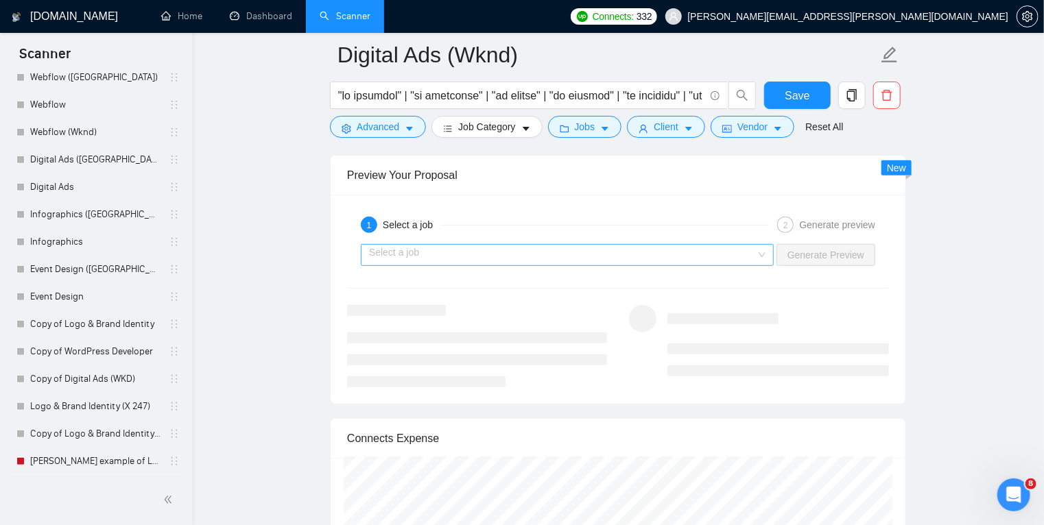
click at [494, 254] on input "search" at bounding box center [562, 255] width 387 height 21
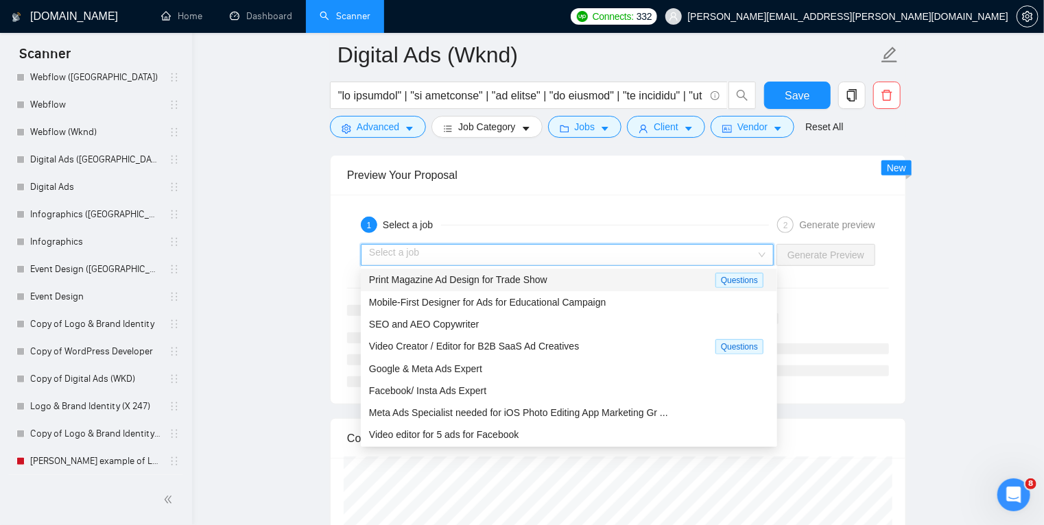
click at [463, 289] on div "Print Magazine Ad Design for Trade Show Questions" at bounding box center [569, 280] width 416 height 23
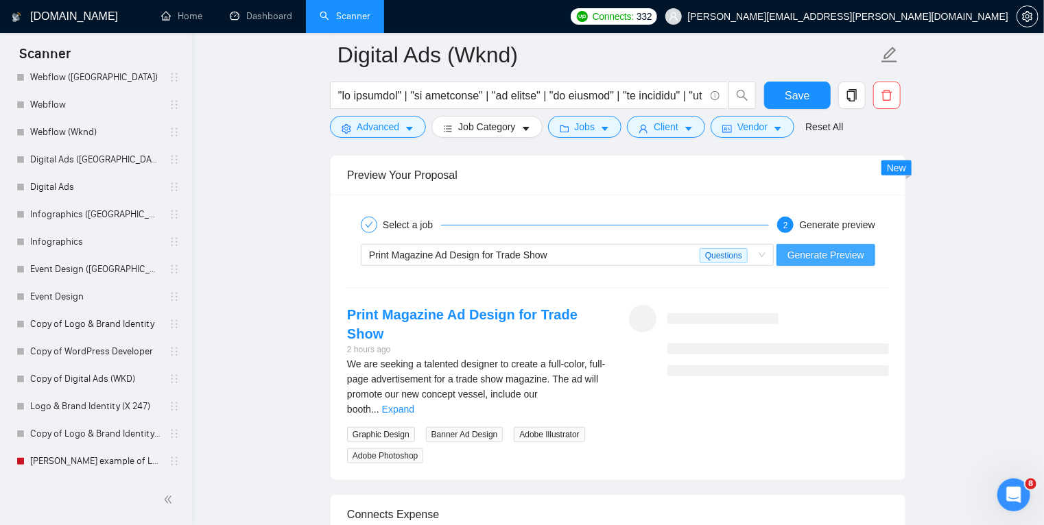
click at [804, 261] on button "Generate Preview" at bounding box center [825, 255] width 99 height 22
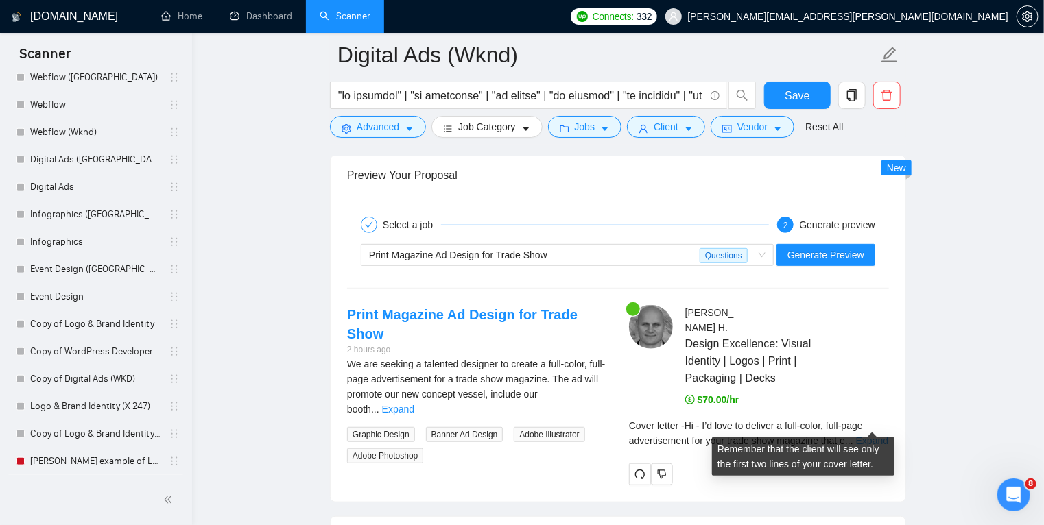
click at [874, 435] on link "Expand" at bounding box center [872, 440] width 32 height 11
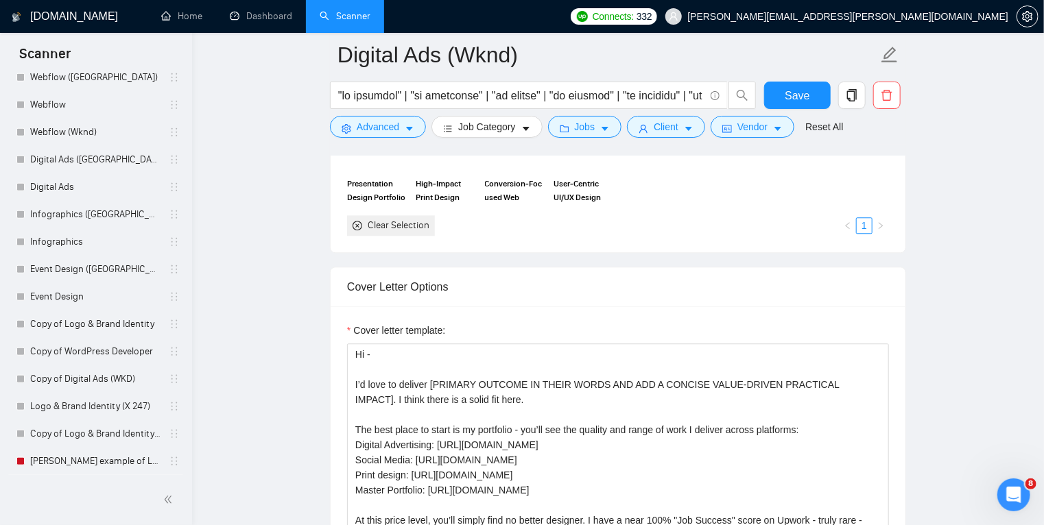
scroll to position [1647, 0]
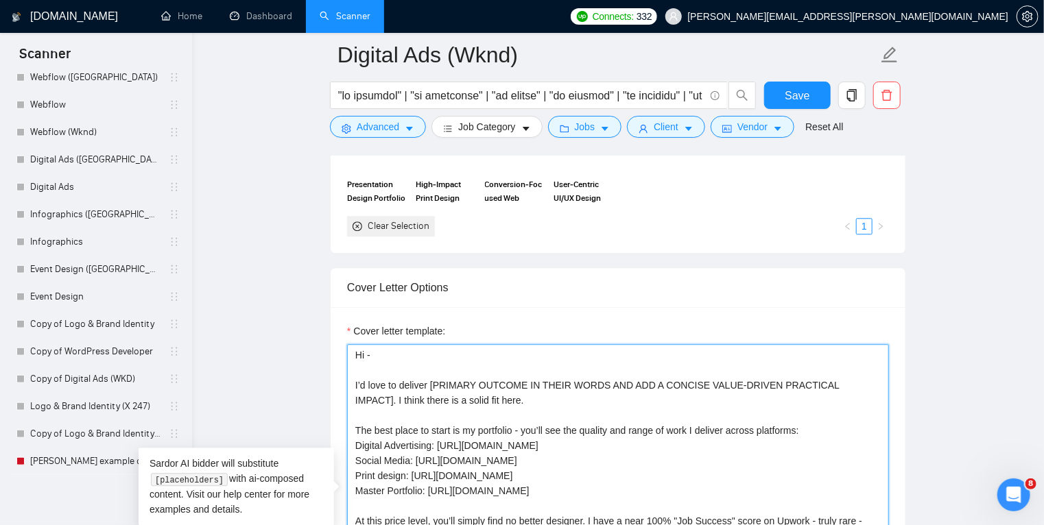
click at [777, 427] on textarea "Hi - I’d love to deliver [PRIMARY OUTCOME IN THEIR WORDS AND ADD A CONCISE VALU…" at bounding box center [618, 498] width 542 height 309
type textarea "Hi - I’d love to deliver [PRIMARY OUTCOME IN THEIR WORDS AND ADD A CONCISE VALU…"
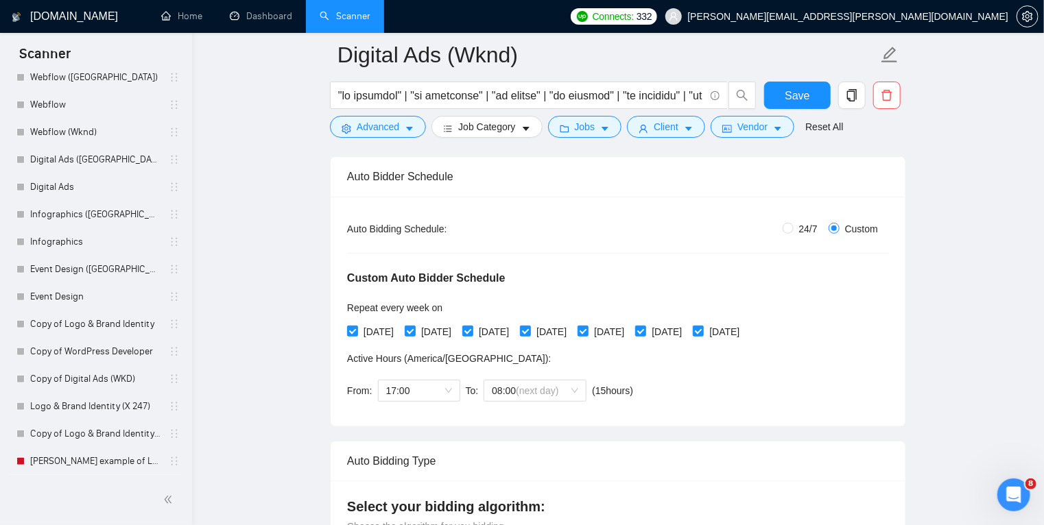
scroll to position [210, 0]
click at [352, 331] on input "[DATE]" at bounding box center [352, 331] width 10 height 10
checkbox input "false"
click at [420, 386] on span "17:00" at bounding box center [419, 391] width 66 height 21
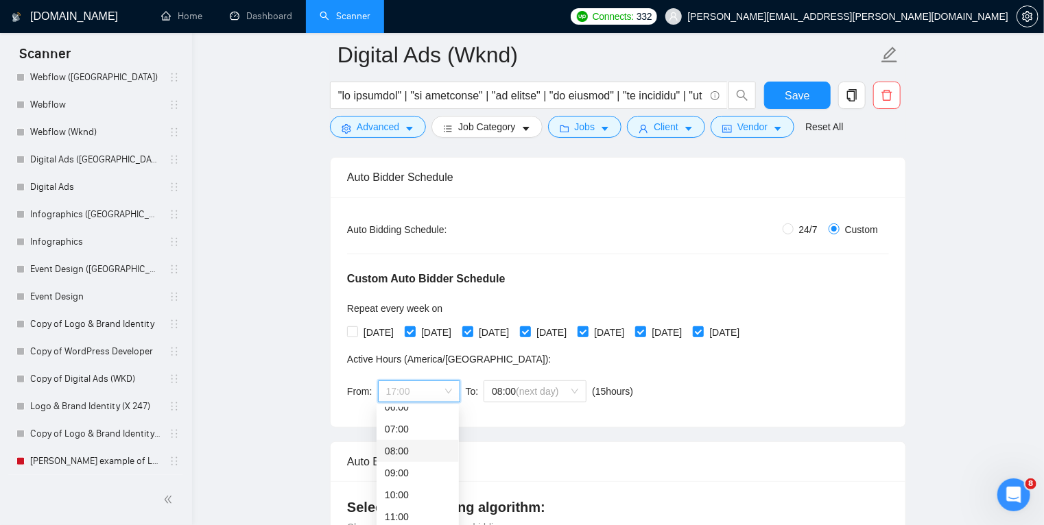
scroll to position [143, 0]
click at [421, 450] on div "08:00" at bounding box center [418, 451] width 66 height 15
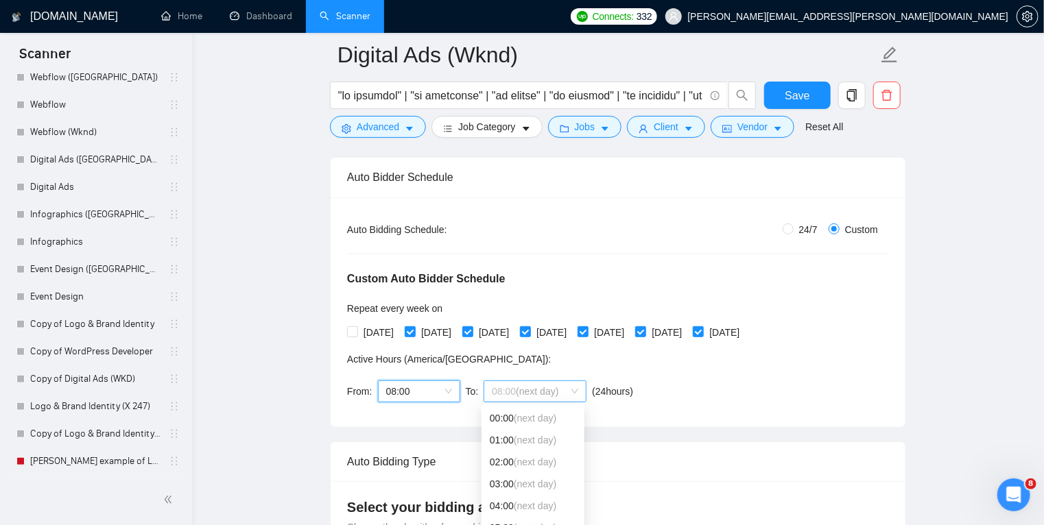
click at [516, 392] on span "(next day)" at bounding box center [537, 391] width 43 height 11
click at [530, 493] on div "17:00" at bounding box center [533, 500] width 86 height 15
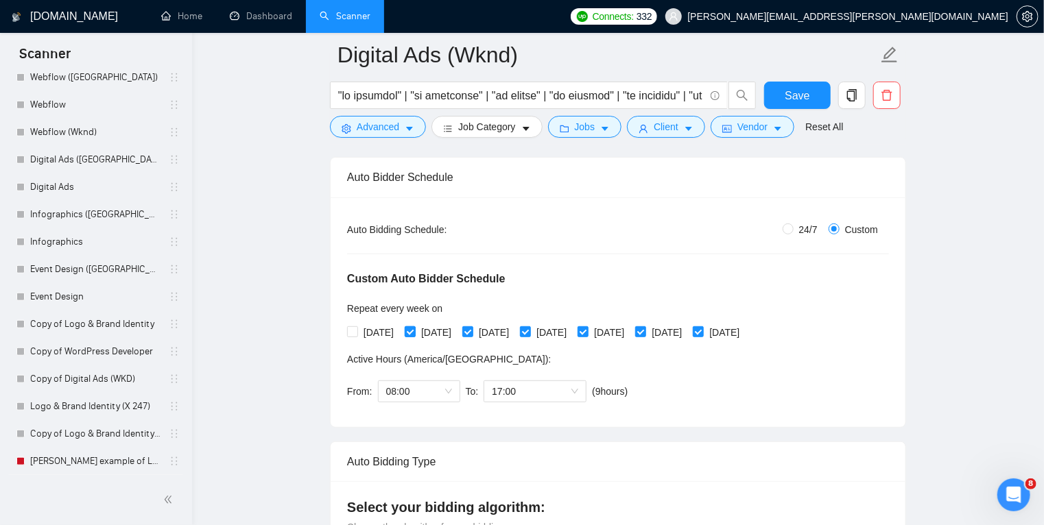
click at [414, 333] on input "[DATE]" at bounding box center [410, 331] width 10 height 10
checkbox input "false"
click at [472, 331] on input "[DATE]" at bounding box center [467, 331] width 10 height 10
checkbox input "false"
click at [529, 331] on input "[DATE]" at bounding box center [525, 331] width 10 height 10
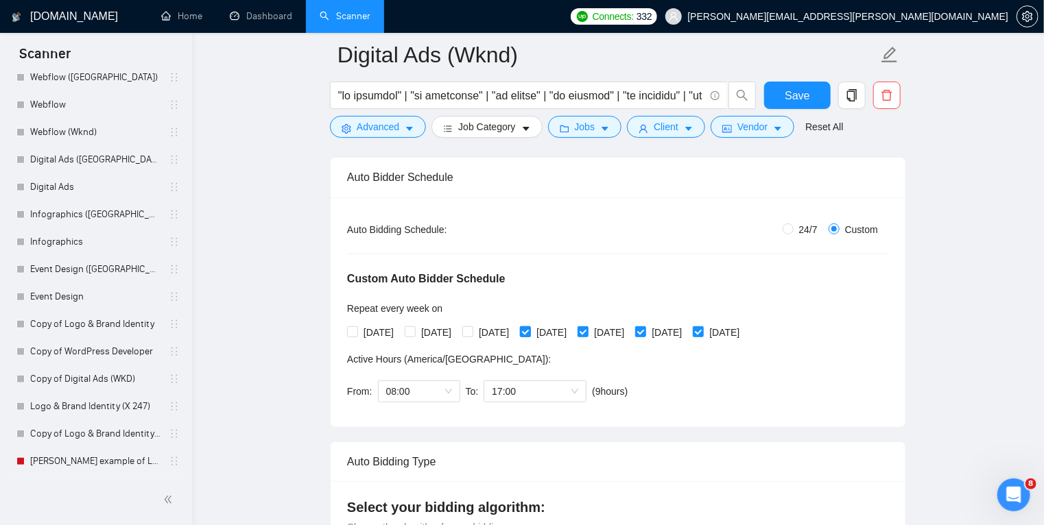
checkbox input "false"
click at [587, 330] on input "[DATE]" at bounding box center [582, 331] width 10 height 10
checkbox input "false"
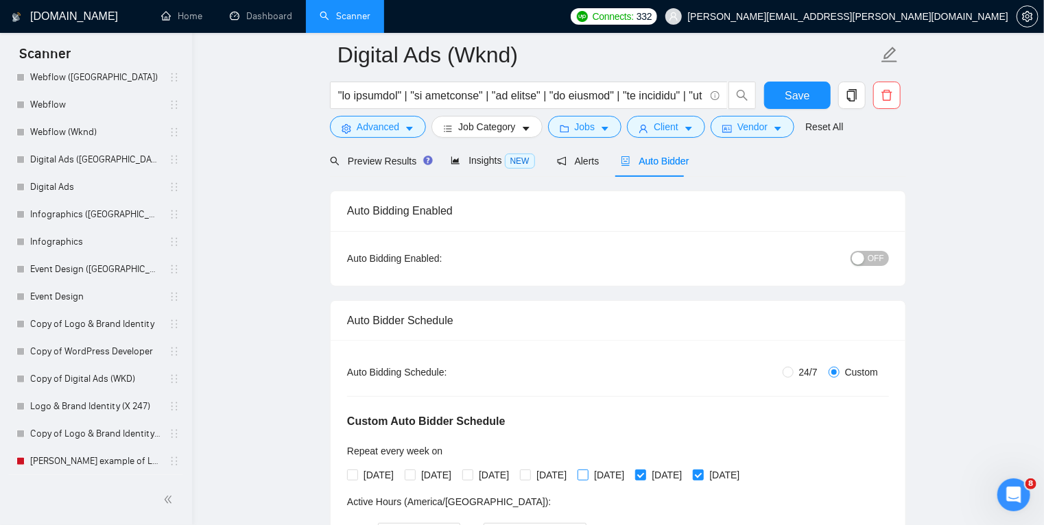
scroll to position [0, 0]
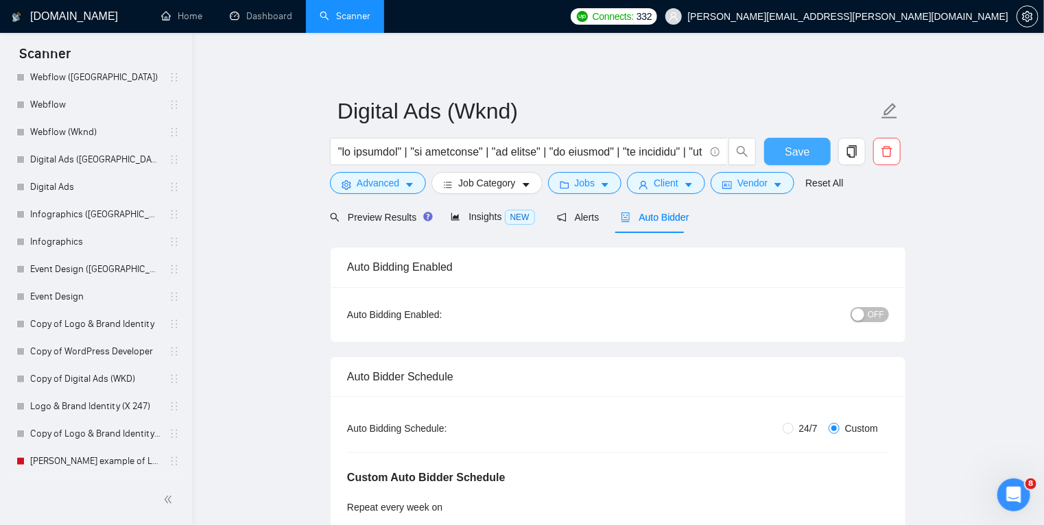
click at [806, 151] on span "Save" at bounding box center [796, 151] width 25 height 17
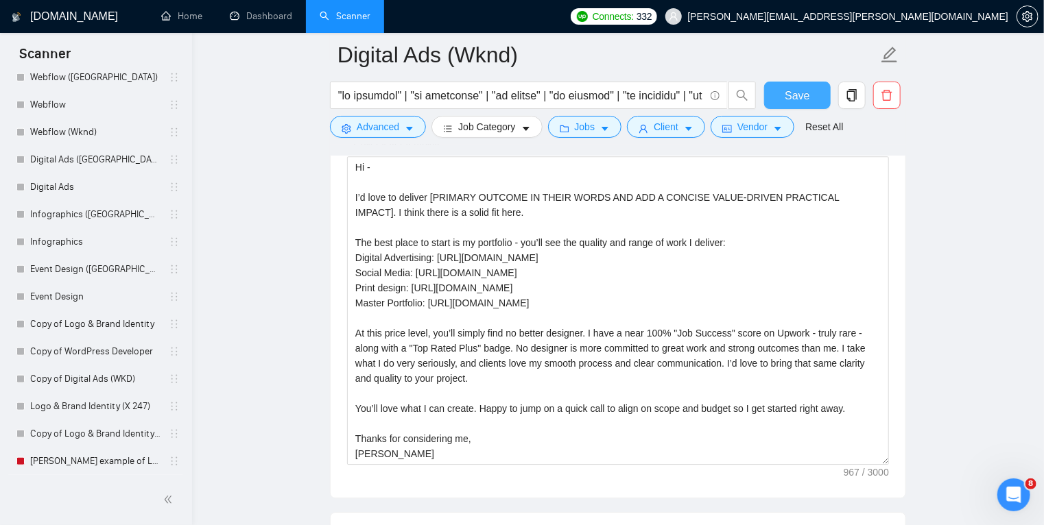
scroll to position [1840, 0]
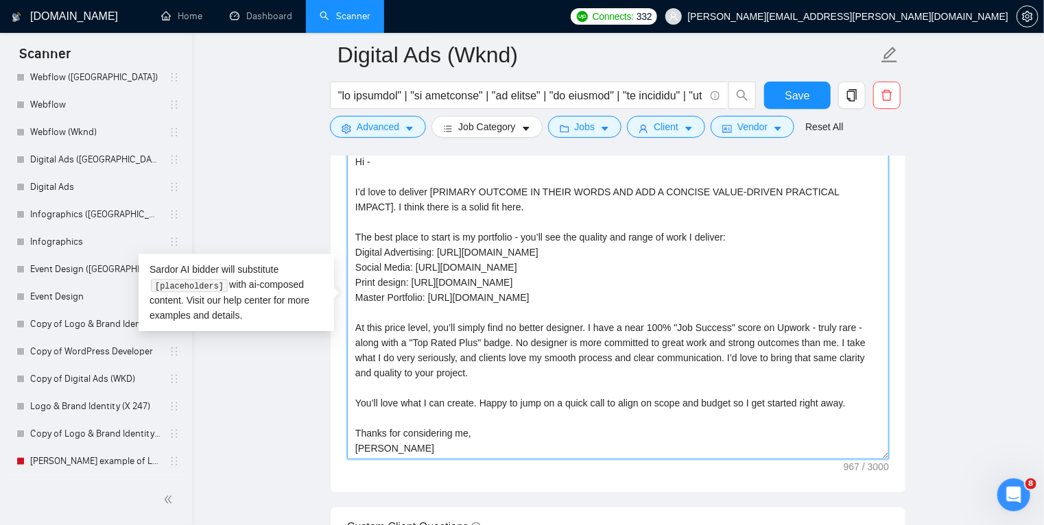
drag, startPoint x: 354, startPoint y: 233, endPoint x: 577, endPoint y: 239, distance: 222.2
click at [577, 239] on textarea "Hi - I’d love to deliver [PRIMARY OUTCOME IN THEIR WORDS AND ADD A CONCISE VALU…" at bounding box center [618, 305] width 542 height 309
click at [506, 222] on textarea "Hi - I’d love to deliver [PRIMARY OUTCOME IN THEIR WORDS AND ADD A CONCISE VALU…" at bounding box center [618, 305] width 542 height 309
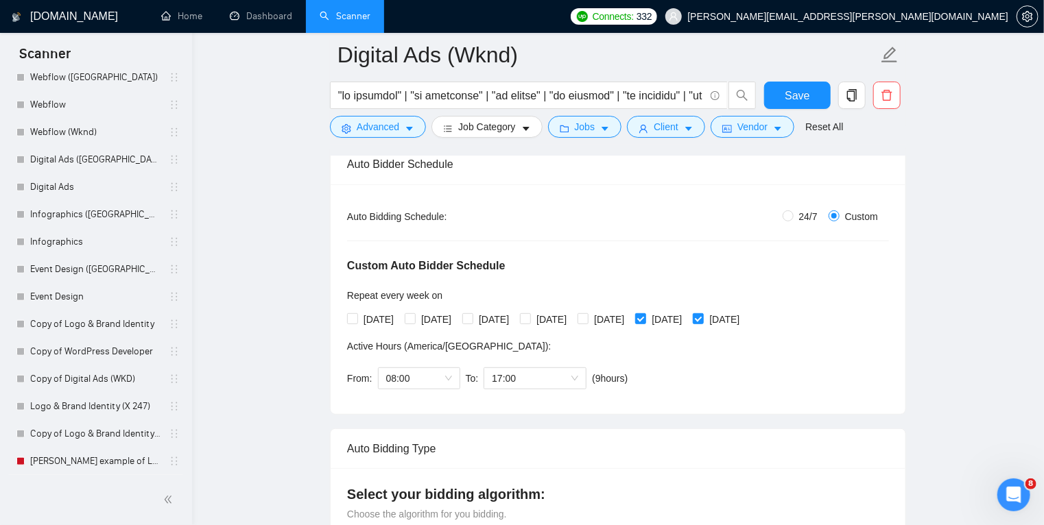
scroll to position [222, 0]
click at [780, 91] on button "Save" at bounding box center [797, 95] width 67 height 27
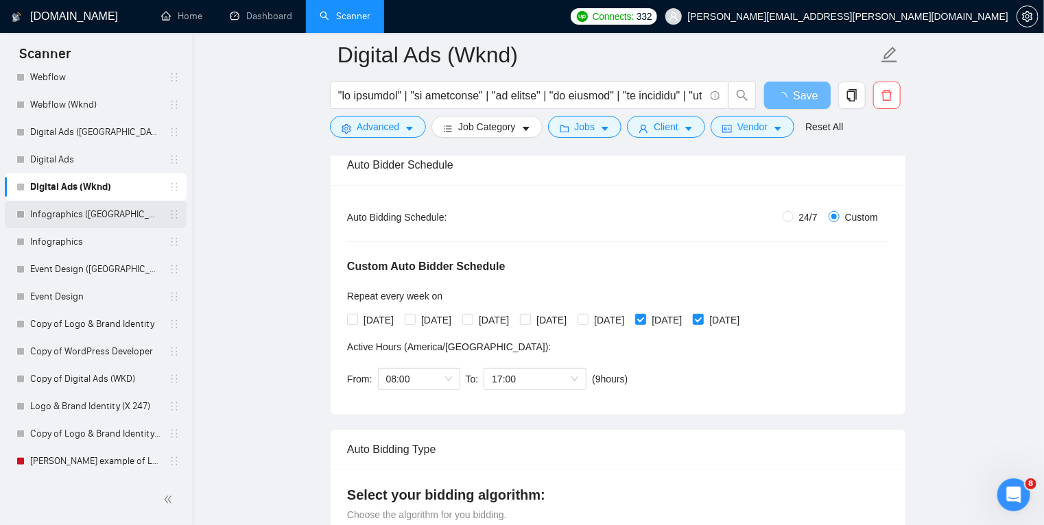
click at [115, 216] on link "Infographics ([GEOGRAPHIC_DATA])" at bounding box center [95, 214] width 130 height 27
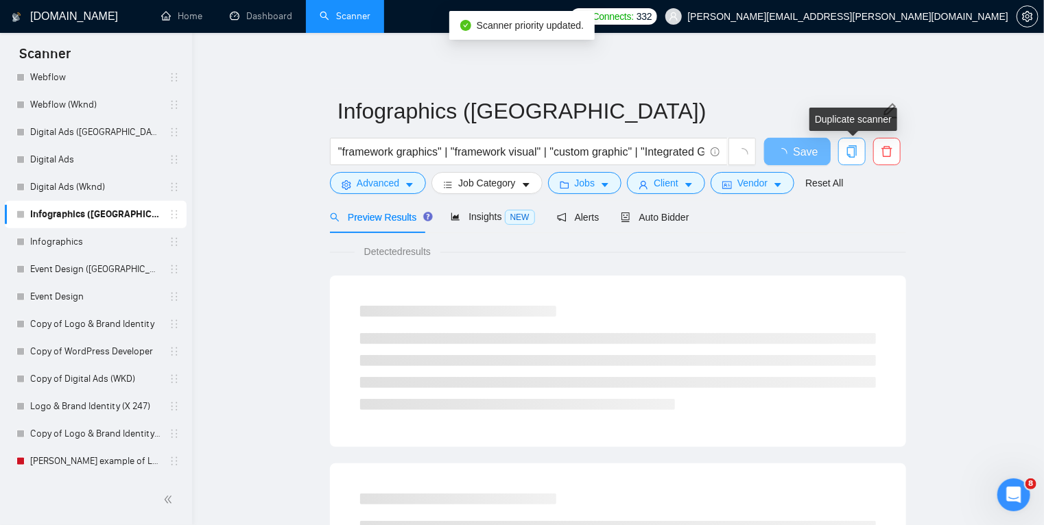
click at [857, 156] on icon "copy" at bounding box center [851, 151] width 12 height 12
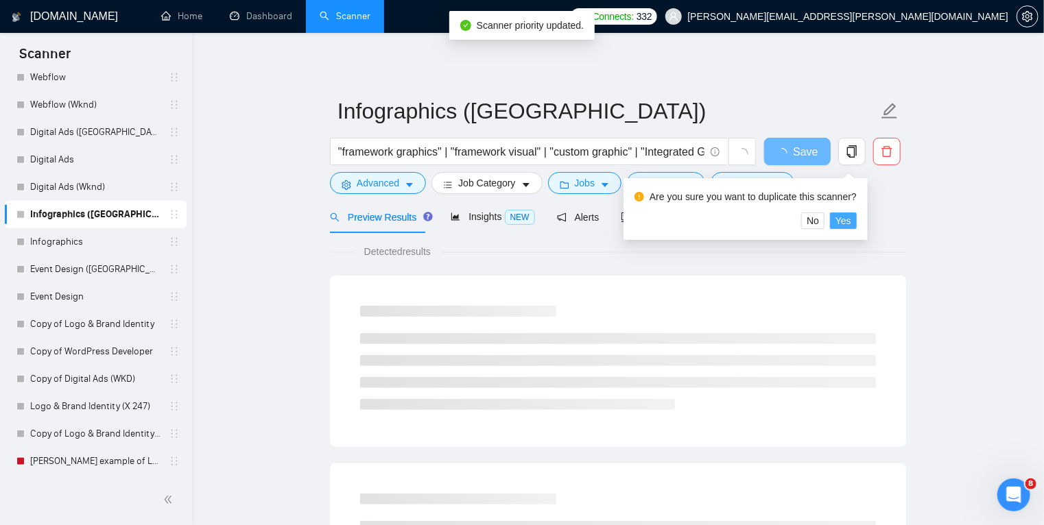
click at [845, 221] on span "Yes" at bounding box center [843, 220] width 16 height 15
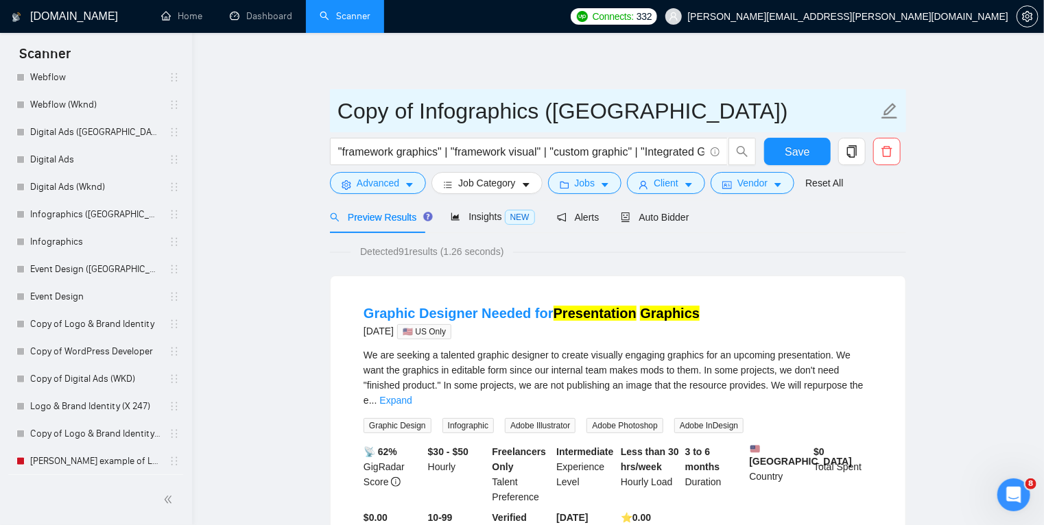
drag, startPoint x: 421, startPoint y: 110, endPoint x: 256, endPoint y: 117, distance: 165.4
click at [486, 114] on input "Infographics ([GEOGRAPHIC_DATA])" at bounding box center [607, 111] width 540 height 34
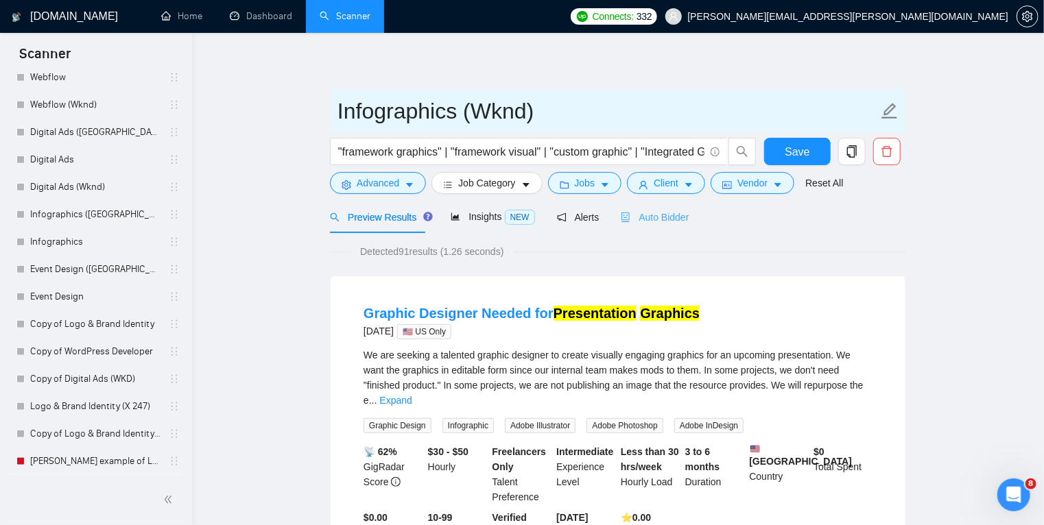
type input "Infographics (Wknd)"
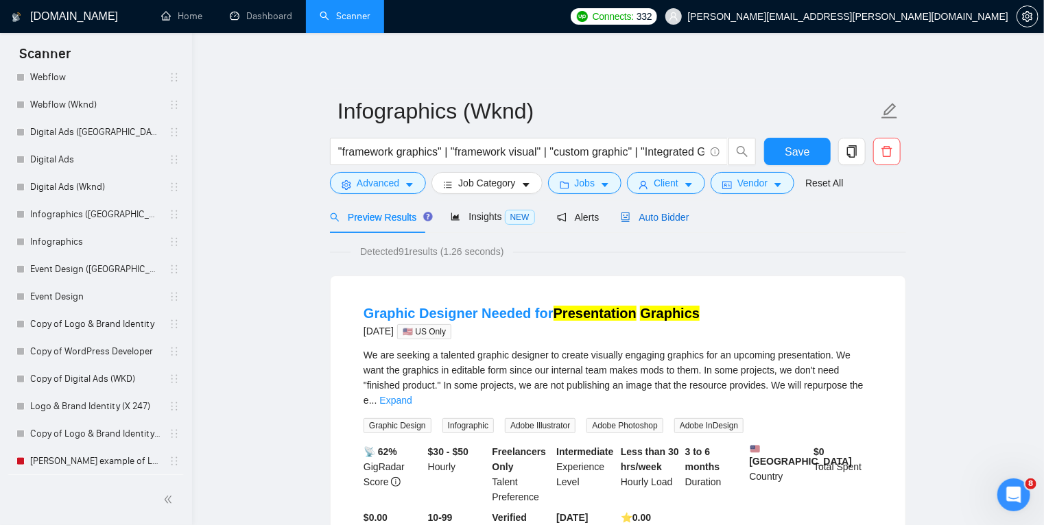
click at [650, 222] on span "Auto Bidder" at bounding box center [655, 217] width 68 height 11
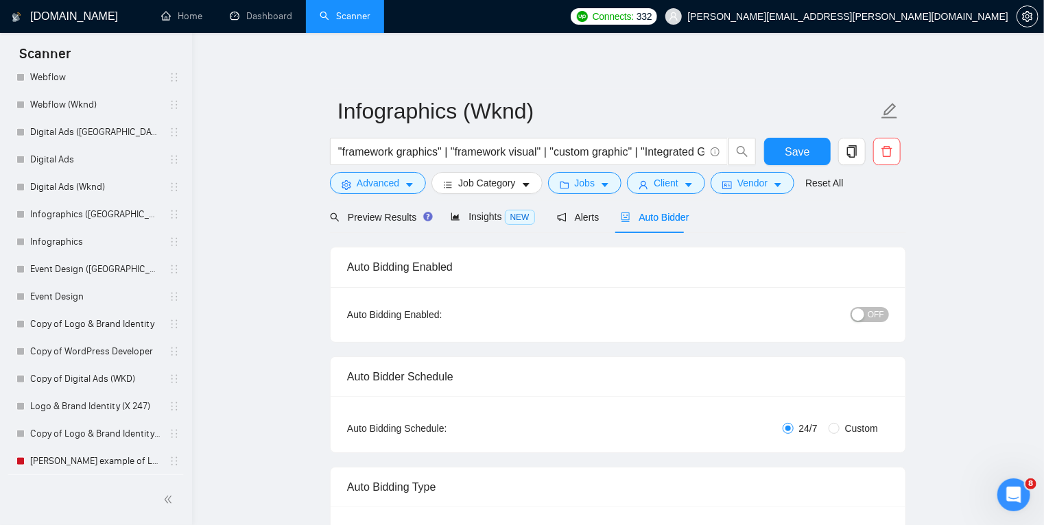
radio input "false"
radio input "true"
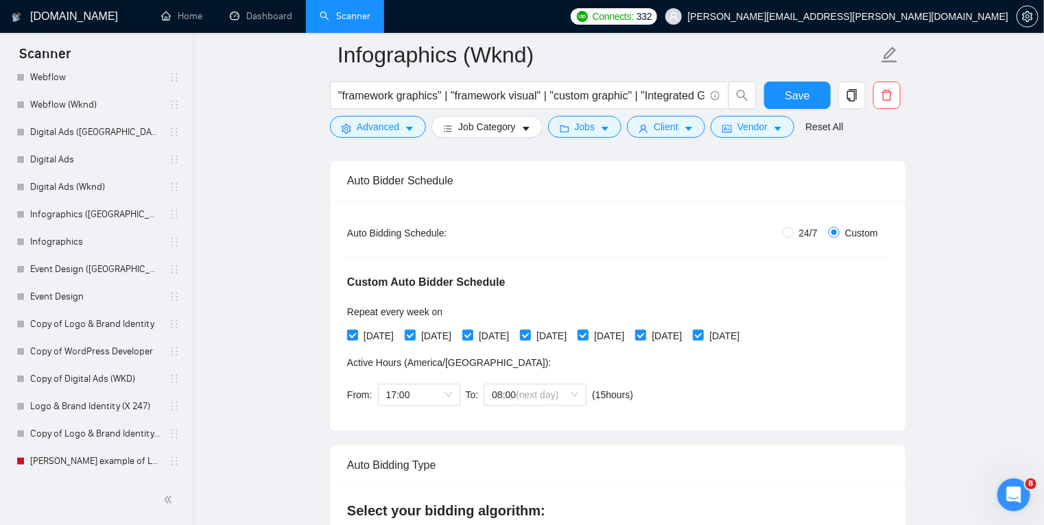
scroll to position [208, 0]
click at [352, 339] on span at bounding box center [352, 333] width 11 height 11
click at [352, 338] on input "[DATE]" at bounding box center [352, 333] width 10 height 10
checkbox input "false"
click at [422, 389] on span "17:00" at bounding box center [419, 393] width 66 height 21
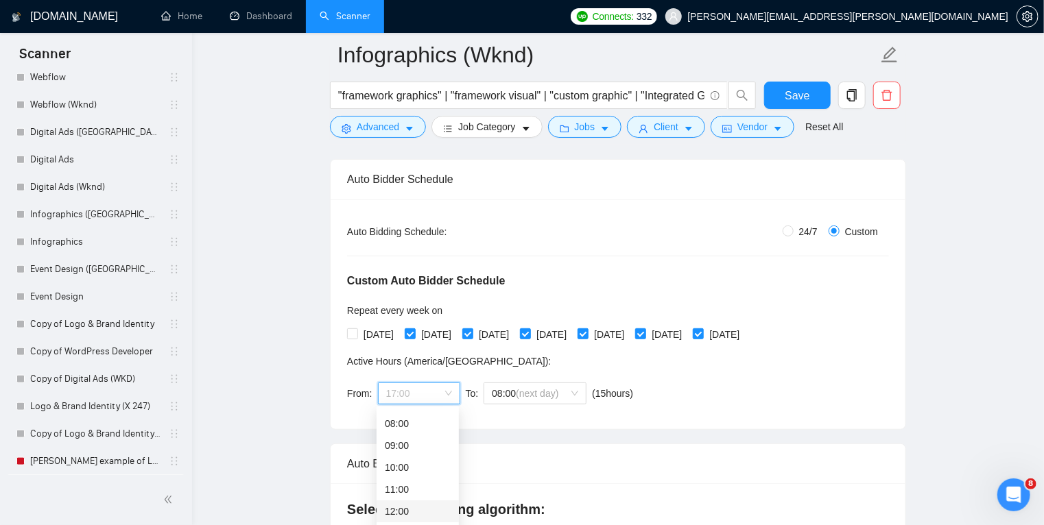
scroll to position [171, 0]
click at [413, 429] on div "08:00" at bounding box center [418, 424] width 66 height 15
click at [411, 332] on input "[DATE]" at bounding box center [410, 333] width 10 height 10
checkbox input "false"
click at [472, 335] on input "[DATE]" at bounding box center [467, 333] width 10 height 10
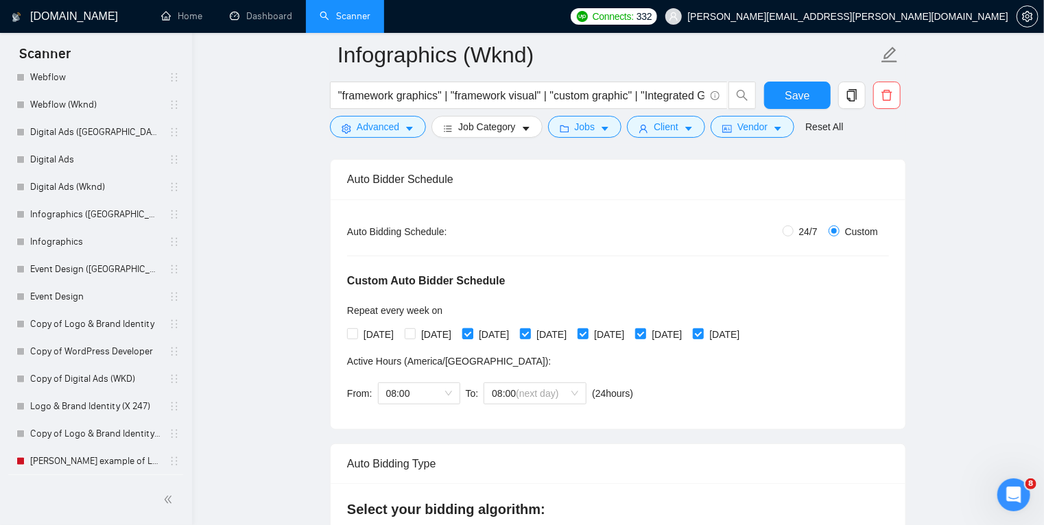
checkbox input "false"
click at [529, 335] on input "[DATE]" at bounding box center [525, 333] width 10 height 10
checkbox input "false"
click at [587, 330] on input "[DATE]" at bounding box center [582, 333] width 10 height 10
checkbox input "false"
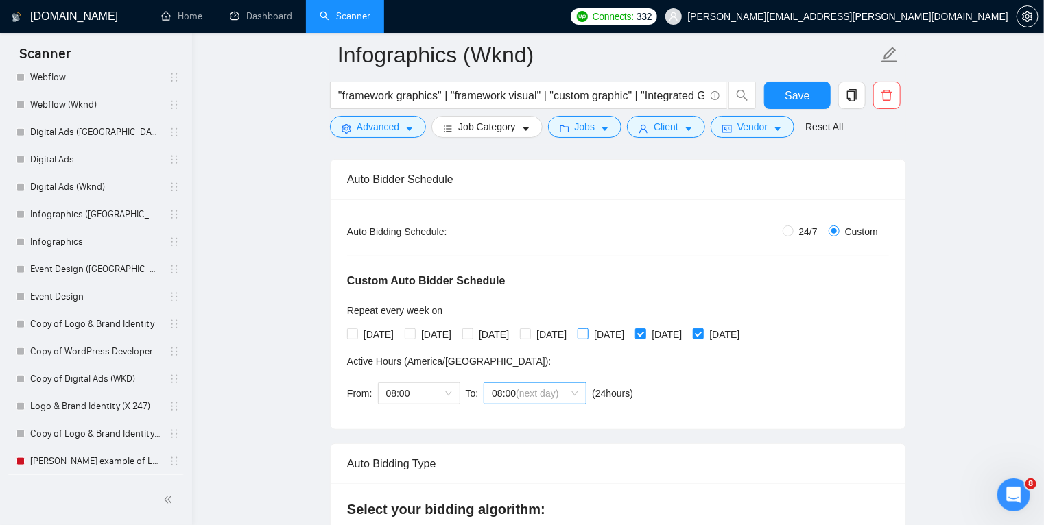
click at [570, 383] on span "08:00 (next day)" at bounding box center [535, 393] width 86 height 21
click at [529, 514] on div "17:00" at bounding box center [533, 514] width 86 height 15
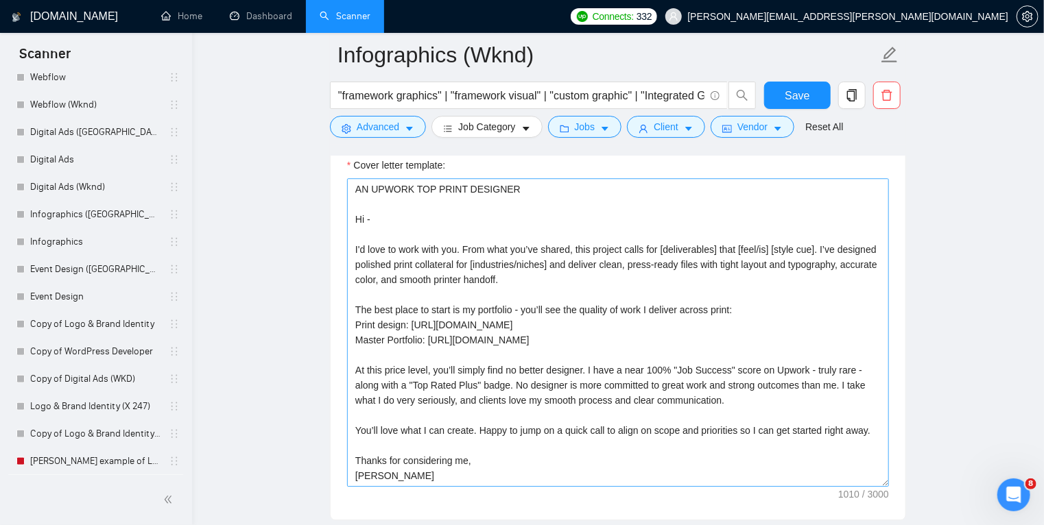
scroll to position [1834, 0]
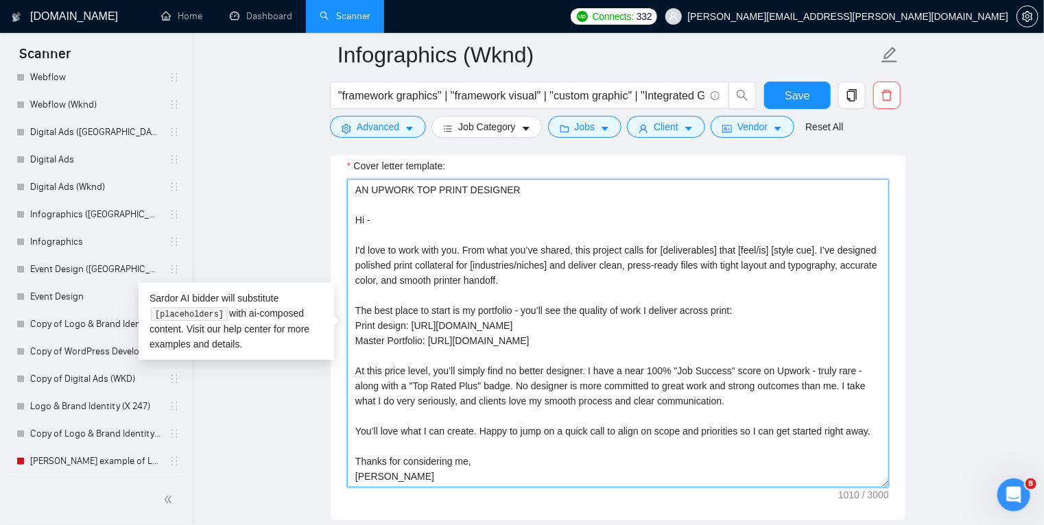
drag, startPoint x: 510, startPoint y: 276, endPoint x: 318, endPoint y: 169, distance: 219.8
click at [318, 169] on main "Infographics (Wknd) "framework graphics" | "framework visual" | "custom graphic…" at bounding box center [618, 213] width 808 height 3984
paste textarea "Hi - I’d love to deliver [PRIMARY OUTCOME IN THEIR WORDS AND ADD A CONCISE VALU…"
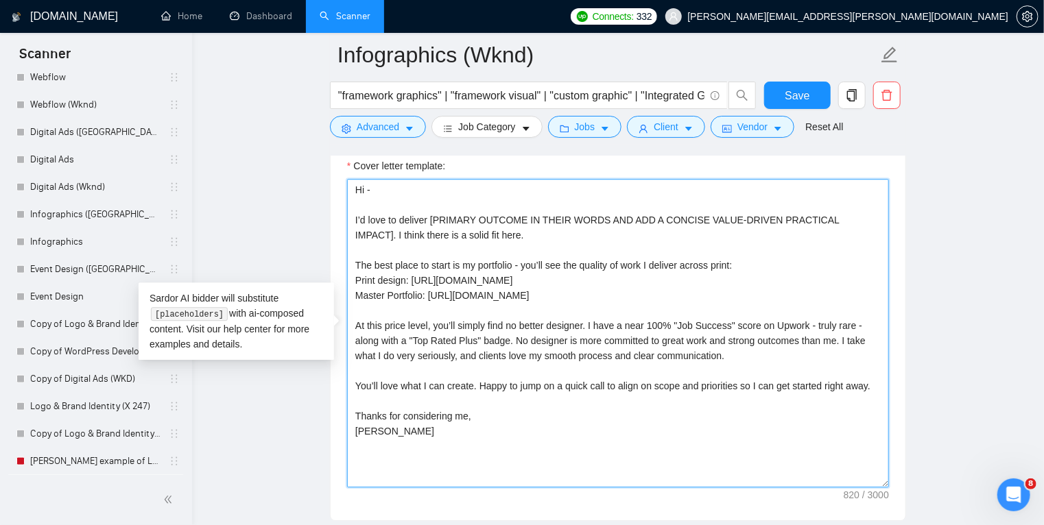
click at [623, 263] on textarea "Hi - I’d love to deliver [PRIMARY OUTCOME IN THEIR WORDS AND ADD A CONCISE VALU…" at bounding box center [618, 333] width 542 height 309
click at [612, 263] on textarea "Hi - I’d love to deliver [PRIMARY OUTCOME IN THEIR WORDS AND ADD A CONCISE VALU…" at bounding box center [618, 333] width 542 height 309
click at [762, 263] on textarea "Hi - I’d love to deliver [PRIMARY OUTCOME IN THEIR WORDS AND ADD A CONCISE VALU…" at bounding box center [618, 333] width 542 height 309
click at [478, 282] on textarea "Hi - I’d love to deliver [PRIMARY OUTCOME IN THEIR WORDS AND ADD A CONCISE VALU…" at bounding box center [618, 333] width 542 height 309
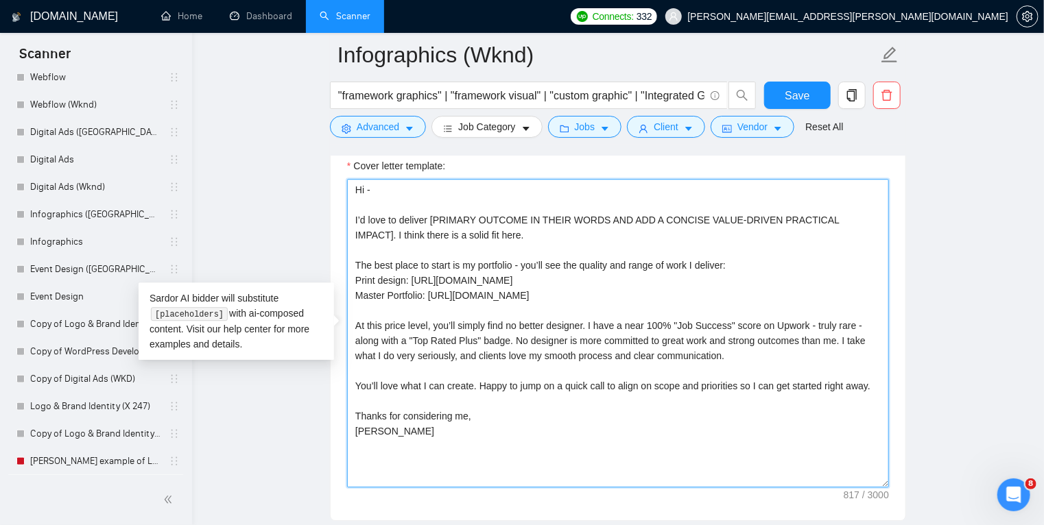
click at [542, 275] on textarea "Hi - I’d love to deliver [PRIMARY OUTCOME IN THEIR WORDS AND ADD A CONCISE VALU…" at bounding box center [618, 333] width 542 height 309
click at [357, 276] on textarea "Hi - I’d love to deliver [PRIMARY OUTCOME IN THEIR WORDS AND ADD A CONCISE VALU…" at bounding box center [618, 333] width 542 height 309
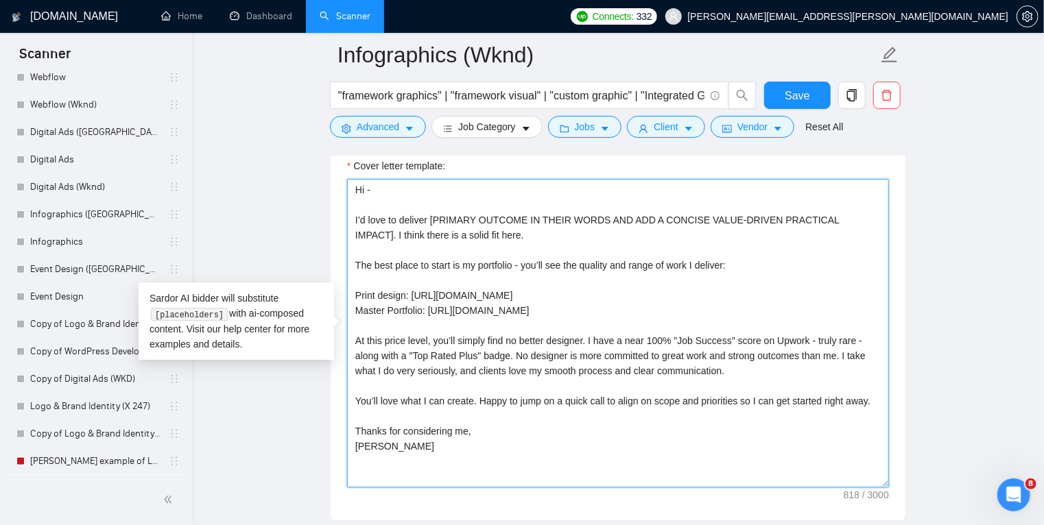
click at [566, 285] on textarea "Hi - I’d love to deliver [PRIMARY OUTCOME IN THEIR WORDS AND ADD A CONCISE VALU…" at bounding box center [618, 333] width 542 height 309
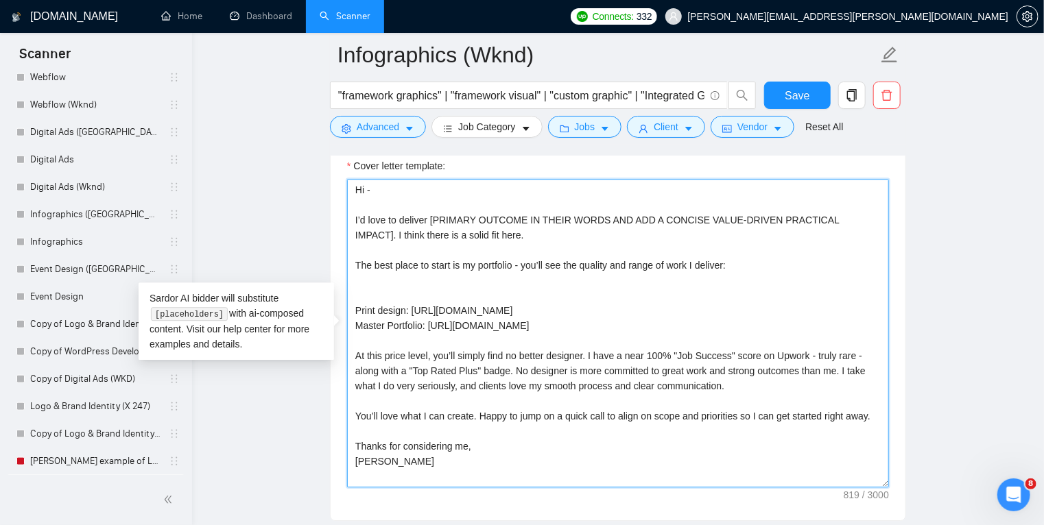
paste textarea "Infographic and data communications: https://bit.ly/TH-Infographics"
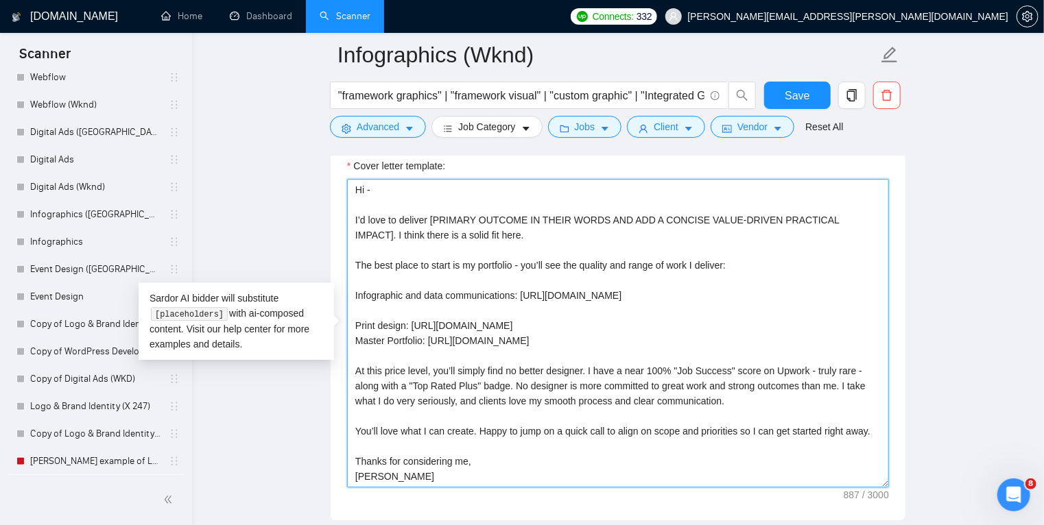
paste textarea "Presentation design: https://bit.ly/TH-Presentation"
click at [606, 313] on textarea "Hi - I’d love to deliver [PRIMARY OUTCOME IN THEIR WORDS AND ADD A CONCISE VALU…" at bounding box center [618, 333] width 542 height 309
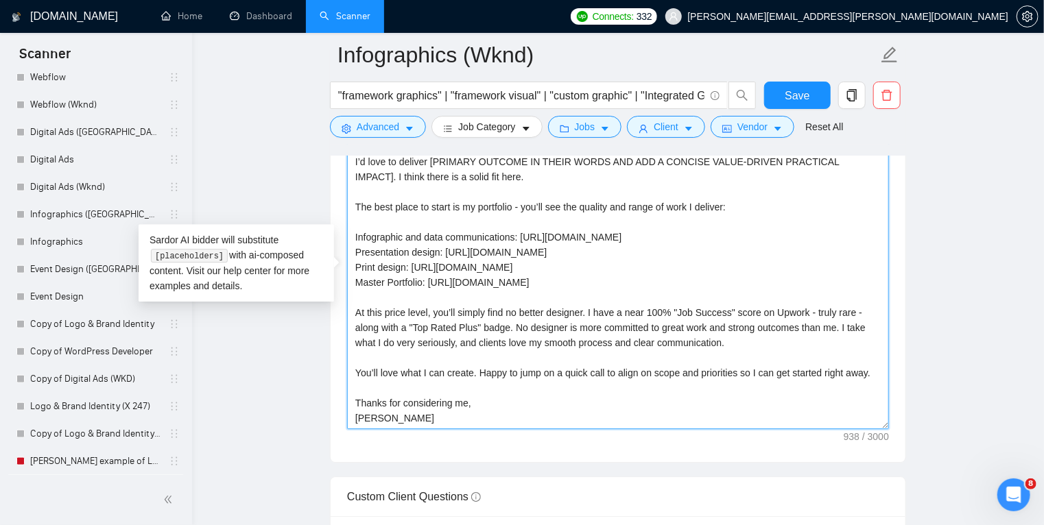
scroll to position [1901, 0]
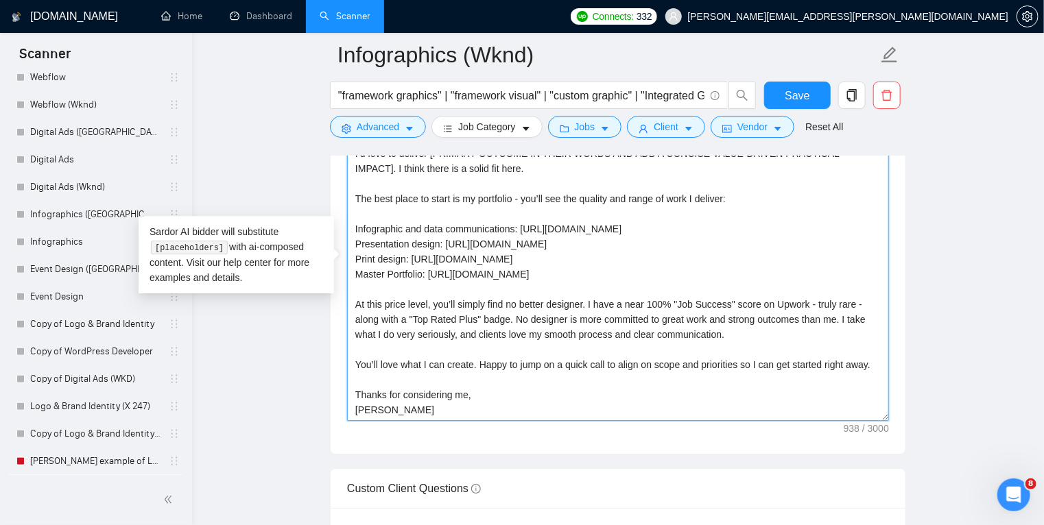
click at [544, 321] on textarea "Hi - I’d love to deliver [PRIMARY OUTCOME IN THEIR WORDS AND ADD A CONCISE VALU…" at bounding box center [618, 266] width 542 height 309
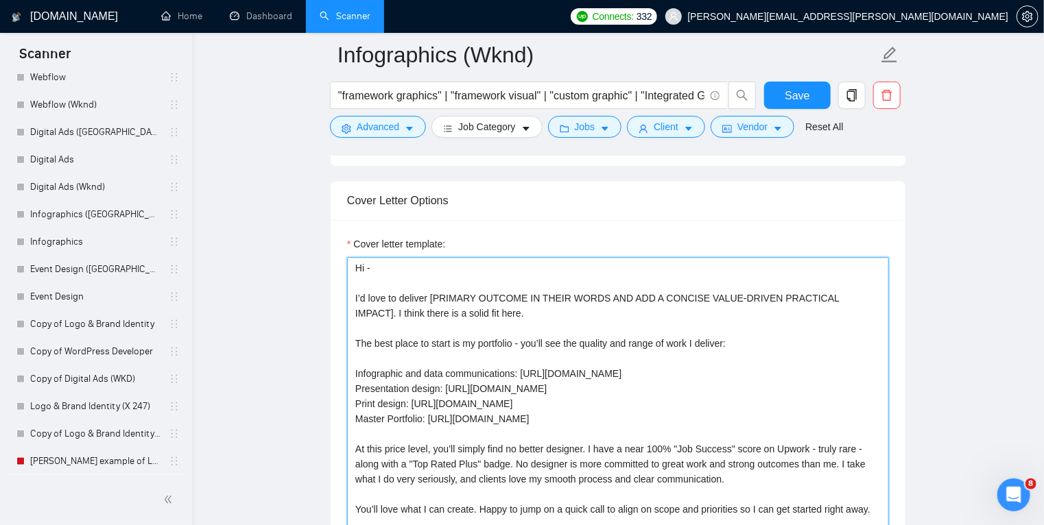
scroll to position [1755, 0]
click at [729, 343] on textarea "Hi - I’d love to deliver [PRIMARY OUTCOME IN THEIR WORDS AND ADD A CONCISE VALU…" at bounding box center [618, 412] width 542 height 309
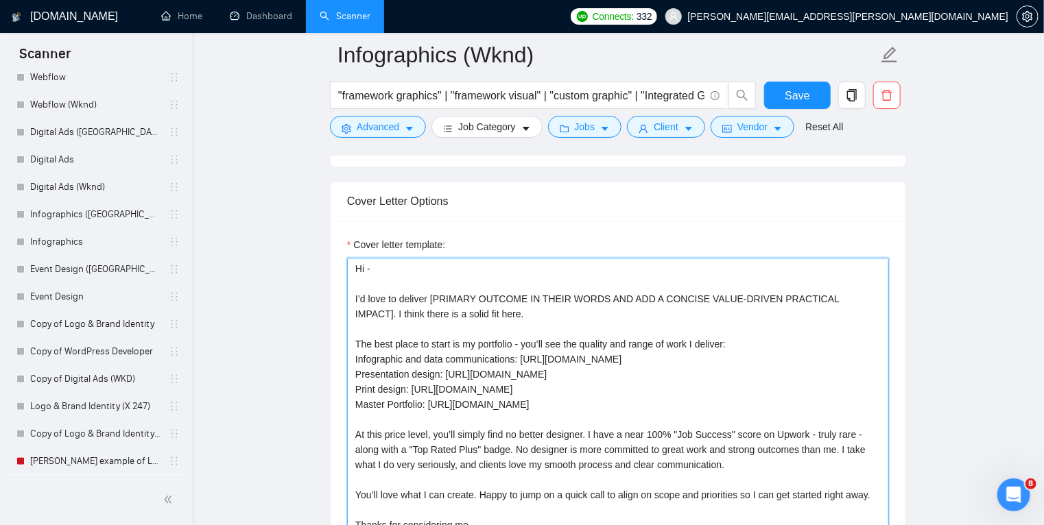
drag, startPoint x: 751, startPoint y: 342, endPoint x: 348, endPoint y: 191, distance: 430.7
click at [348, 191] on div "Cover Letter Options Cover letter template: Hi - I’d love to deliver [PRIMARY O…" at bounding box center [618, 390] width 576 height 419
type textarea "Hi - I’d love to deliver [PRIMARY OUTCOME IN THEIR WORDS AND ADD A CONCISE VALU…"
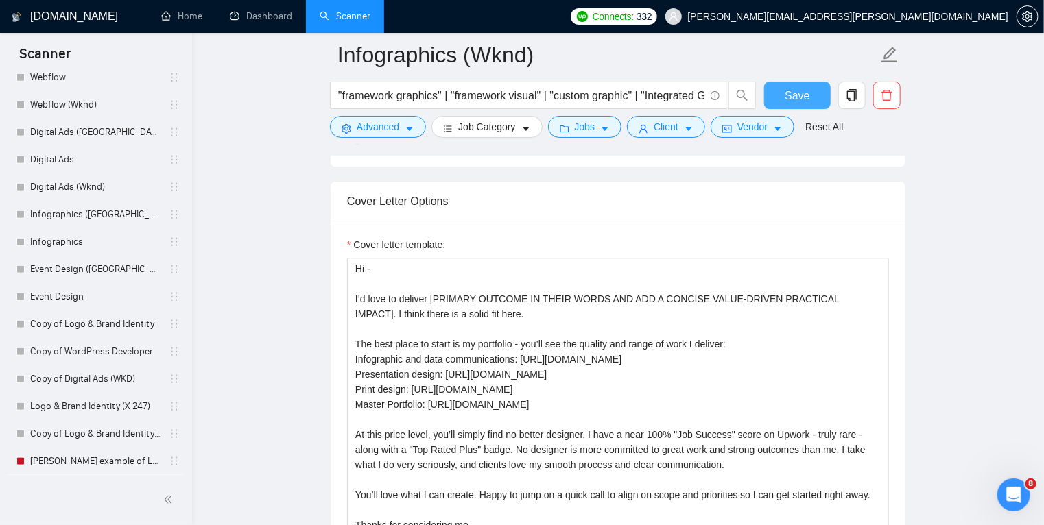
click at [797, 107] on button "Save" at bounding box center [797, 95] width 67 height 27
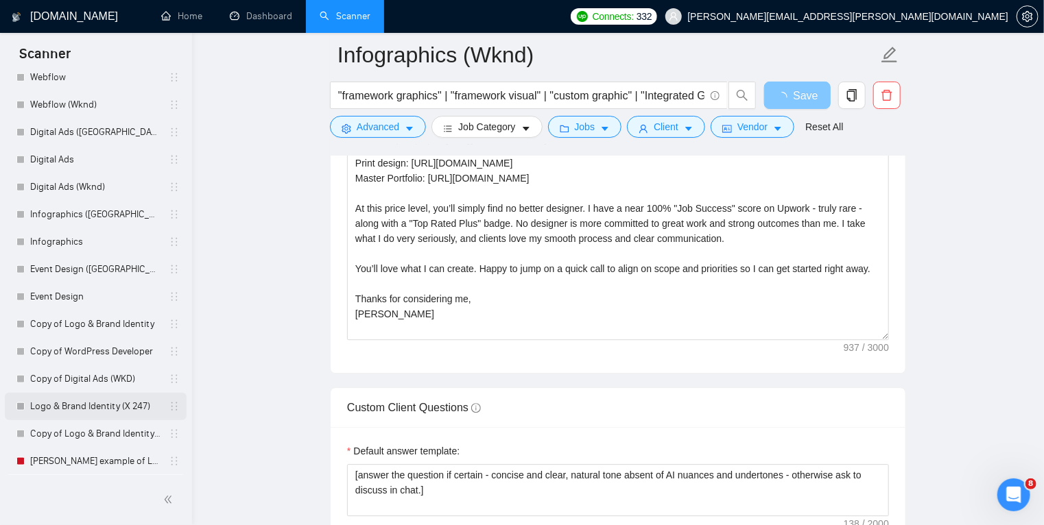
scroll to position [625, 0]
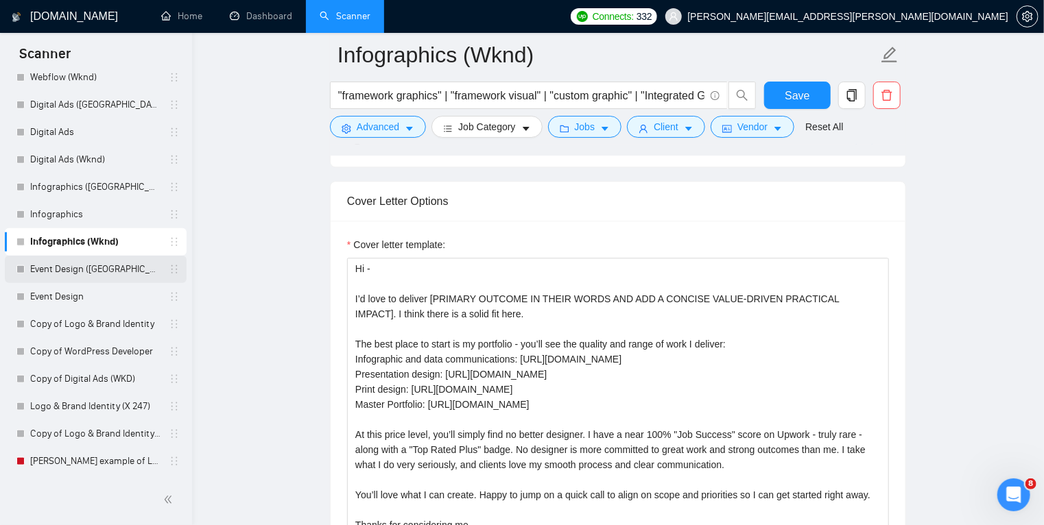
click at [126, 271] on link "Event Design ([GEOGRAPHIC_DATA])" at bounding box center [95, 269] width 130 height 27
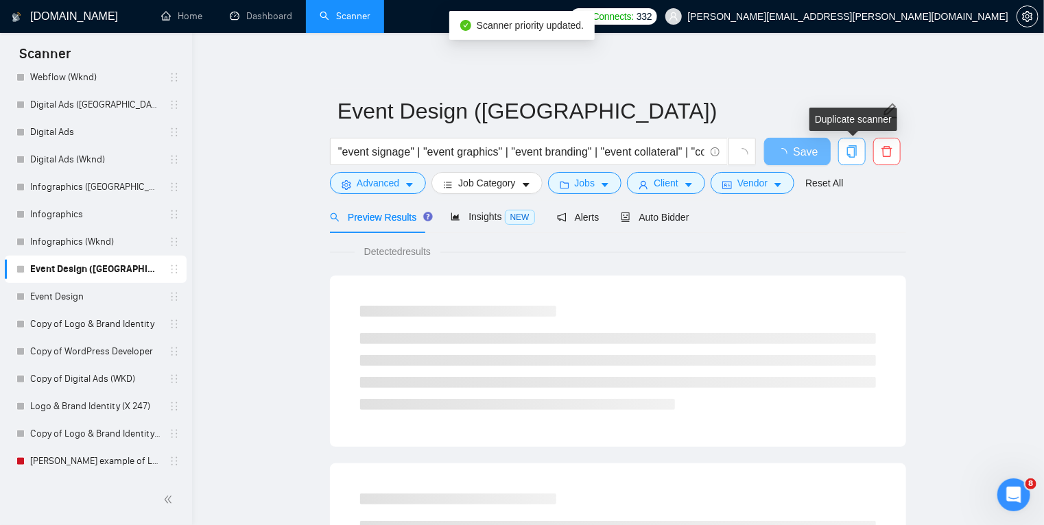
click at [849, 143] on button "button" at bounding box center [851, 151] width 27 height 27
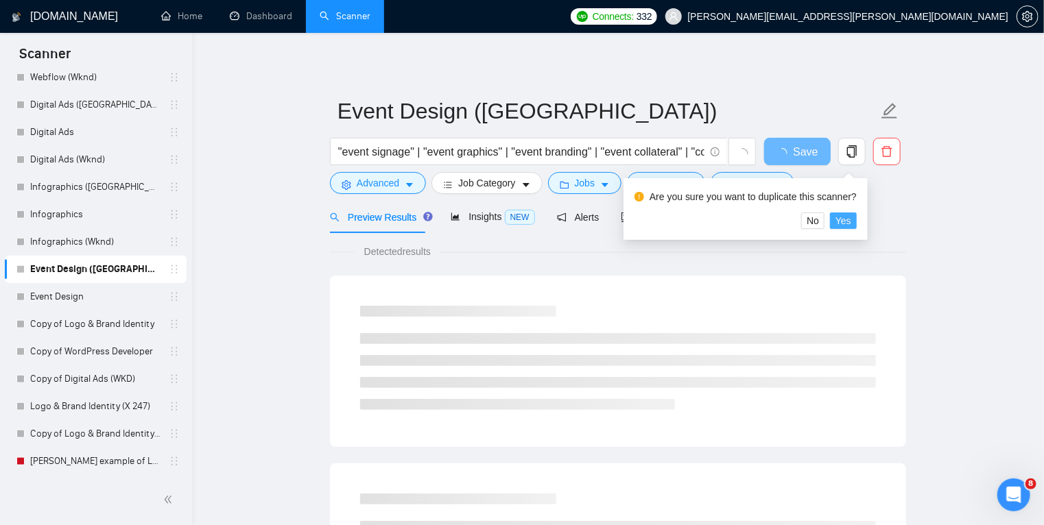
click at [847, 214] on span "Yes" at bounding box center [843, 220] width 16 height 15
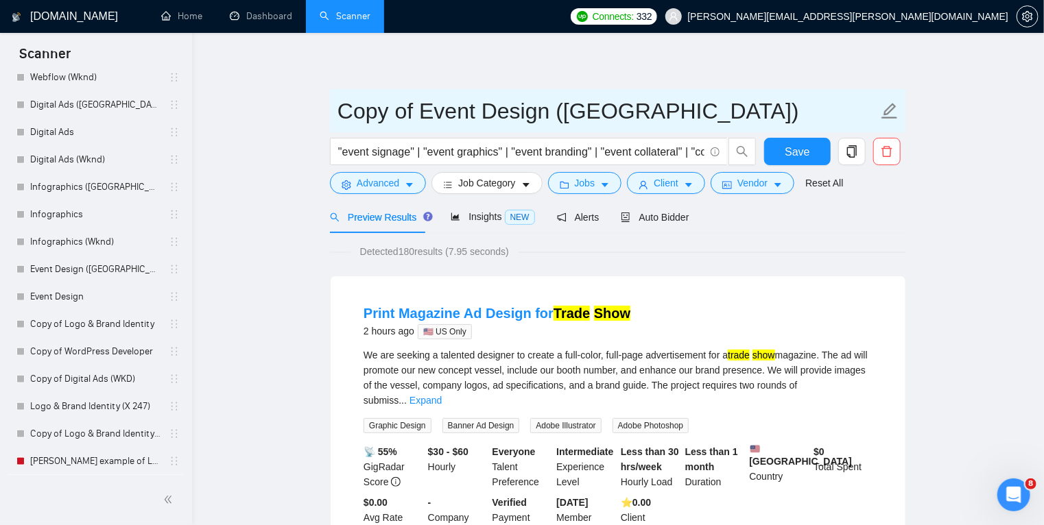
drag, startPoint x: 425, startPoint y: 112, endPoint x: 274, endPoint y: 115, distance: 150.9
click at [486, 110] on input "Event Design ([GEOGRAPHIC_DATA])" at bounding box center [607, 111] width 540 height 34
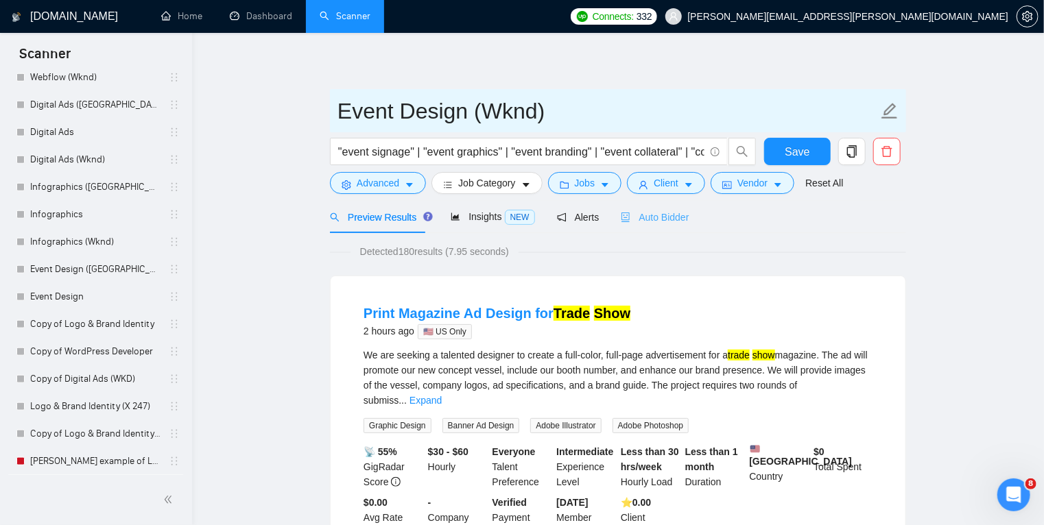
type input "Event Design (Wknd)"
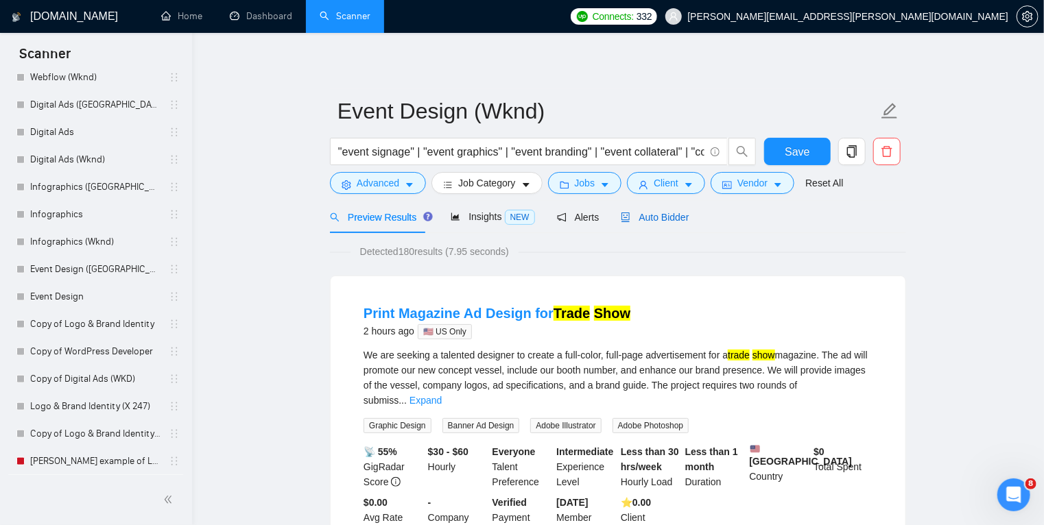
click at [652, 217] on span "Auto Bidder" at bounding box center [655, 217] width 68 height 11
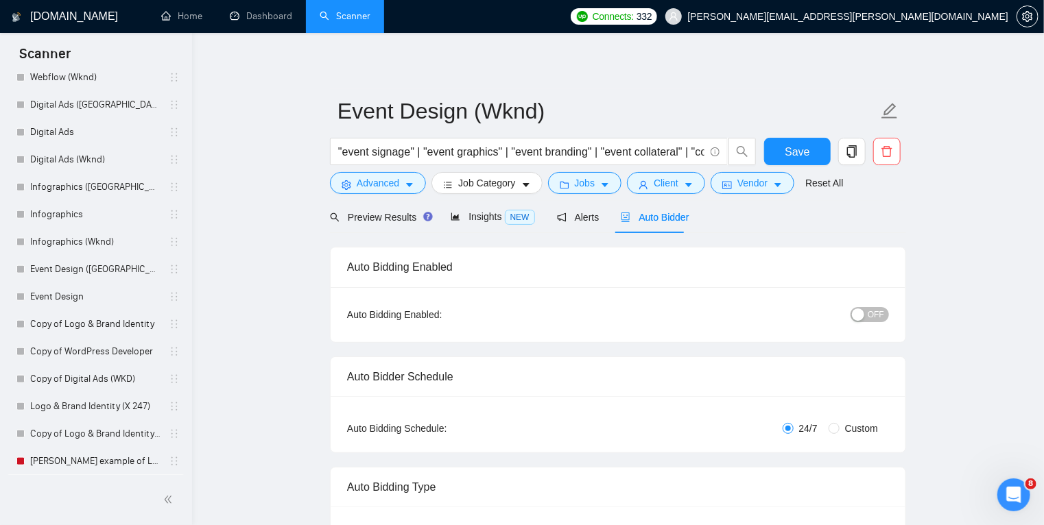
radio input "false"
radio input "true"
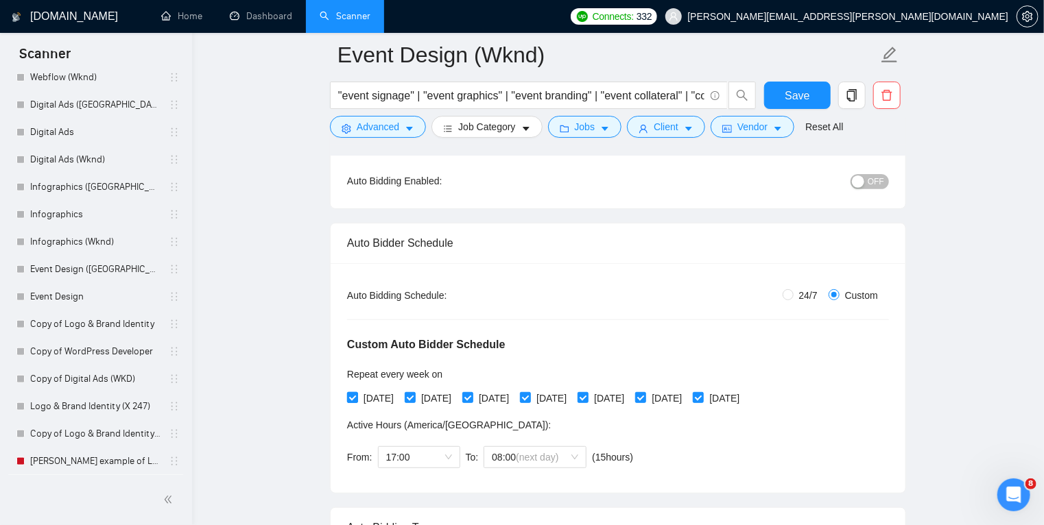
scroll to position [246, 0]
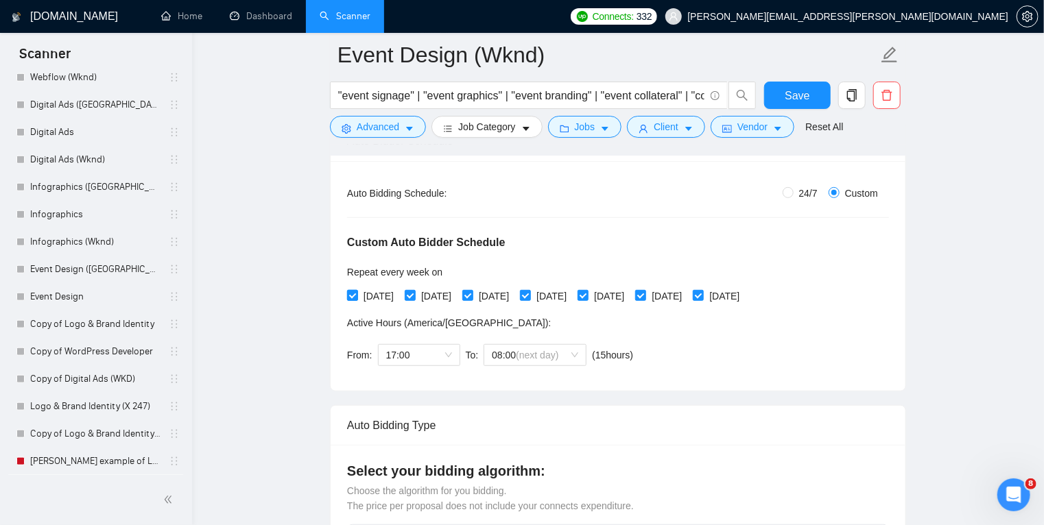
click at [352, 294] on input "[DATE]" at bounding box center [352, 295] width 10 height 10
checkbox input "false"
click at [414, 293] on input "[DATE]" at bounding box center [410, 295] width 10 height 10
checkbox input "false"
click at [472, 292] on input "[DATE]" at bounding box center [467, 295] width 10 height 10
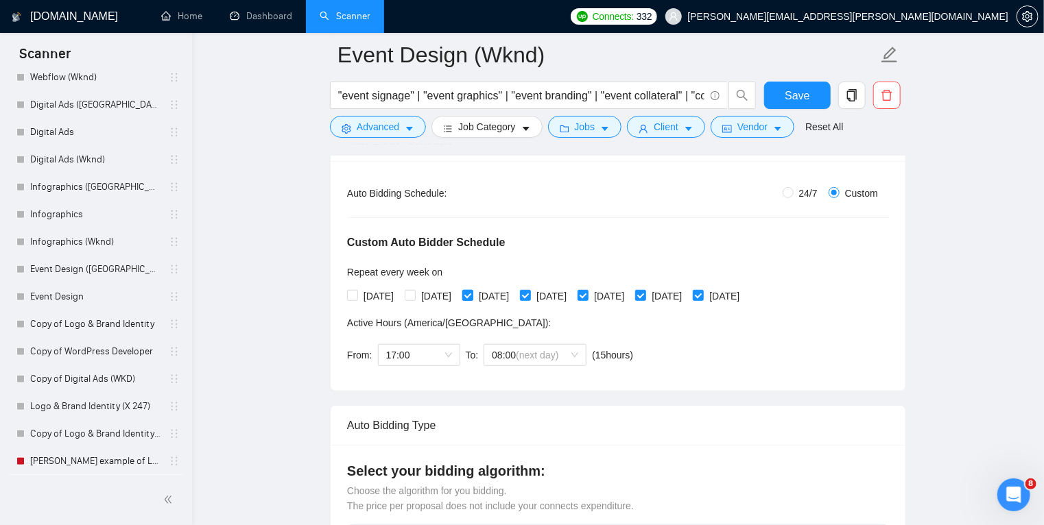
checkbox input "false"
click at [529, 294] on input "[DATE]" at bounding box center [525, 295] width 10 height 10
checkbox input "false"
click at [587, 293] on input "[DATE]" at bounding box center [582, 295] width 10 height 10
checkbox input "false"
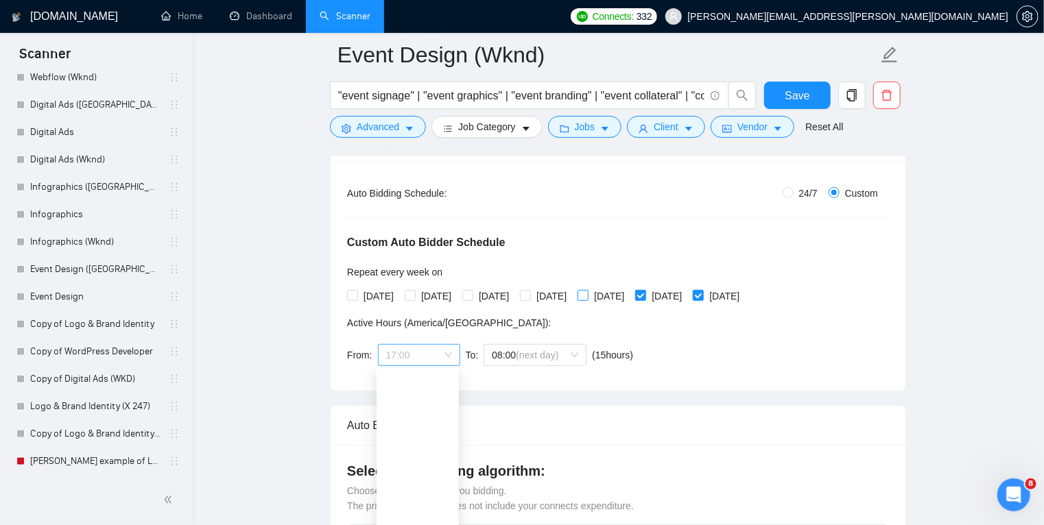
click at [436, 354] on span "17:00" at bounding box center [419, 355] width 66 height 21
click at [424, 422] on div "08:00" at bounding box center [418, 425] width 66 height 15
click at [529, 341] on div "From: 08:00 To: 08:00 (next day) ( 24 hours) America/Denver" at bounding box center [492, 355] width 291 height 38
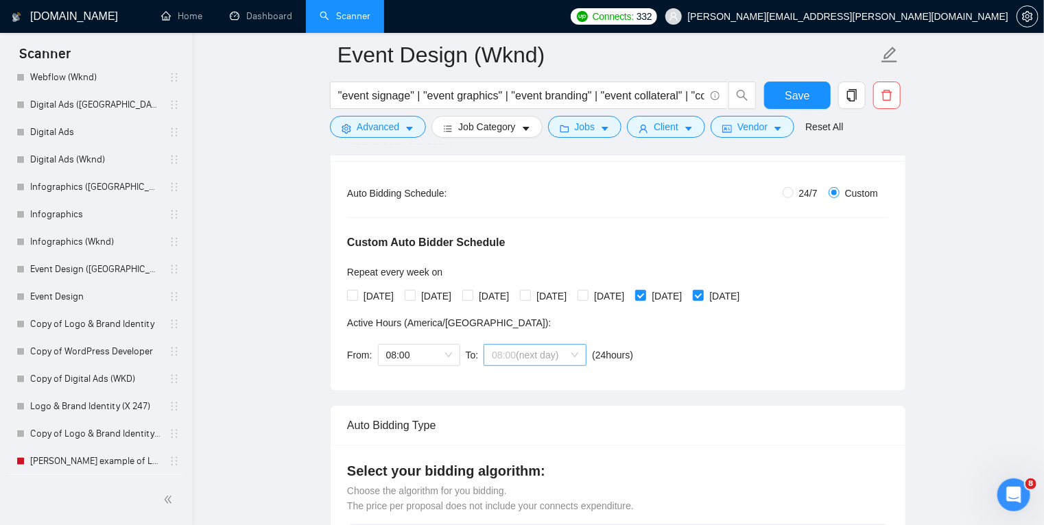
click at [543, 352] on span "(next day)" at bounding box center [537, 355] width 43 height 11
click at [548, 499] on div "17:00" at bounding box center [533, 502] width 86 height 15
click at [660, 376] on div "Auto Bidding Type: Automated (recommended) Semi-automated Auto Bidding Schedule…" at bounding box center [617, 276] width 575 height 230
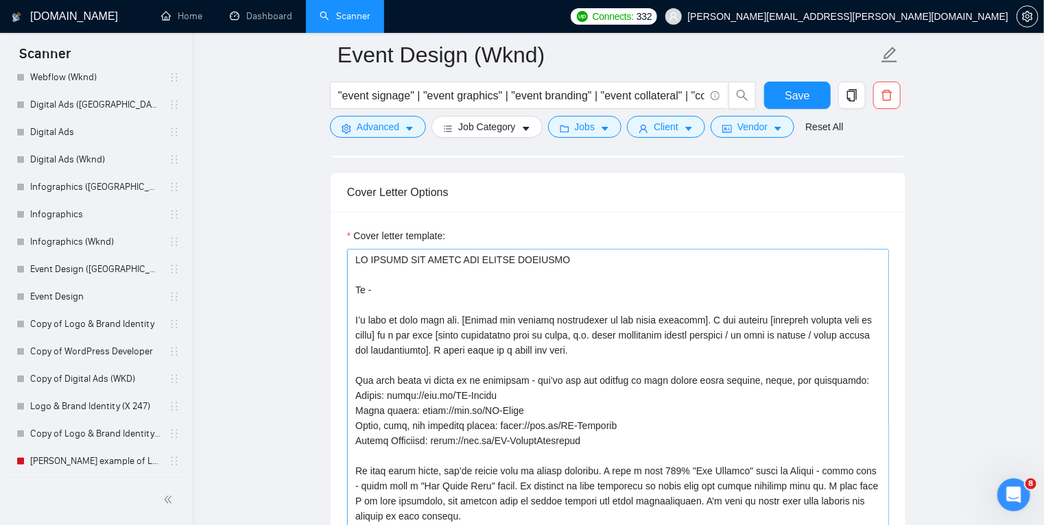
scroll to position [1744, 0]
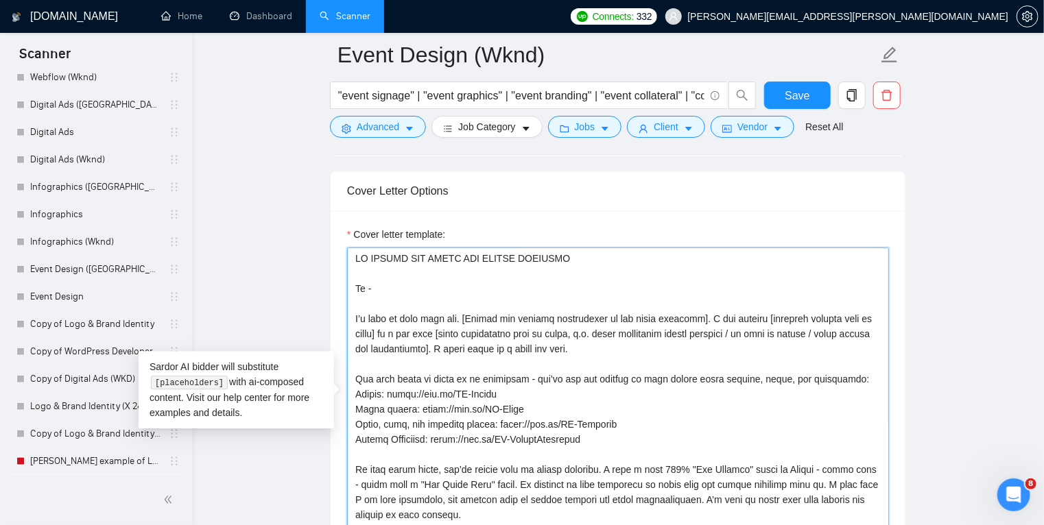
drag, startPoint x: 606, startPoint y: 346, endPoint x: 232, endPoint y: 224, distance: 393.1
click at [232, 224] on main "Event Design (Wknd) "event signage" | "event graphics" | "event branding" | "ev…" at bounding box center [618, 292] width 808 height 3962
paste textarea "Hi - I’d love to deliver [PRIMARY OUTCOME IN THEIR WORDS AND ADD A CONCISE VALU…"
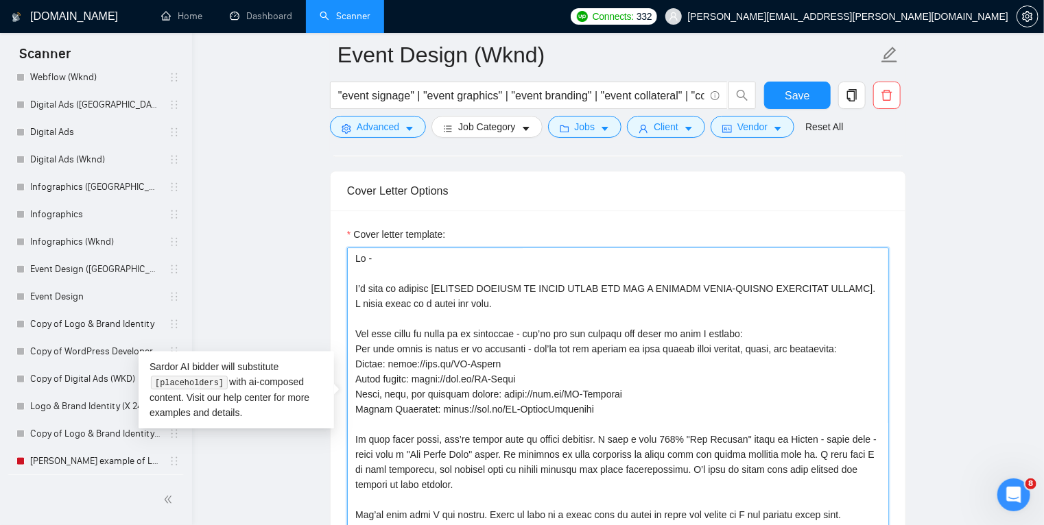
drag, startPoint x: 381, startPoint y: 362, endPoint x: 346, endPoint y: 351, distance: 36.6
click at [347, 351] on textarea "Cover letter template:" at bounding box center [618, 402] width 542 height 309
click at [392, 355] on textarea "Cover letter template:" at bounding box center [618, 402] width 542 height 309
drag, startPoint x: 829, startPoint y: 347, endPoint x: 827, endPoint y: 334, distance: 13.2
click at [827, 334] on textarea "Cover letter template:" at bounding box center [618, 402] width 542 height 309
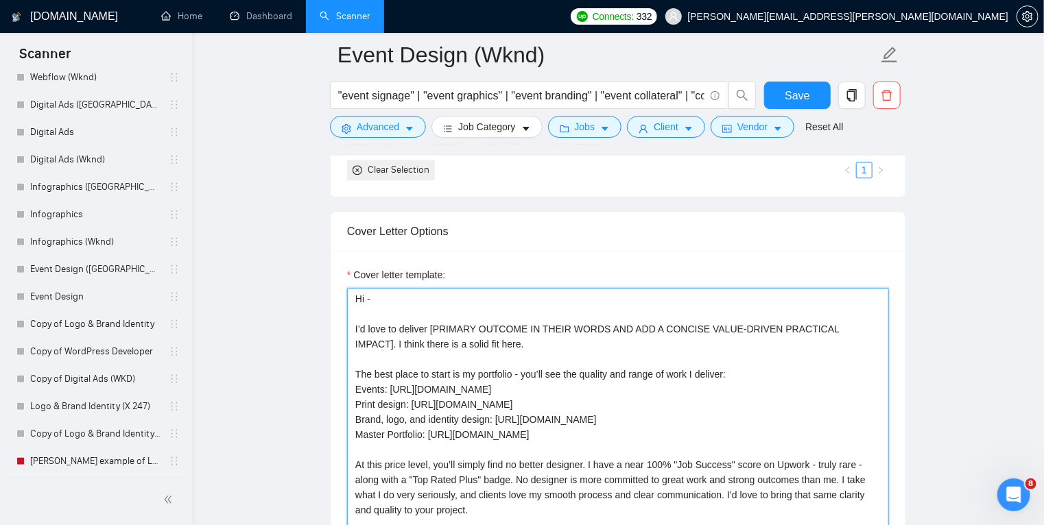
scroll to position [1703, 0]
click at [360, 389] on textarea "Hi - I’d love to deliver [PRIMARY OUTCOME IN THEIR WORDS AND ADD A CONCISE VALU…" at bounding box center [618, 443] width 542 height 309
drag, startPoint x: 575, startPoint y: 428, endPoint x: 351, endPoint y: 432, distance: 223.6
click at [351, 432] on textarea "Hi - I’d love to deliver [PRIMARY OUTCOME IN THEIR WORDS AND ADD A CONCISE VALU…" at bounding box center [618, 443] width 542 height 309
click at [438, 408] on textarea "Hi - I’d love to deliver [PRIMARY OUTCOME IN THEIR WORDS AND ADD A CONCISE VALU…" at bounding box center [618, 443] width 542 height 309
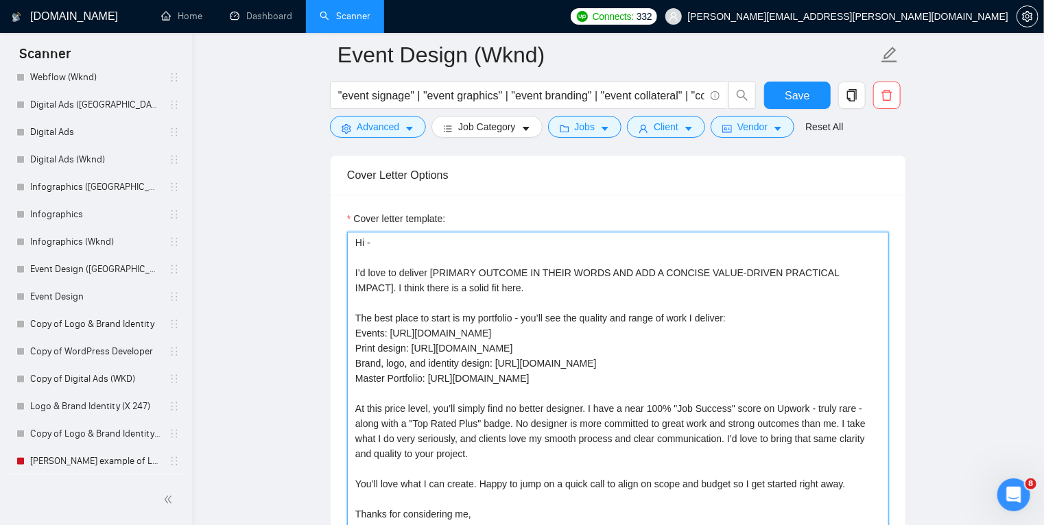
scroll to position [1760, 0]
drag, startPoint x: 577, startPoint y: 375, endPoint x: 348, endPoint y: 378, distance: 229.7
click at [348, 378] on textarea "Hi - I’d love to deliver [PRIMARY OUTCOME IN THEIR WORDS AND ADD A CONCISE VALU…" at bounding box center [618, 385] width 542 height 309
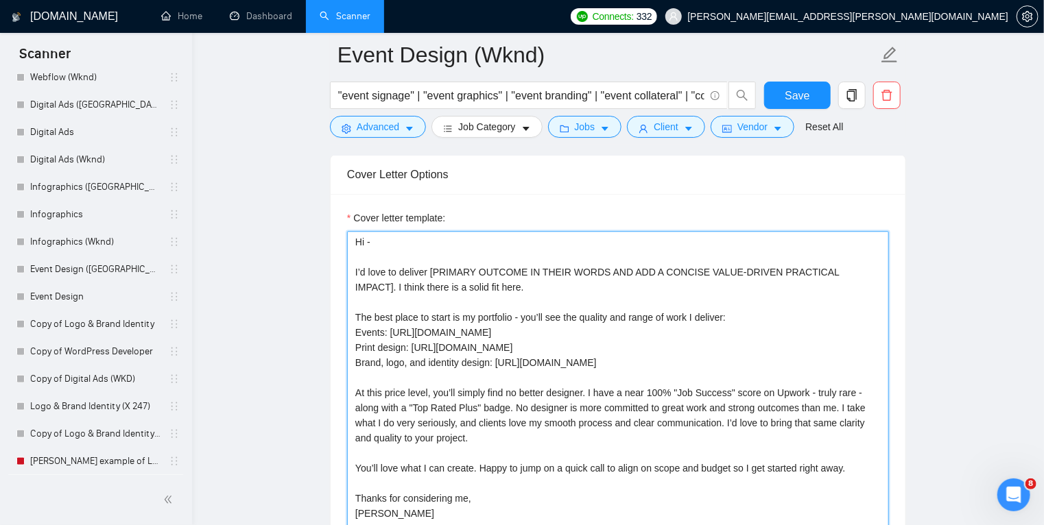
click at [357, 330] on textarea "Hi - I’d love to deliver [PRIMARY OUTCOME IN THEIR WORDS AND ADD A CONCISE VALU…" at bounding box center [618, 385] width 542 height 309
paste textarea "Master Portfolio: https://bit.ly/TH-MasterPortfolio"
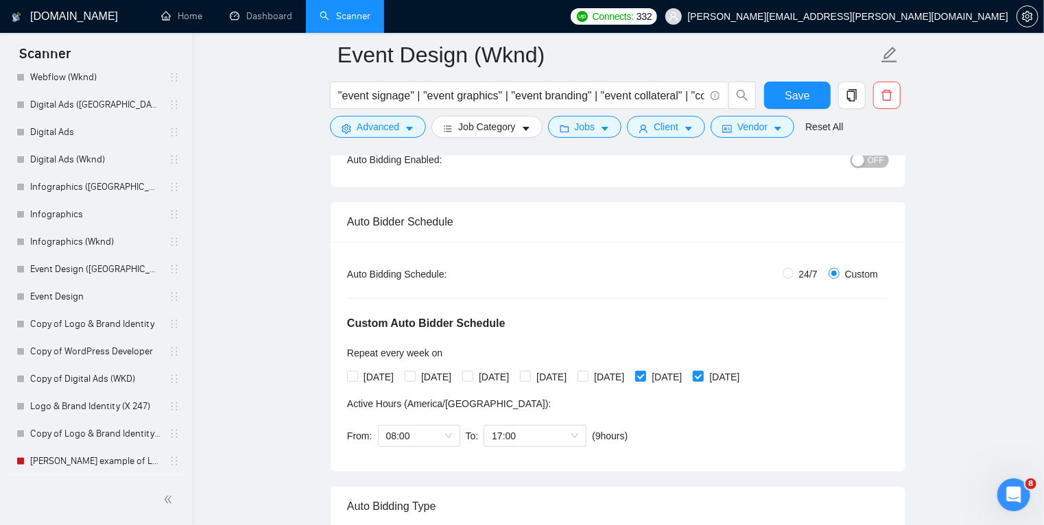
scroll to position [165, 0]
type textarea "Hi - I’d love to deliver [PRIMARY OUTCOME IN THEIR WORDS AND ADD A CONCISE VALU…"
click at [798, 95] on span "Save" at bounding box center [796, 95] width 25 height 17
